Goal: Task Accomplishment & Management: Manage account settings

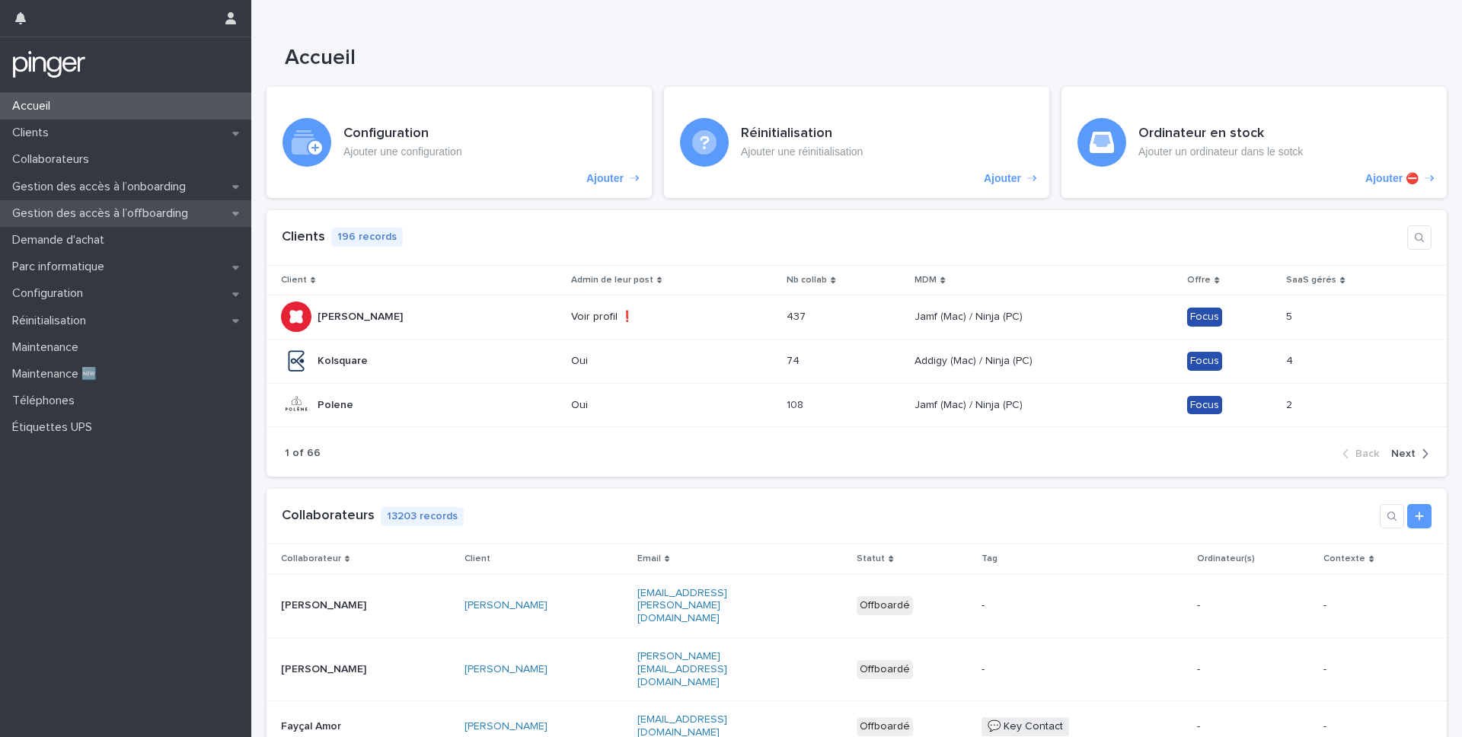
click at [142, 209] on p "Gestion des accès à l’offboarding" at bounding box center [103, 213] width 194 height 14
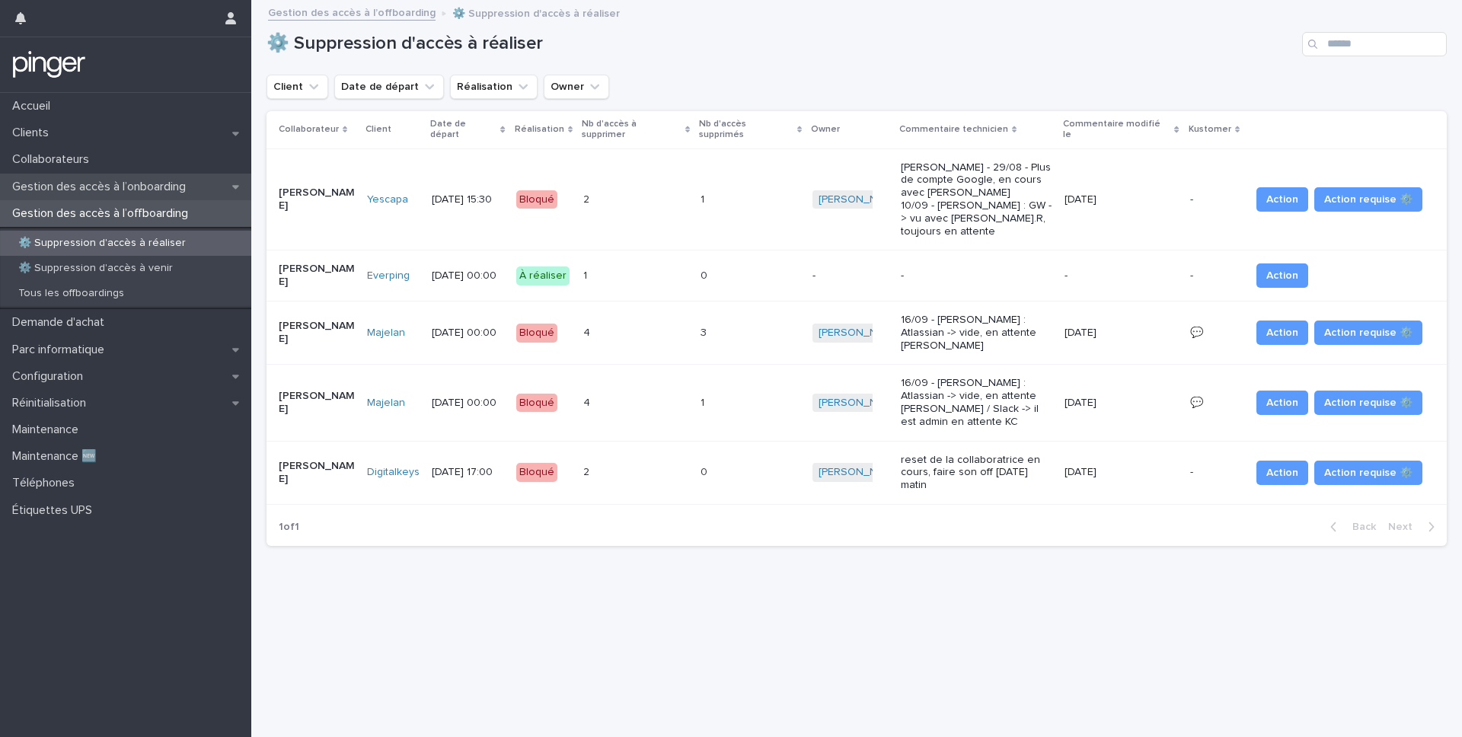
click at [155, 187] on p "Gestion des accès à l’onboarding" at bounding box center [102, 187] width 192 height 14
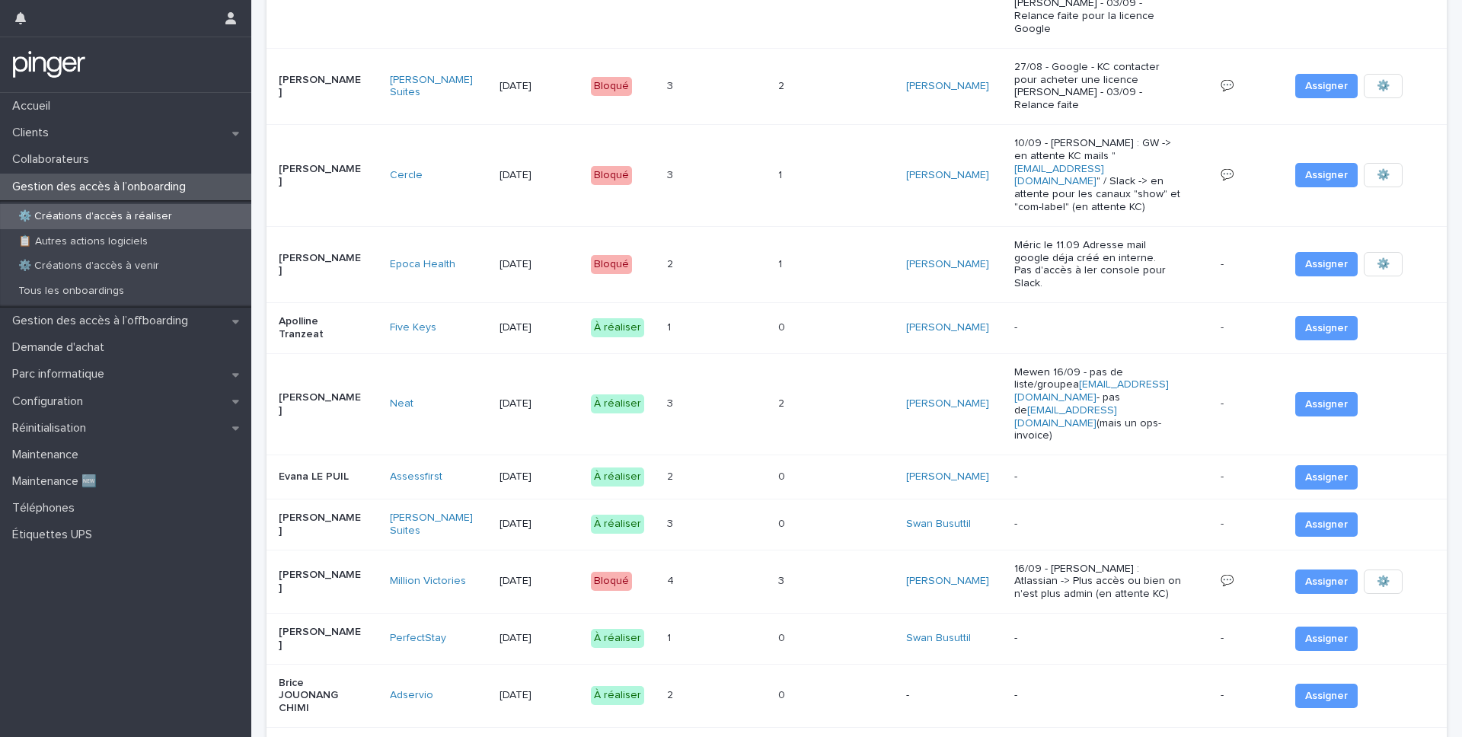
scroll to position [263, 0]
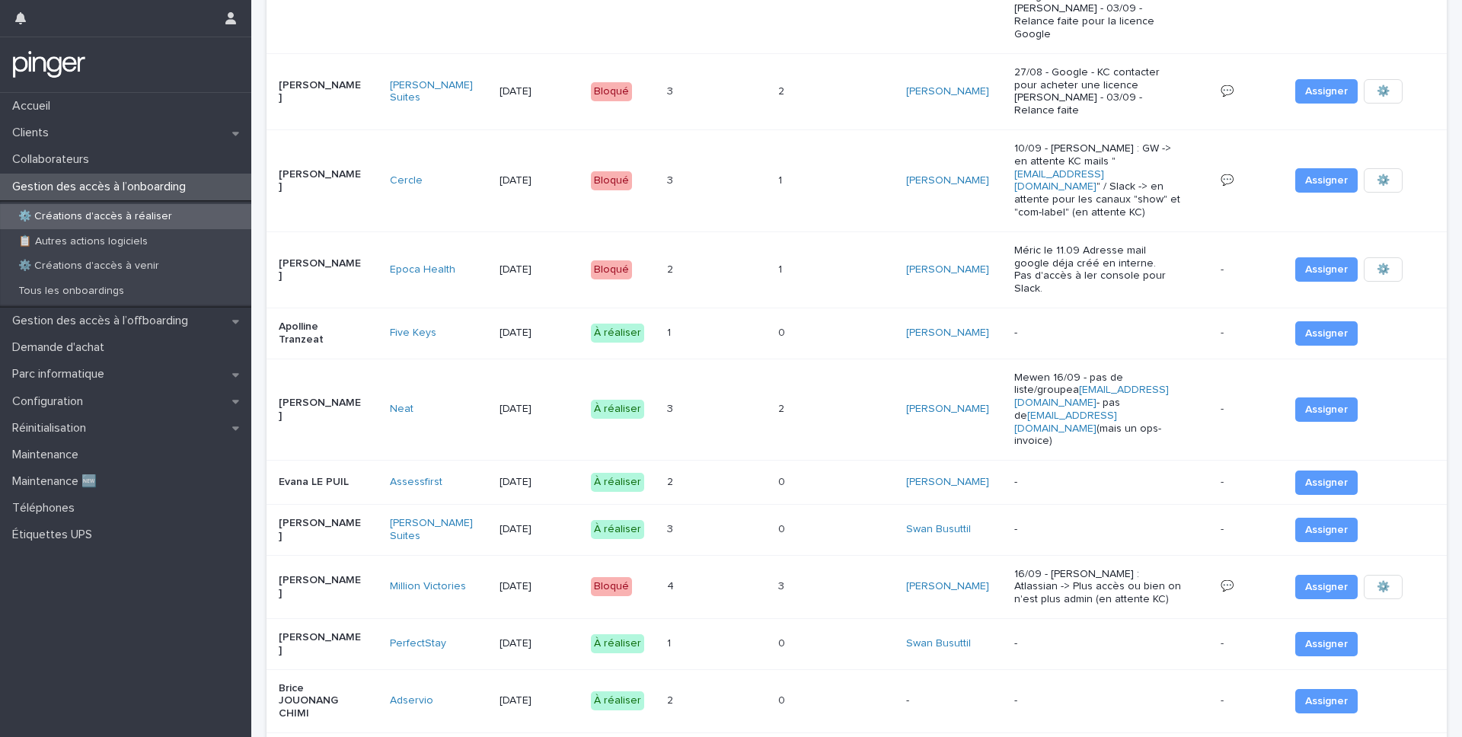
click at [734, 397] on div "3 3" at bounding box center [716, 409] width 99 height 25
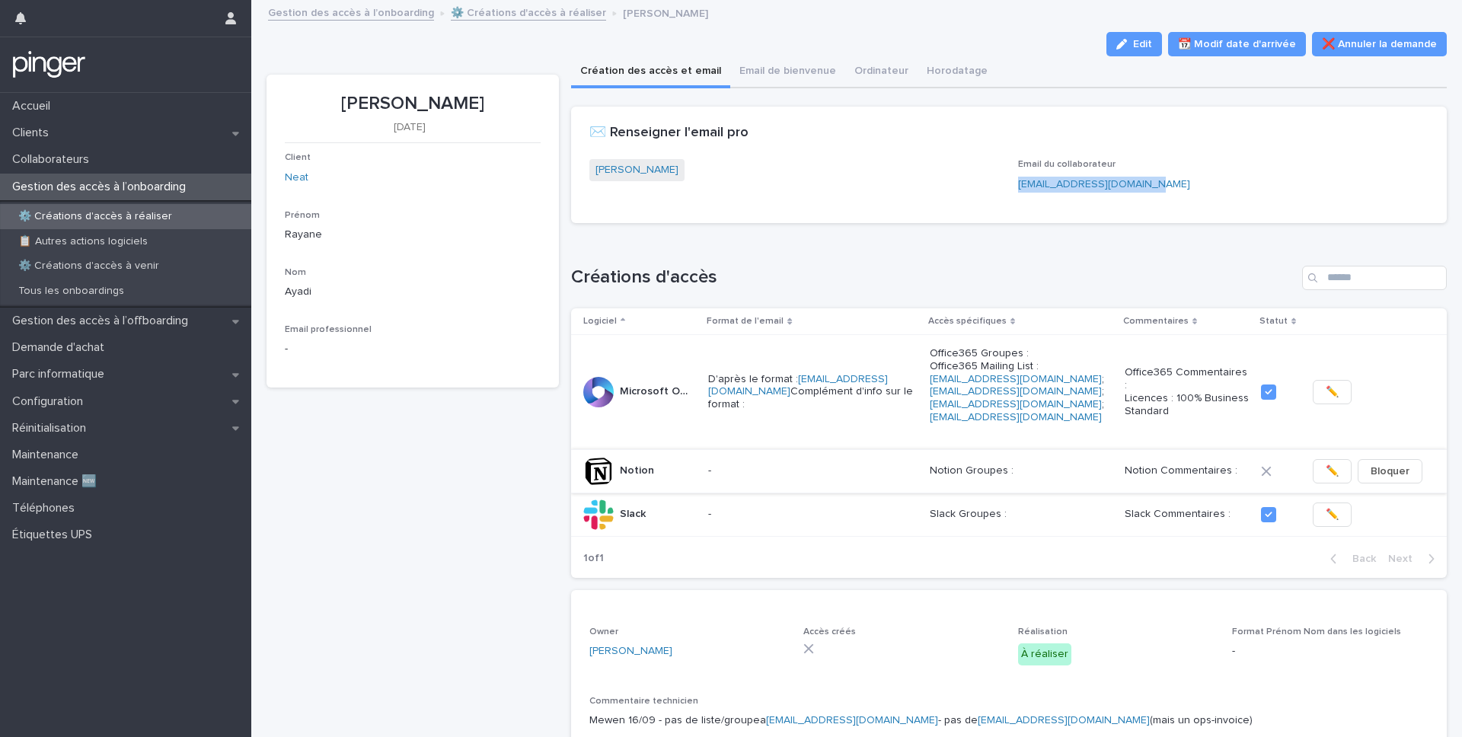
click at [1049, 464] on span "✏️" at bounding box center [1332, 471] width 13 height 15
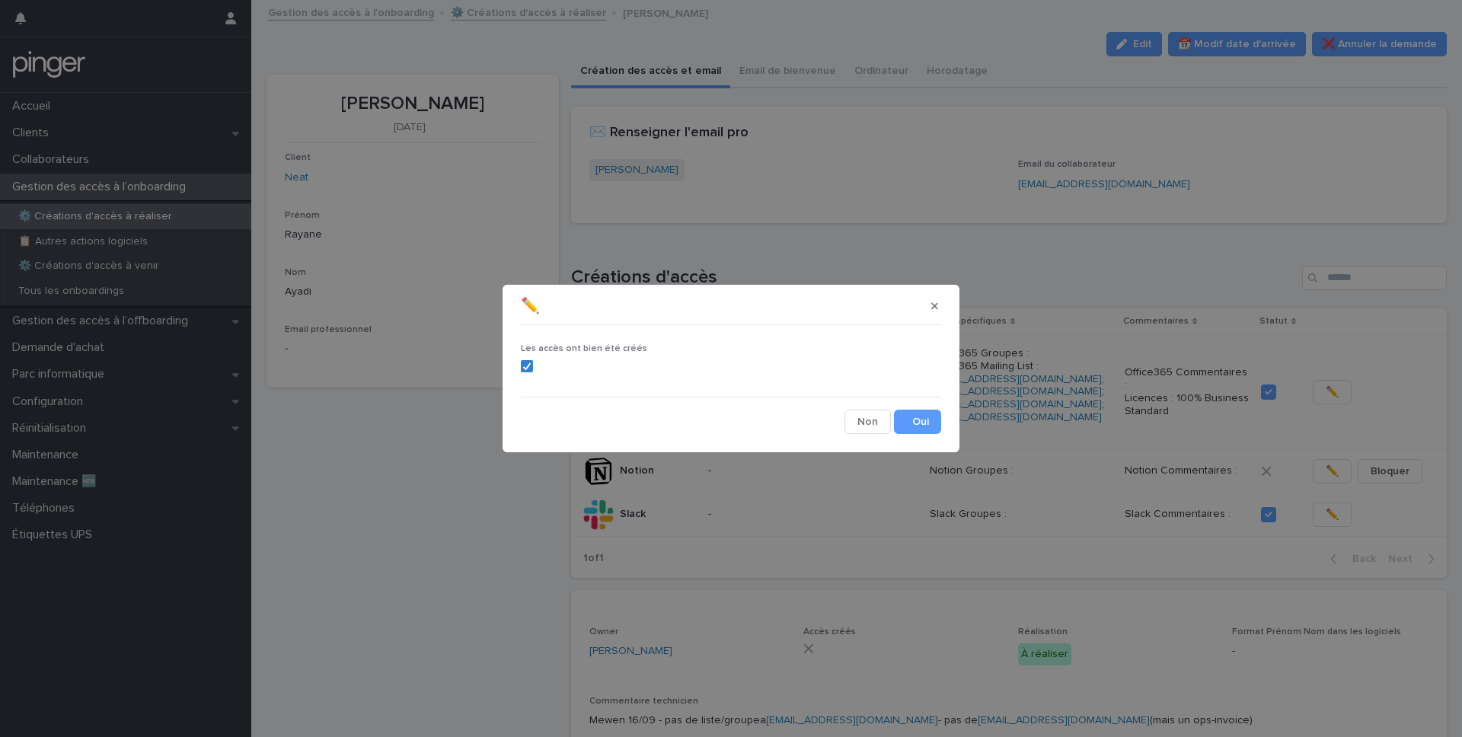
click at [931, 434] on div "Les accès ont bien été créés Cancel Save" at bounding box center [731, 382] width 428 height 110
click at [931, 429] on button "Save" at bounding box center [917, 422] width 47 height 24
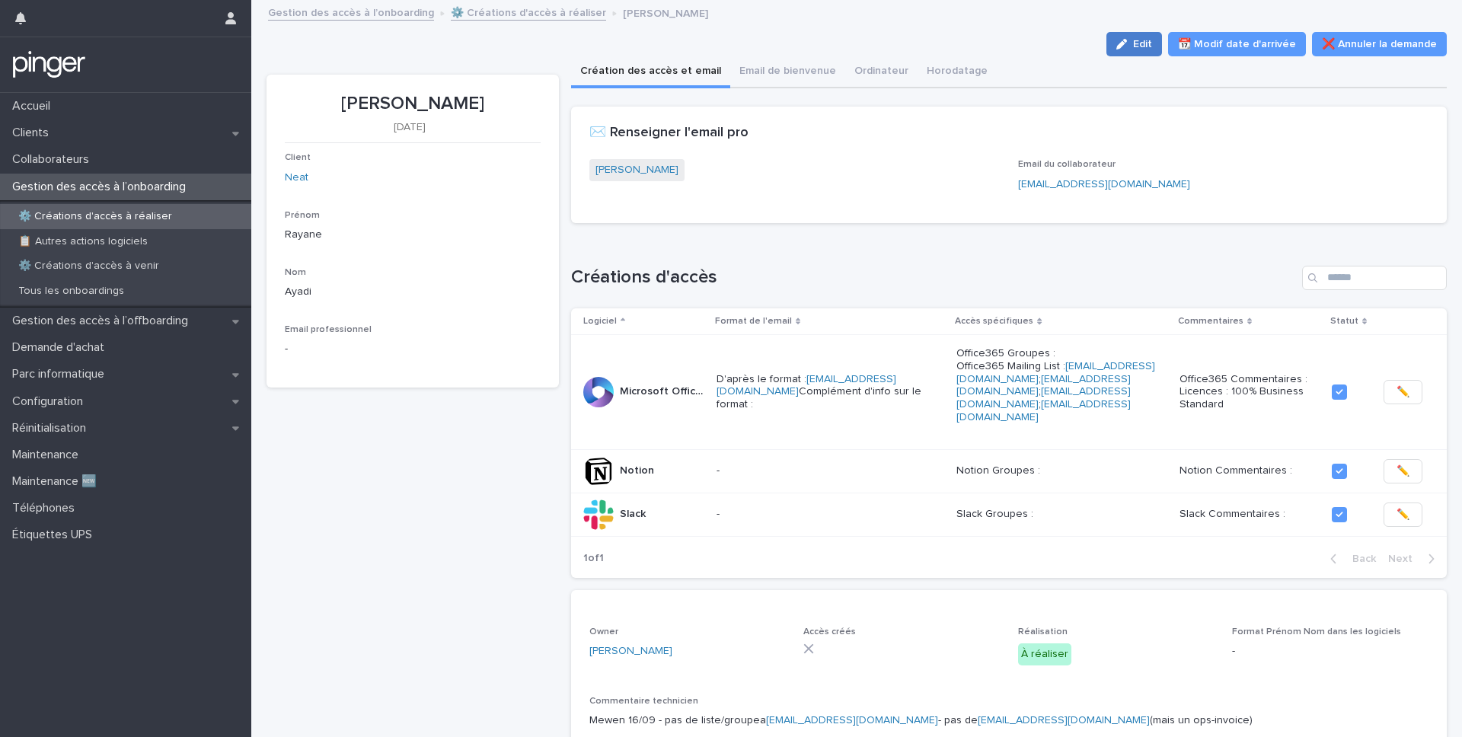
click at [1049, 53] on button "Edit" at bounding box center [1134, 44] width 56 height 24
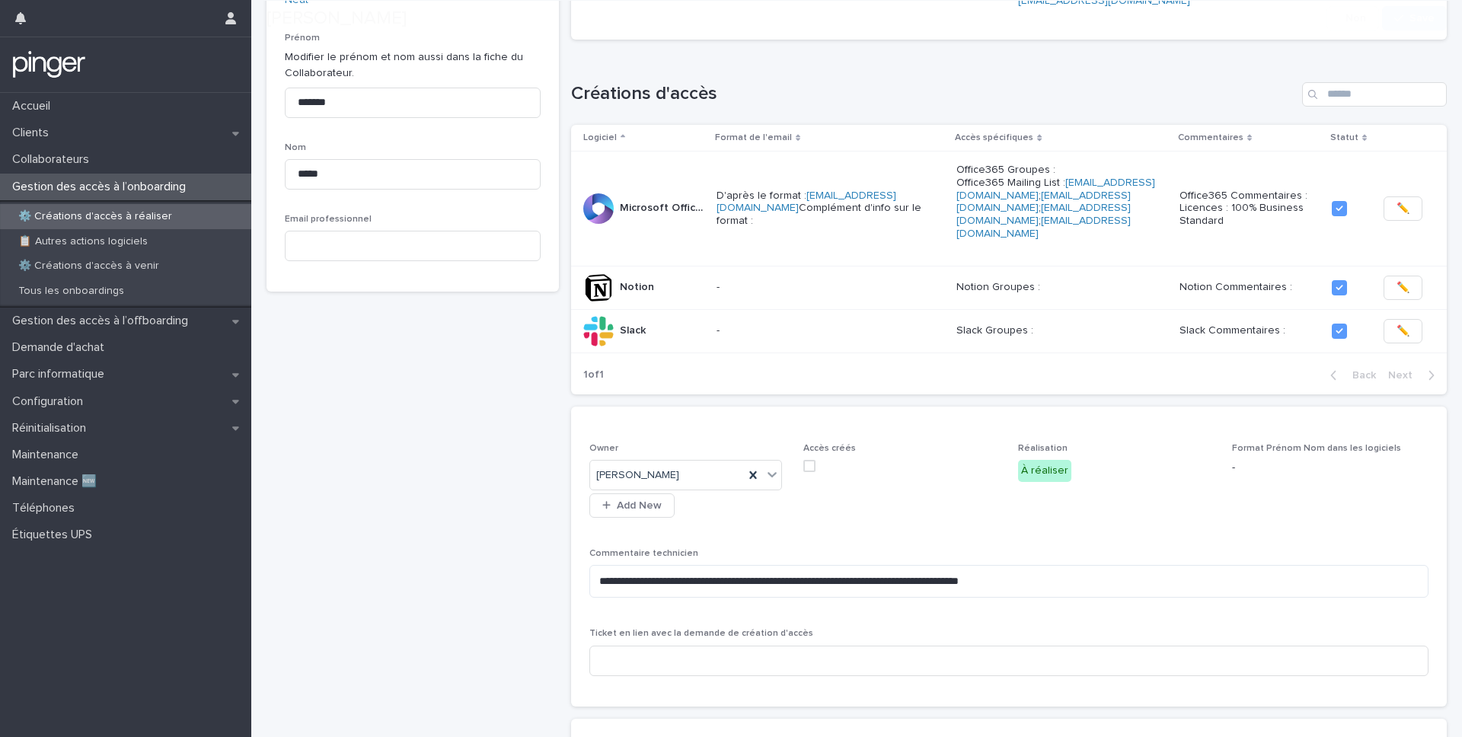
scroll to position [188, 0]
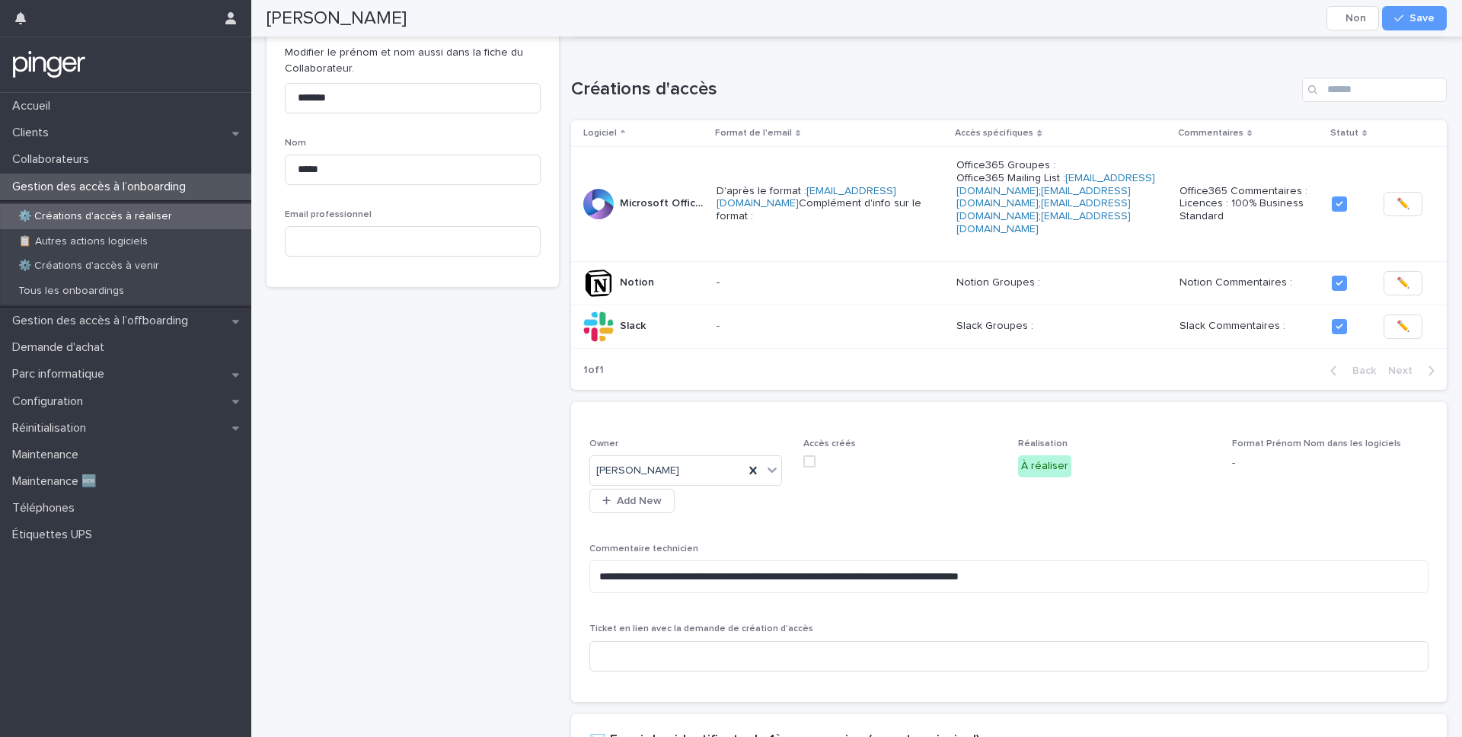
click at [816, 455] on label at bounding box center [901, 461] width 196 height 12
click at [1049, 21] on span "Save" at bounding box center [1421, 18] width 25 height 11
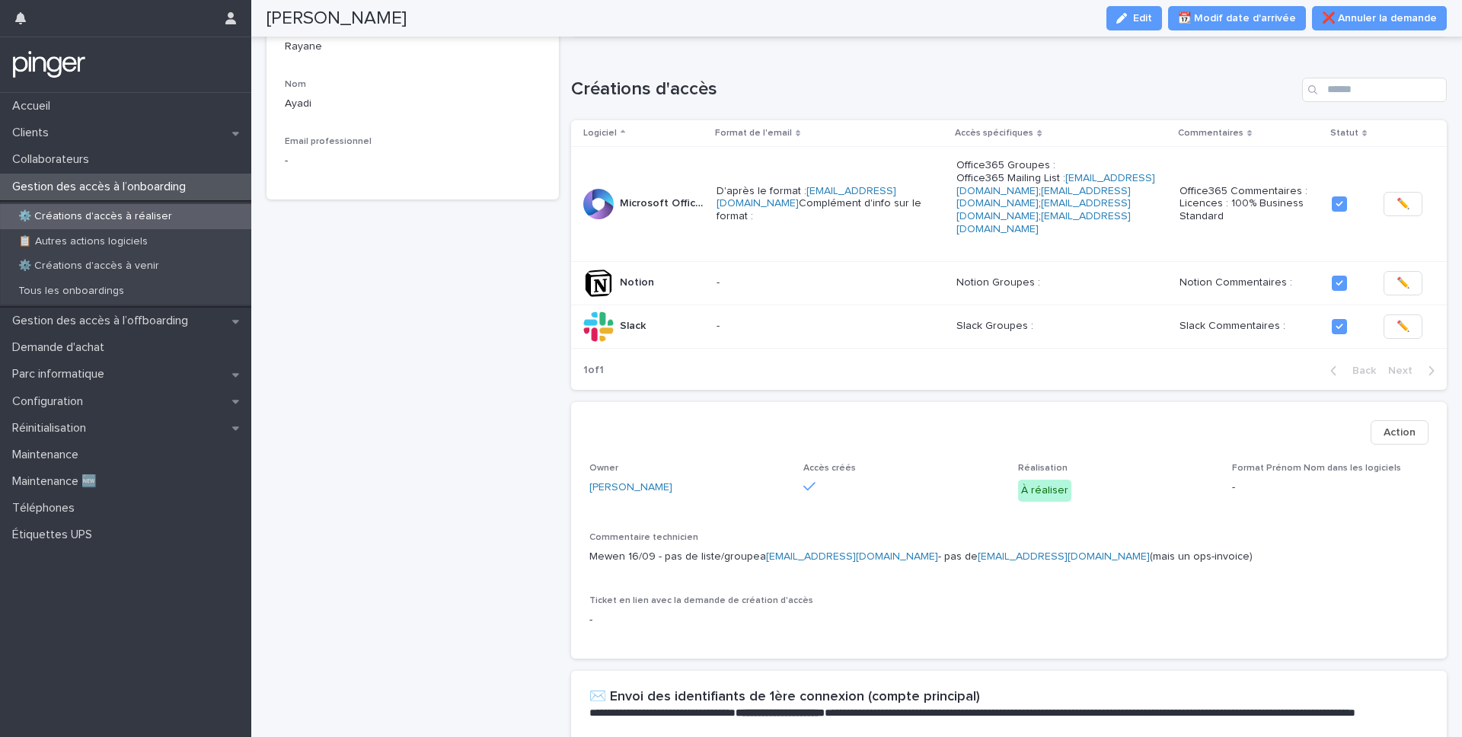
scroll to position [149, 0]
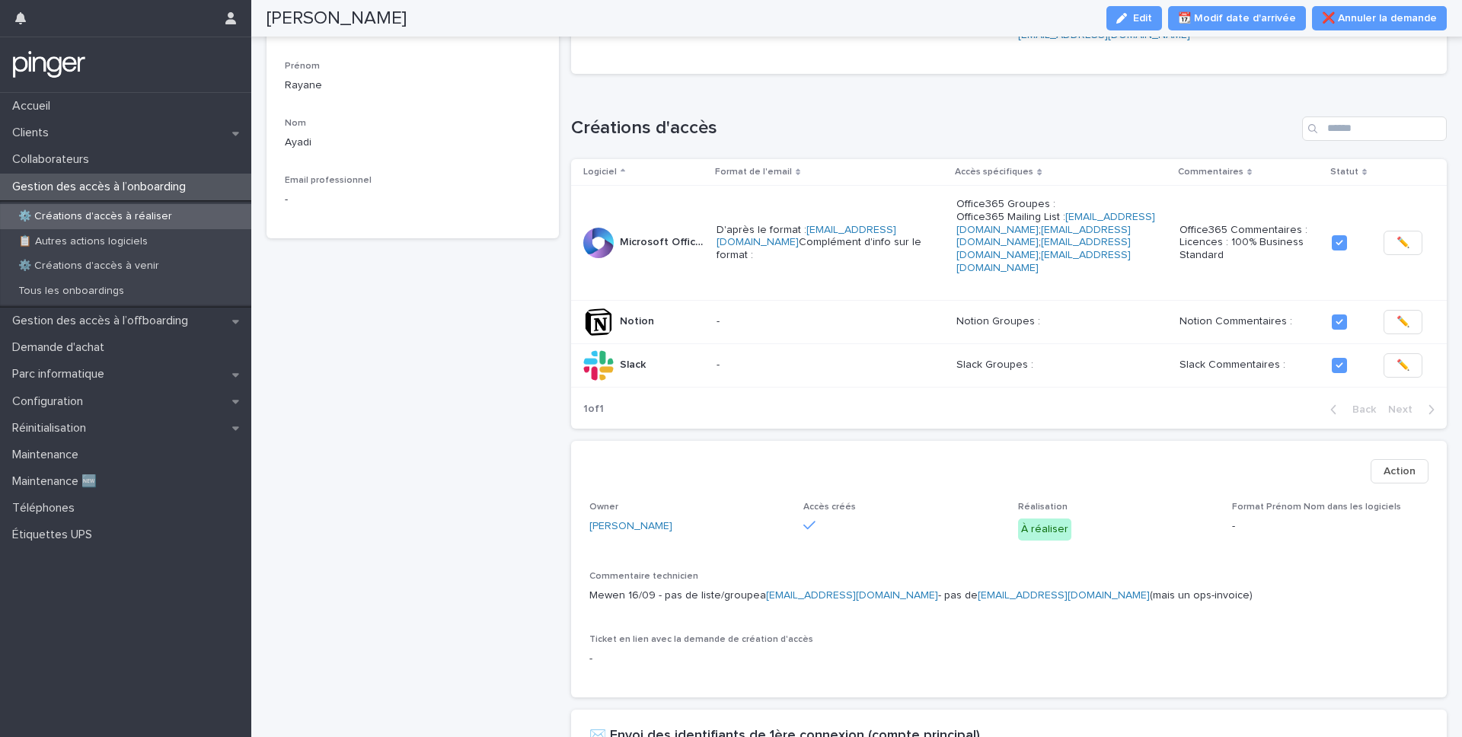
click at [152, 212] on p "⚙️ Créations d'accès à réaliser" at bounding box center [95, 216] width 178 height 13
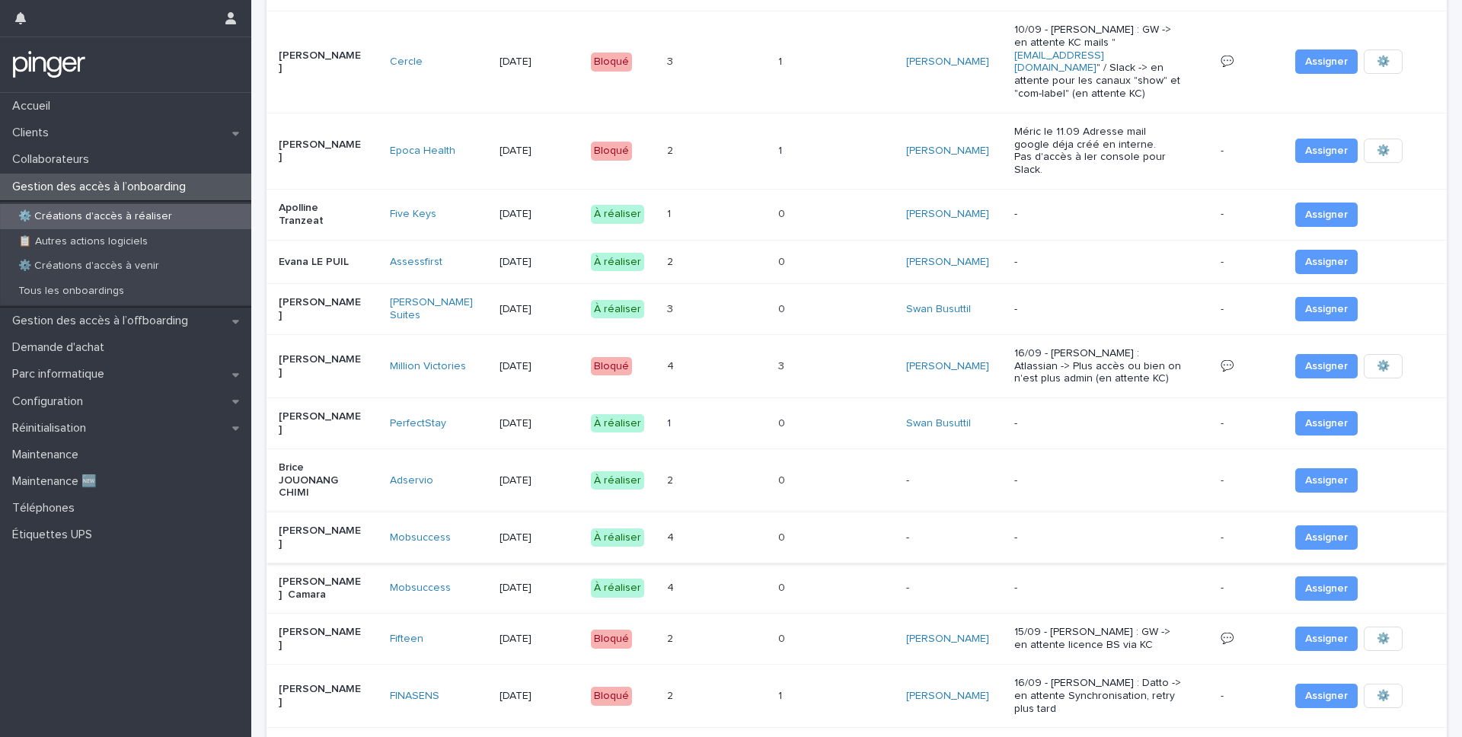
scroll to position [369, 0]
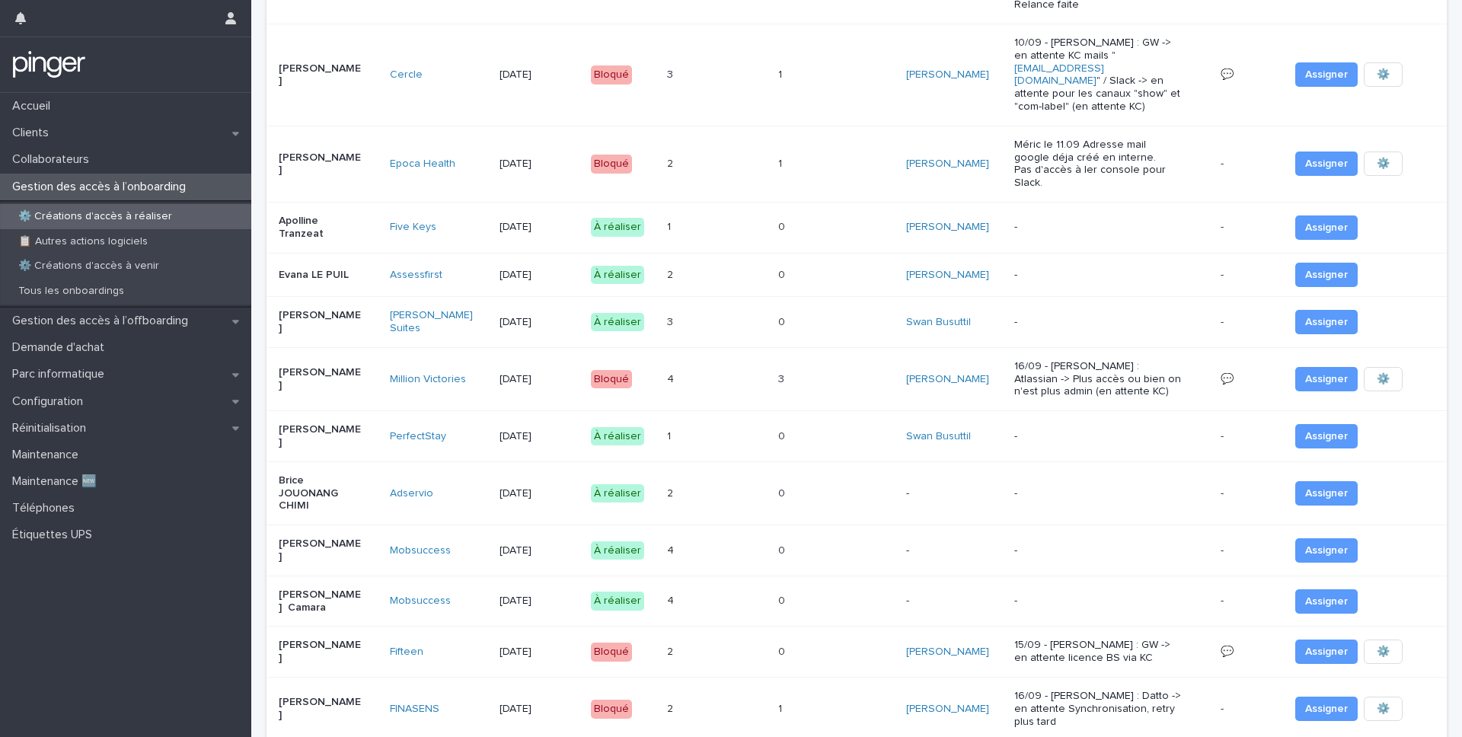
click at [825, 253] on td "0 0" at bounding box center [836, 275] width 129 height 44
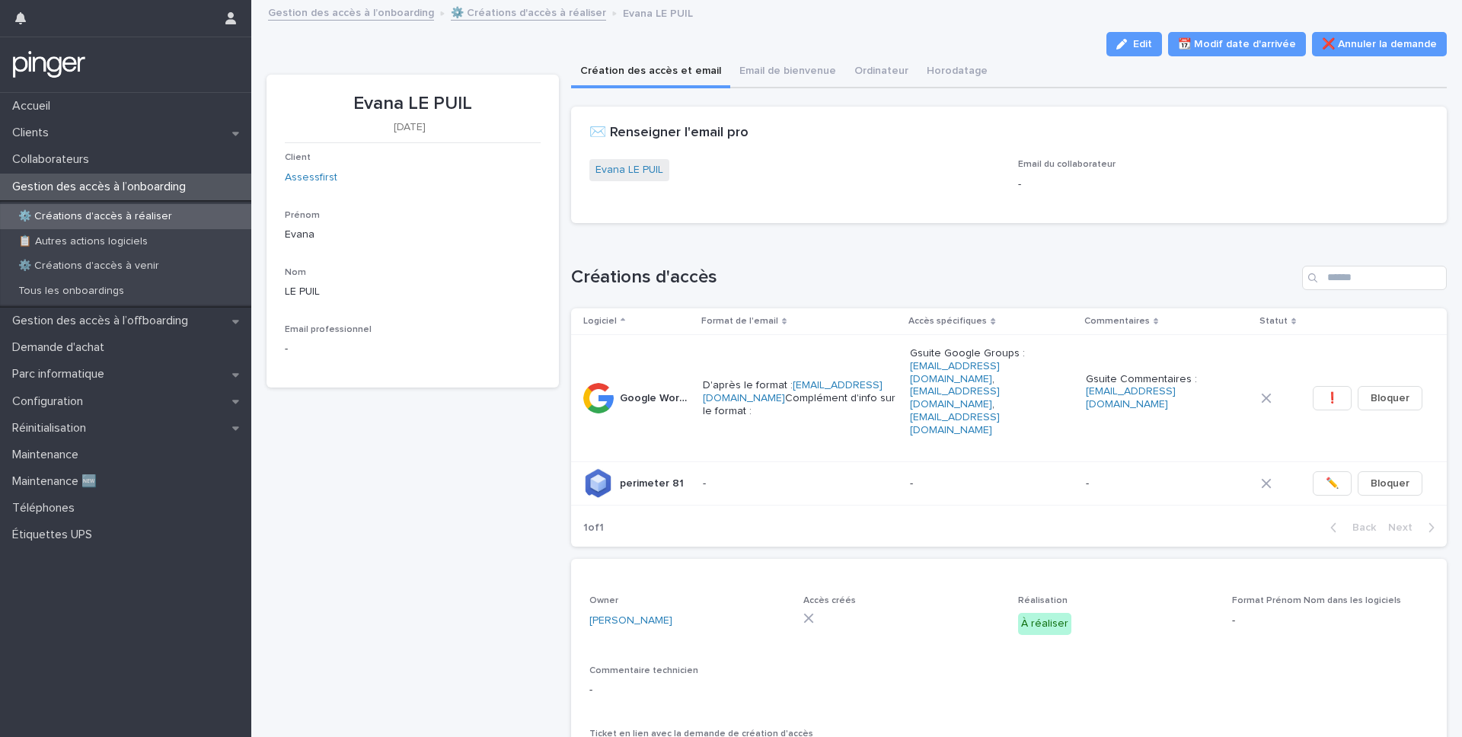
click at [139, 191] on p "Gestion des accès à l’onboarding" at bounding box center [102, 187] width 192 height 14
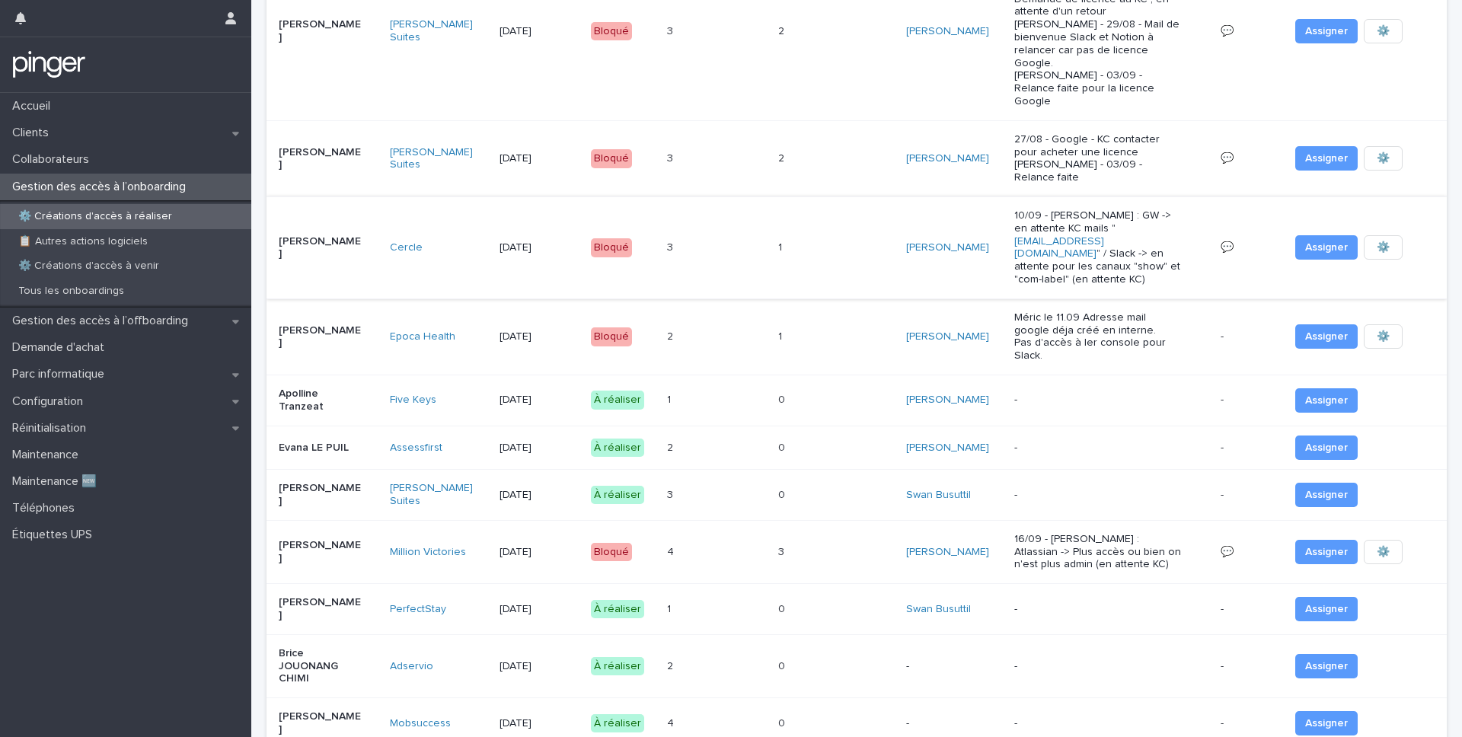
scroll to position [193, 0]
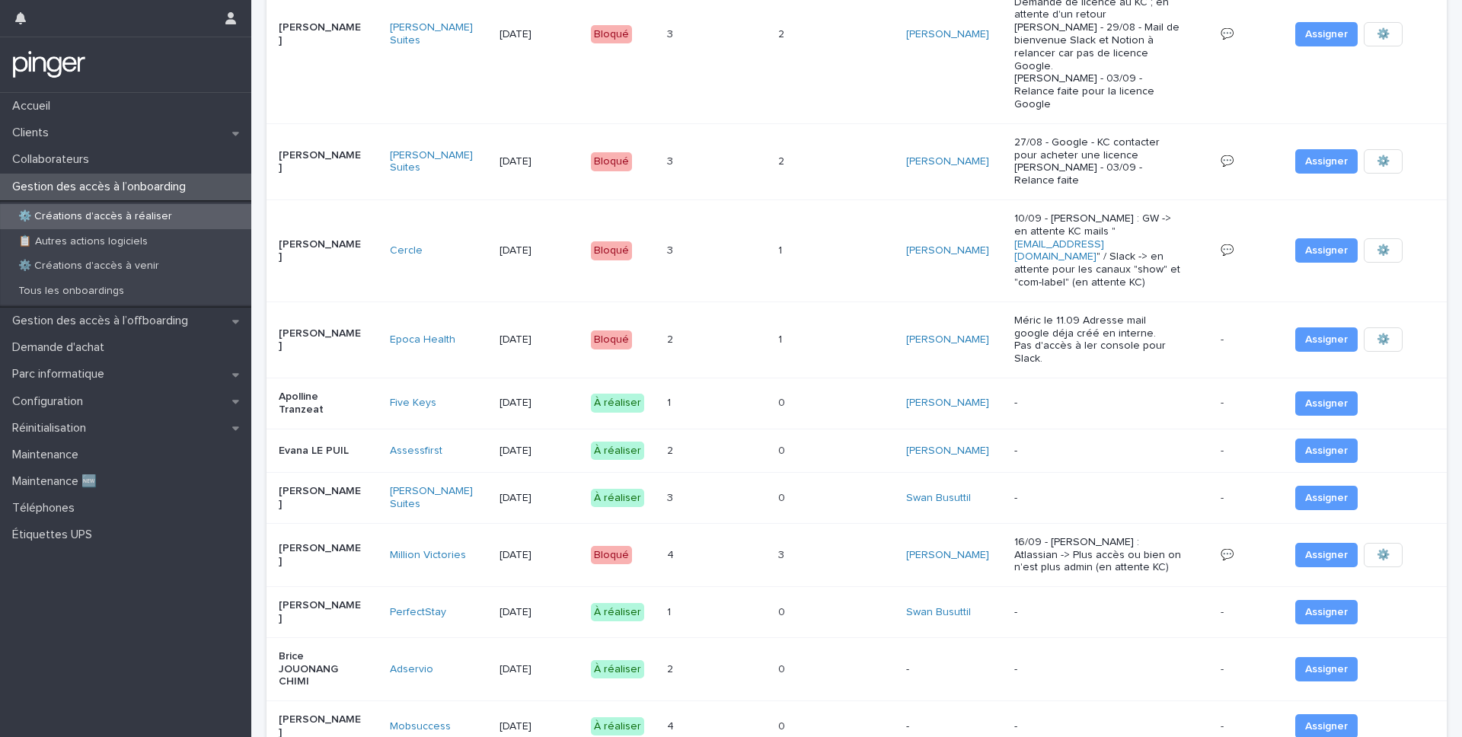
click at [980, 439] on div "[PERSON_NAME]" at bounding box center [954, 451] width 96 height 25
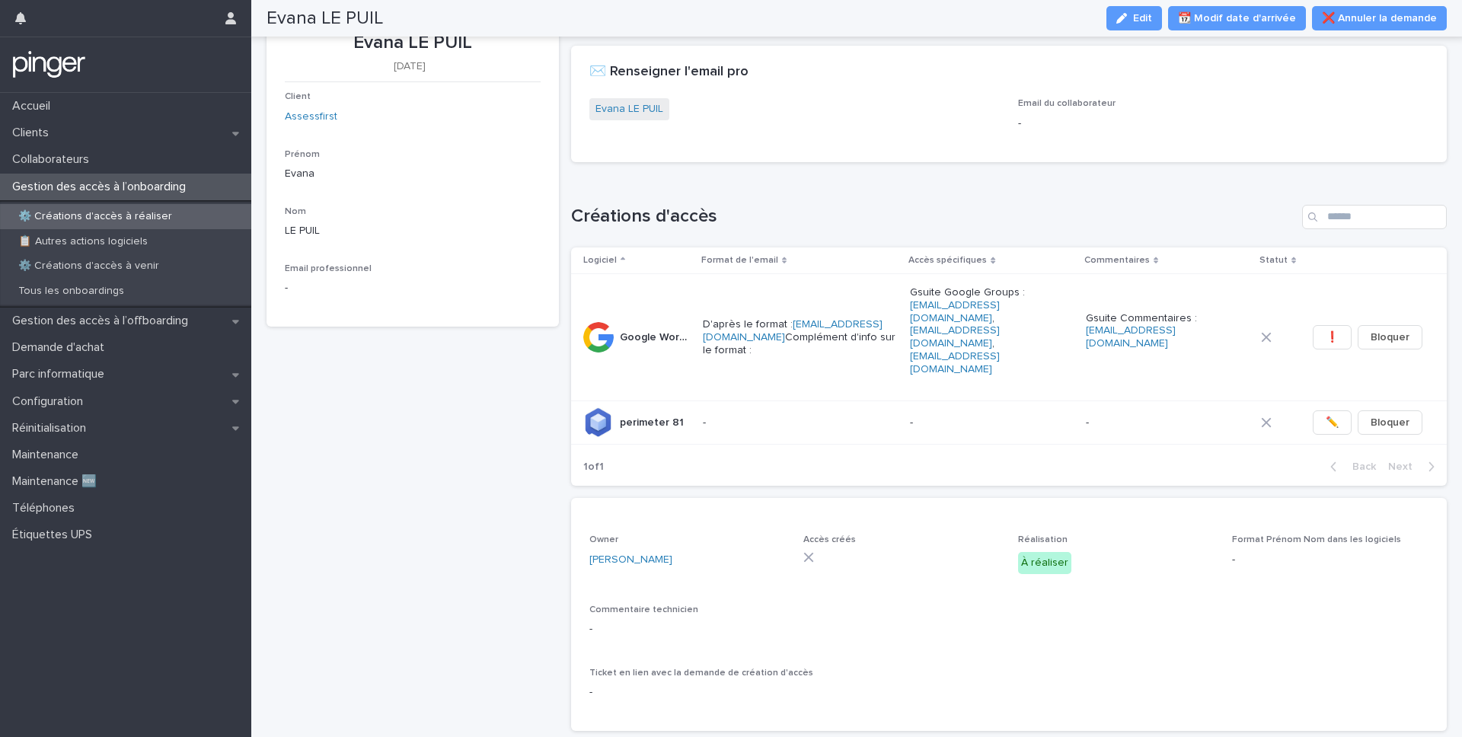
scroll to position [16, 0]
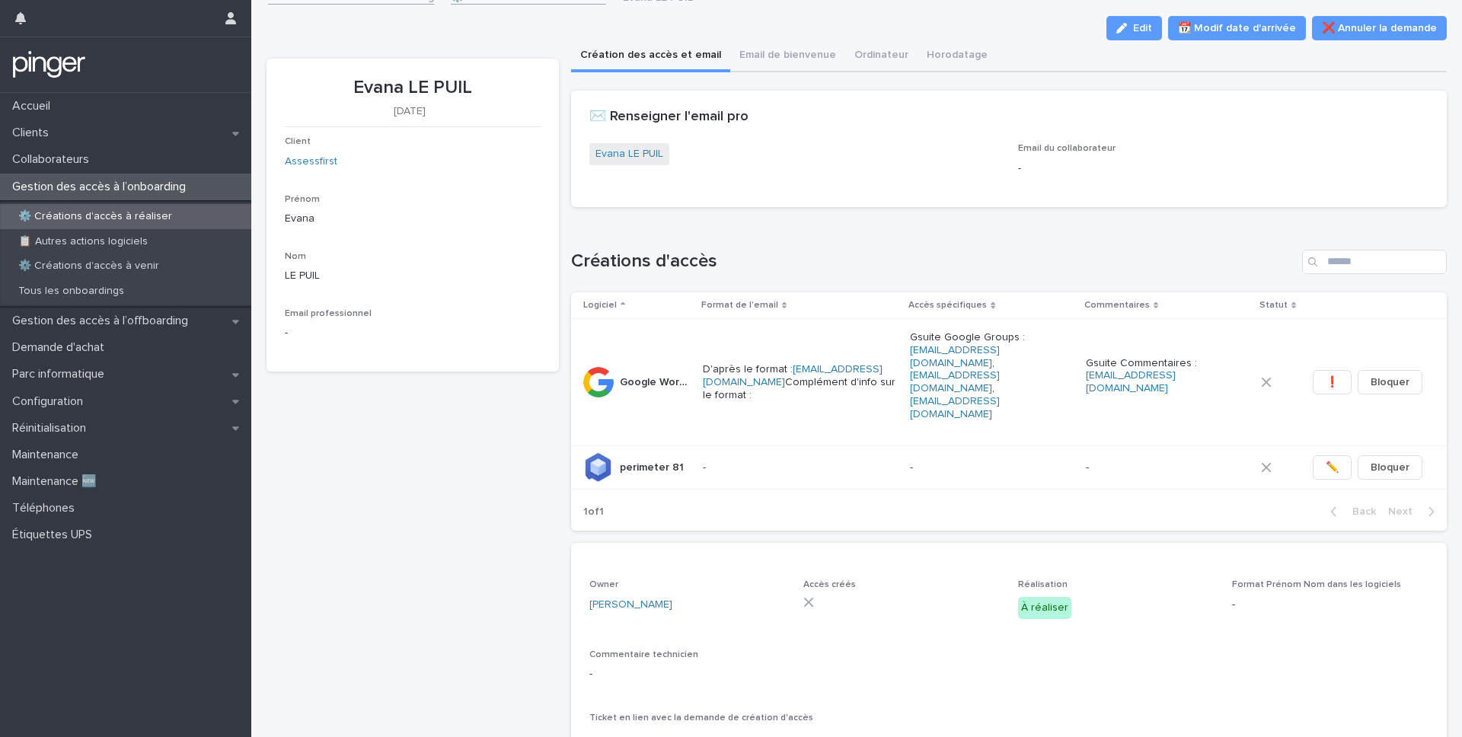
click at [435, 82] on p "Evana LE PUIL" at bounding box center [413, 88] width 256 height 22
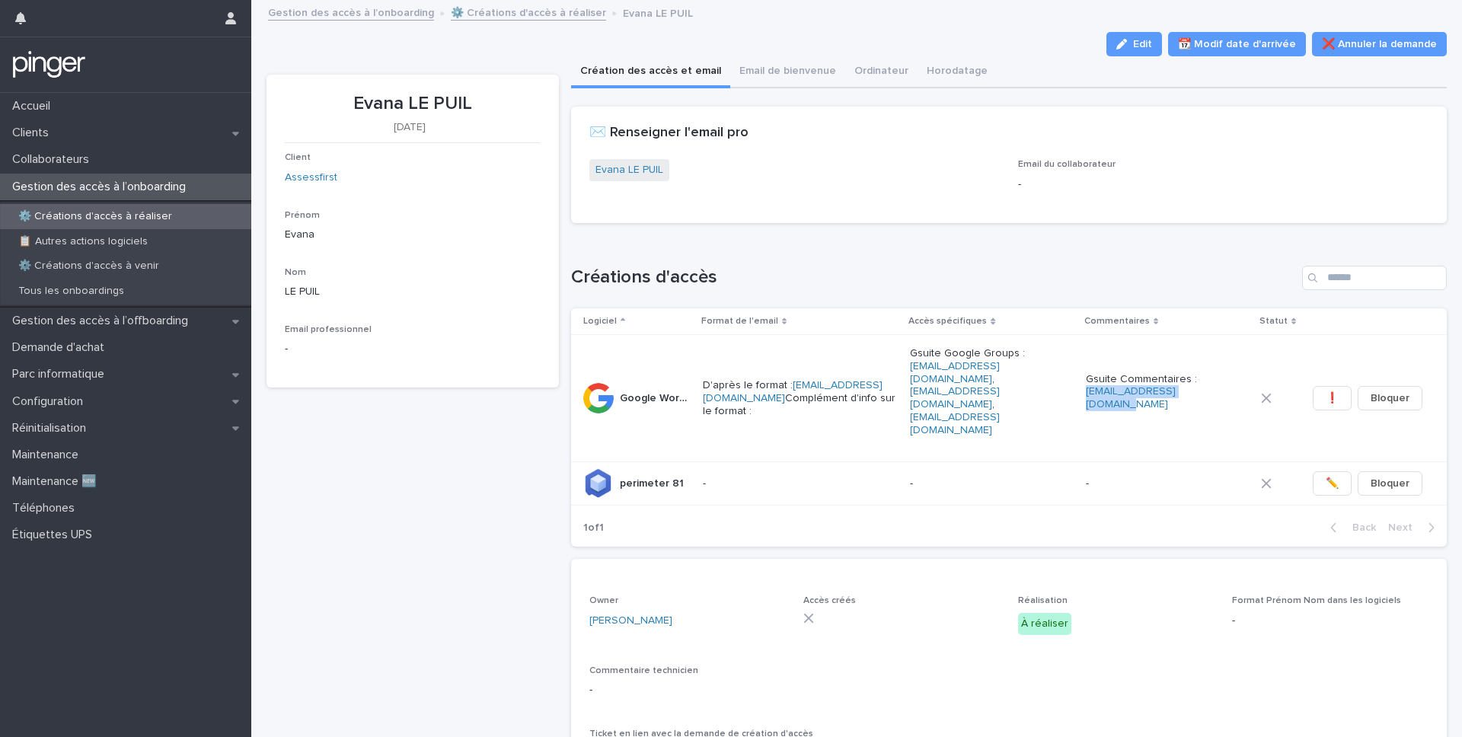
scroll to position [1, 0]
click at [1049, 46] on span "Edit" at bounding box center [1142, 43] width 19 height 11
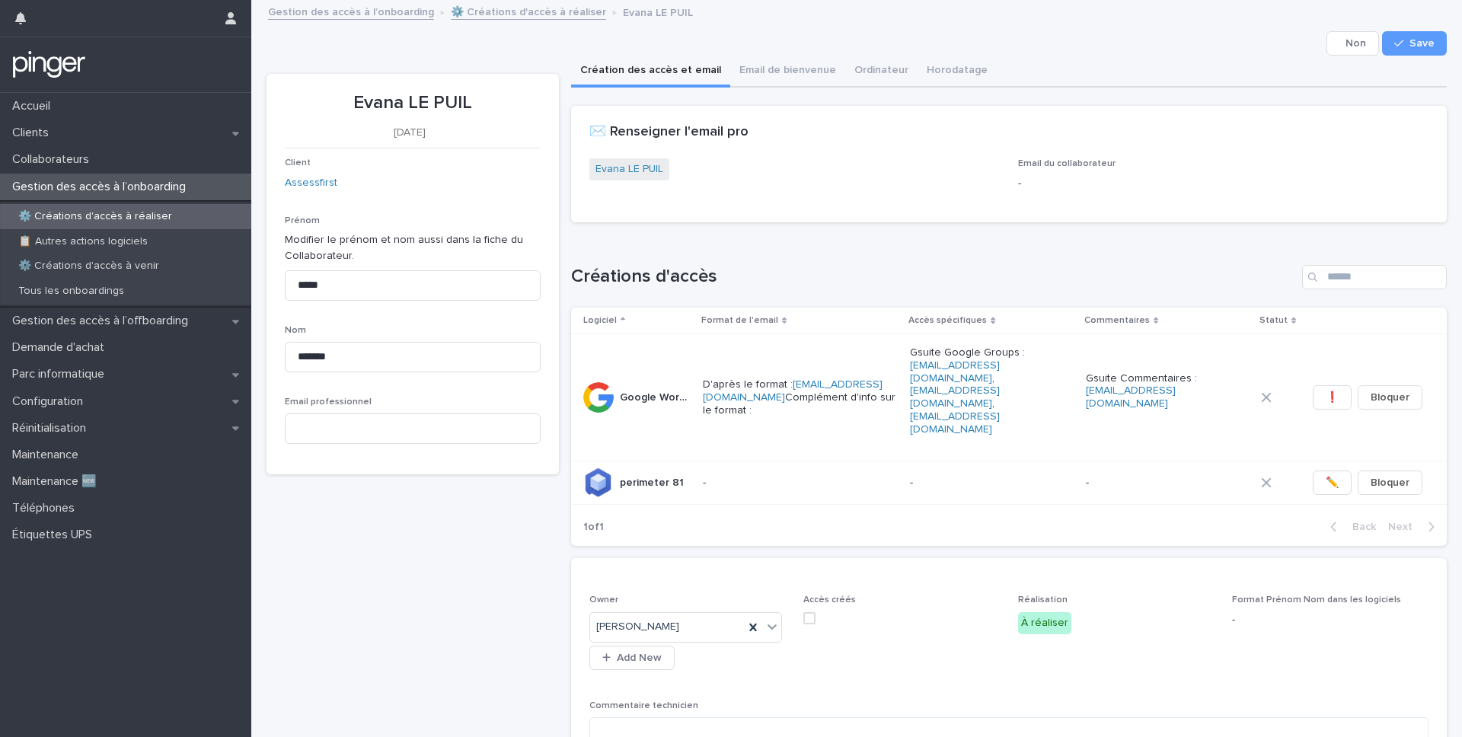
click at [637, 159] on span "Evana LE PUIL" at bounding box center [629, 169] width 80 height 22
click at [637, 162] on link "Evana LE PUIL" at bounding box center [629, 169] width 68 height 16
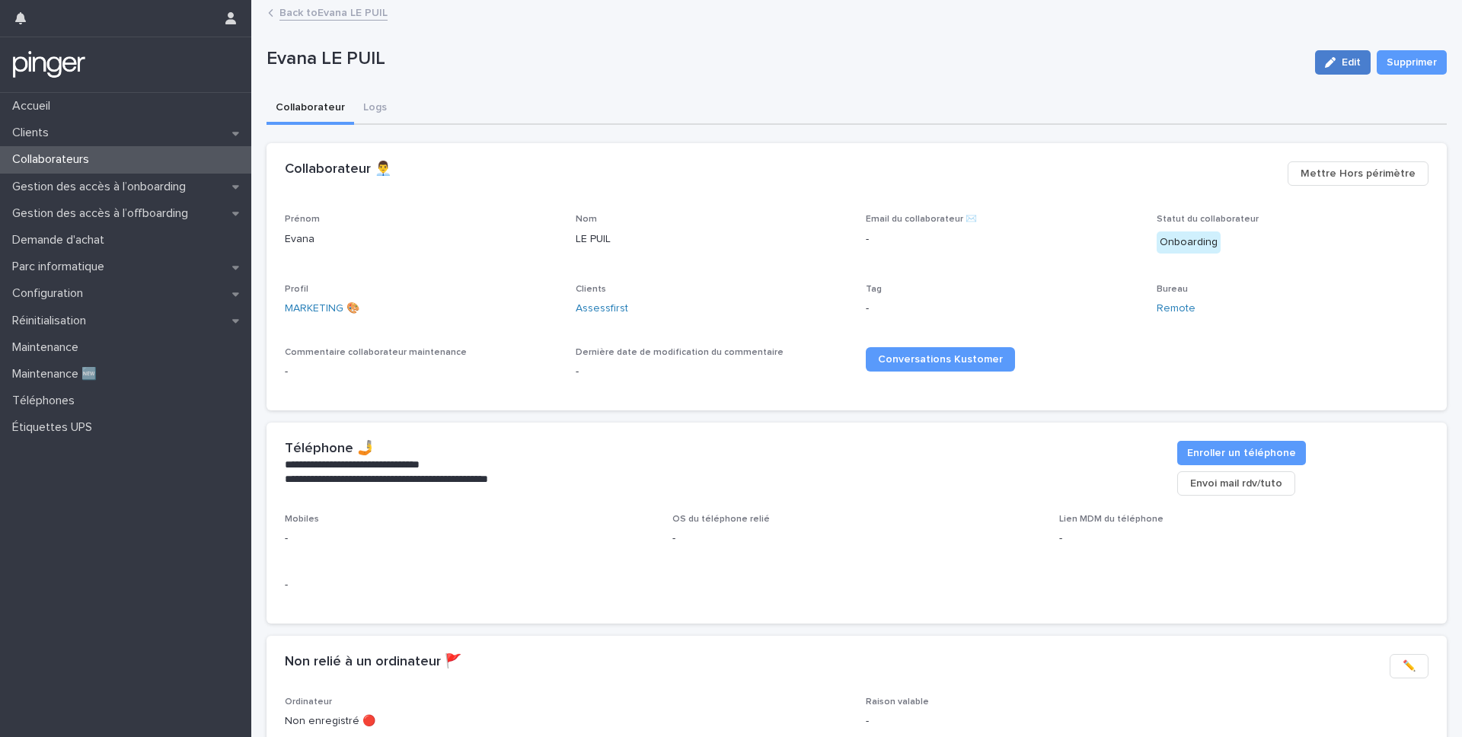
click at [1049, 59] on span "Edit" at bounding box center [1351, 62] width 19 height 11
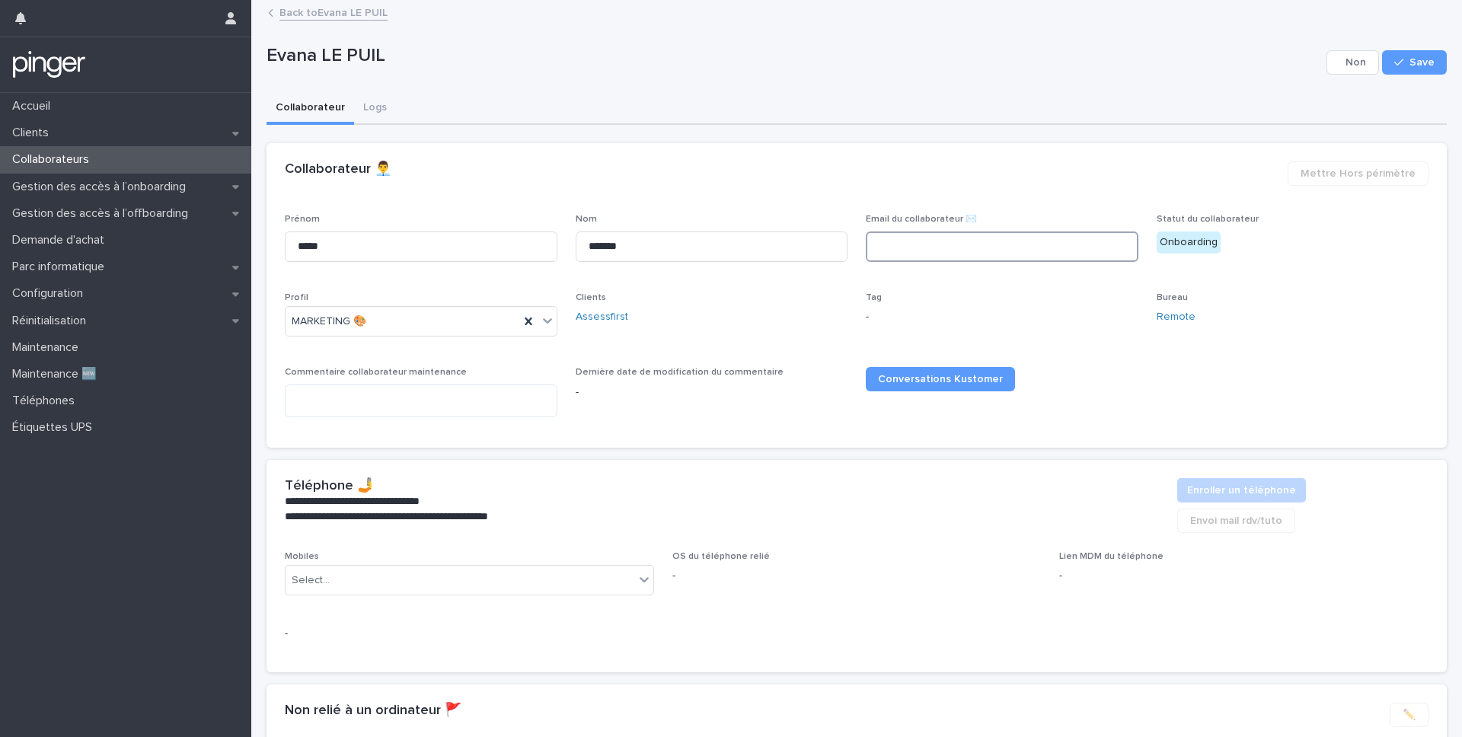
click at [974, 255] on input at bounding box center [1002, 246] width 273 height 30
paste input "**********"
type input "**********"
click at [1049, 62] on span "Save" at bounding box center [1421, 62] width 25 height 11
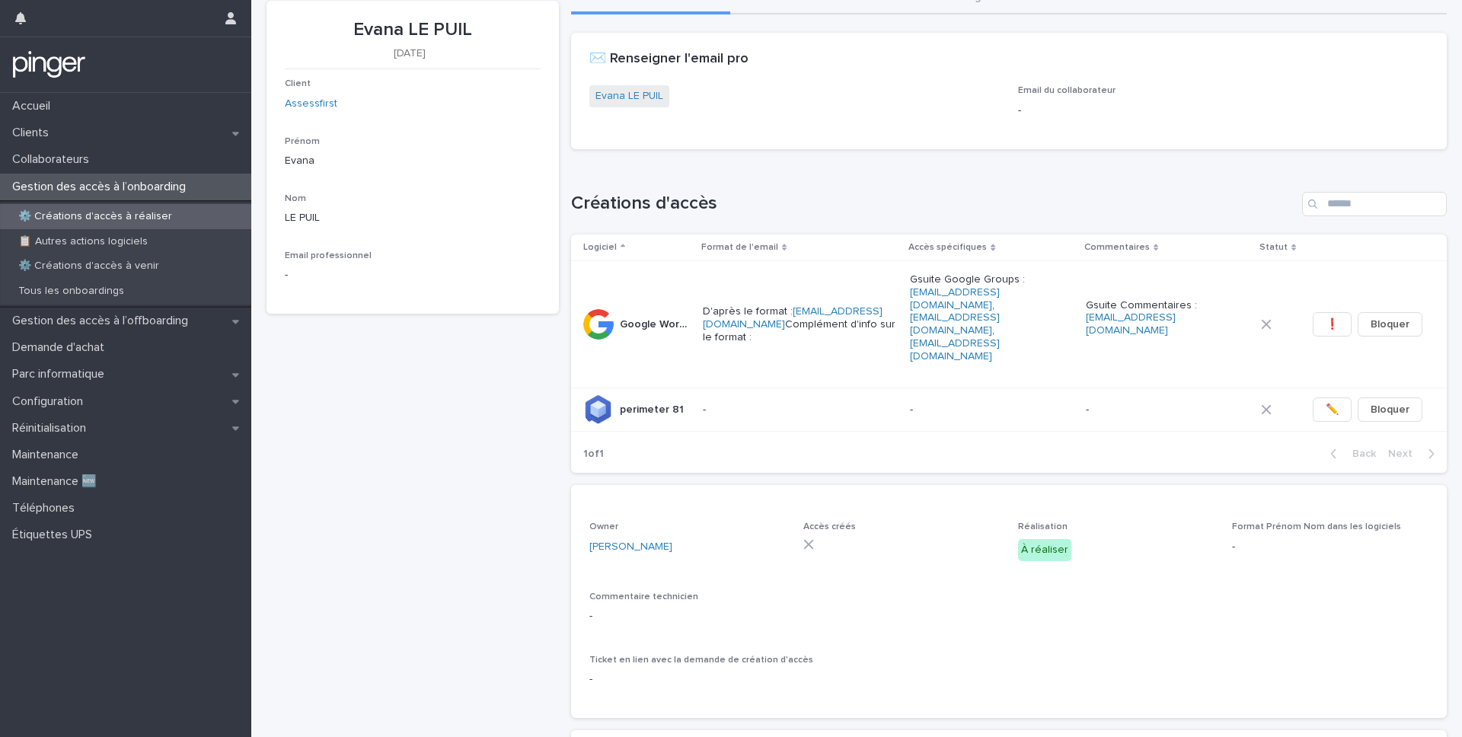
scroll to position [78, 0]
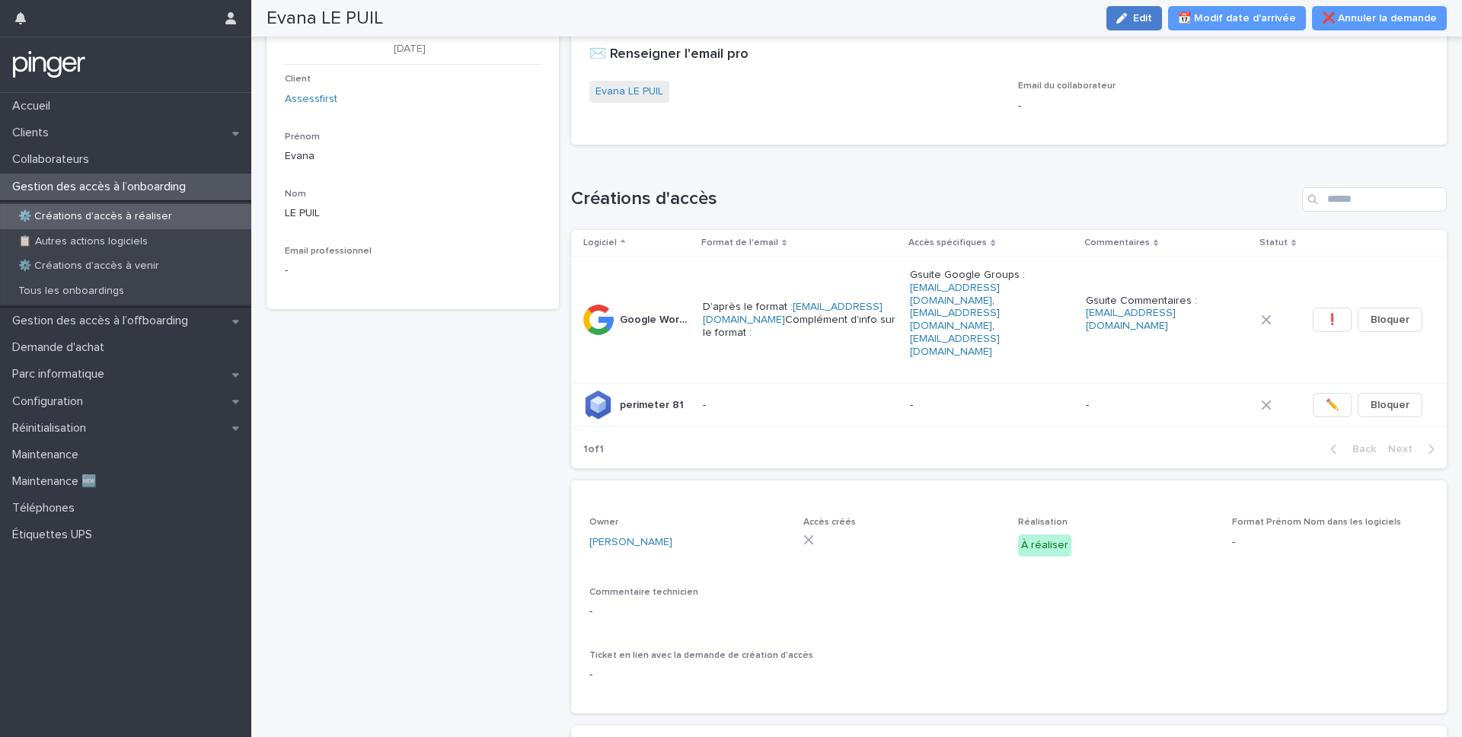
click at [1049, 20] on span "Edit" at bounding box center [1142, 18] width 19 height 11
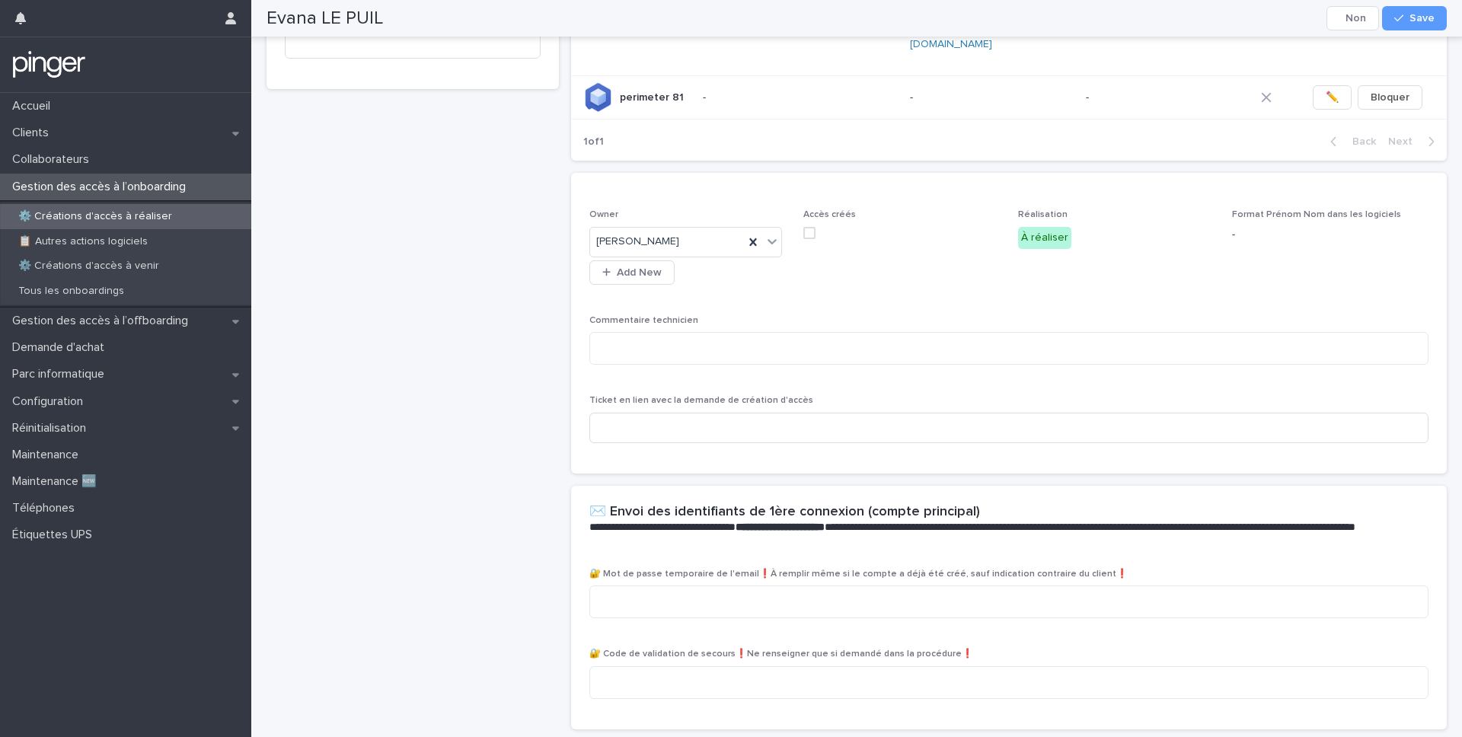
scroll to position [415, 0]
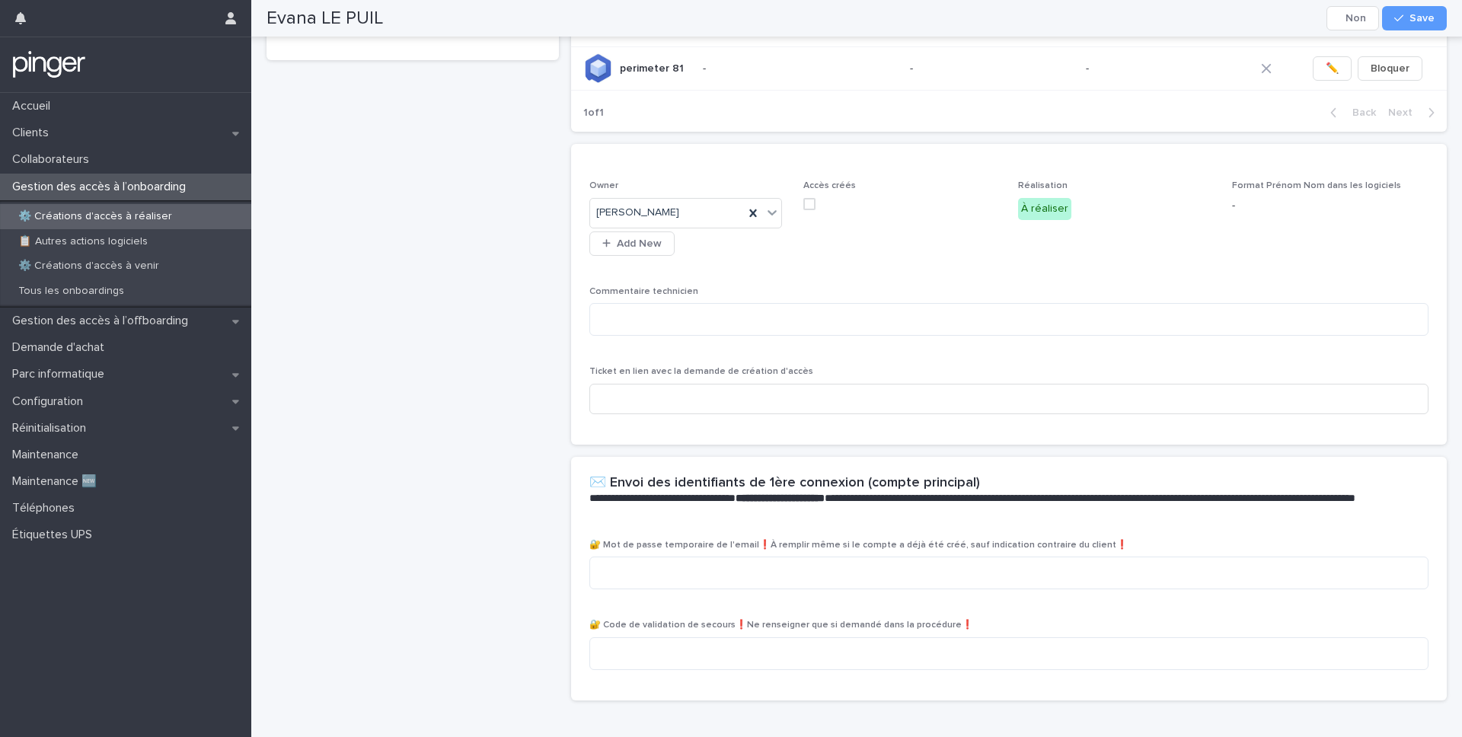
click at [821, 540] on div "🔐 Mot de passe temporaire de l'email❗À remplir même si le compte a déjà été cré…" at bounding box center [1008, 571] width 839 height 62
click at [821, 557] on textarea at bounding box center [1008, 573] width 839 height 33
paste textarea "**********"
type textarea "**********"
click at [1049, 21] on icon "button" at bounding box center [1398, 18] width 9 height 11
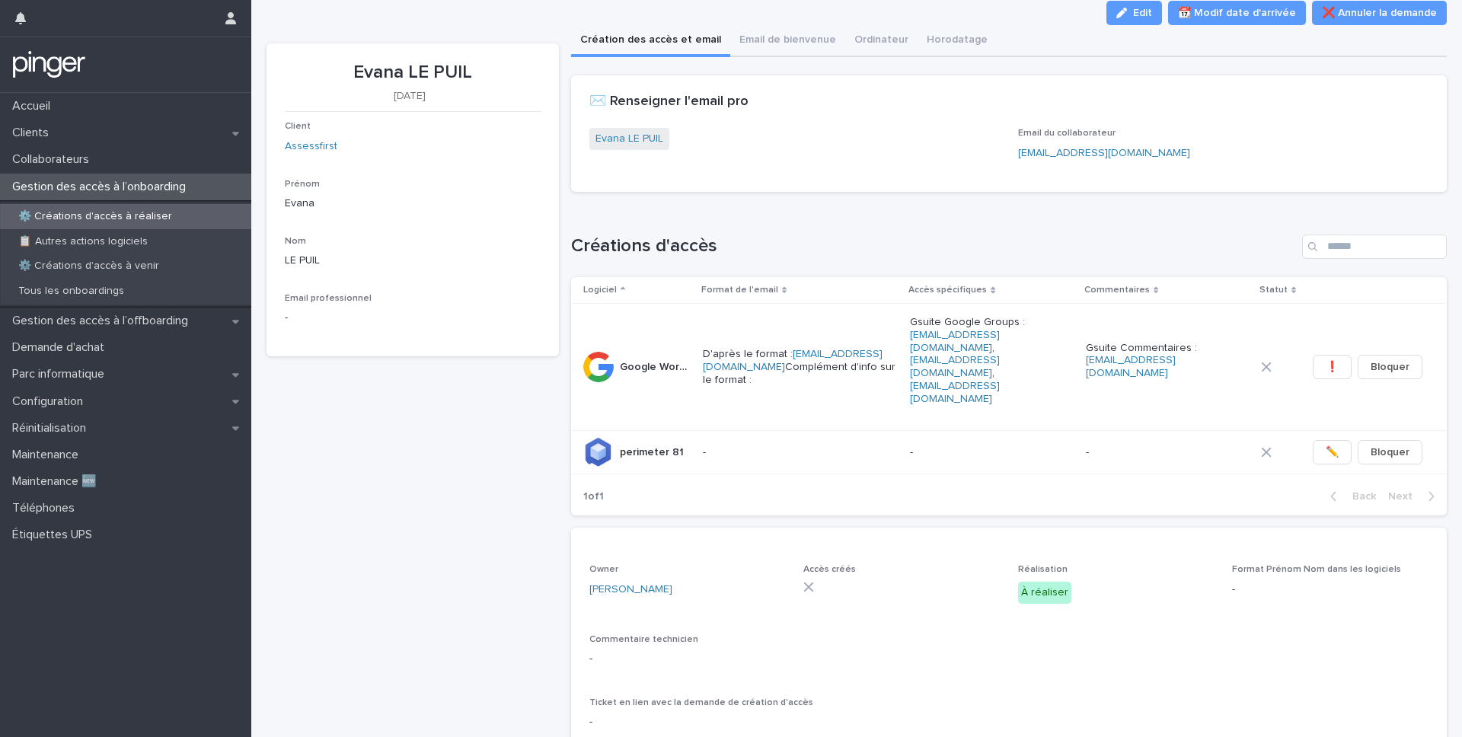
scroll to position [0, 0]
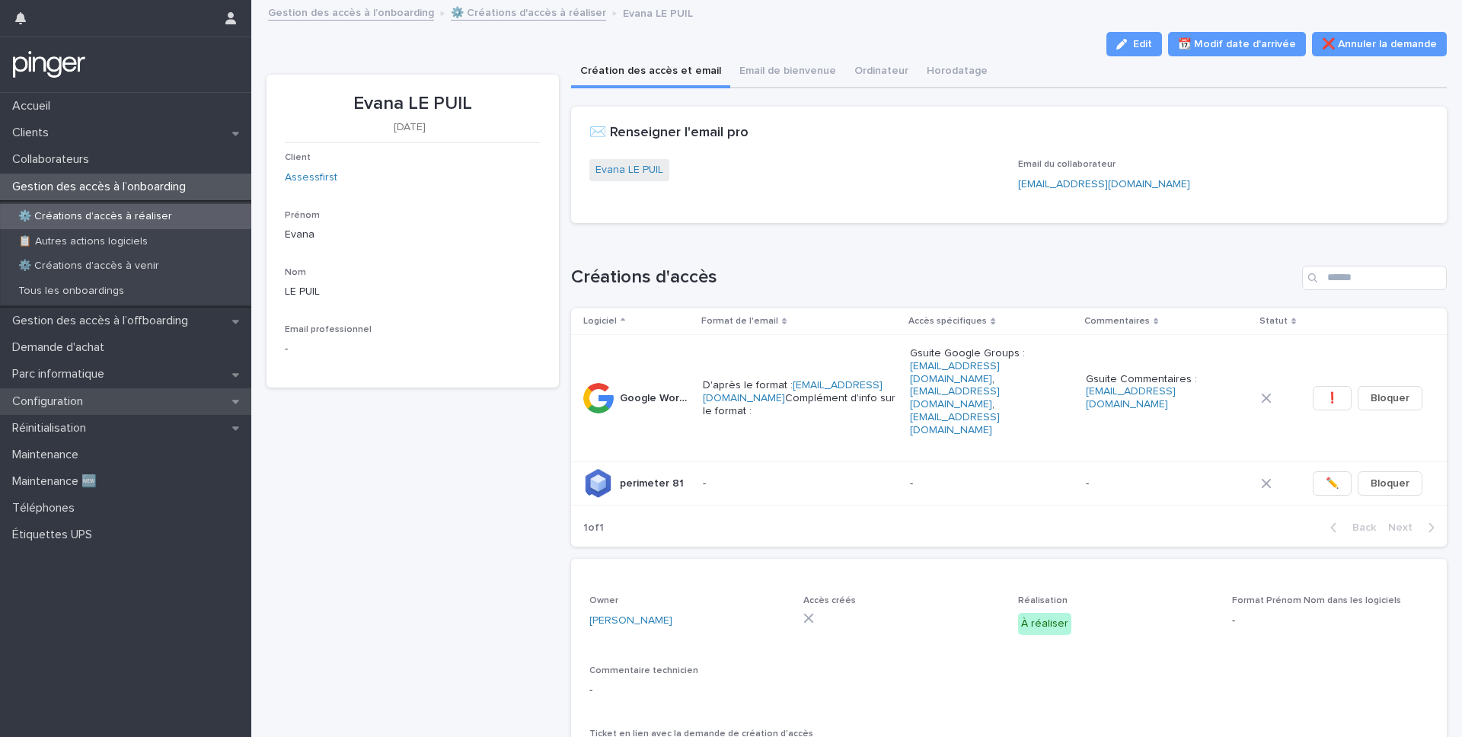
click at [78, 409] on div "Configuration" at bounding box center [125, 401] width 251 height 27
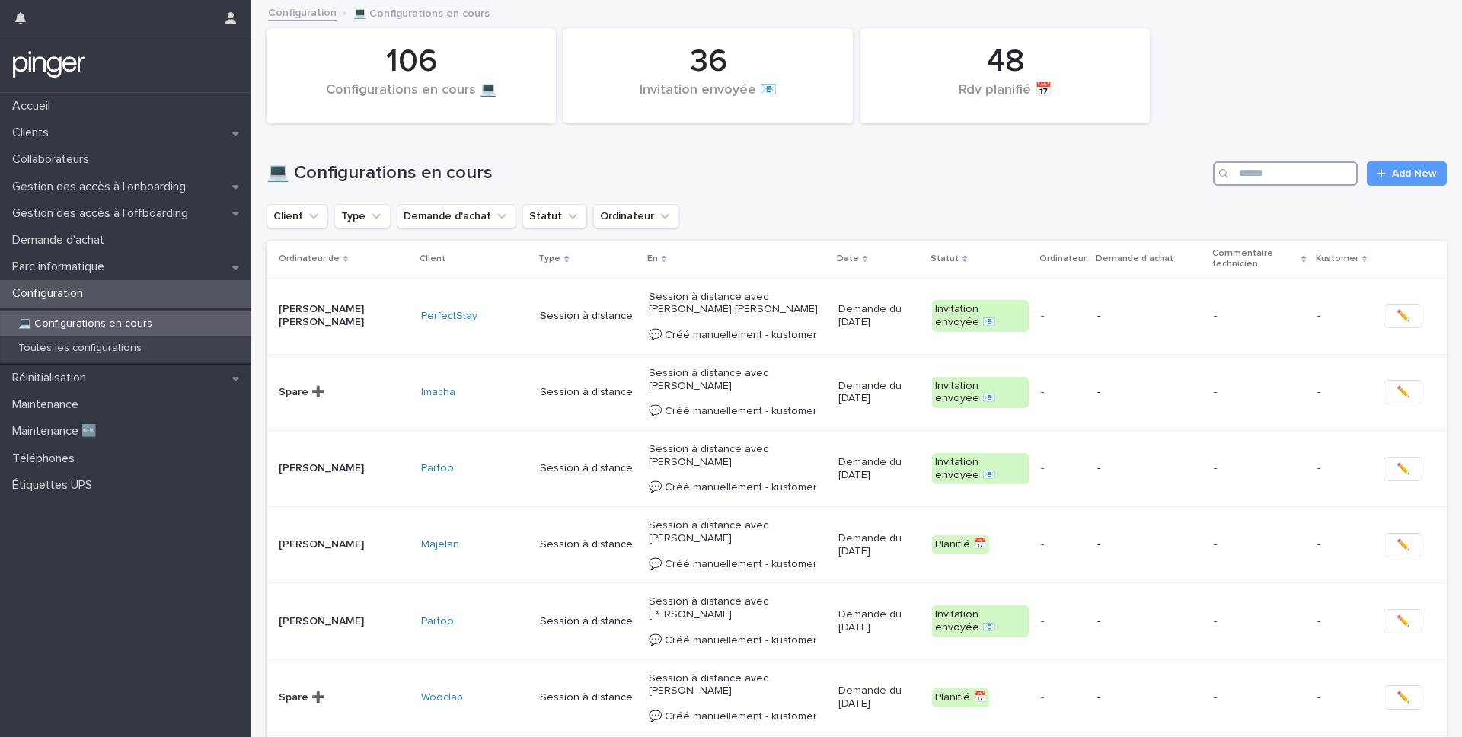
click at [1049, 174] on input "Search" at bounding box center [1285, 173] width 145 height 24
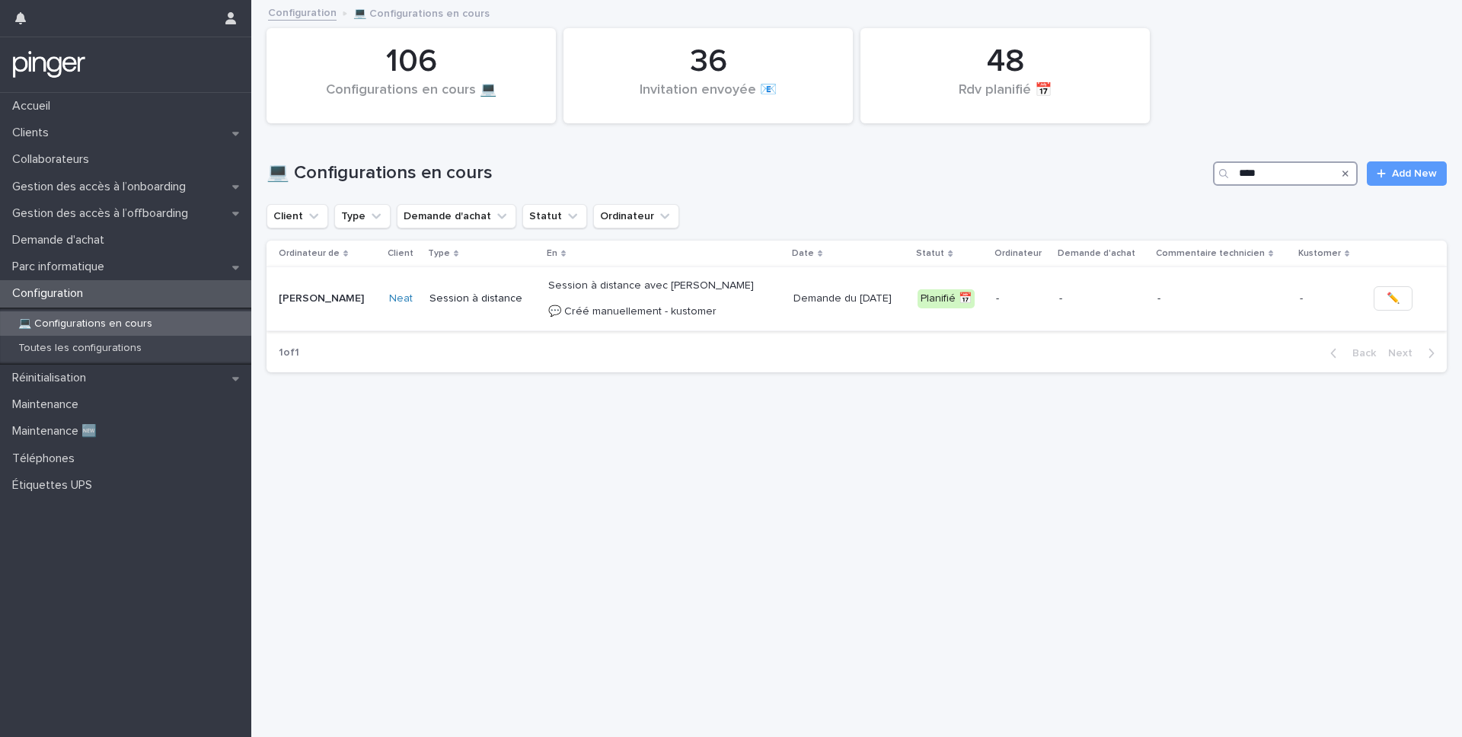
type input "****"
click at [802, 309] on div "Demande du [DATE]" at bounding box center [849, 298] width 112 height 25
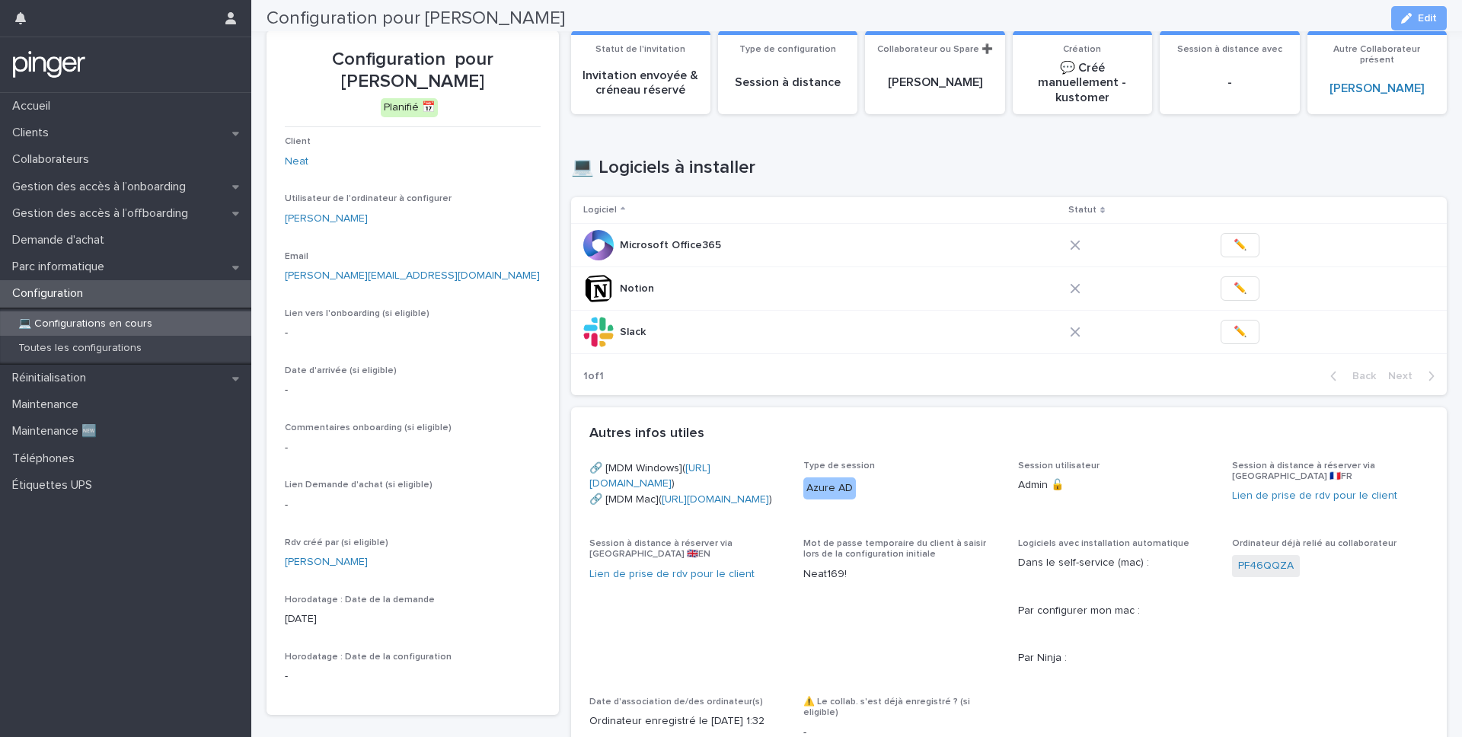
scroll to position [24, 0]
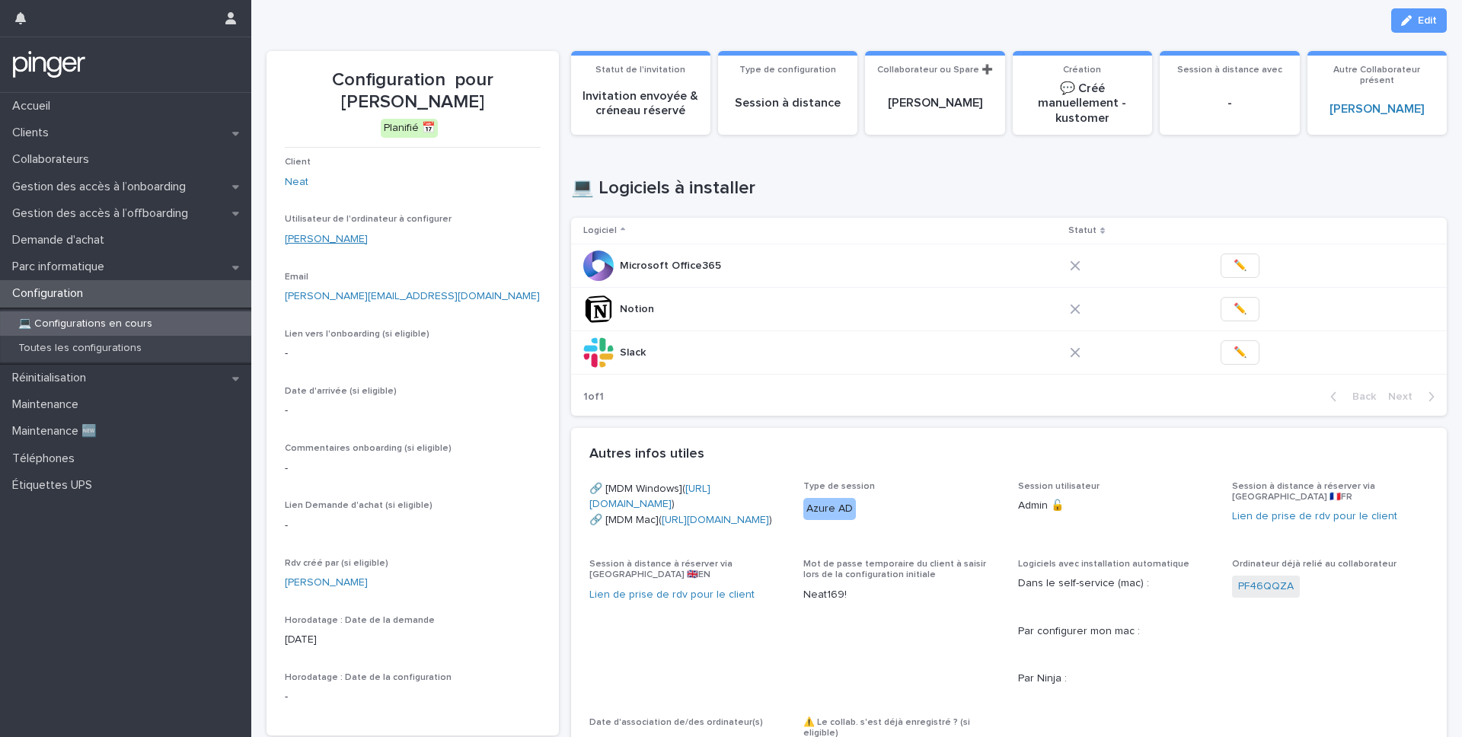
click at [323, 240] on link "[PERSON_NAME]" at bounding box center [326, 239] width 83 height 16
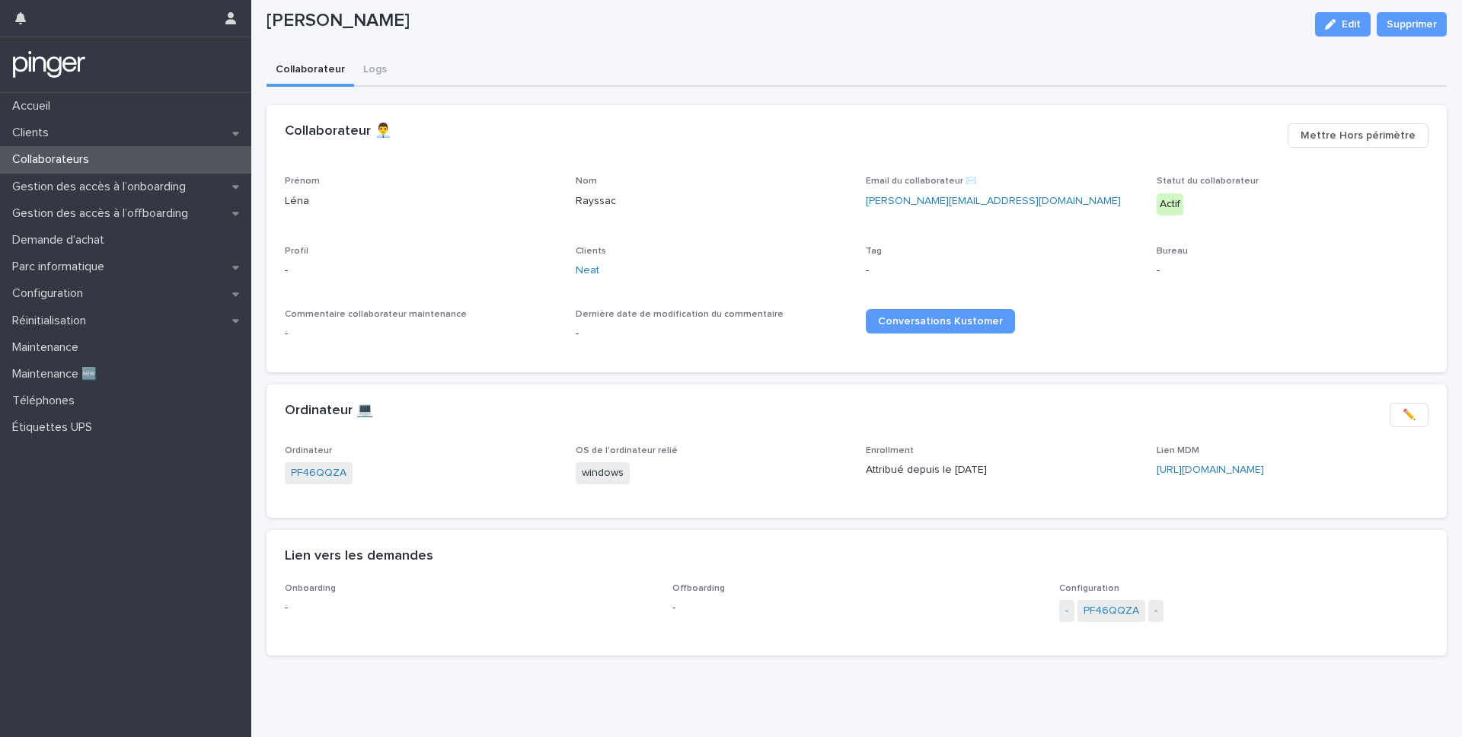
scroll to position [45, 0]
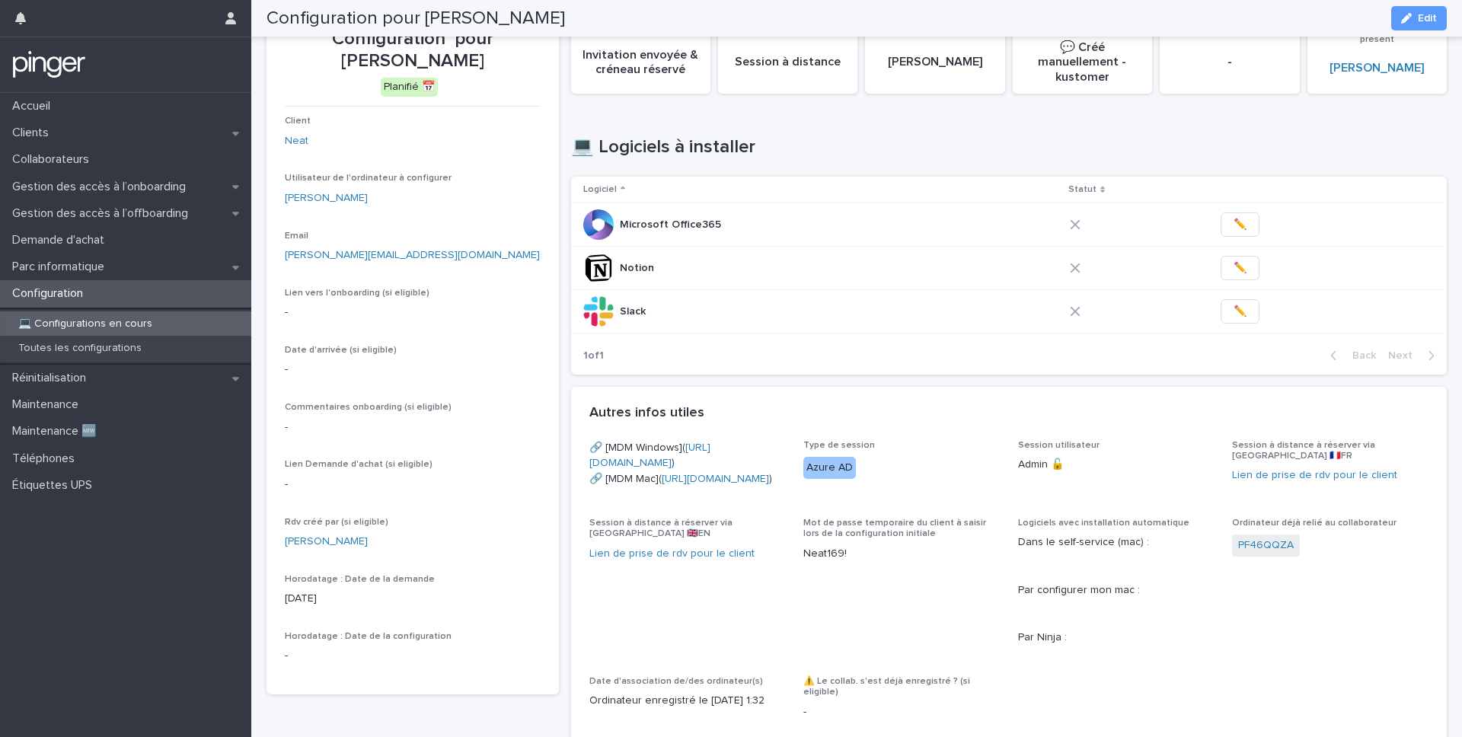
scroll to position [46, 0]
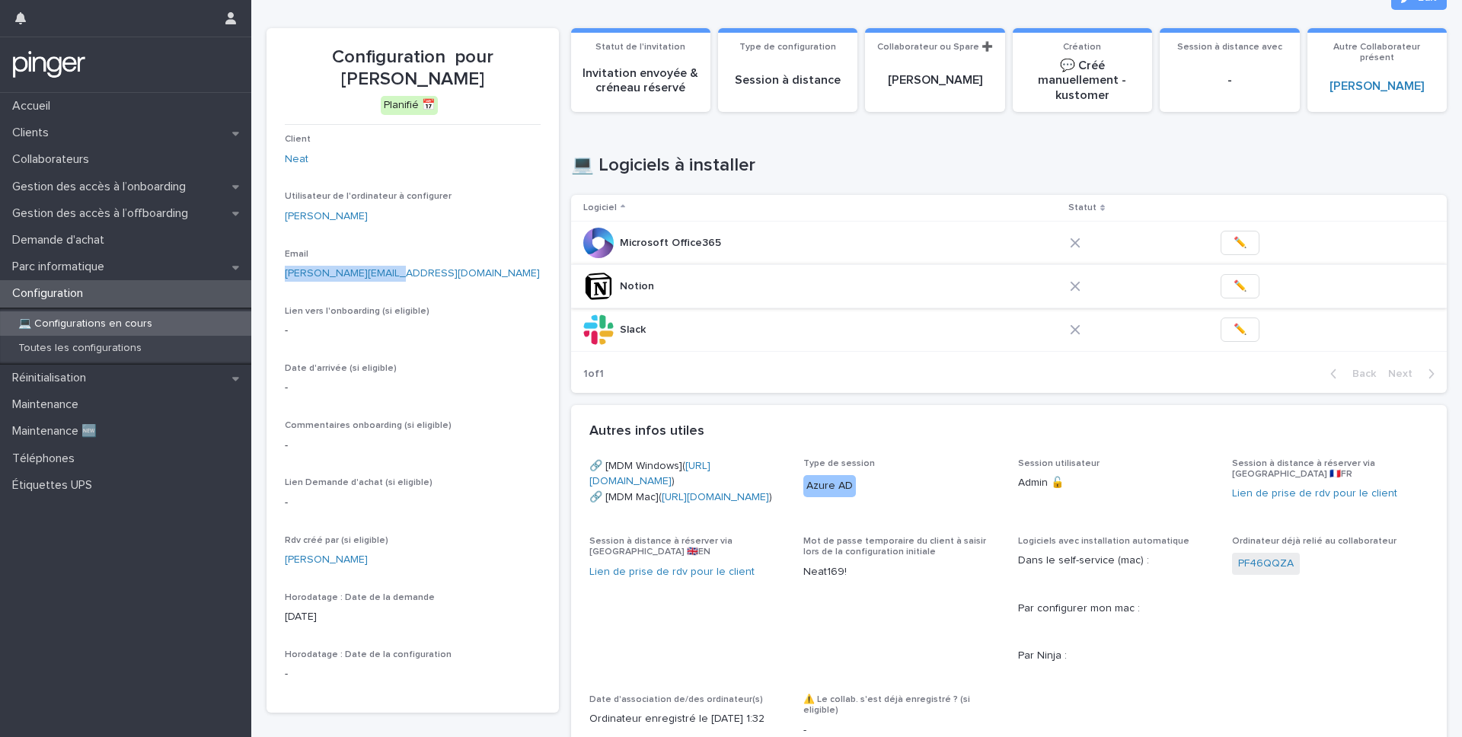
click at [1049, 288] on button "✏️" at bounding box center [1240, 286] width 39 height 24
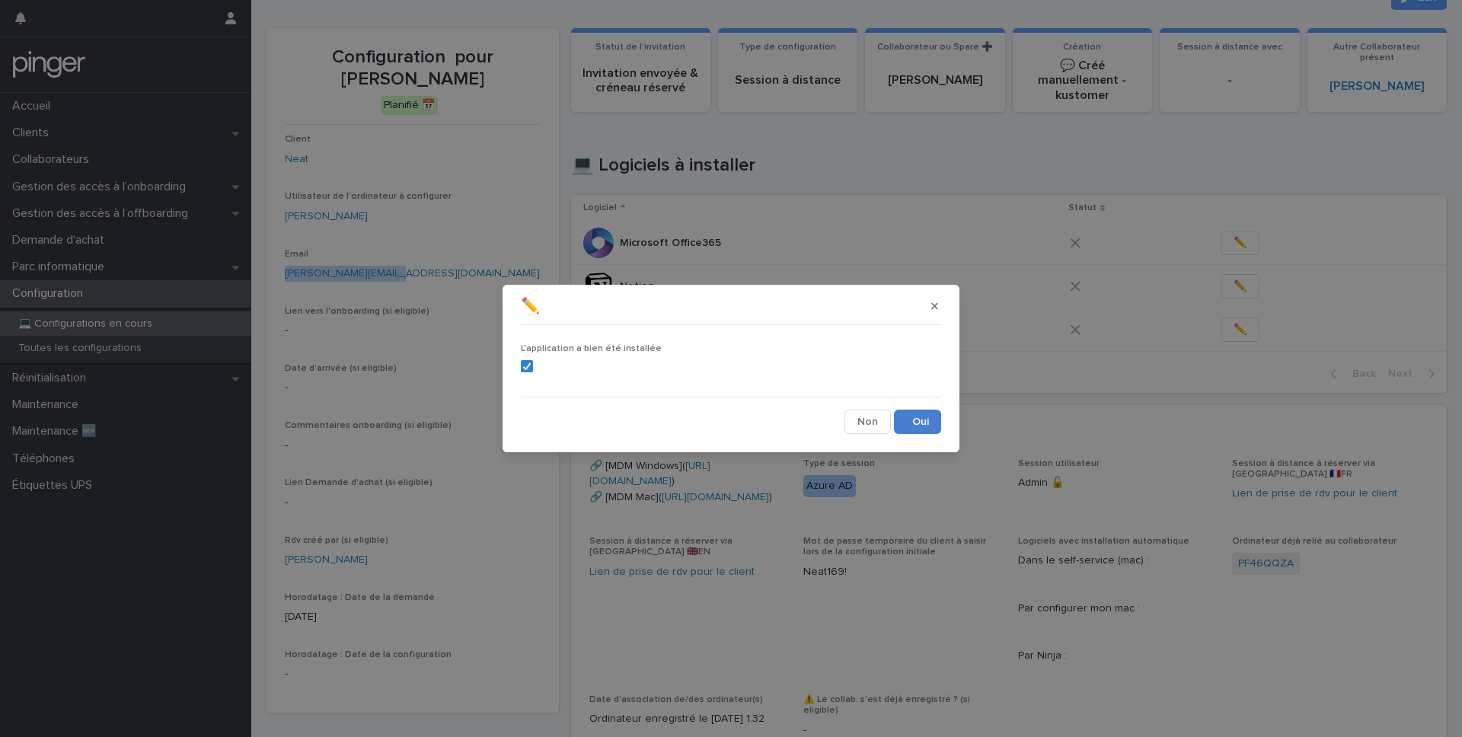
click at [933, 421] on button "Save" at bounding box center [917, 422] width 47 height 24
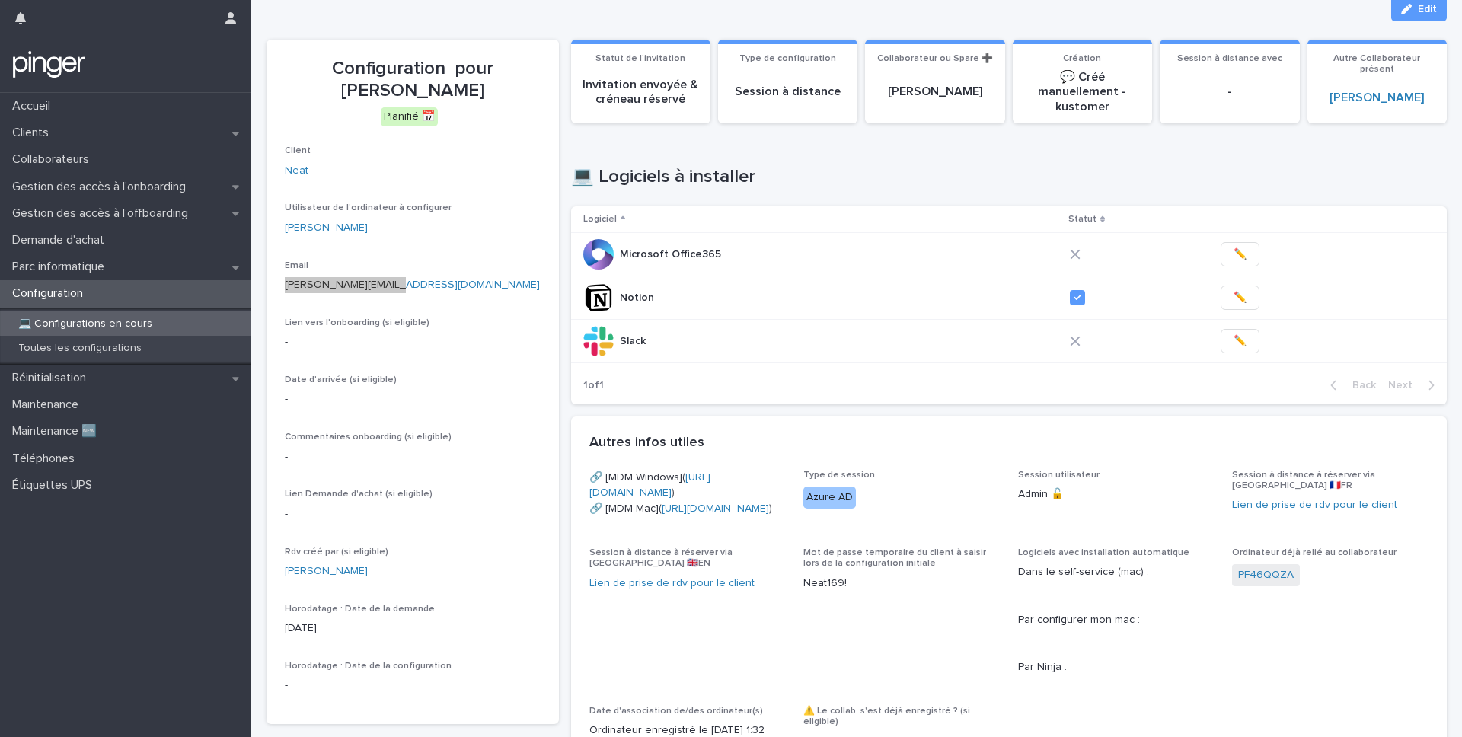
scroll to position [37, 0]
click at [285, 340] on p "-" at bounding box center [413, 341] width 256 height 16
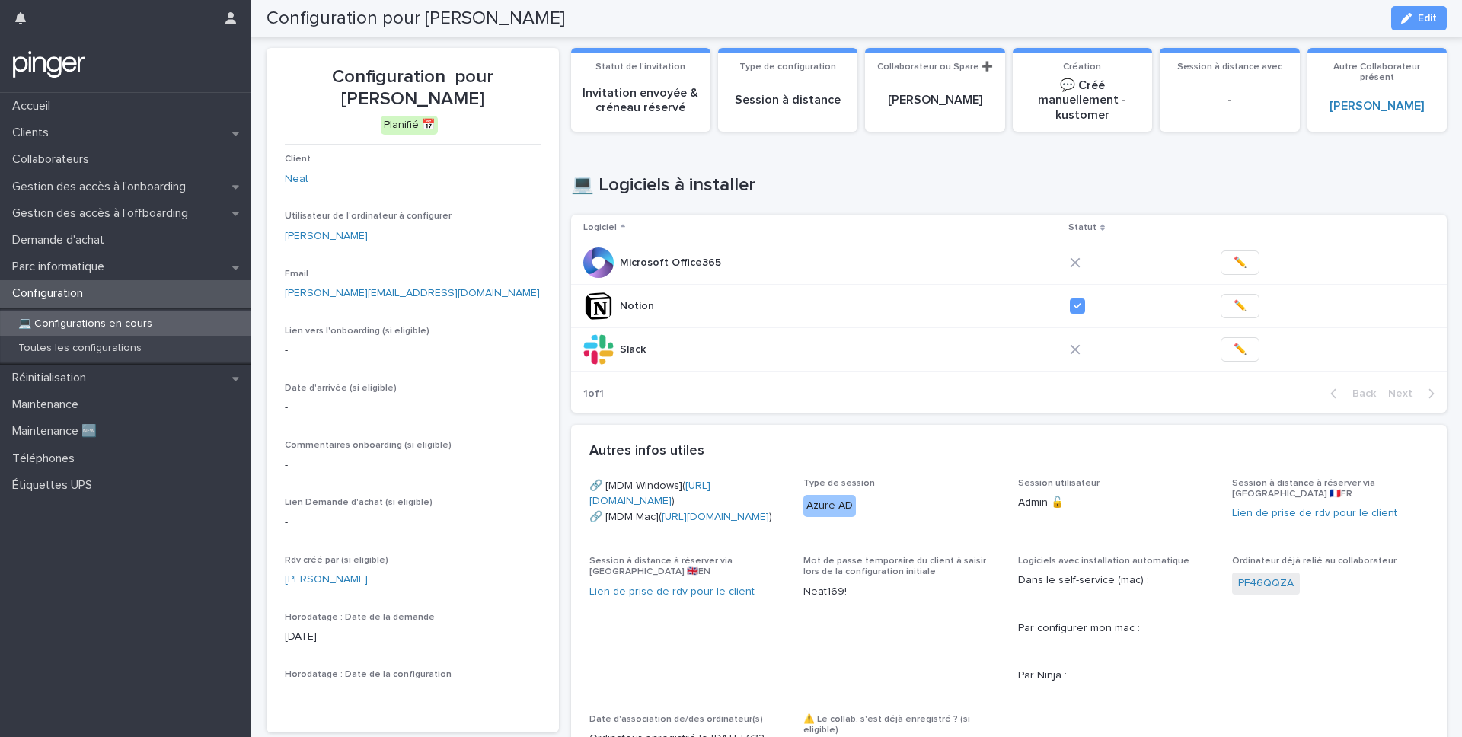
scroll to position [21, 0]
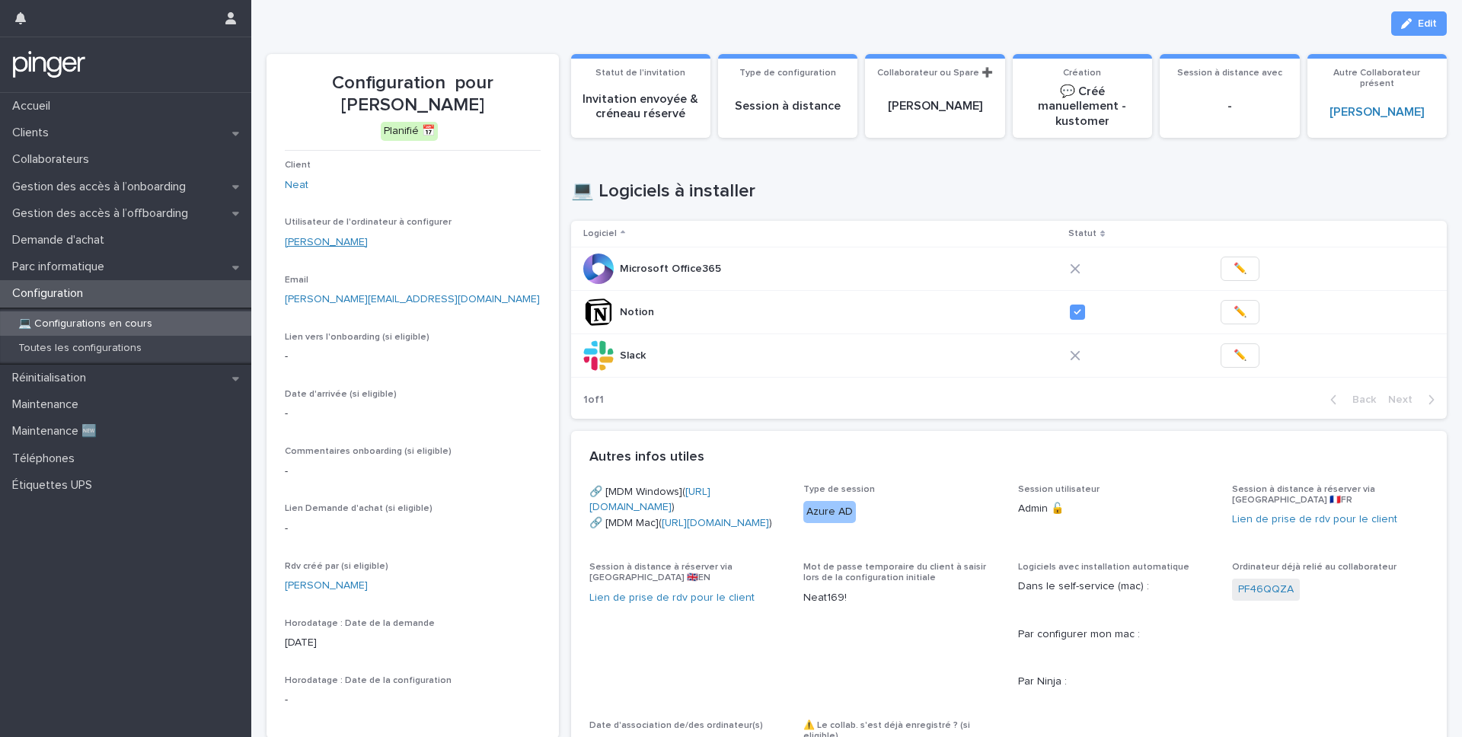
click at [320, 235] on link "[PERSON_NAME]" at bounding box center [326, 243] width 83 height 16
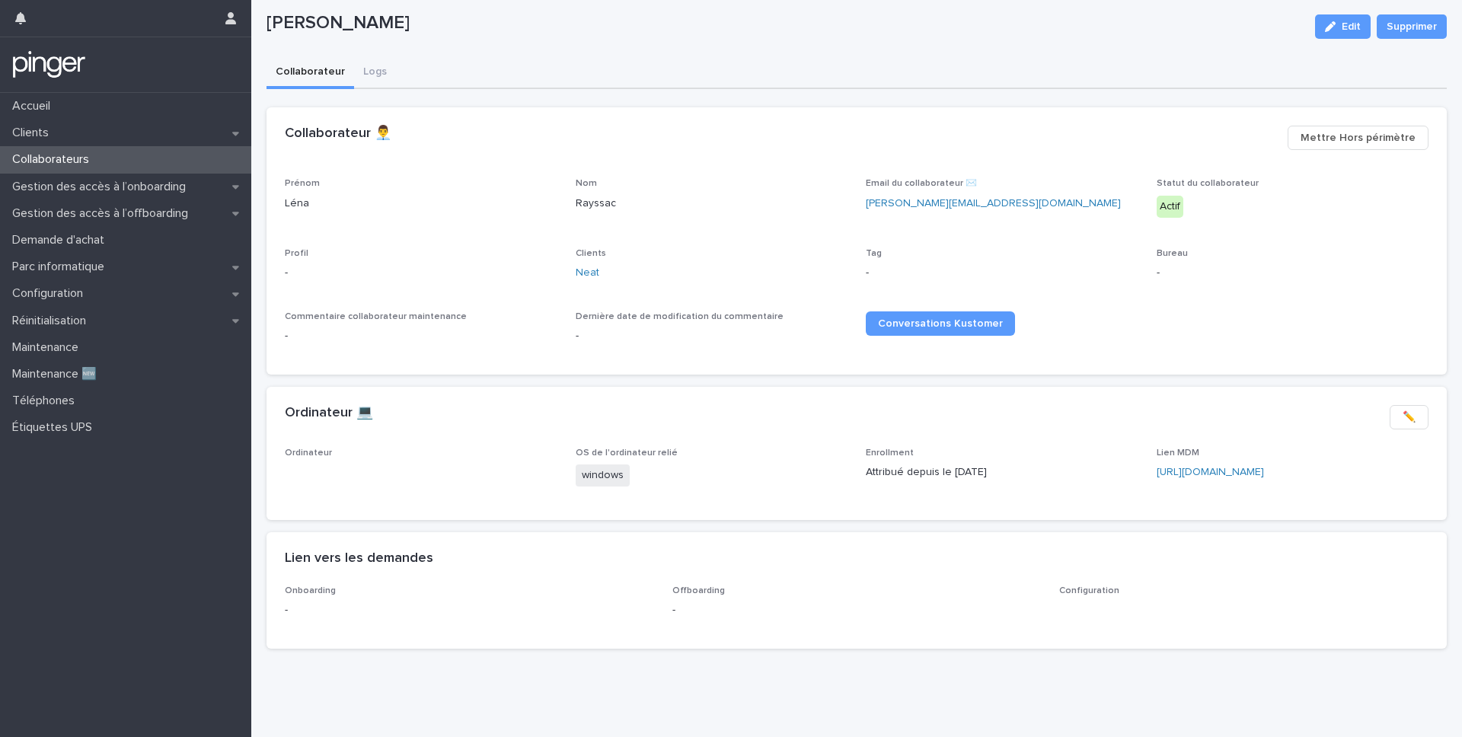
scroll to position [45, 0]
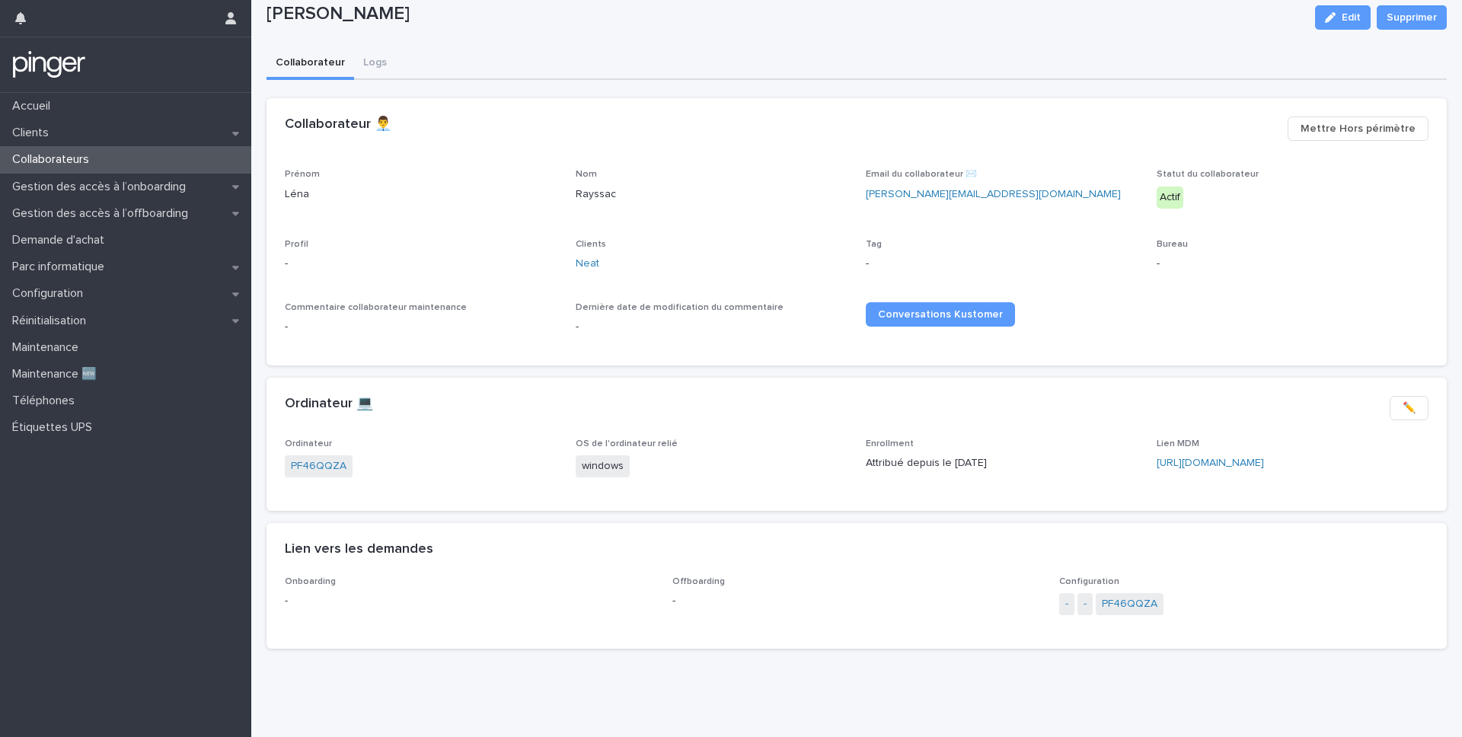
click at [283, 573] on div "Onboarding - Offboarding - Configuration - - PF46QQZA" at bounding box center [857, 612] width 1180 height 72
click at [293, 573] on p "-" at bounding box center [469, 601] width 369 height 16
click at [126, 192] on p "Gestion des accès à l’onboarding" at bounding box center [102, 187] width 192 height 14
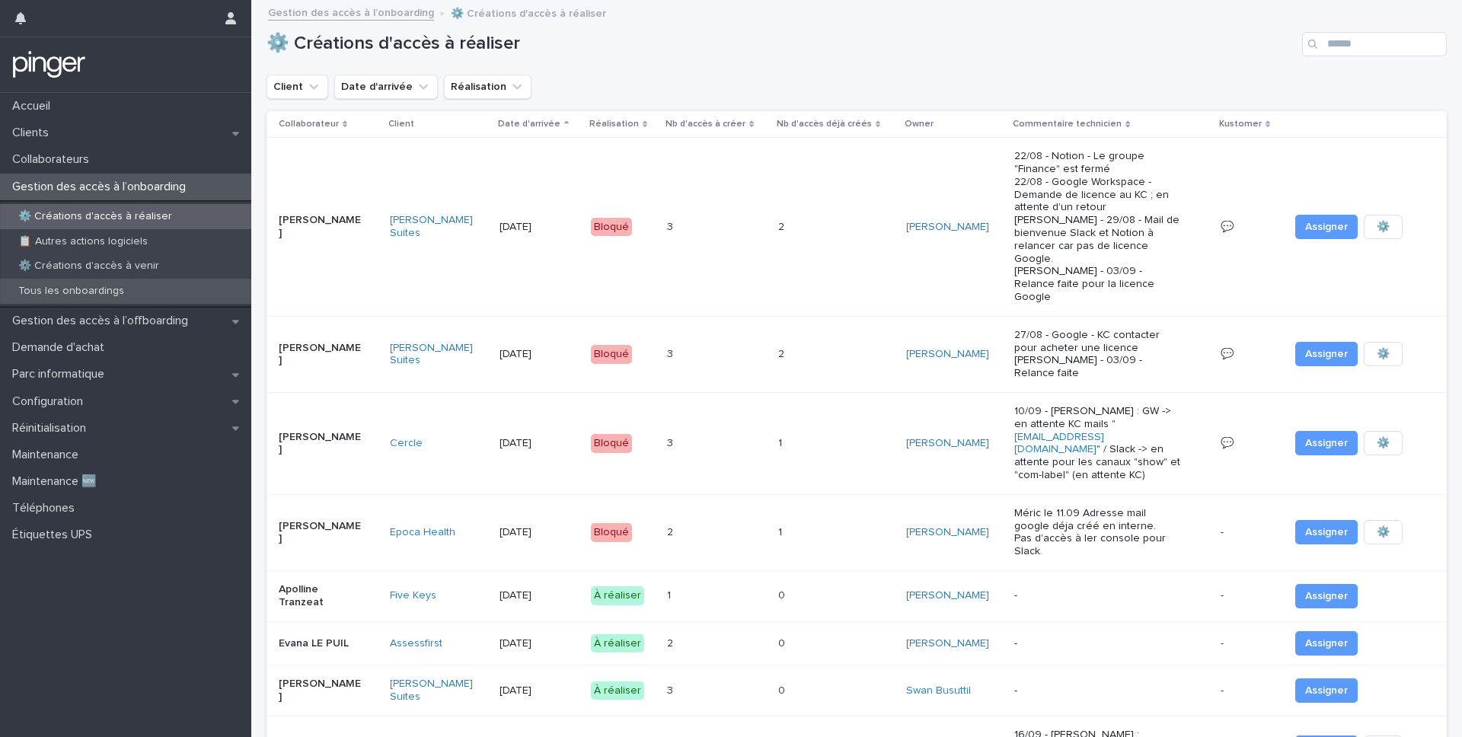
click at [120, 290] on p "Tous les onboardings" at bounding box center [71, 291] width 130 height 13
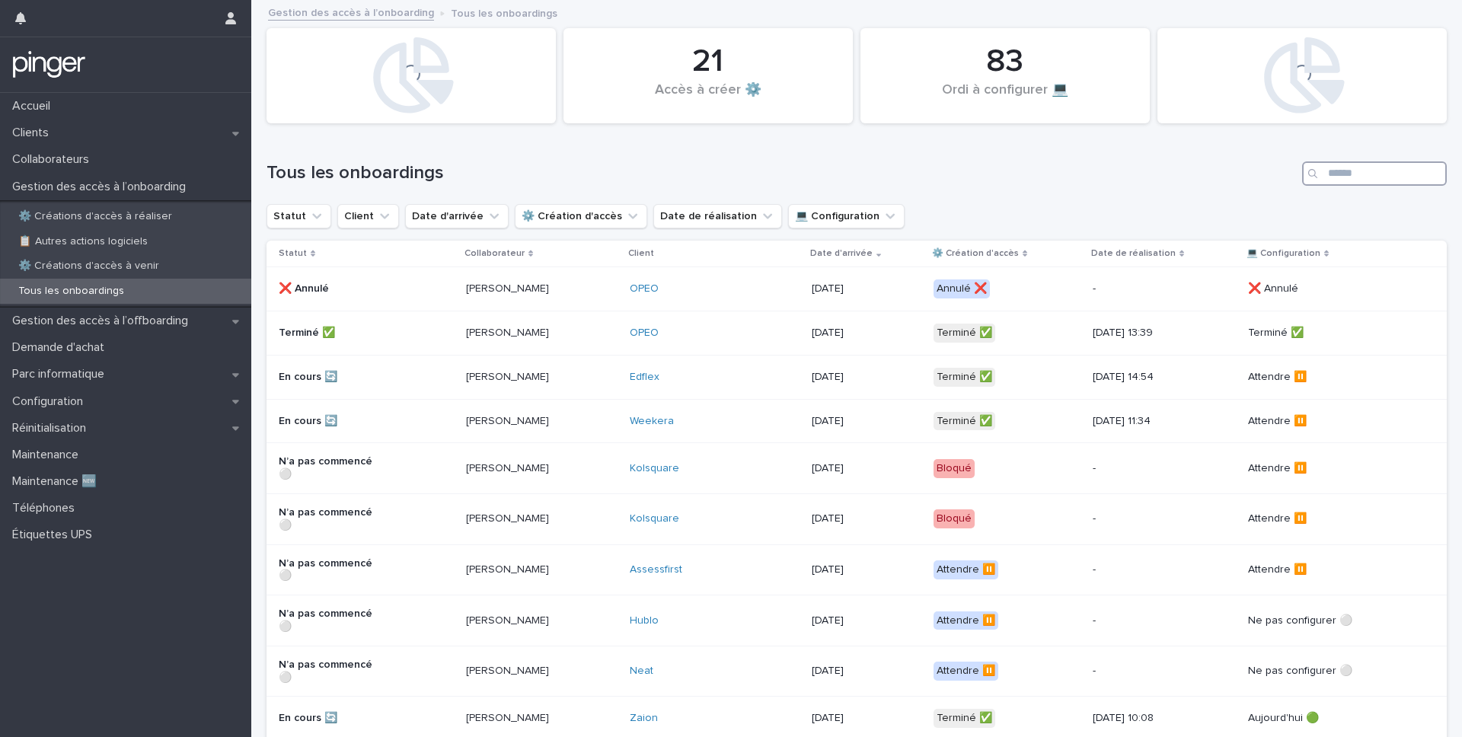
click at [1049, 185] on input "Search" at bounding box center [1374, 173] width 145 height 24
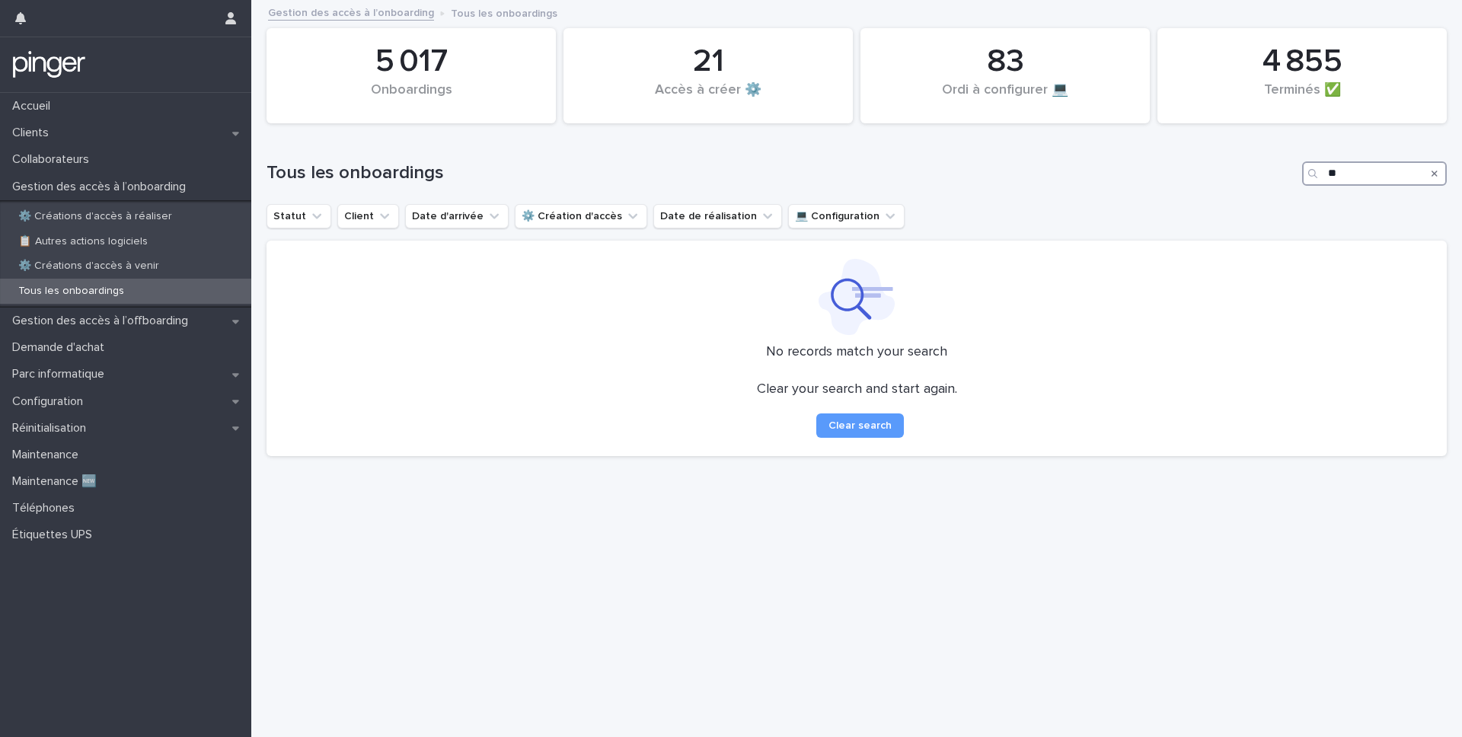
type input "*"
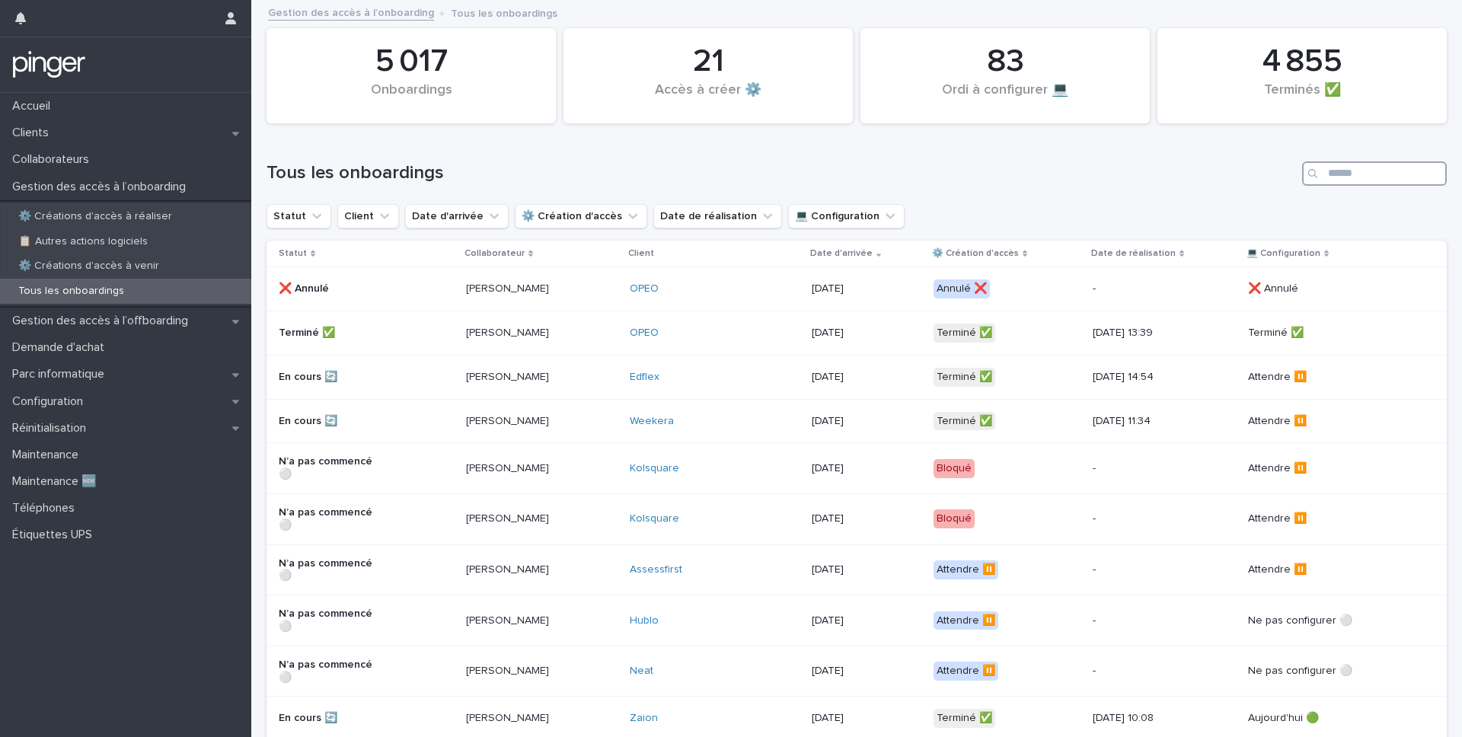
type input "*"
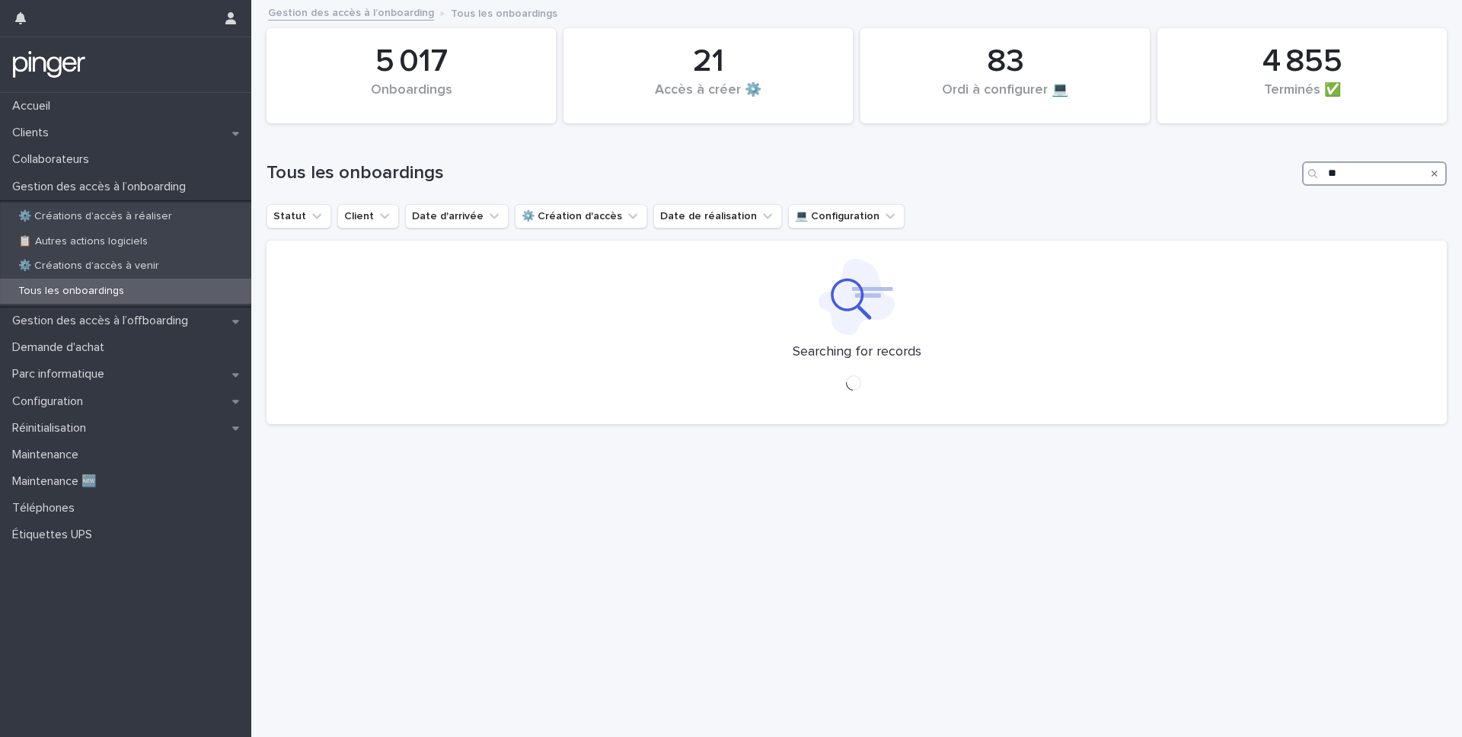
type input "*"
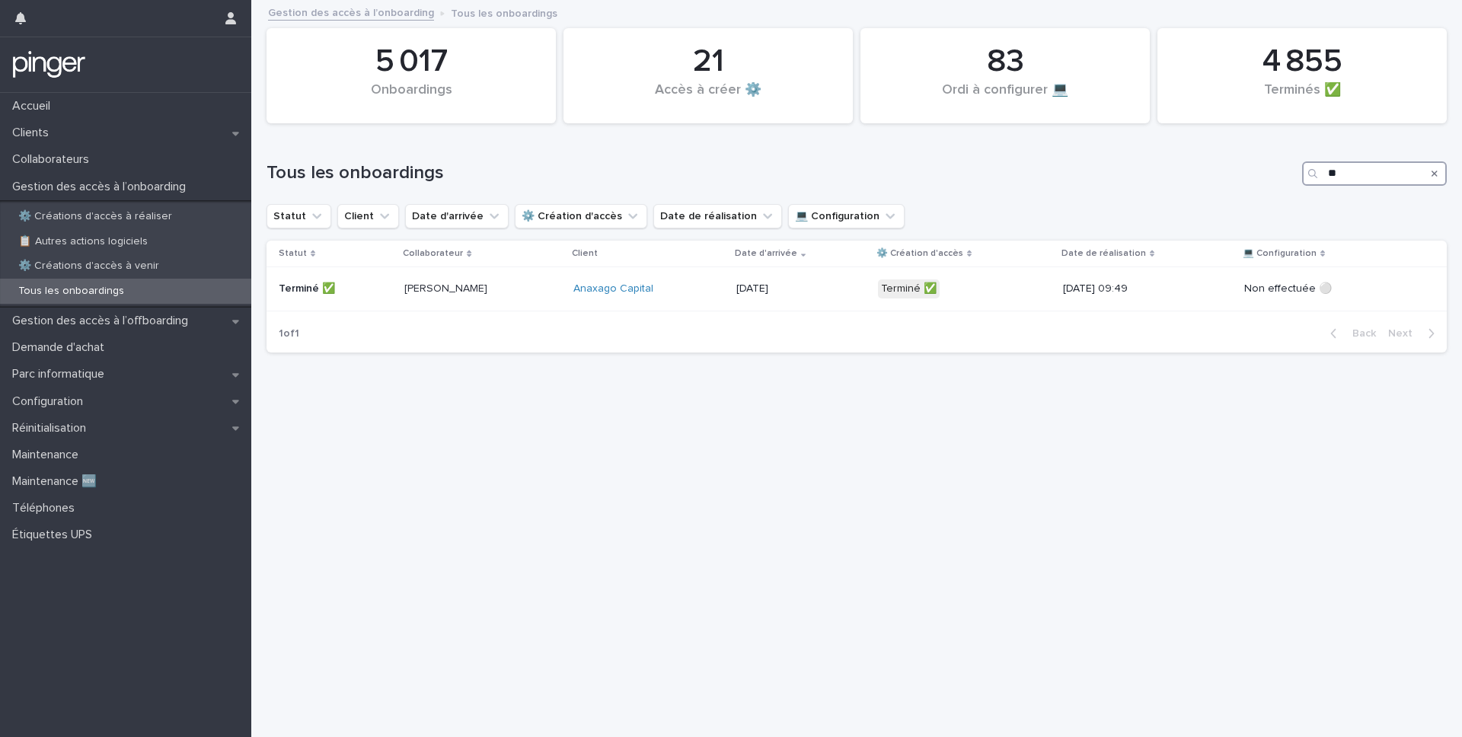
type input "*"
type input "****"
click at [164, 424] on div "Réinitialisation" at bounding box center [125, 428] width 251 height 27
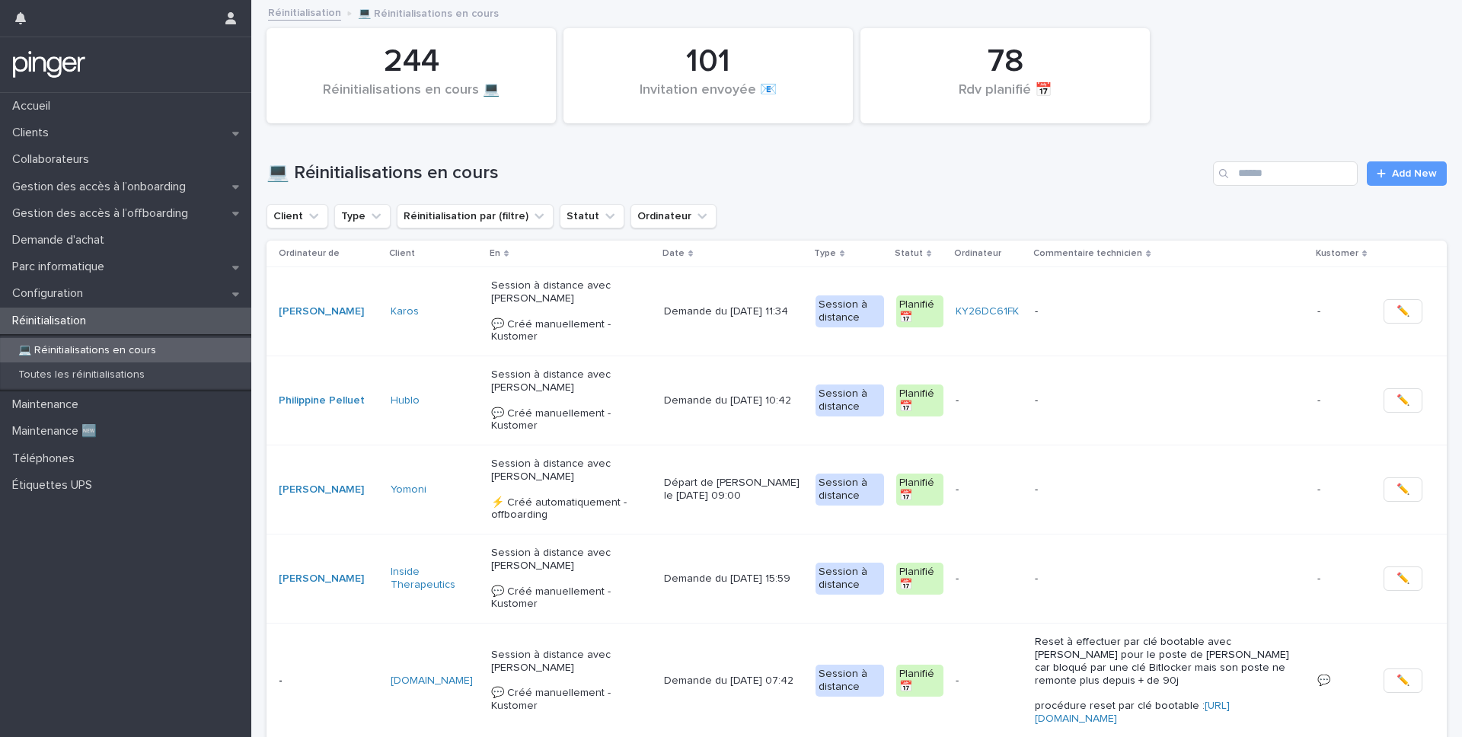
click at [1049, 186] on div "💻 Réinitialisations en cours Add New" at bounding box center [857, 167] width 1180 height 73
click at [1049, 184] on input "Search" at bounding box center [1285, 173] width 145 height 24
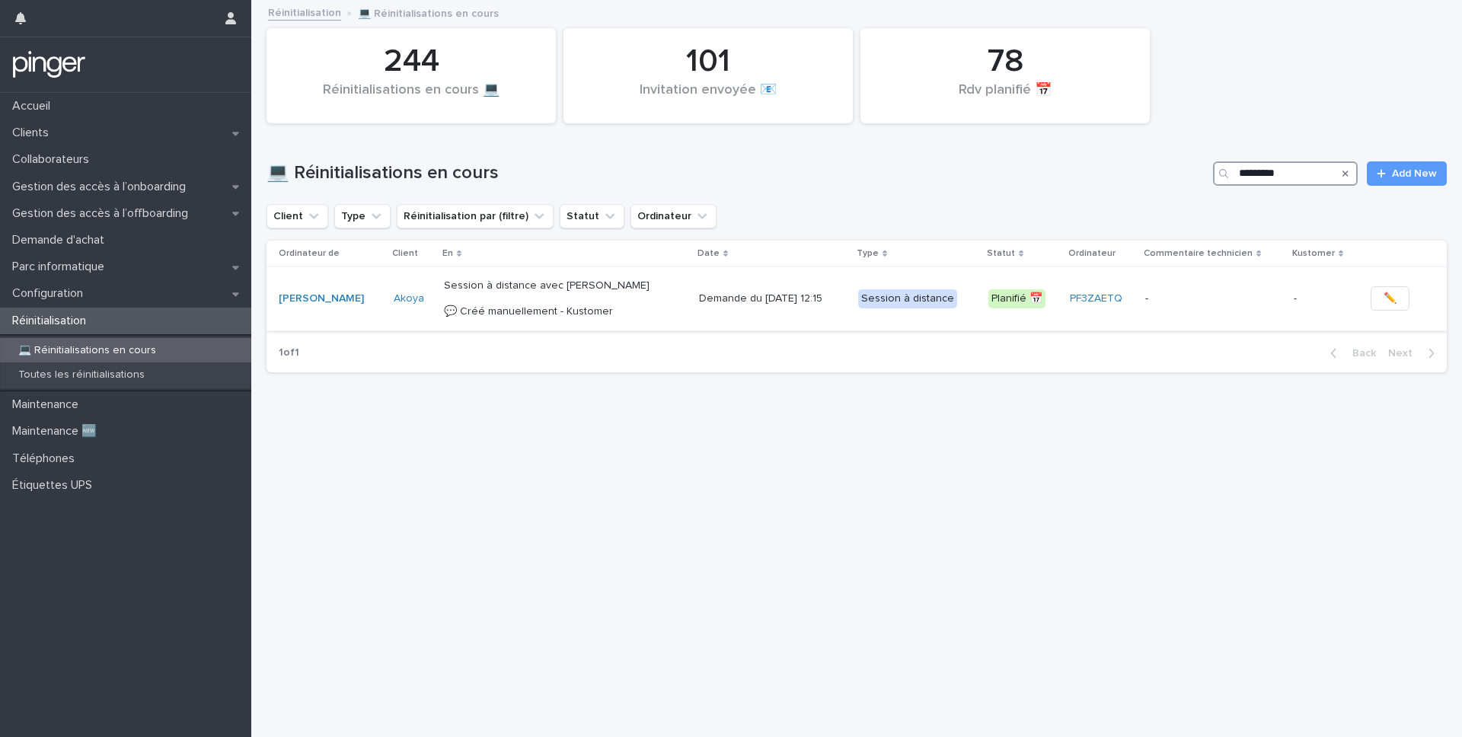
type input "*********"
click at [702, 292] on p "Demande du [DATE] 12:15" at bounding box center [772, 298] width 147 height 13
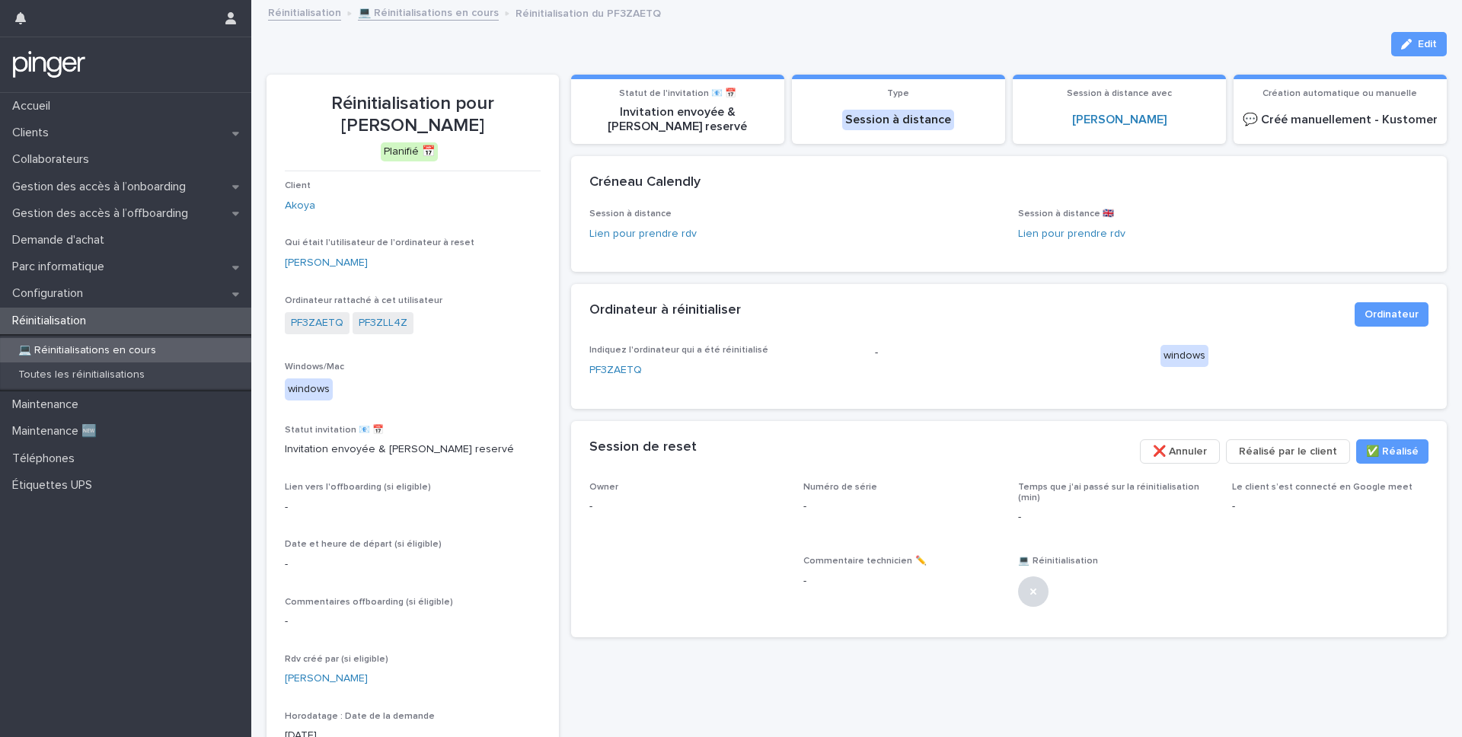
click at [1049, 47] on icon "button" at bounding box center [1406, 44] width 11 height 11
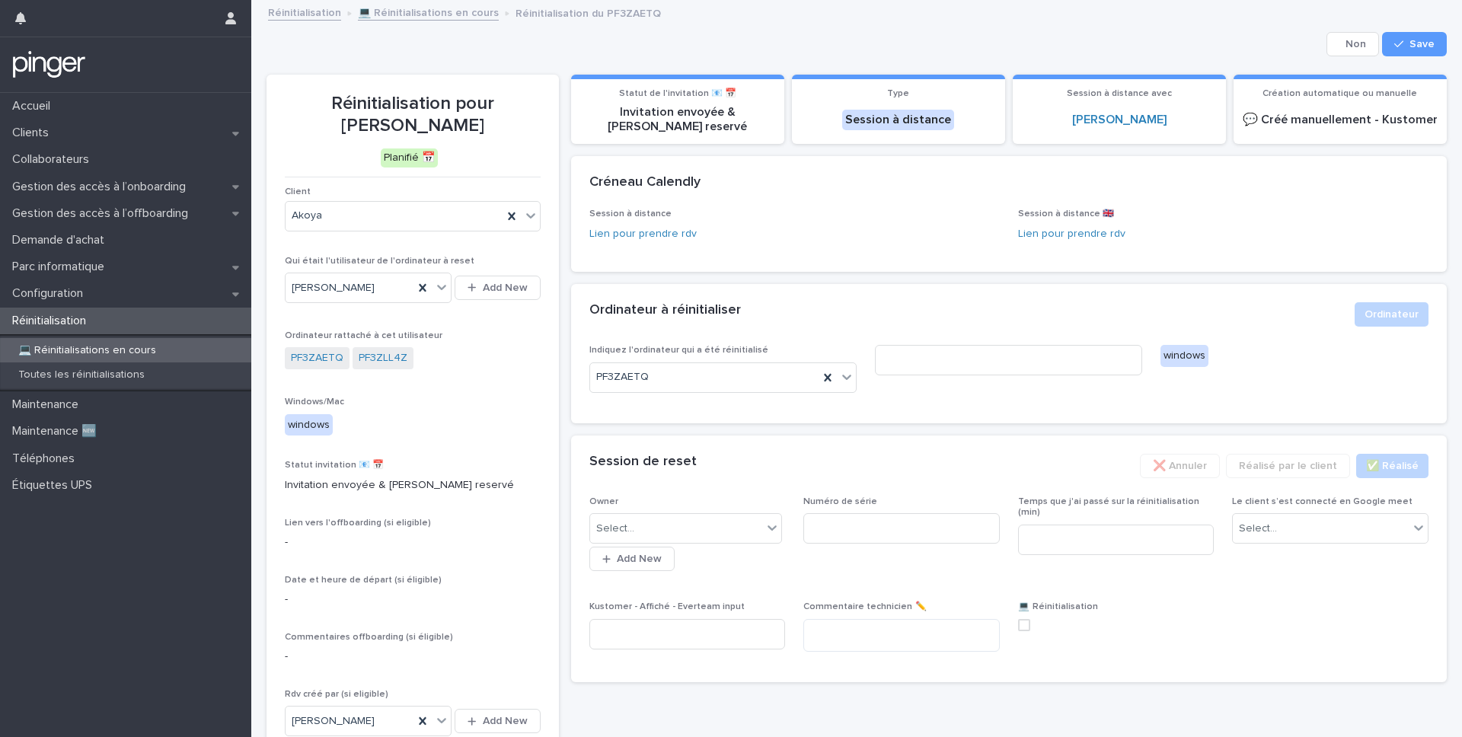
click at [1049, 56] on div "**********" at bounding box center [1009, 375] width 876 height 638
click at [1049, 44] on button "Cancel" at bounding box center [1352, 44] width 53 height 24
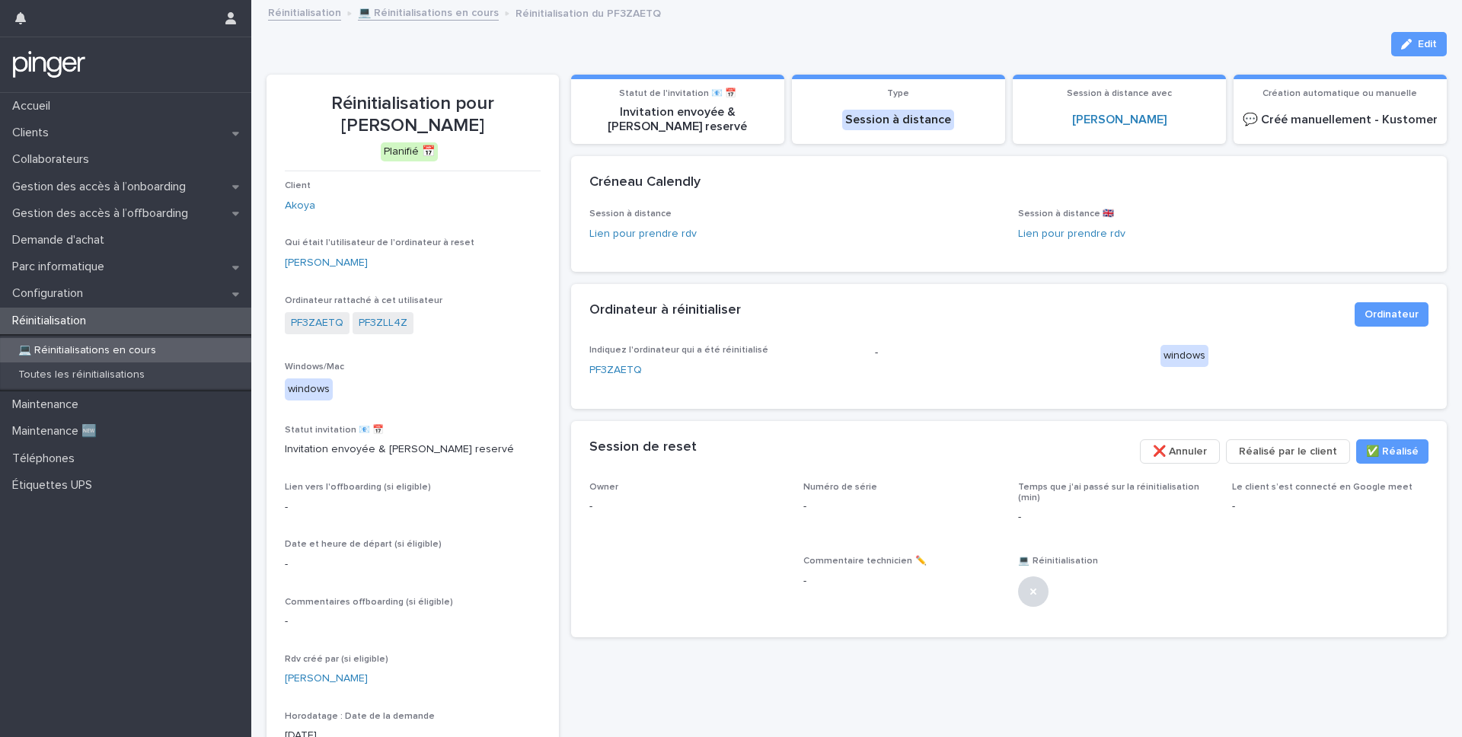
click at [1049, 456] on span "❌ Annuler" at bounding box center [1180, 451] width 54 height 15
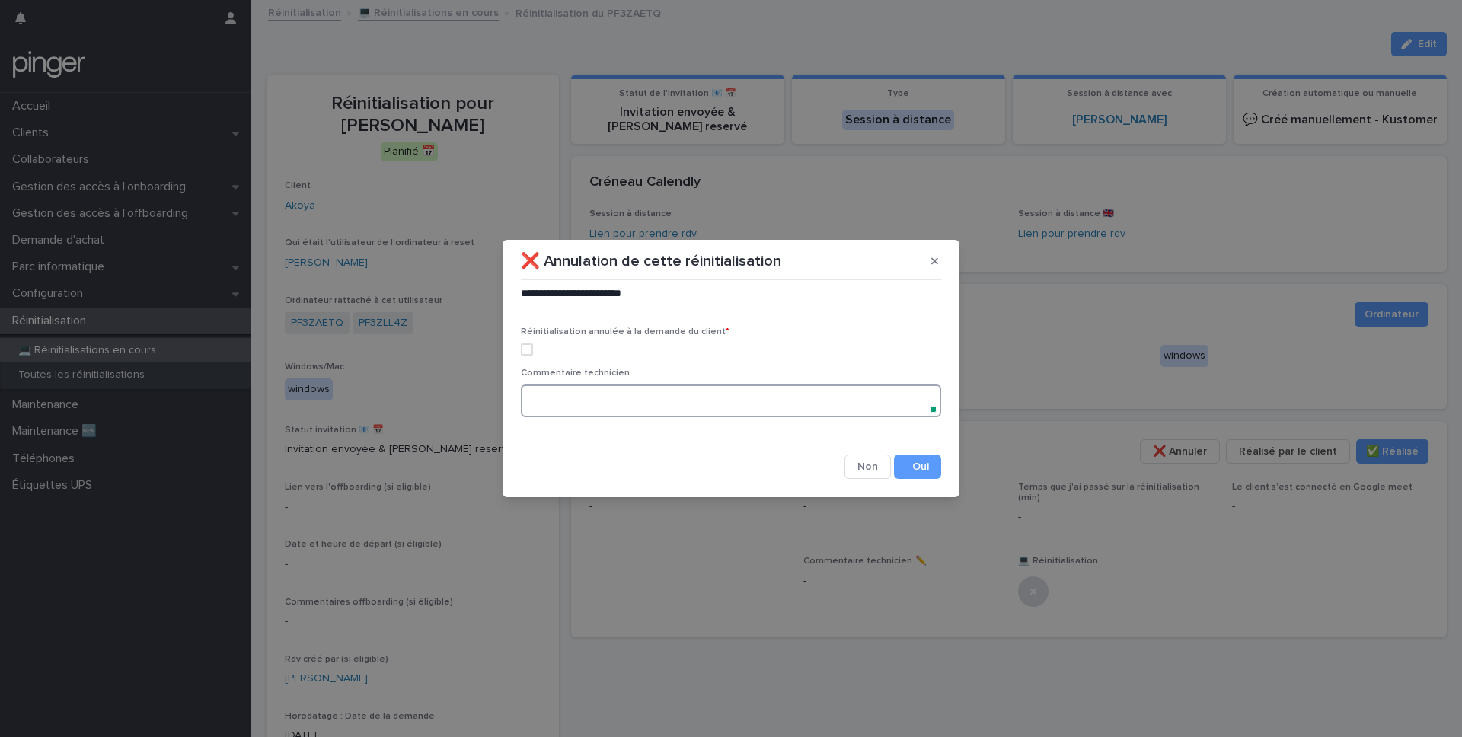
click at [583, 407] on textarea at bounding box center [731, 401] width 420 height 33
type textarea "*"
click at [530, 352] on span at bounding box center [527, 349] width 12 height 12
click at [596, 388] on textarea at bounding box center [731, 401] width 420 height 33
type textarea "*"
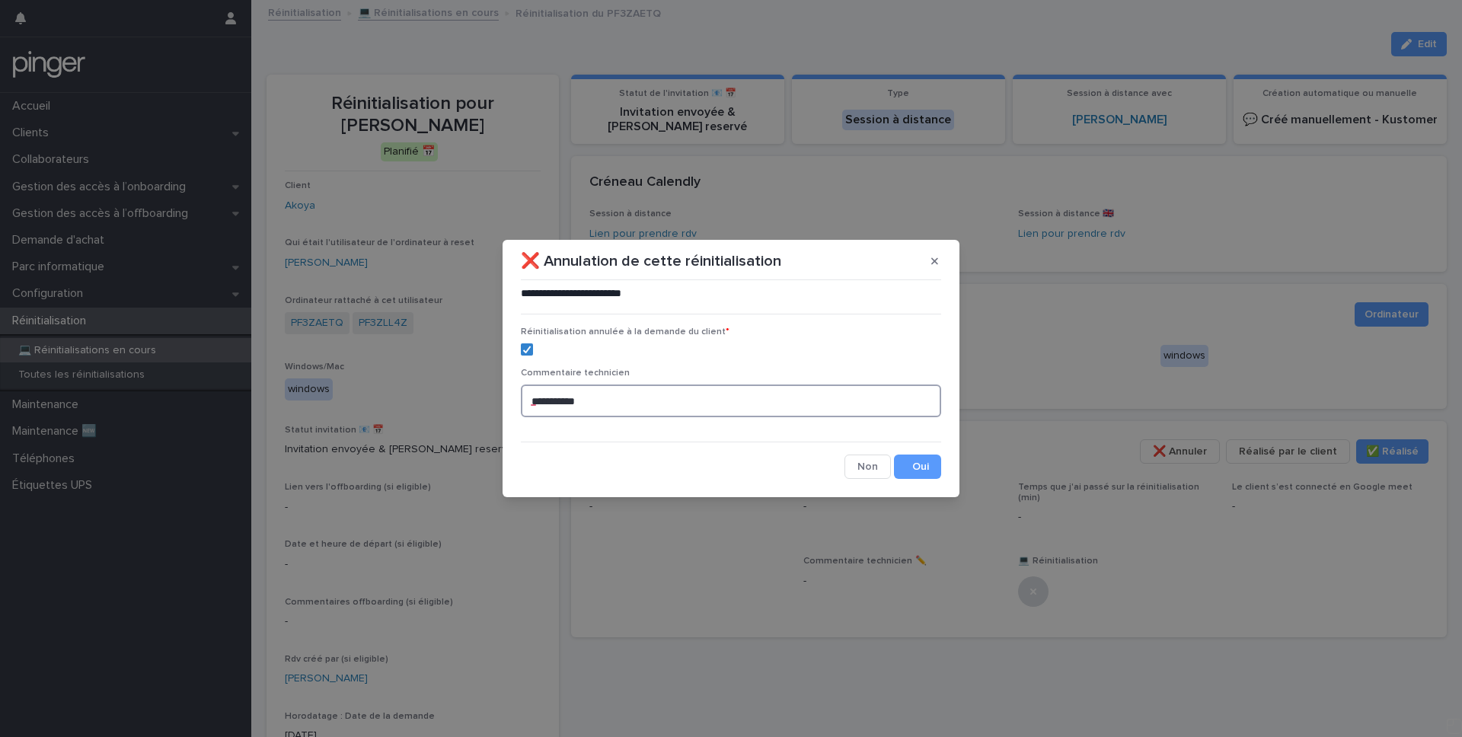
click at [596, 408] on textarea "**********" at bounding box center [731, 401] width 420 height 33
type textarea "**********"
click at [927, 469] on button "Save" at bounding box center [917, 467] width 47 height 24
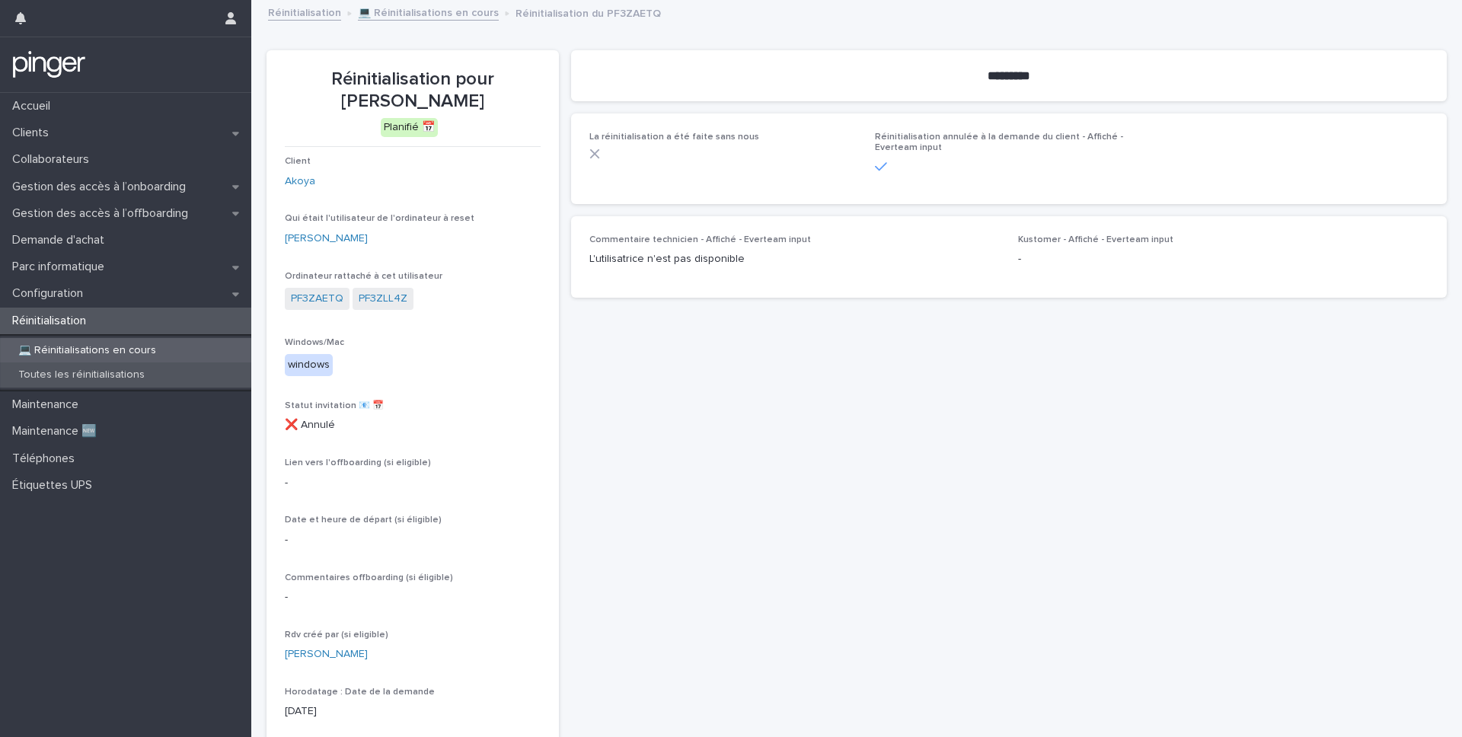
click at [79, 370] on p "Toutes les réinitialisations" at bounding box center [81, 375] width 151 height 13
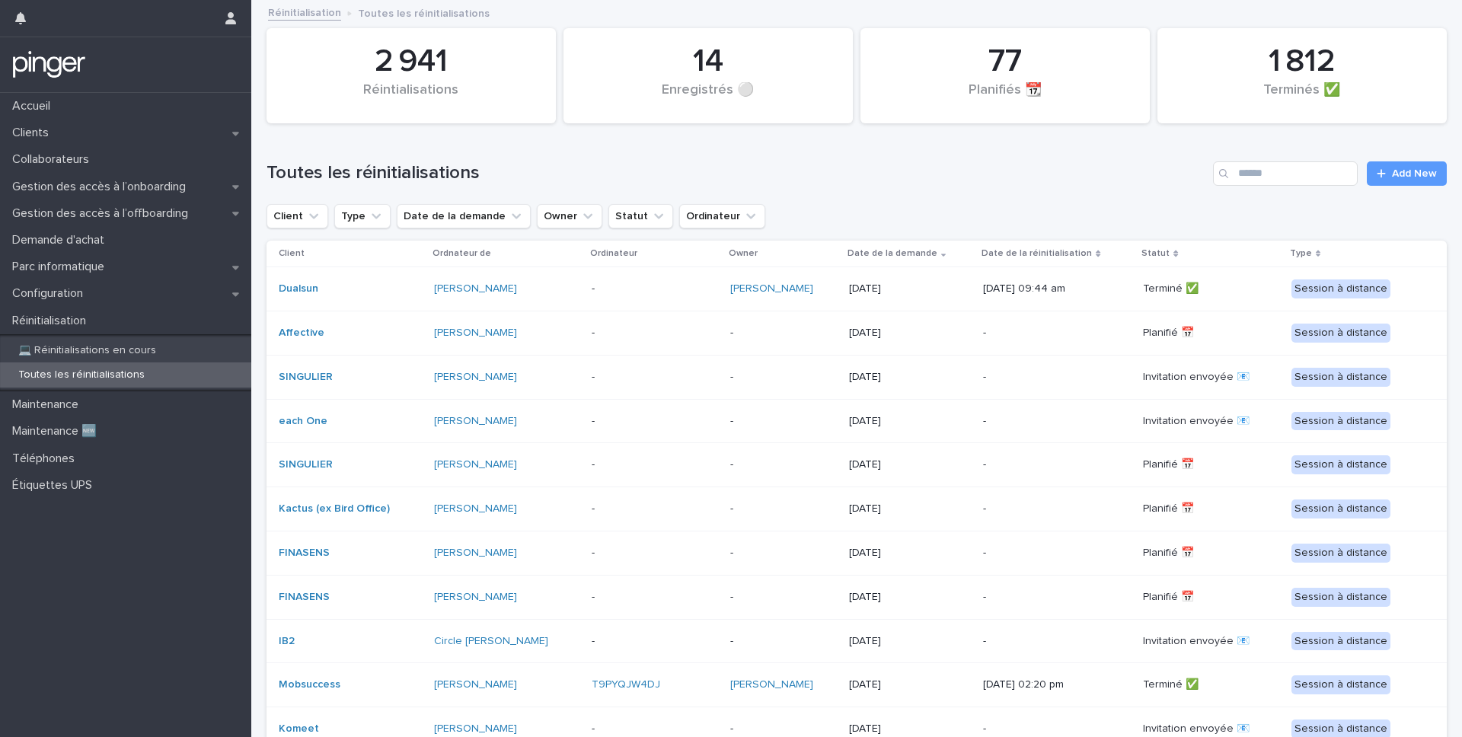
click at [1049, 187] on div "Toutes les réinitialisations Add New" at bounding box center [857, 167] width 1180 height 73
click at [1049, 182] on link "Add New" at bounding box center [1407, 173] width 80 height 24
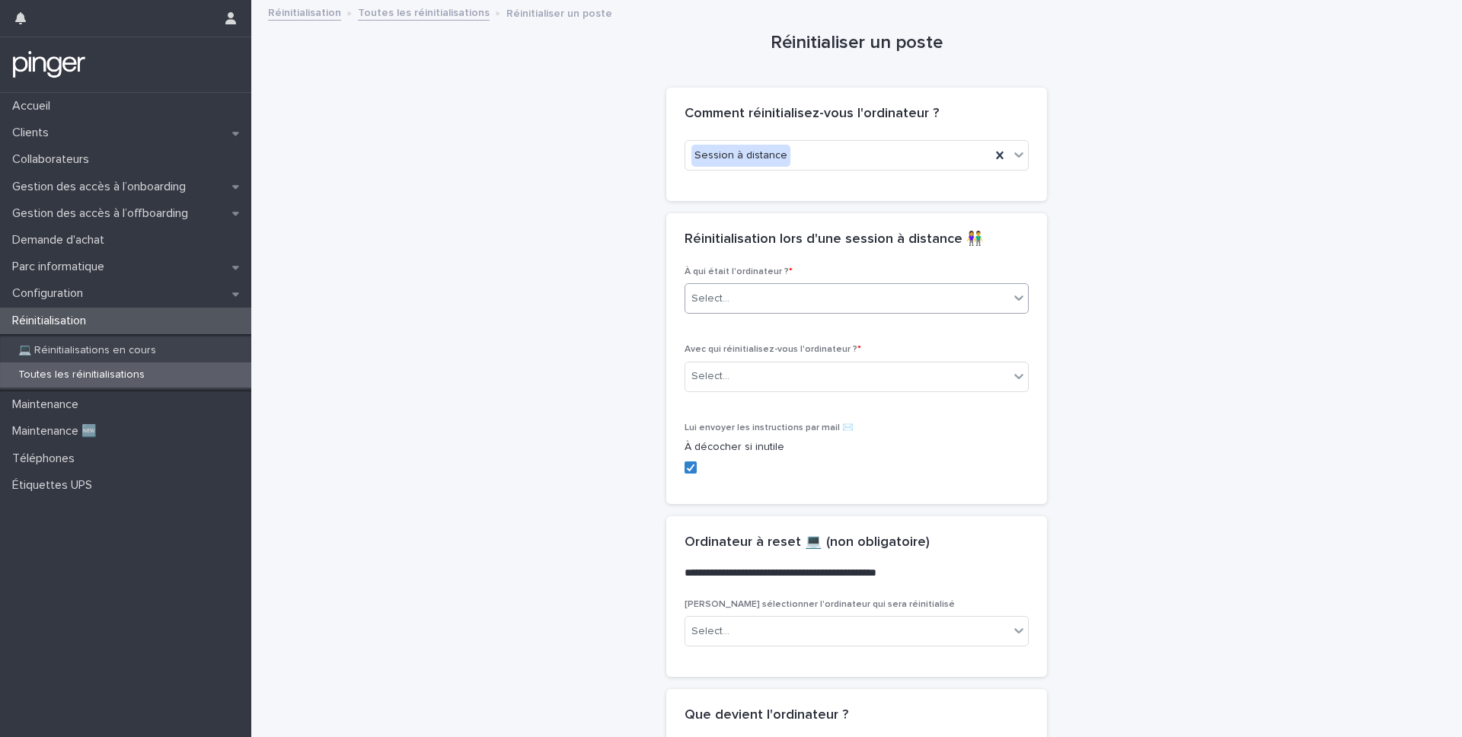
click at [805, 289] on div "Select..." at bounding box center [847, 298] width 324 height 25
click at [751, 330] on span "Collaborateur" at bounding box center [728, 326] width 74 height 17
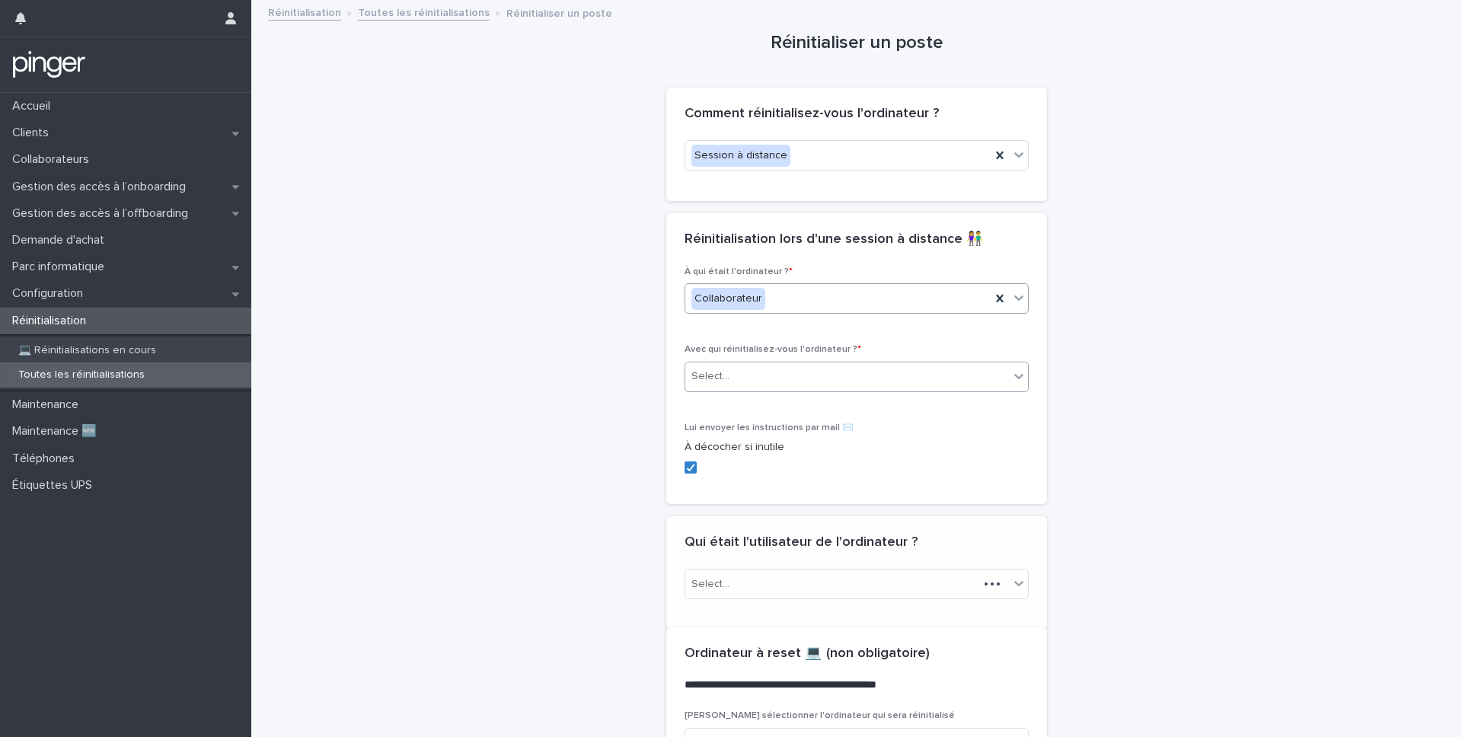
click at [744, 370] on div "Select..." at bounding box center [847, 376] width 324 height 25
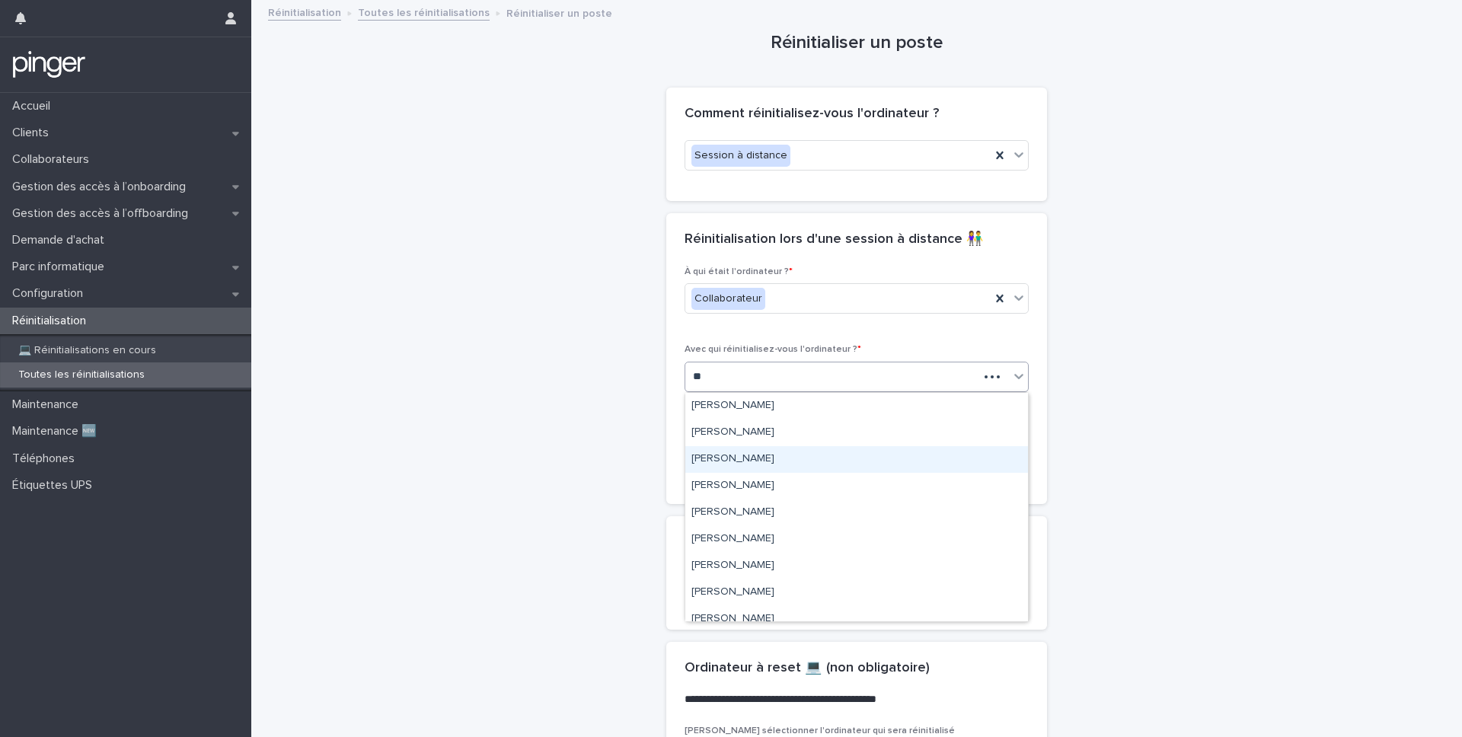
type input "*"
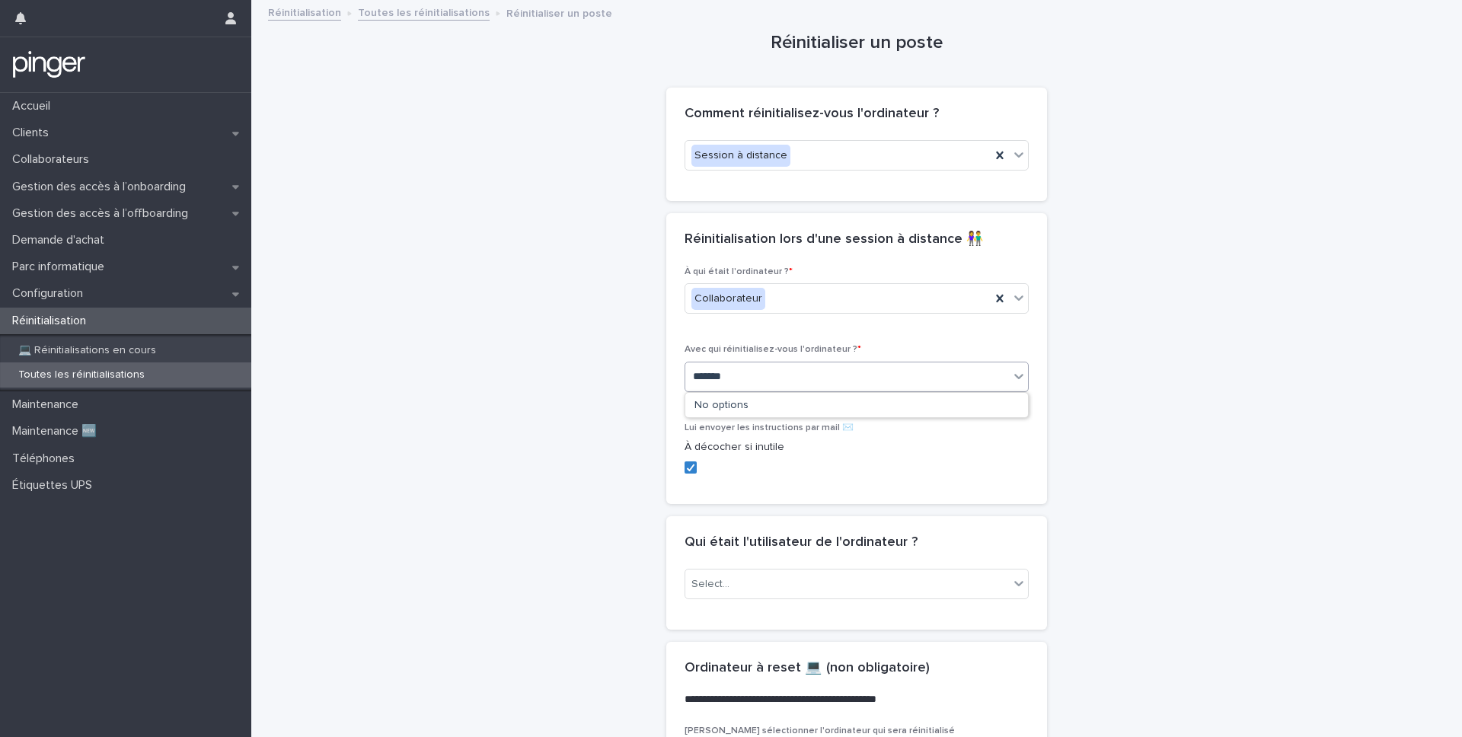
type input "********"
click at [752, 413] on div "[PERSON_NAME]" at bounding box center [856, 406] width 343 height 27
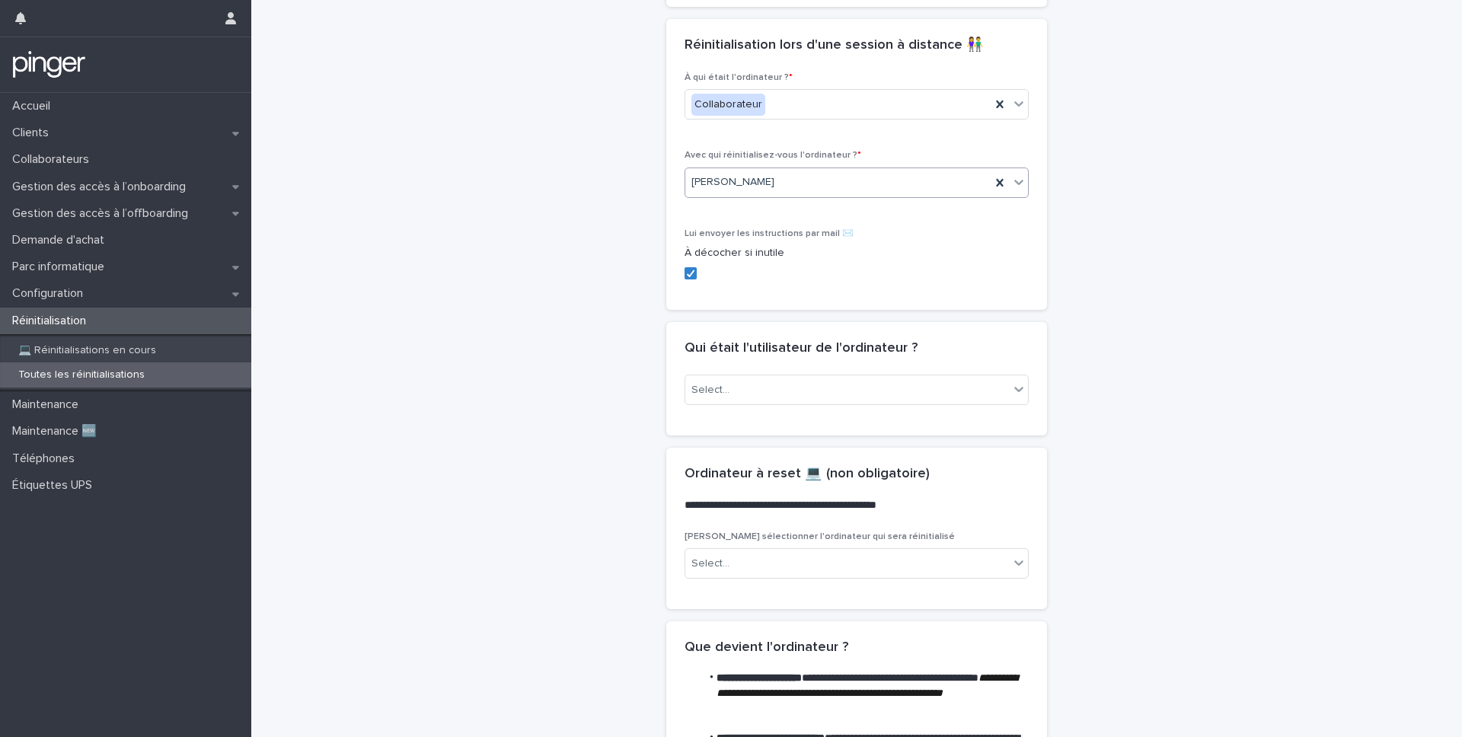
scroll to position [239, 0]
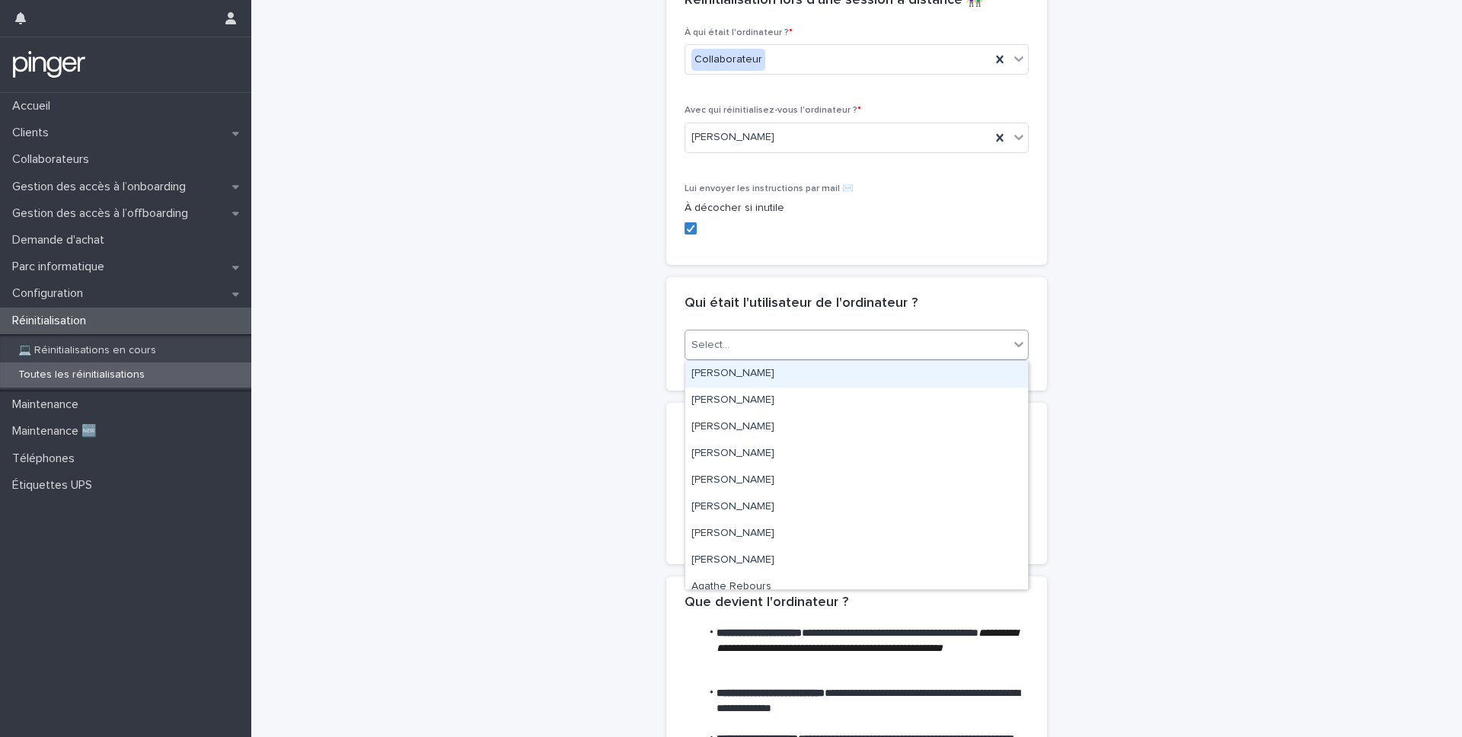
click at [784, 348] on div "Select..." at bounding box center [847, 345] width 324 height 25
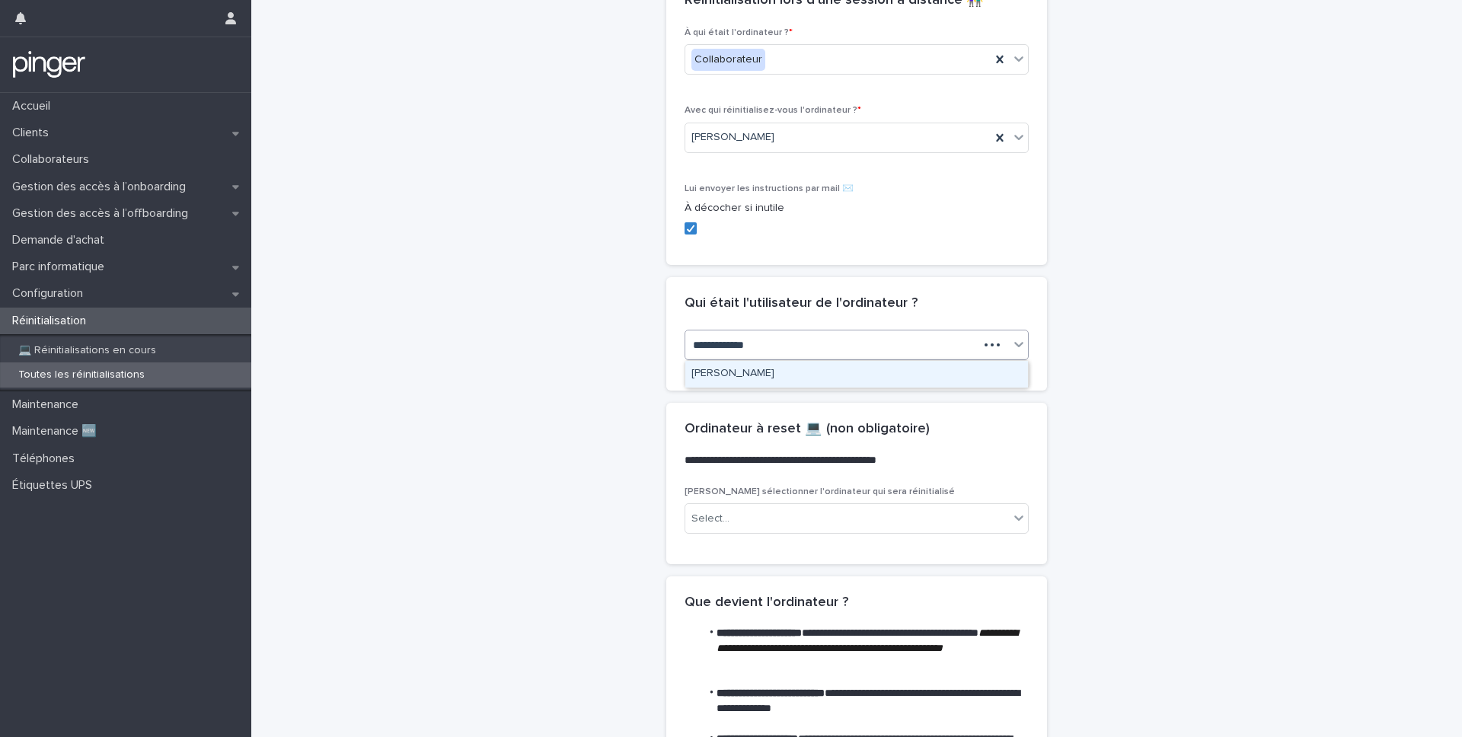
type input "**********"
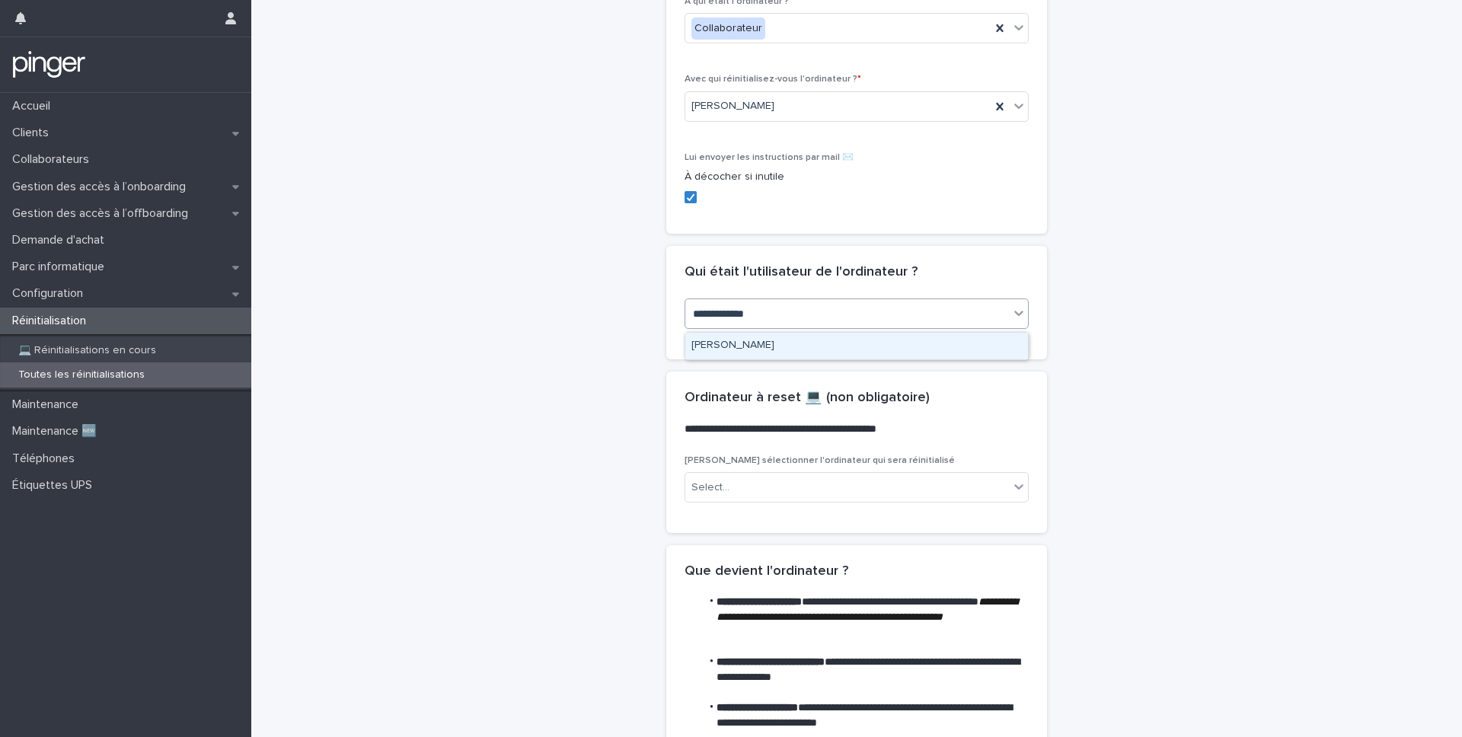
click at [761, 356] on div "[PERSON_NAME]" at bounding box center [856, 346] width 343 height 27
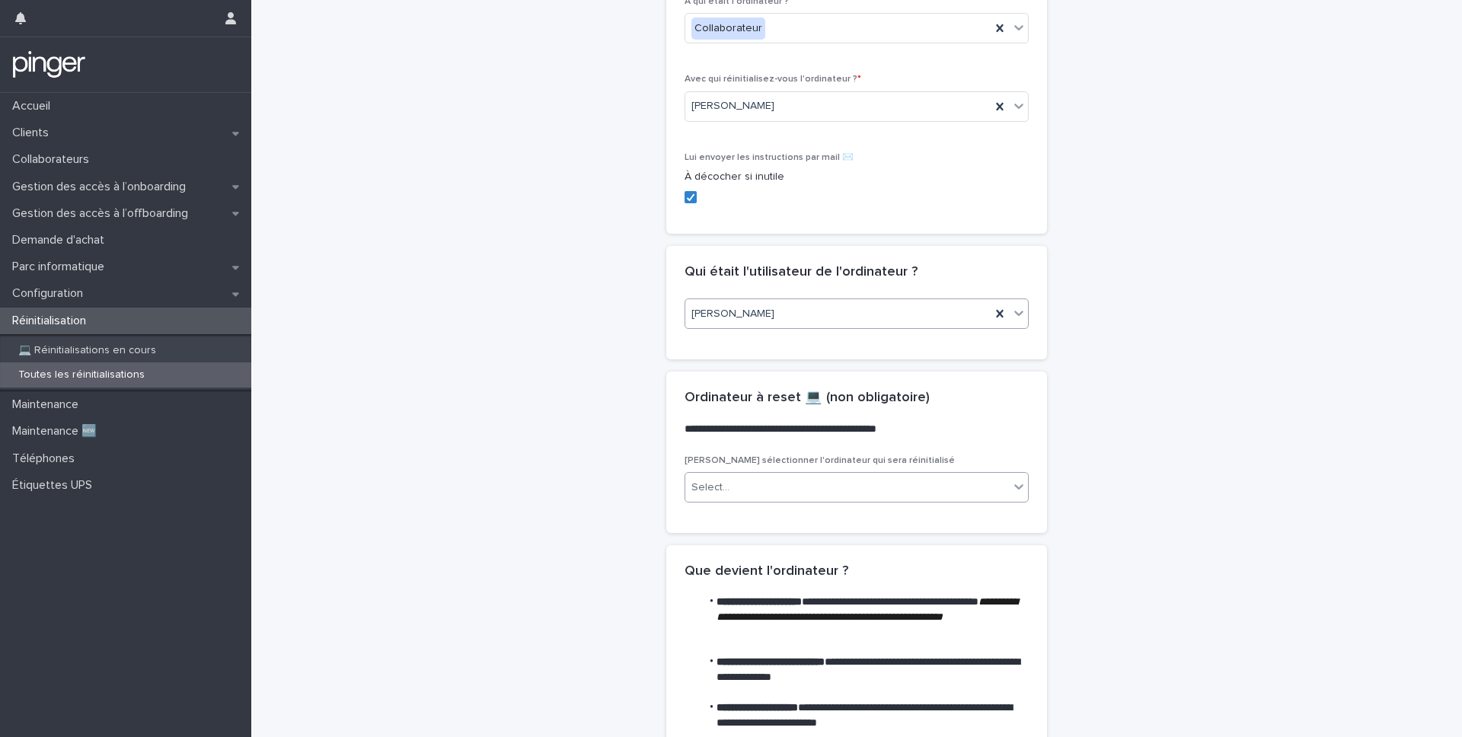
click at [750, 487] on div "Select..." at bounding box center [847, 487] width 324 height 25
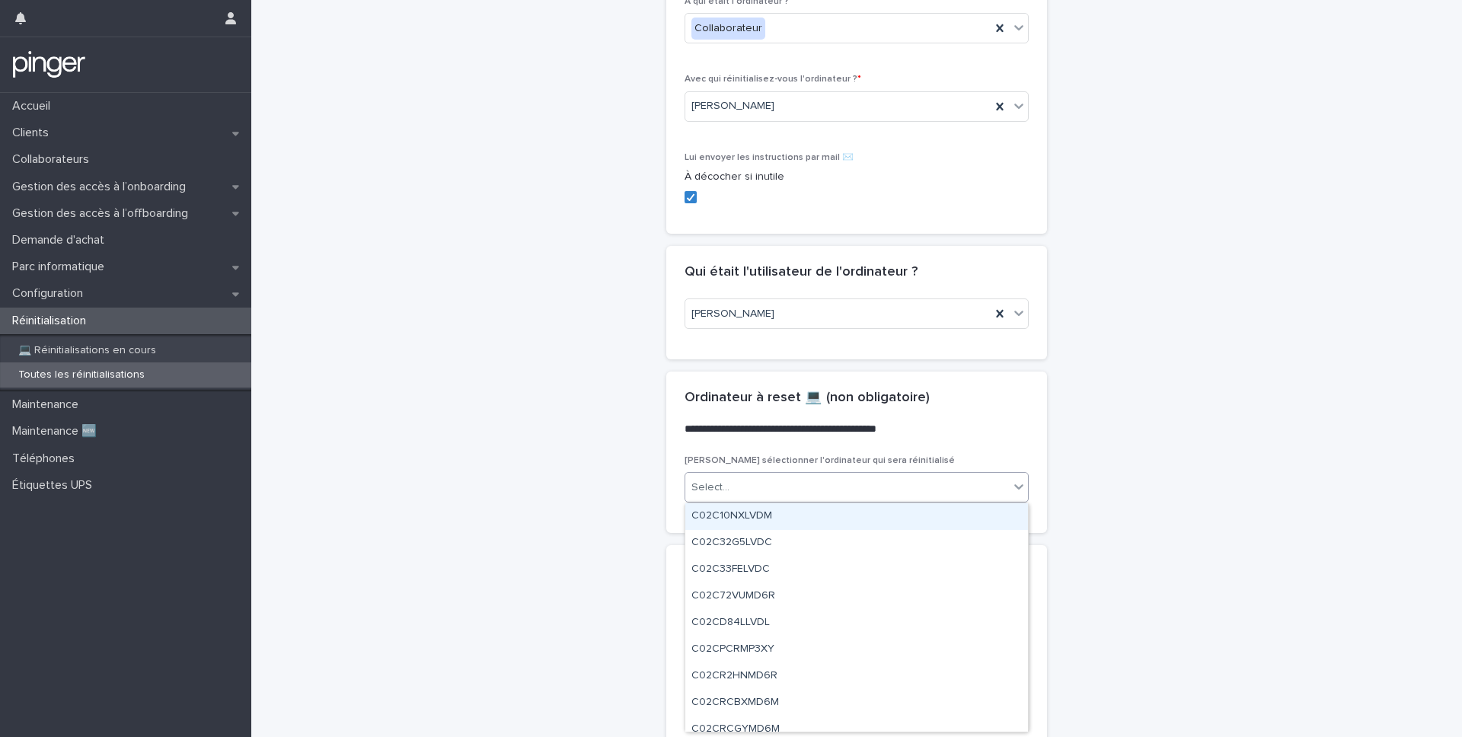
click at [750, 487] on div "Select..." at bounding box center [847, 487] width 324 height 25
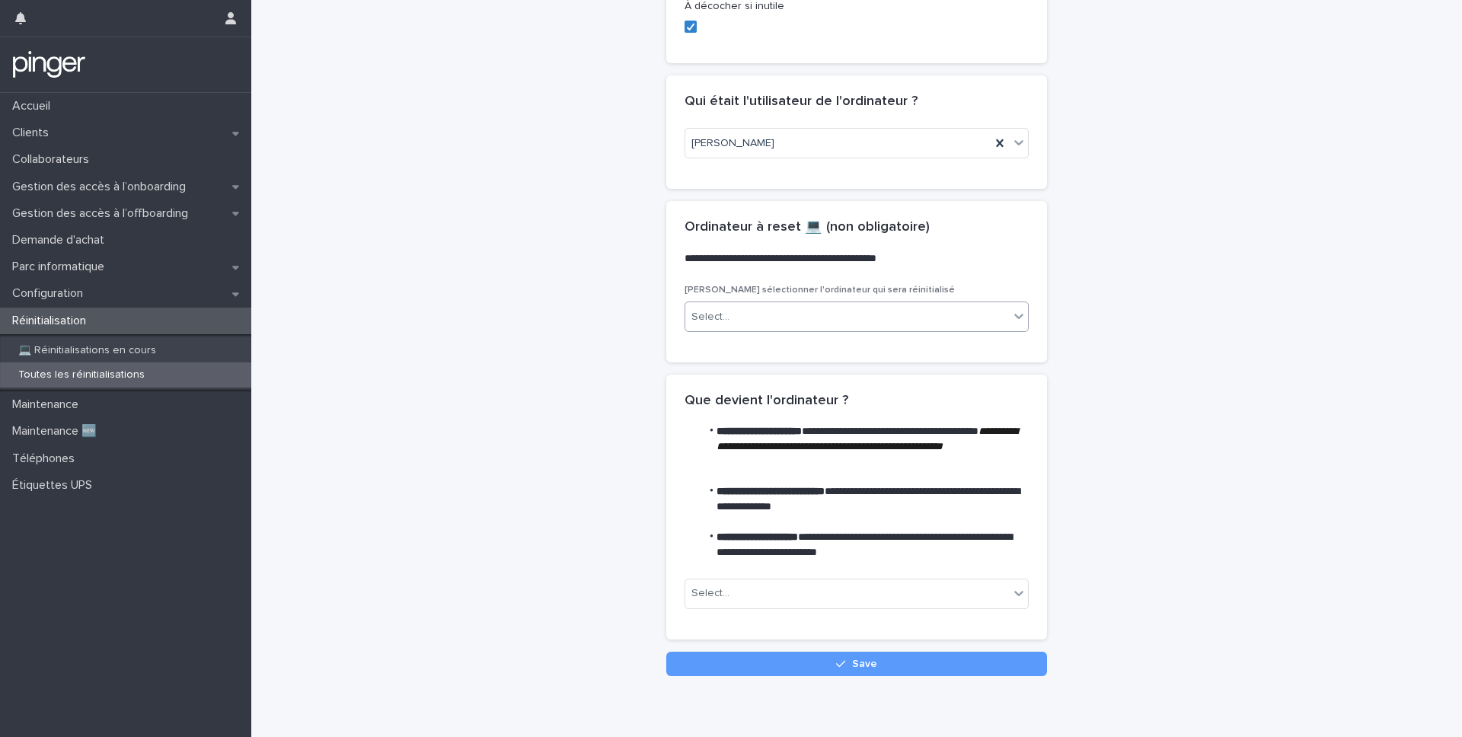
scroll to position [456, 0]
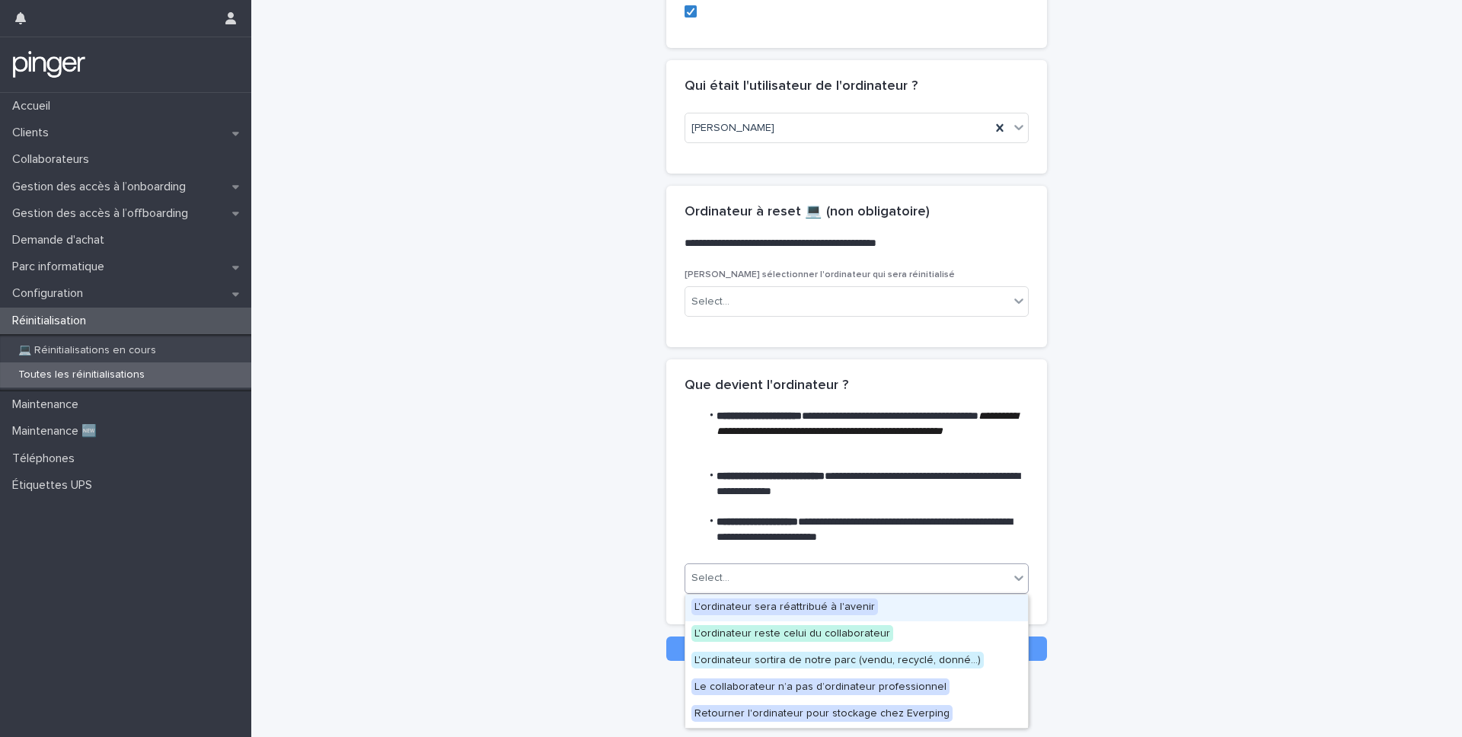
click at [761, 567] on div "Select..." at bounding box center [847, 578] width 324 height 25
click at [773, 573] on span "L'ordinateur sera réattribué à l'avenir" at bounding box center [784, 607] width 187 height 17
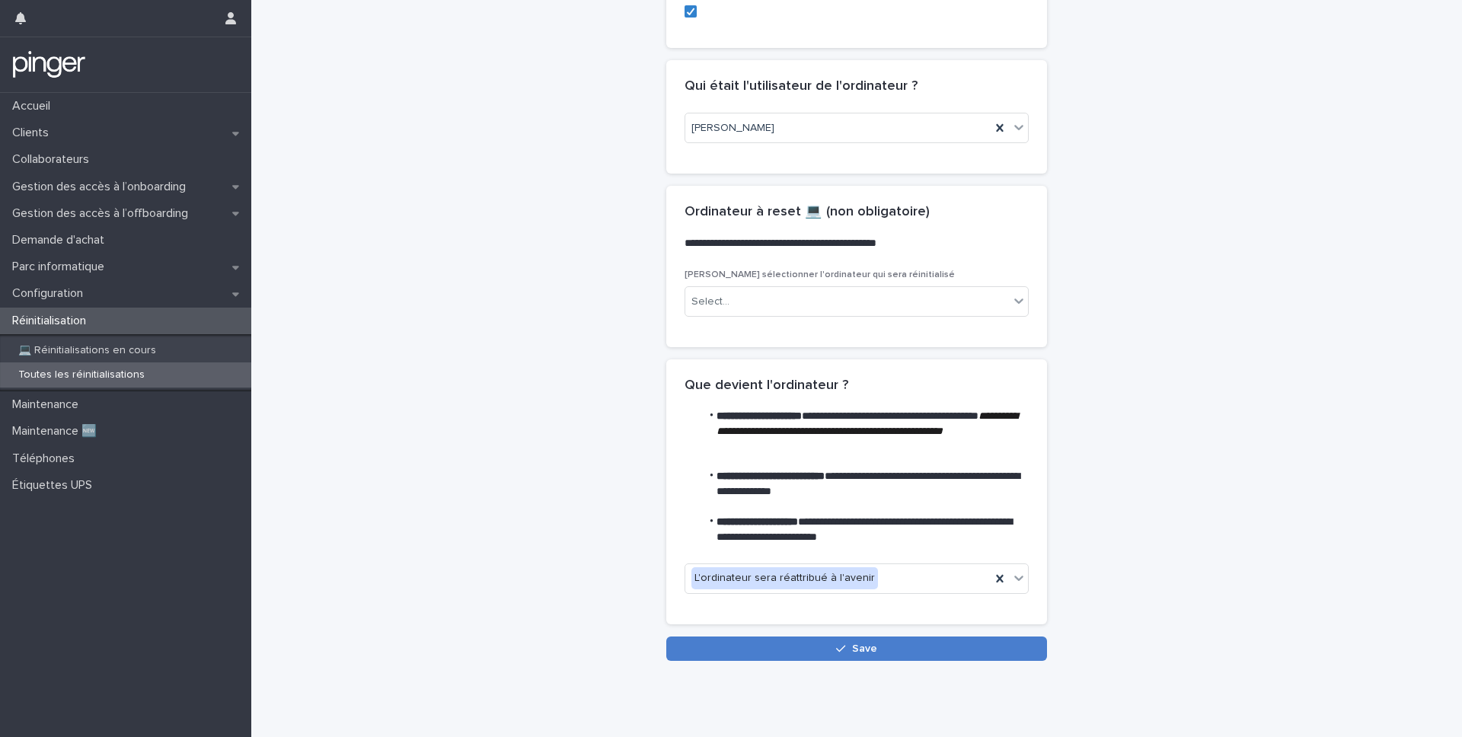
click at [796, 573] on button "Save" at bounding box center [856, 649] width 381 height 24
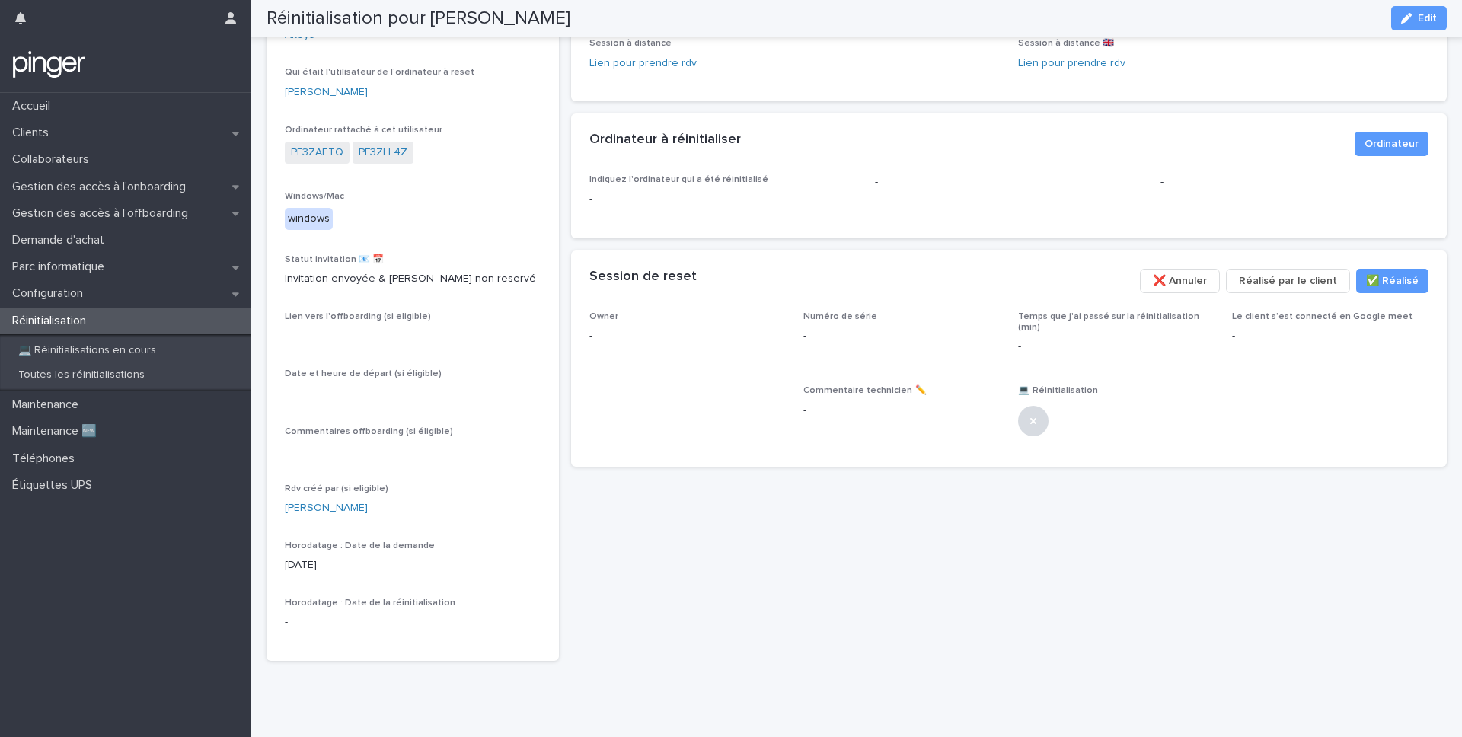
scroll to position [171, 0]
click at [136, 301] on div "Configuration" at bounding box center [125, 293] width 251 height 27
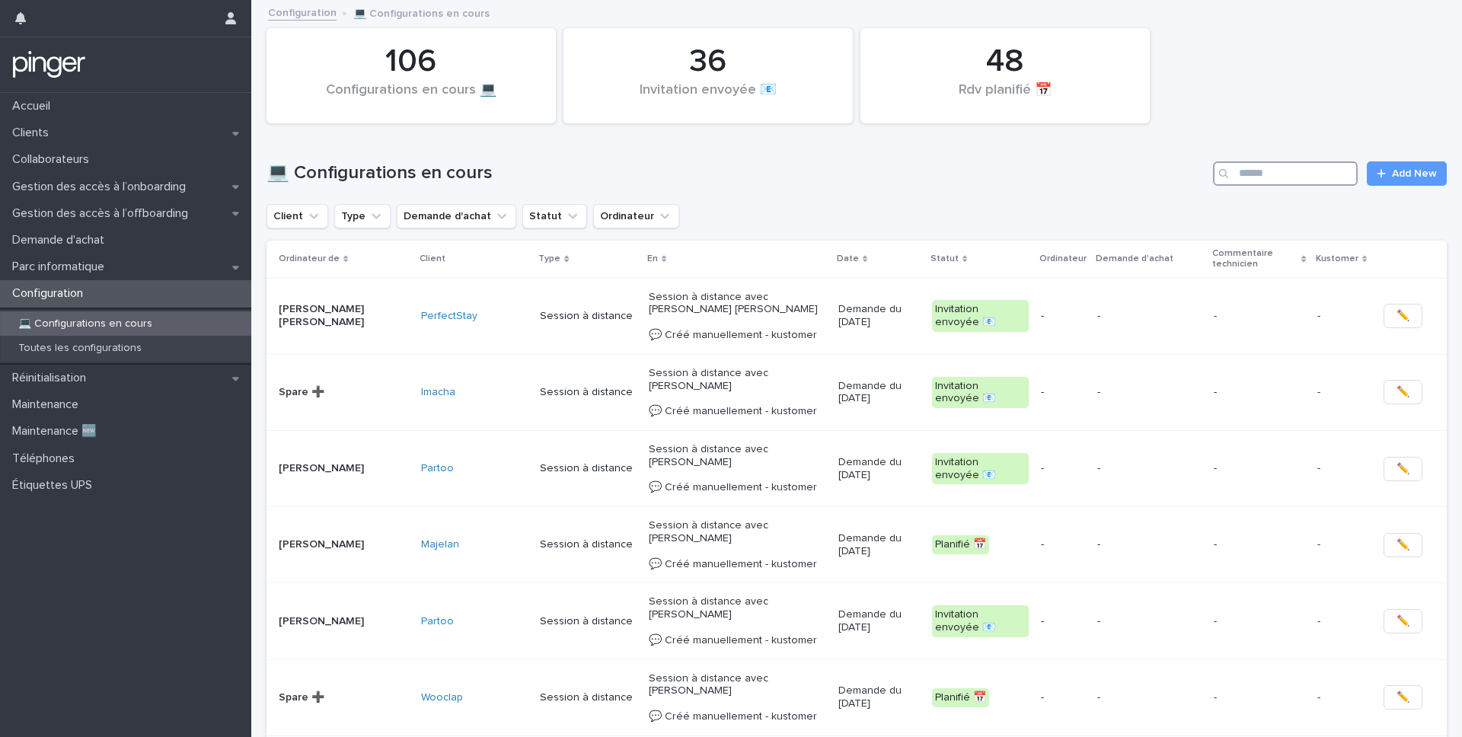
click at [1049, 171] on input "Search" at bounding box center [1285, 173] width 145 height 24
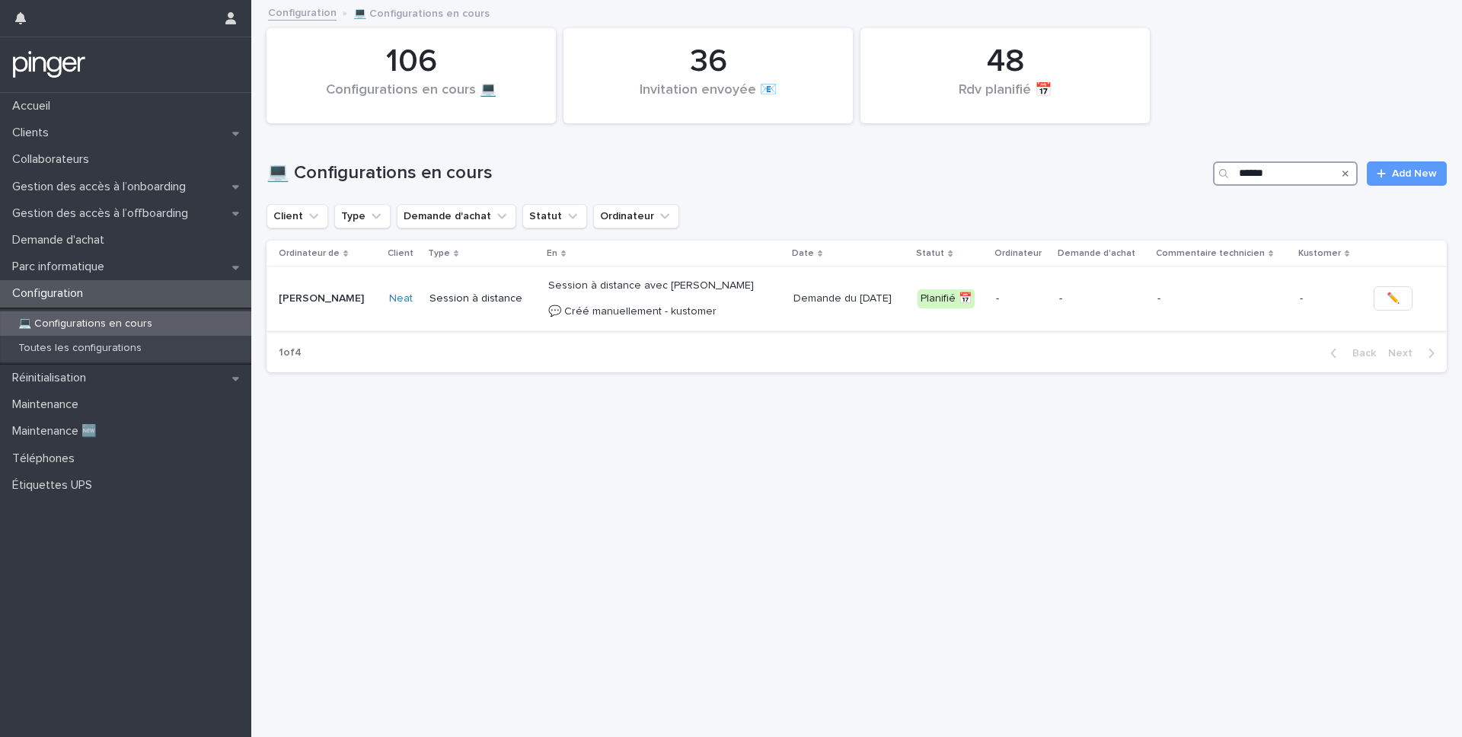
type input "******"
click at [862, 309] on div "Demande du [DATE]" at bounding box center [849, 298] width 112 height 25
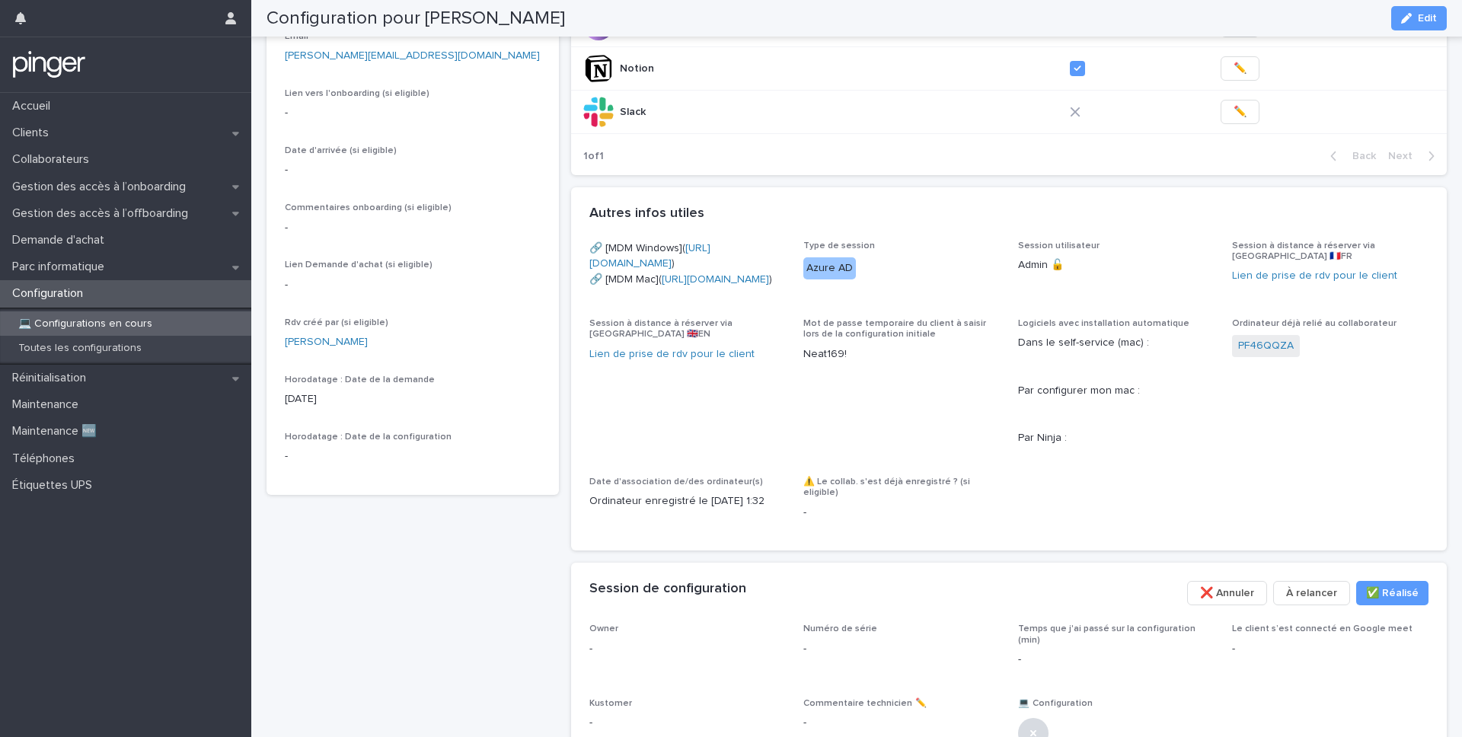
scroll to position [272, 0]
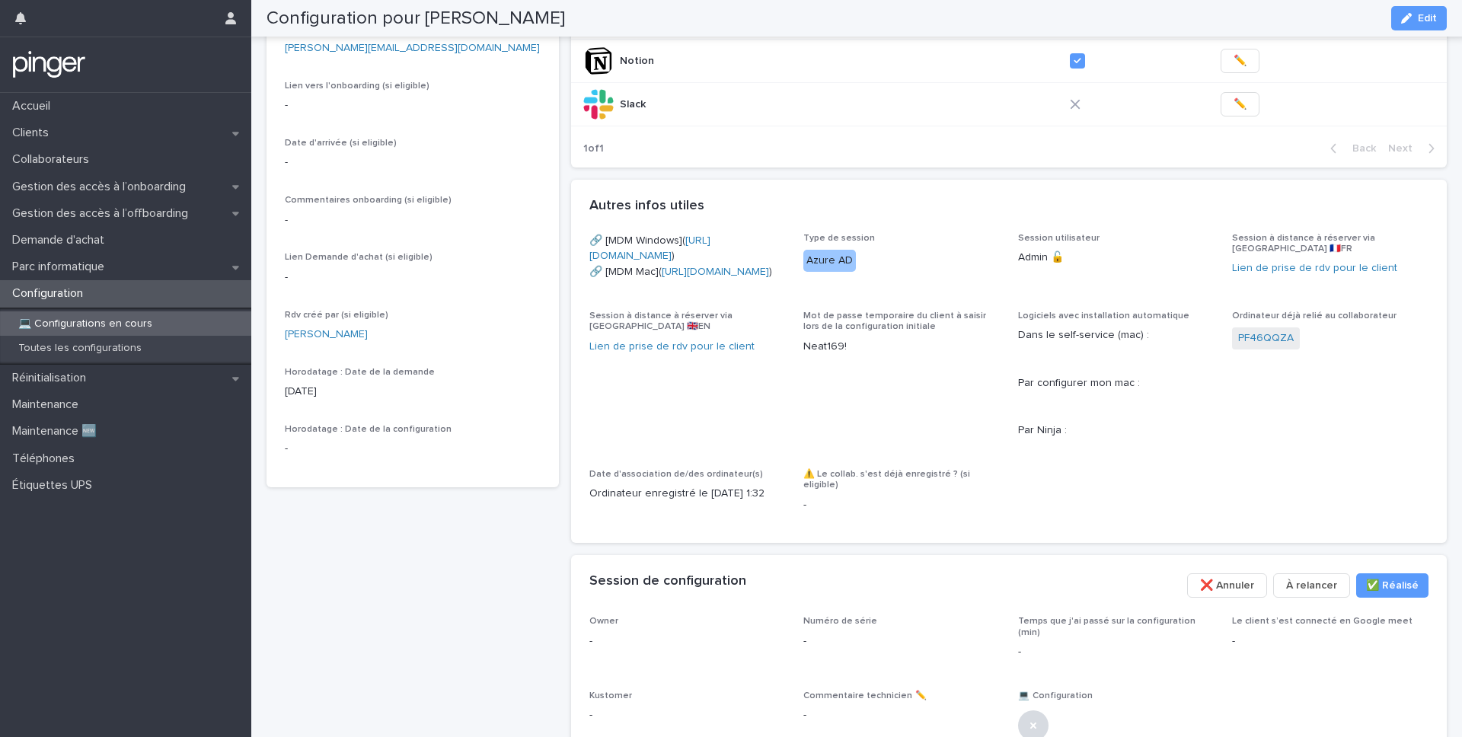
click at [813, 355] on p "Neat169!" at bounding box center [901, 347] width 196 height 16
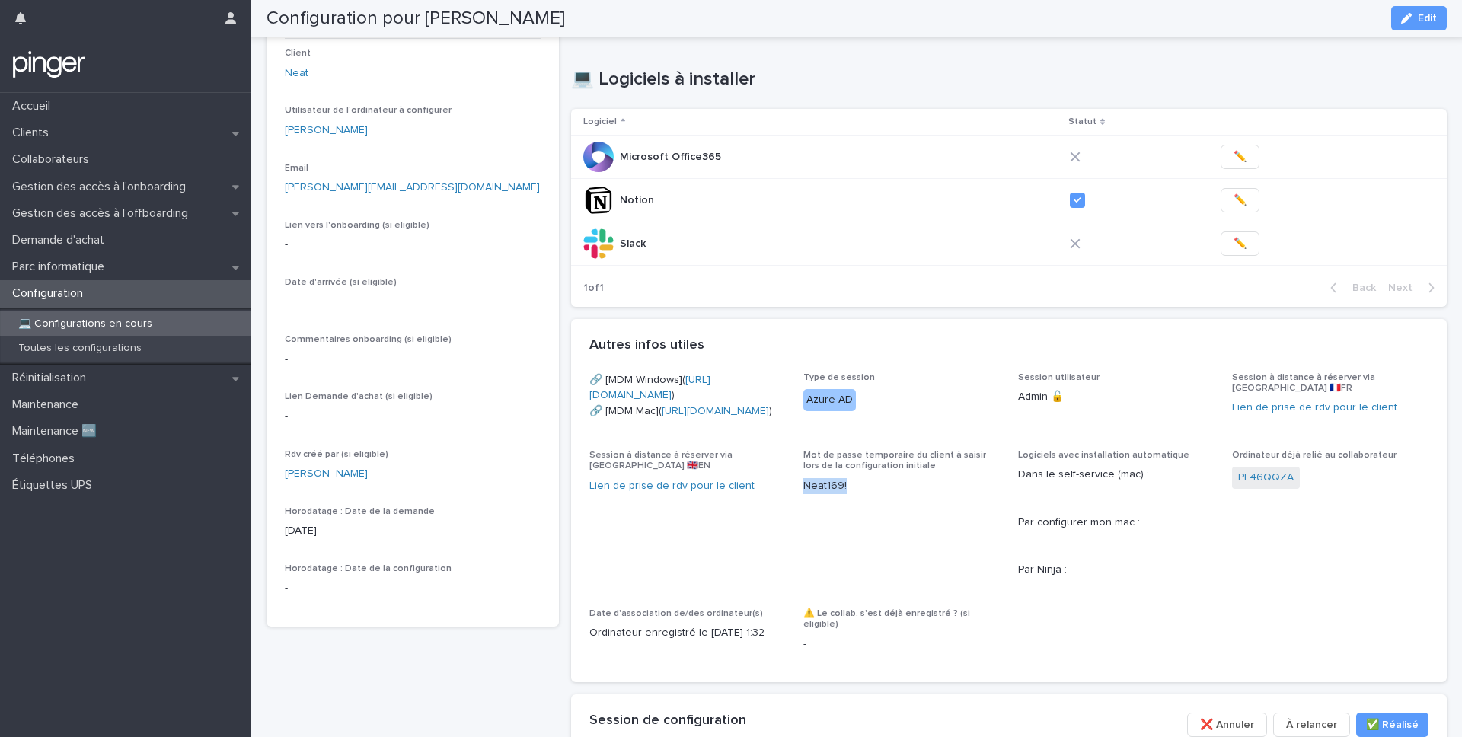
scroll to position [0, 0]
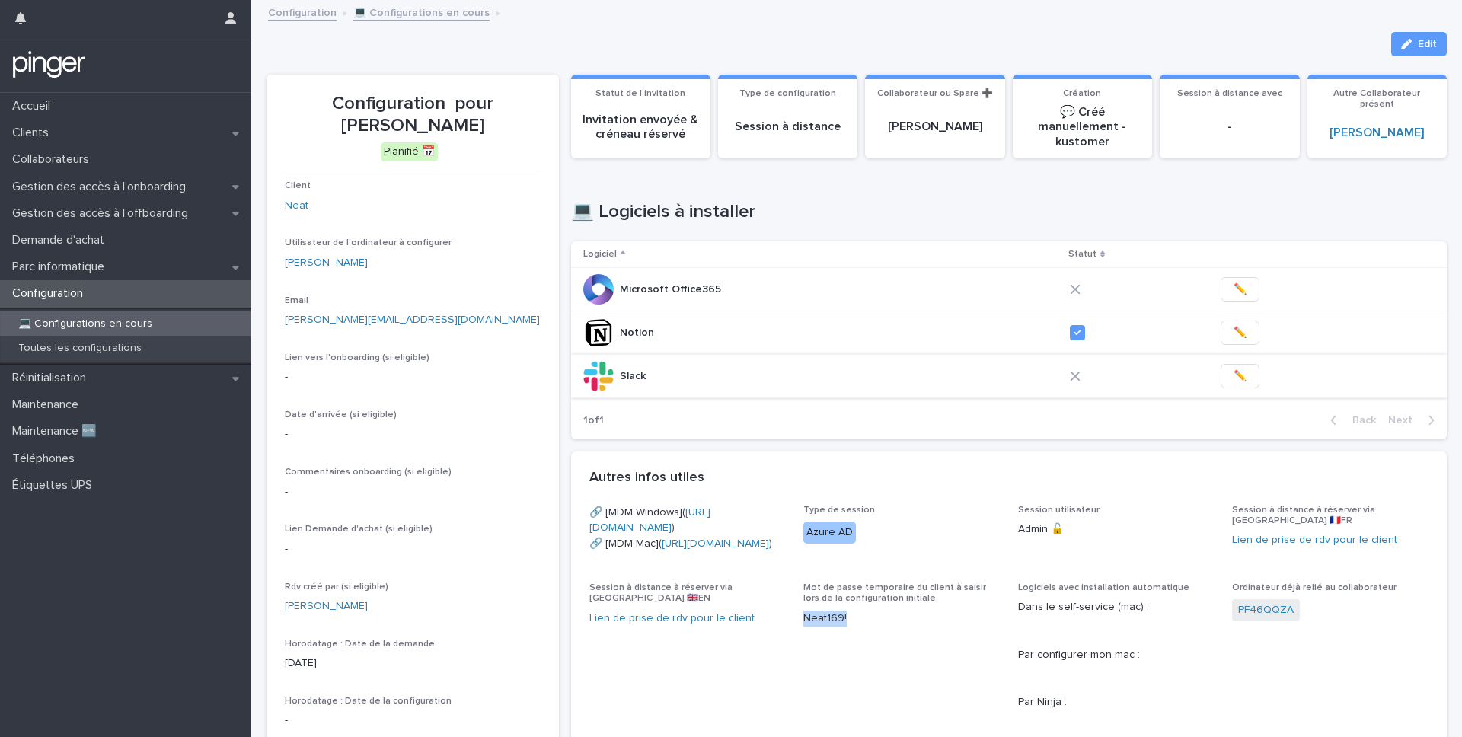
click at [1049, 377] on span "✏️" at bounding box center [1240, 376] width 13 height 15
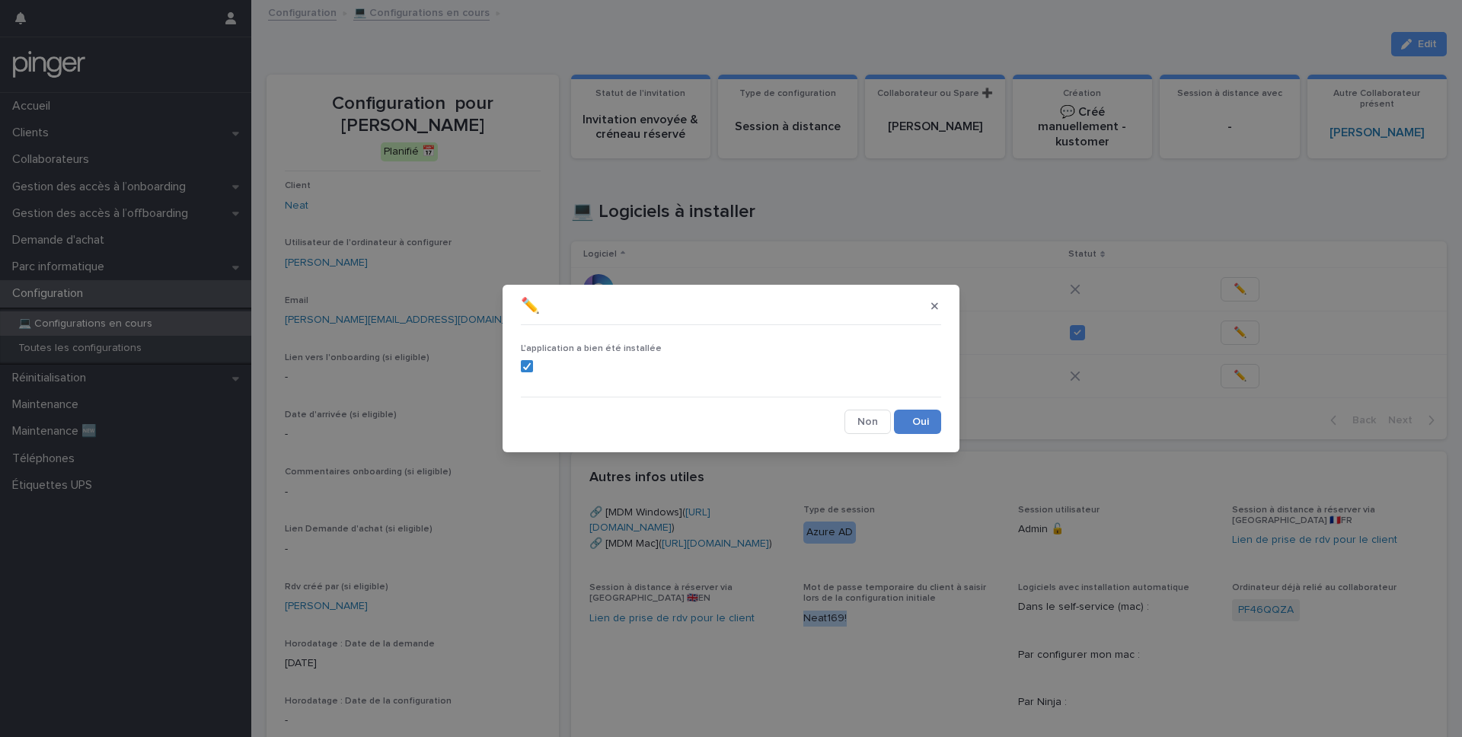
click at [927, 427] on button "Save" at bounding box center [917, 422] width 47 height 24
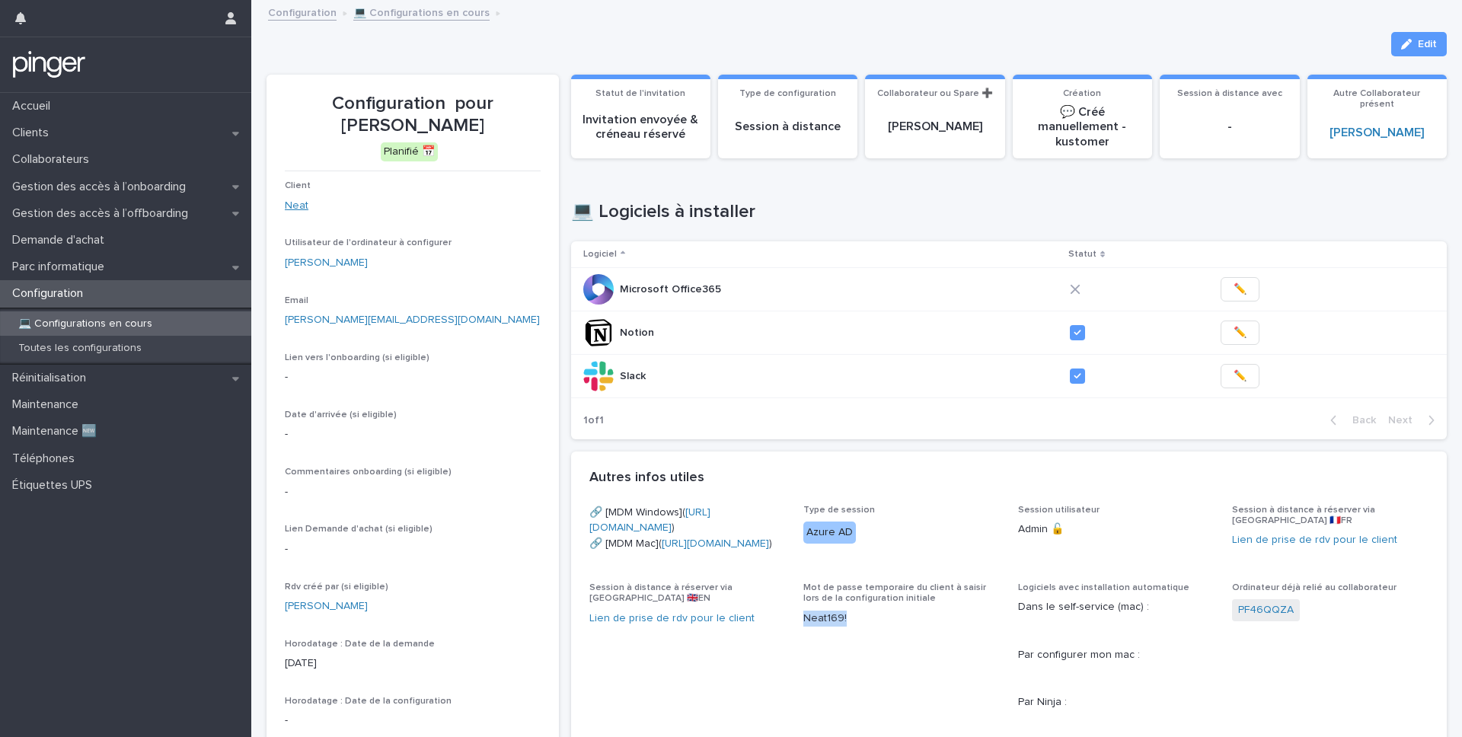
click at [302, 201] on link "Neat" at bounding box center [297, 206] width 24 height 16
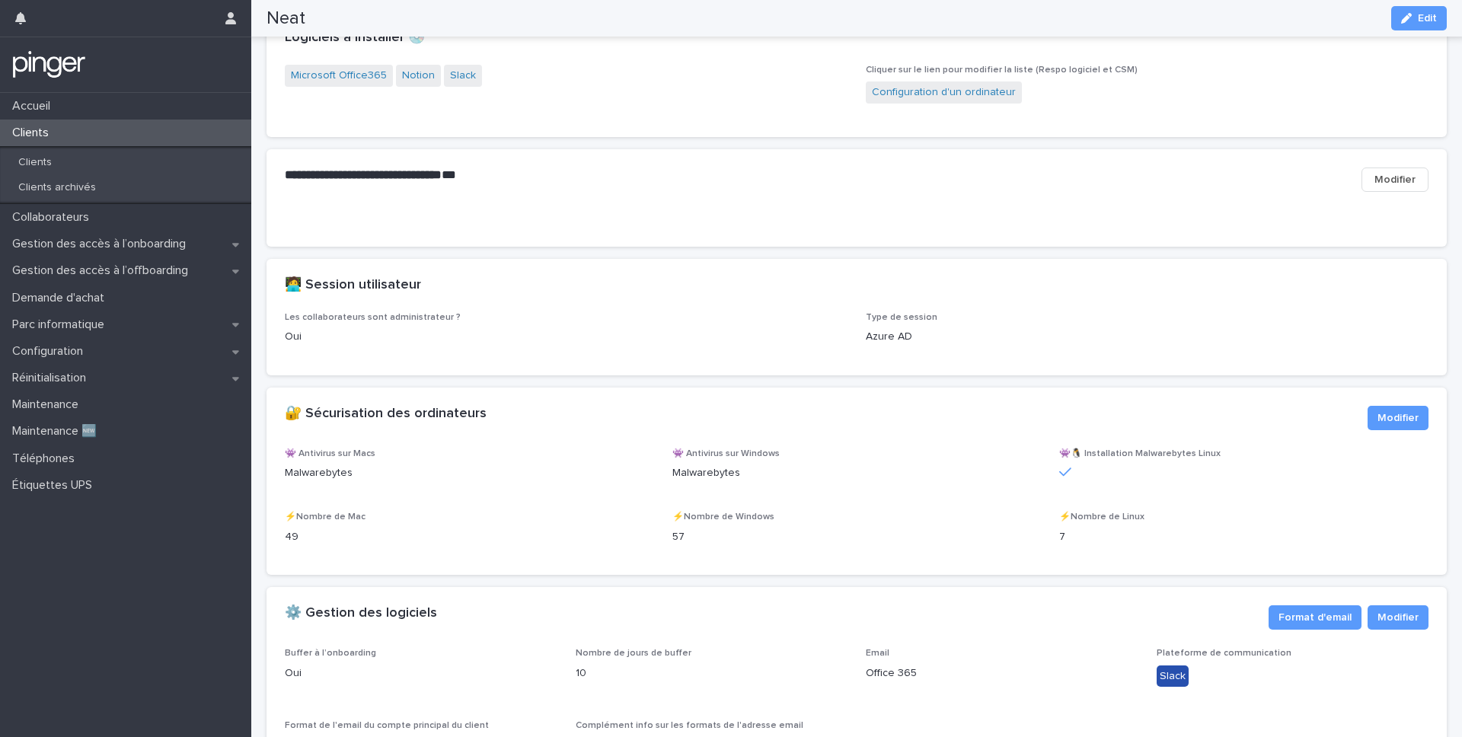
scroll to position [1508, 0]
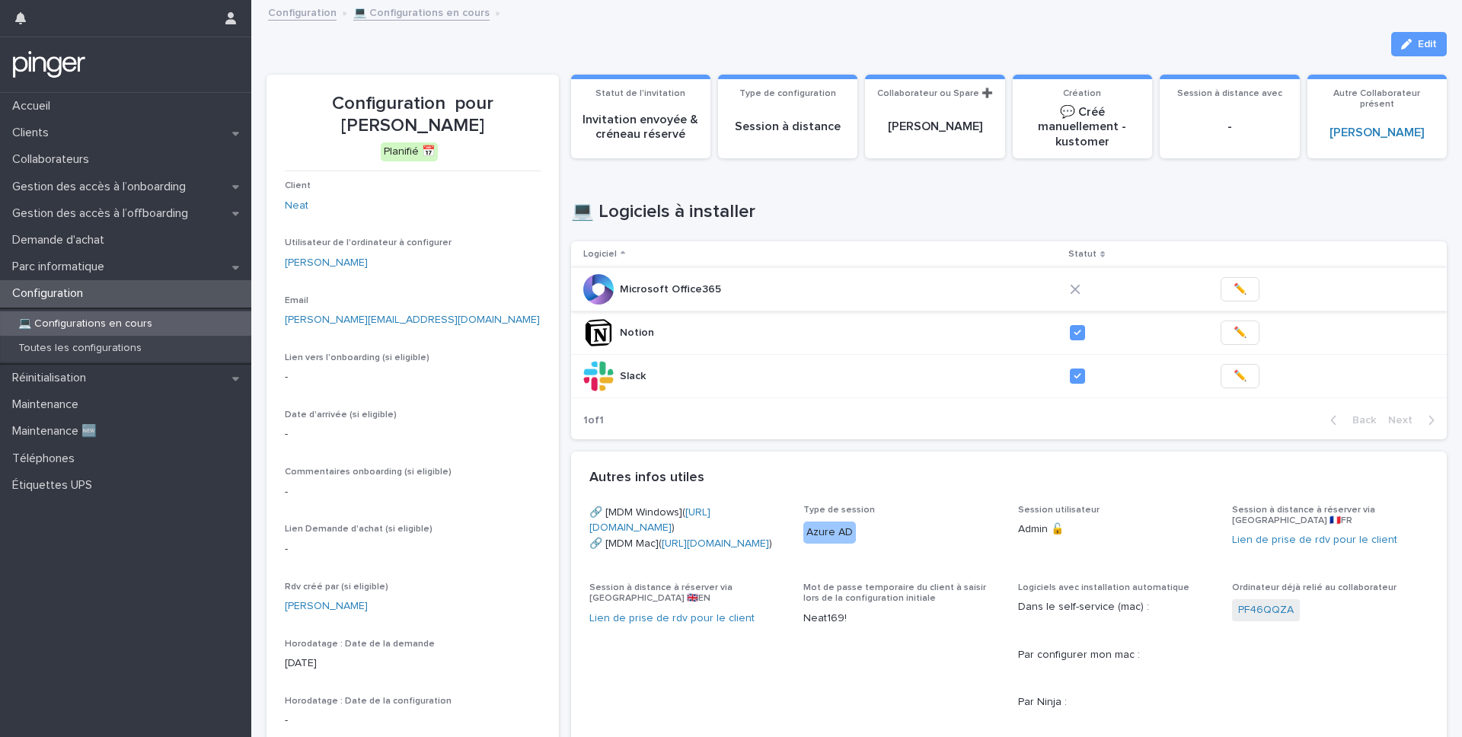
click at [1049, 293] on span "✏️" at bounding box center [1240, 289] width 13 height 15
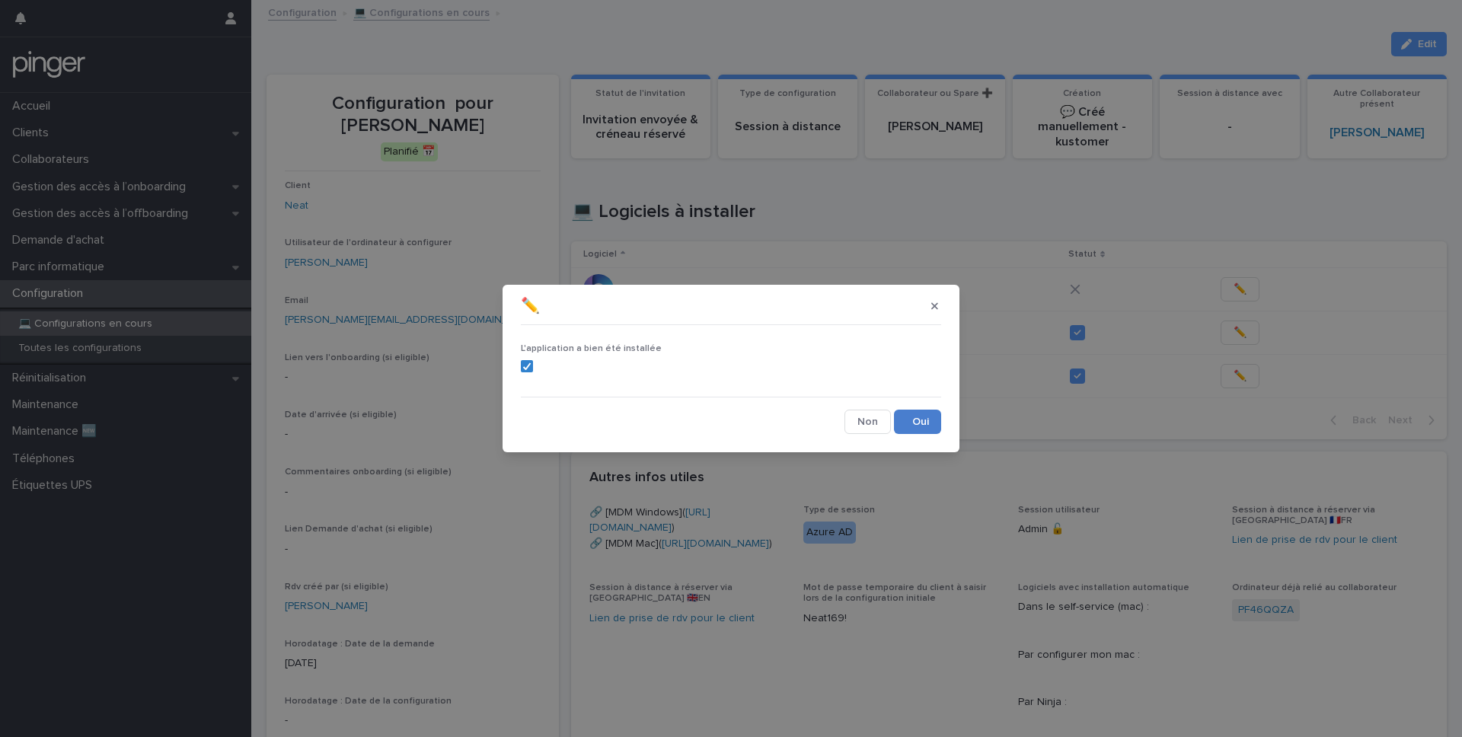
click at [901, 410] on button "Save" at bounding box center [917, 422] width 47 height 24
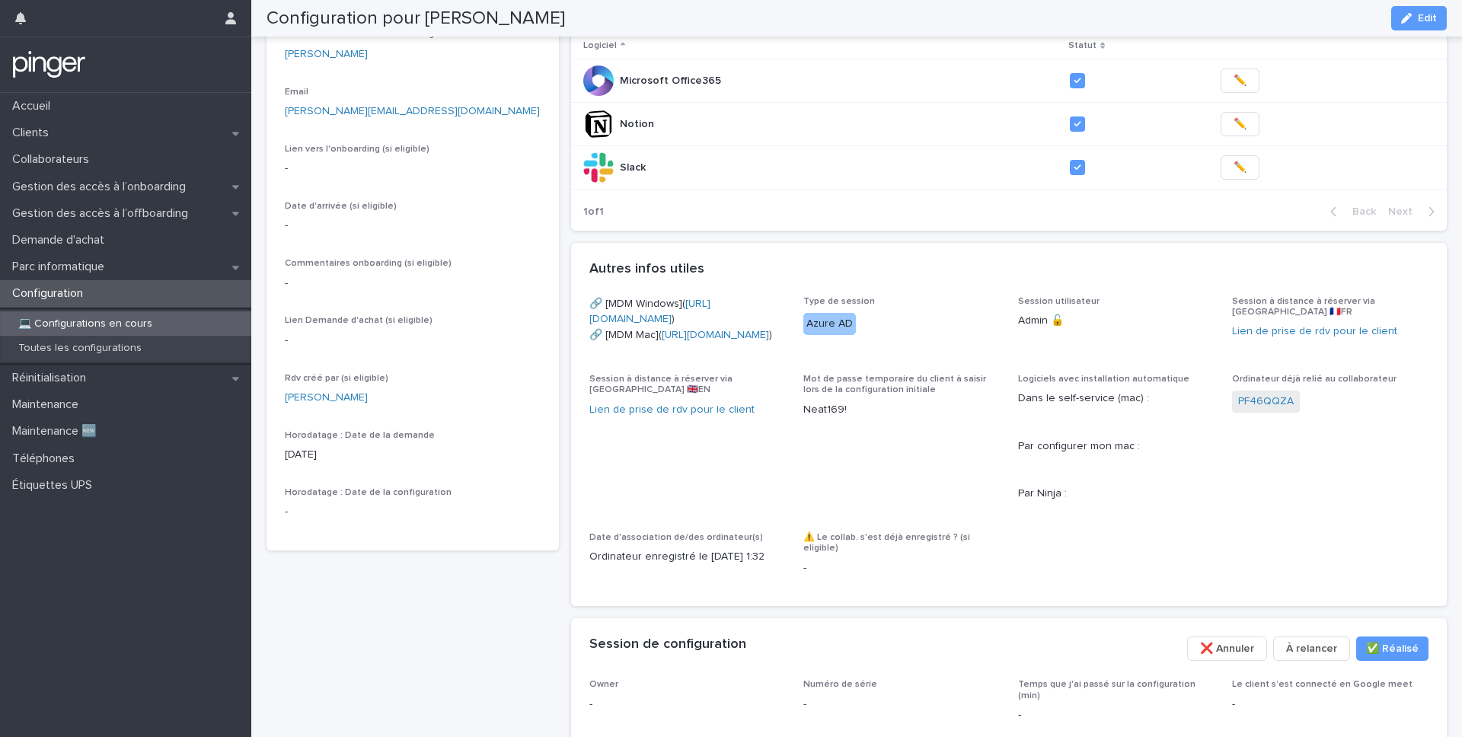
scroll to position [214, 0]
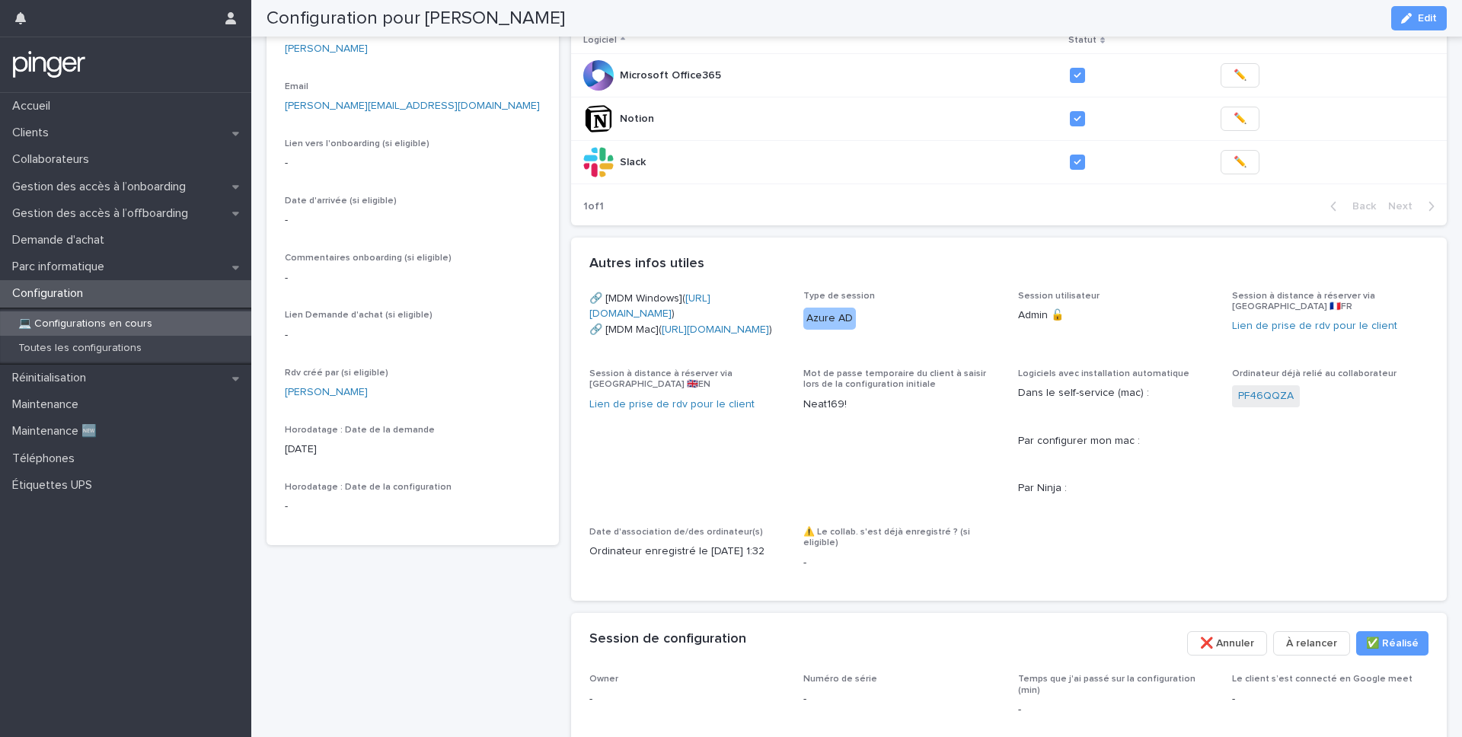
click at [1049, 25] on button "Edit" at bounding box center [1419, 18] width 56 height 24
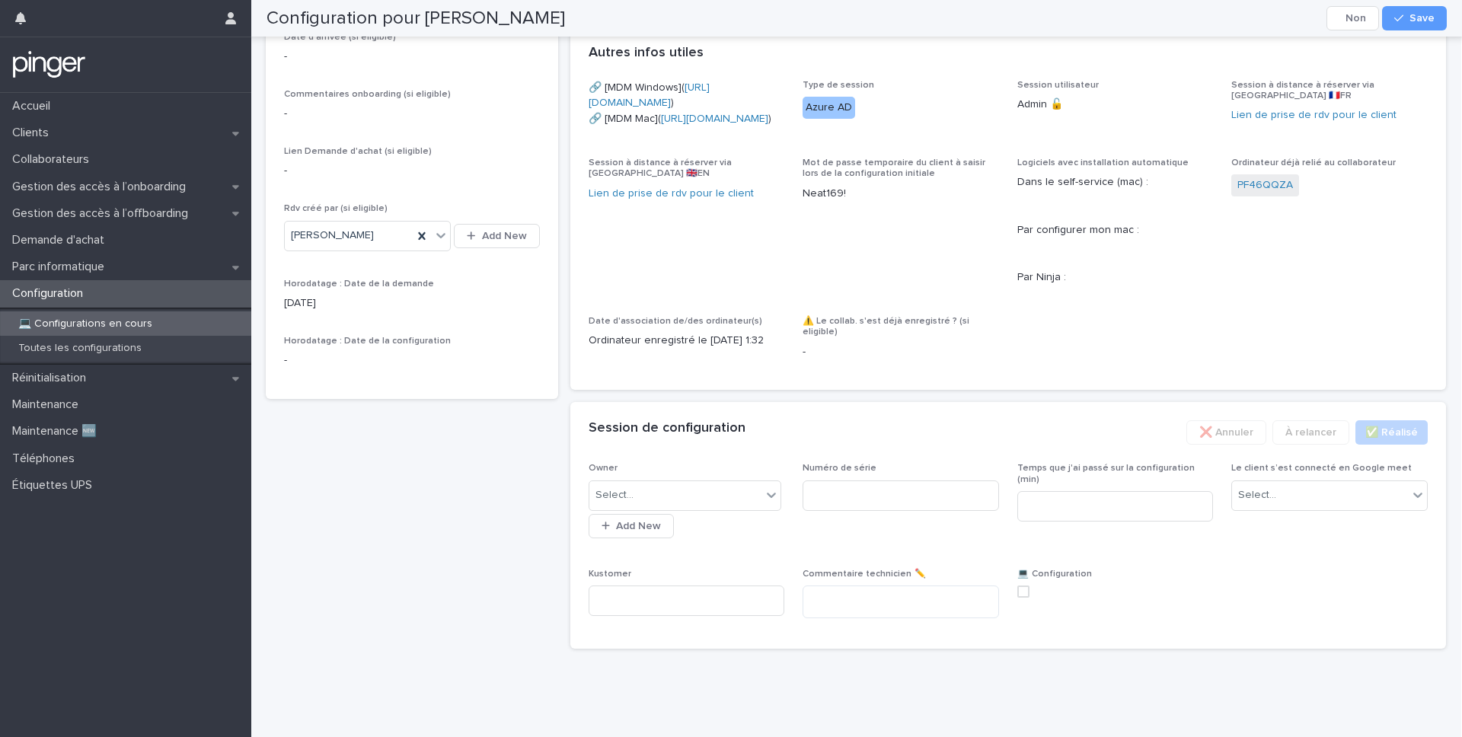
scroll to position [525, 0]
click at [842, 573] on textarea at bounding box center [901, 602] width 196 height 33
paste textarea "**********"
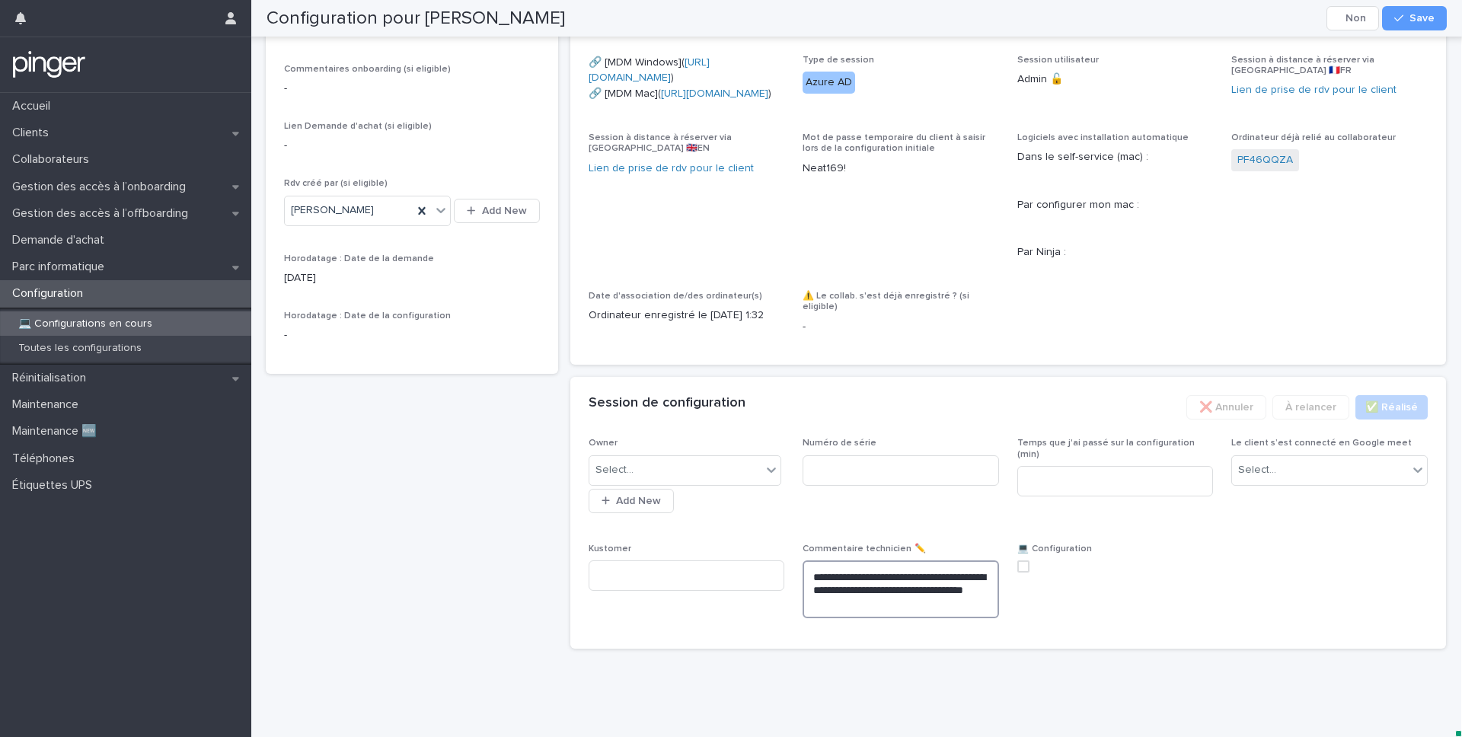
type textarea "**********"
click at [874, 573] on div "**********" at bounding box center [1008, 543] width 876 height 211
click at [720, 483] on div "Select..." at bounding box center [675, 470] width 173 height 25
type input "****"
click at [705, 525] on div "[PERSON_NAME]" at bounding box center [685, 525] width 192 height 27
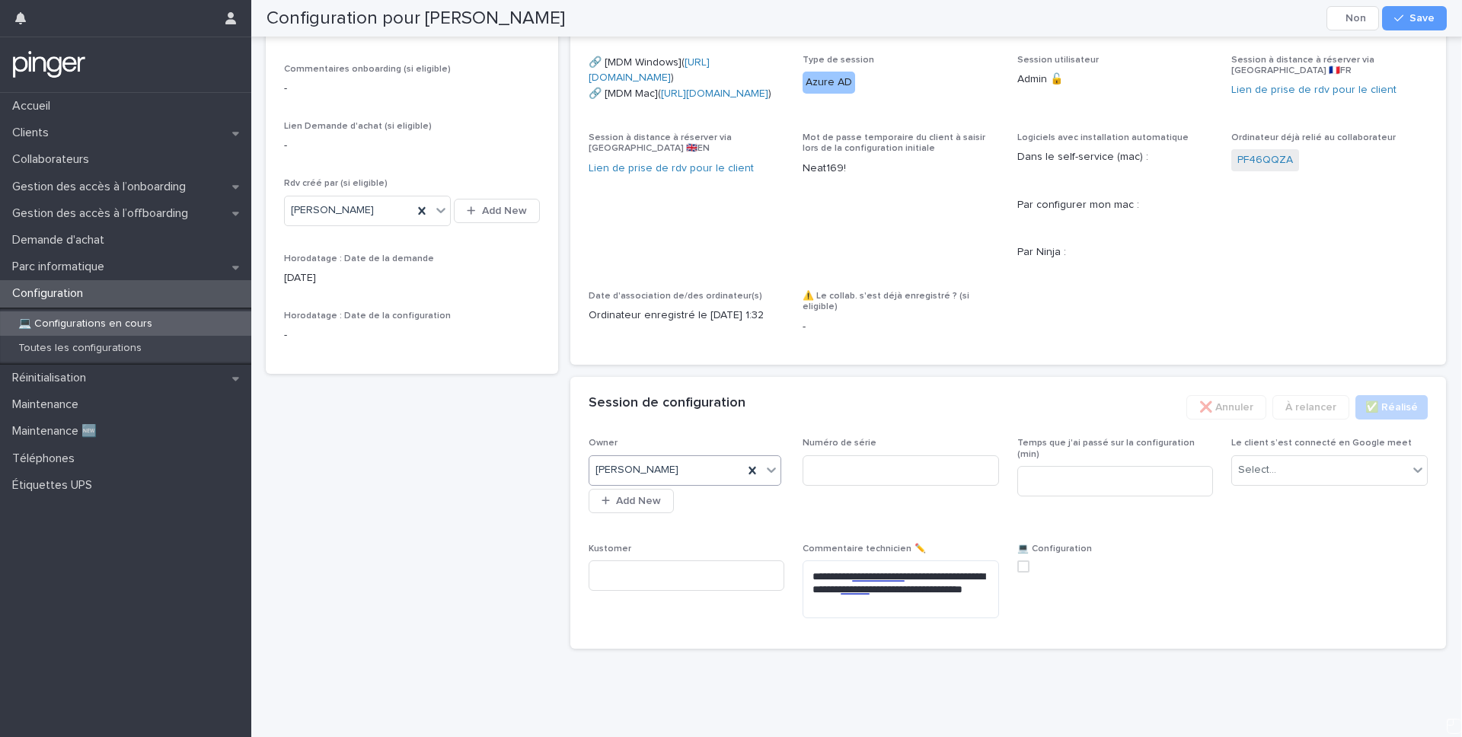
click at [1049, 497] on div "Le client s’est connecté en Google meet Select..." at bounding box center [1329, 467] width 196 height 59
click at [1049, 478] on div "Select..." at bounding box center [1257, 470] width 38 height 16
click at [1049, 554] on div "Non" at bounding box center [1329, 551] width 195 height 27
click at [912, 486] on input at bounding box center [901, 470] width 196 height 30
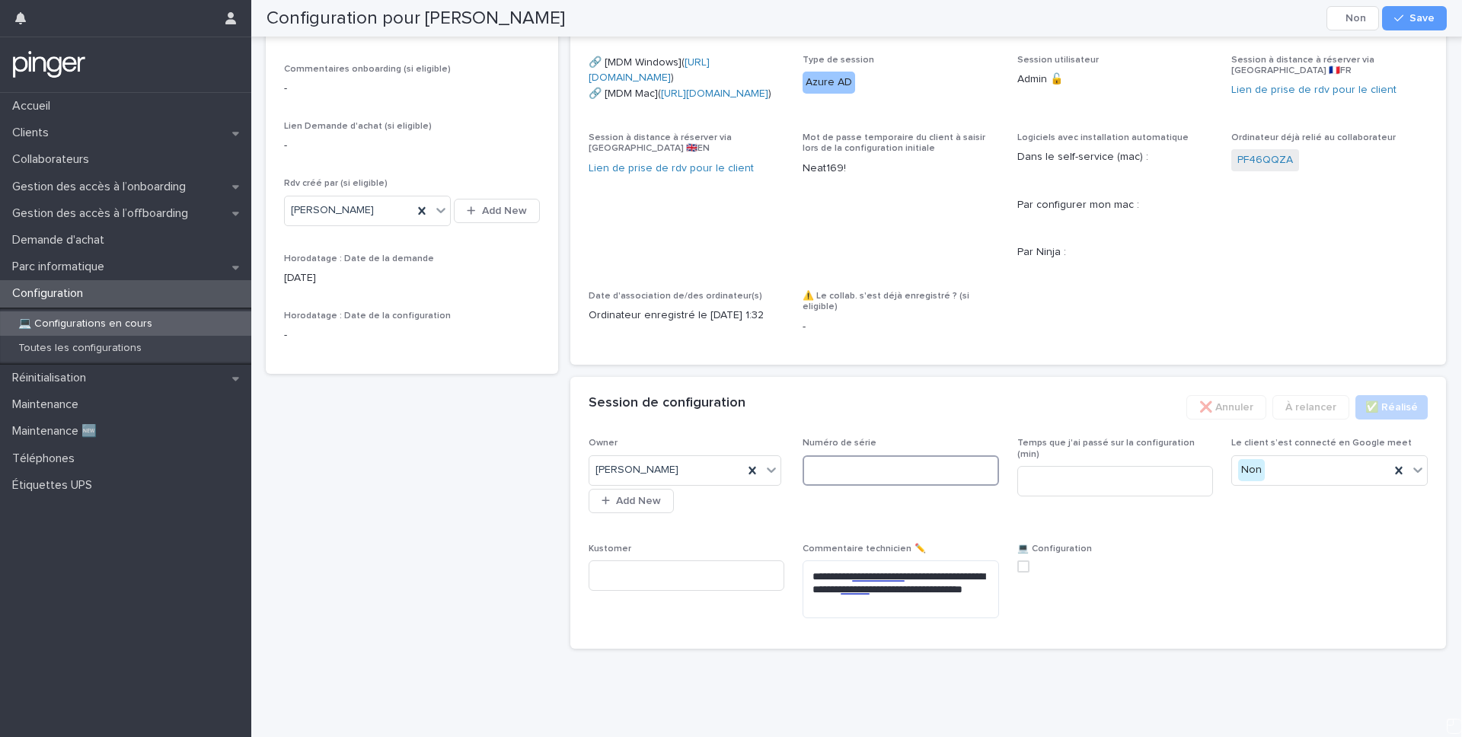
click at [867, 486] on input at bounding box center [901, 470] width 196 height 30
paste input "********"
type input "********"
click at [1049, 22] on button "Save" at bounding box center [1414, 18] width 65 height 24
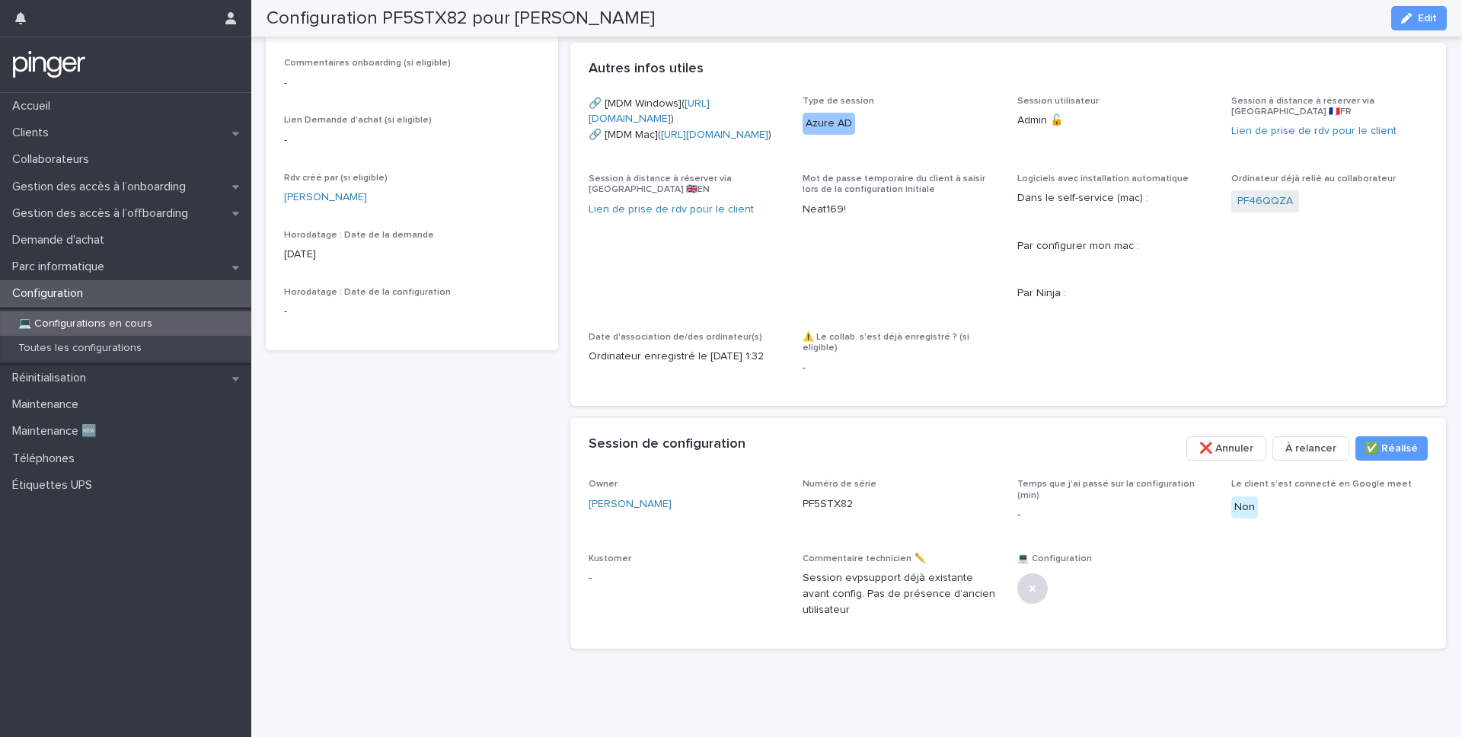
scroll to position [0, 1]
click at [1049, 14] on span "Edit" at bounding box center [1427, 18] width 19 height 11
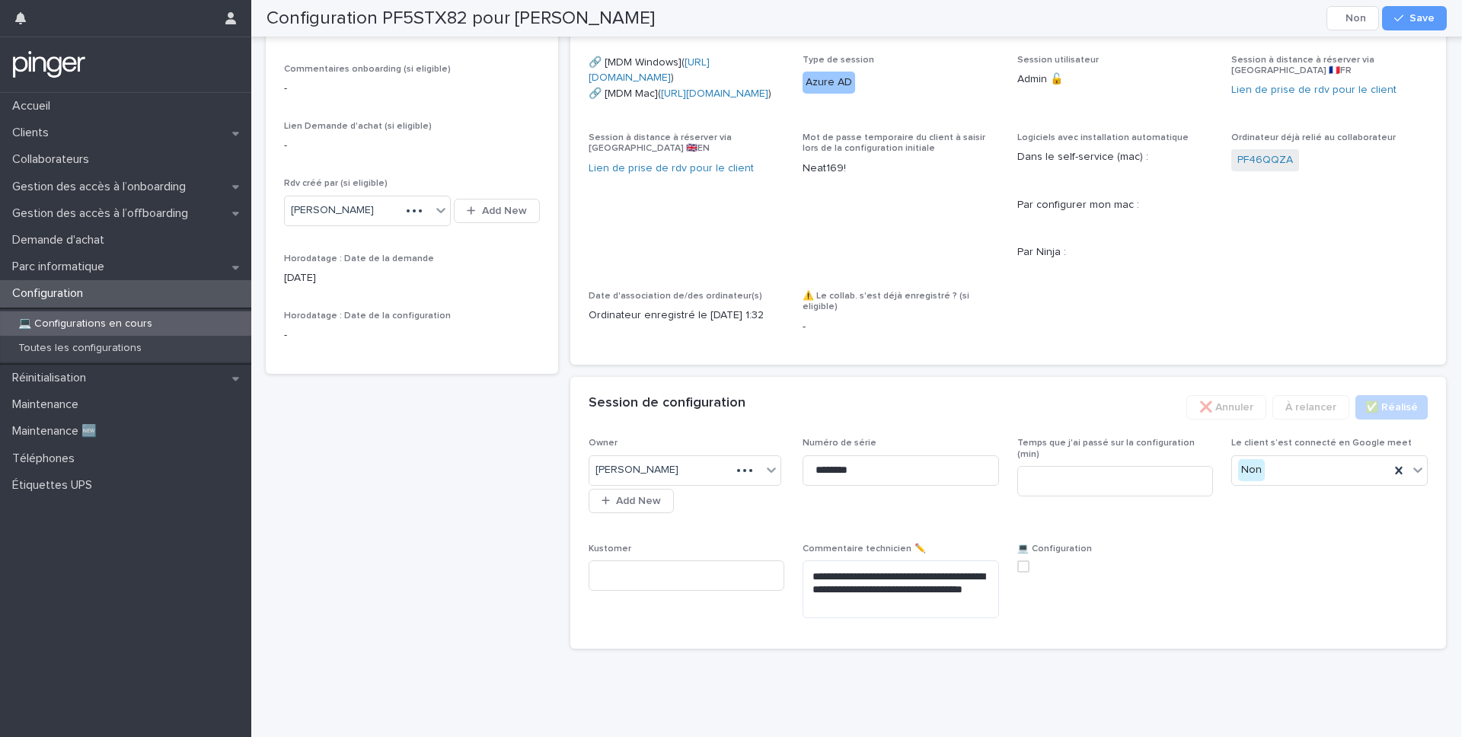
scroll to position [512, 0]
click at [1049, 496] on input at bounding box center [1115, 481] width 196 height 30
type input "**"
click at [1049, 573] on div "**********" at bounding box center [1009, 534] width 840 height 193
click at [1025, 573] on span at bounding box center [1023, 566] width 12 height 12
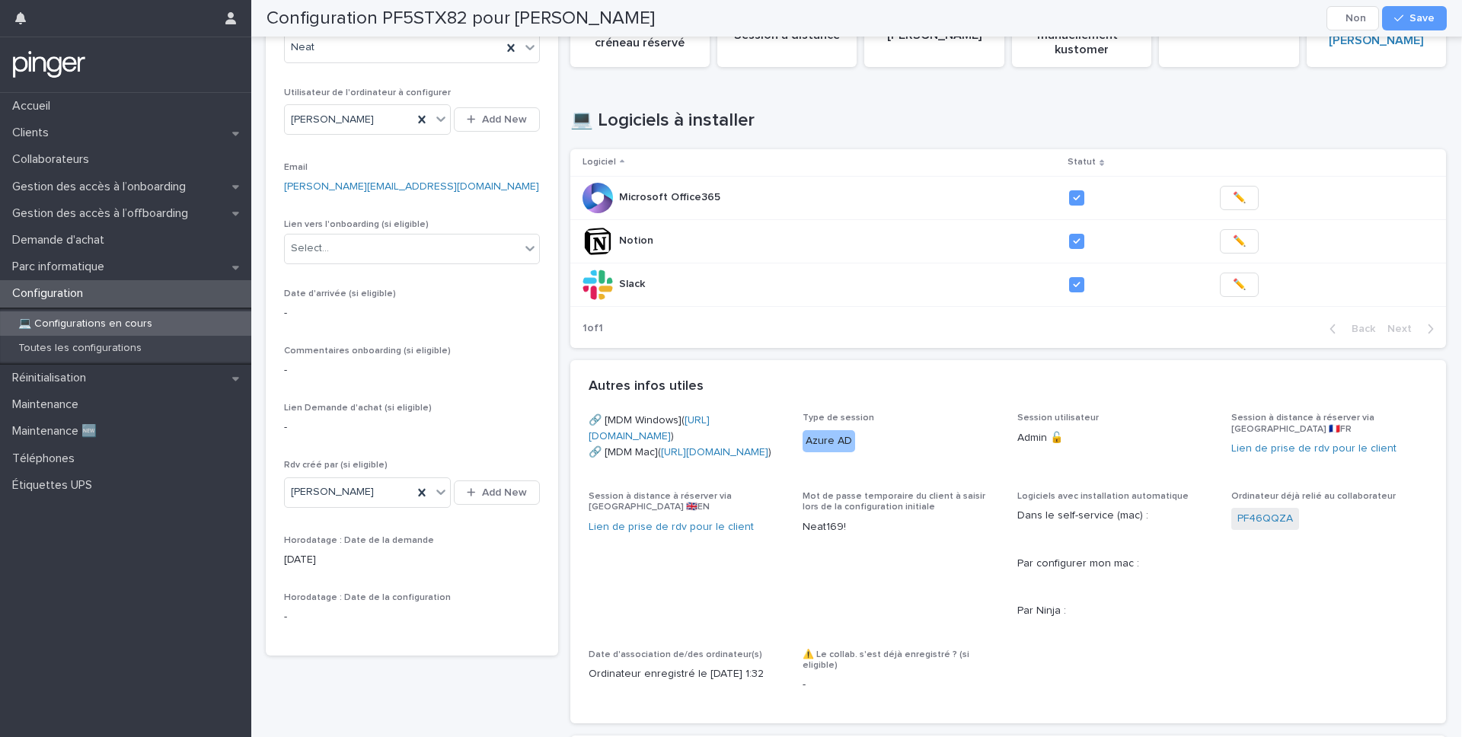
scroll to position [0, 0]
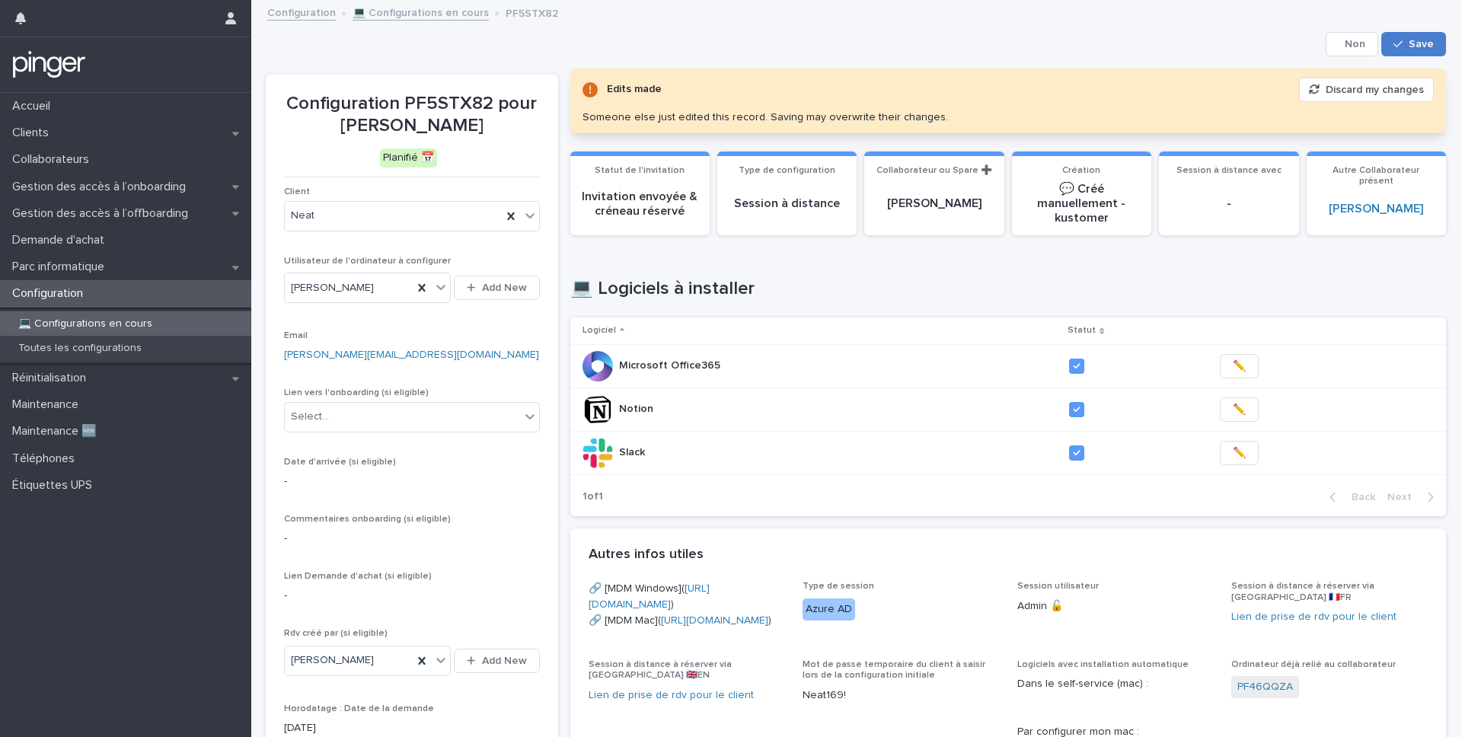
click at [1049, 46] on icon "button" at bounding box center [1397, 44] width 9 height 11
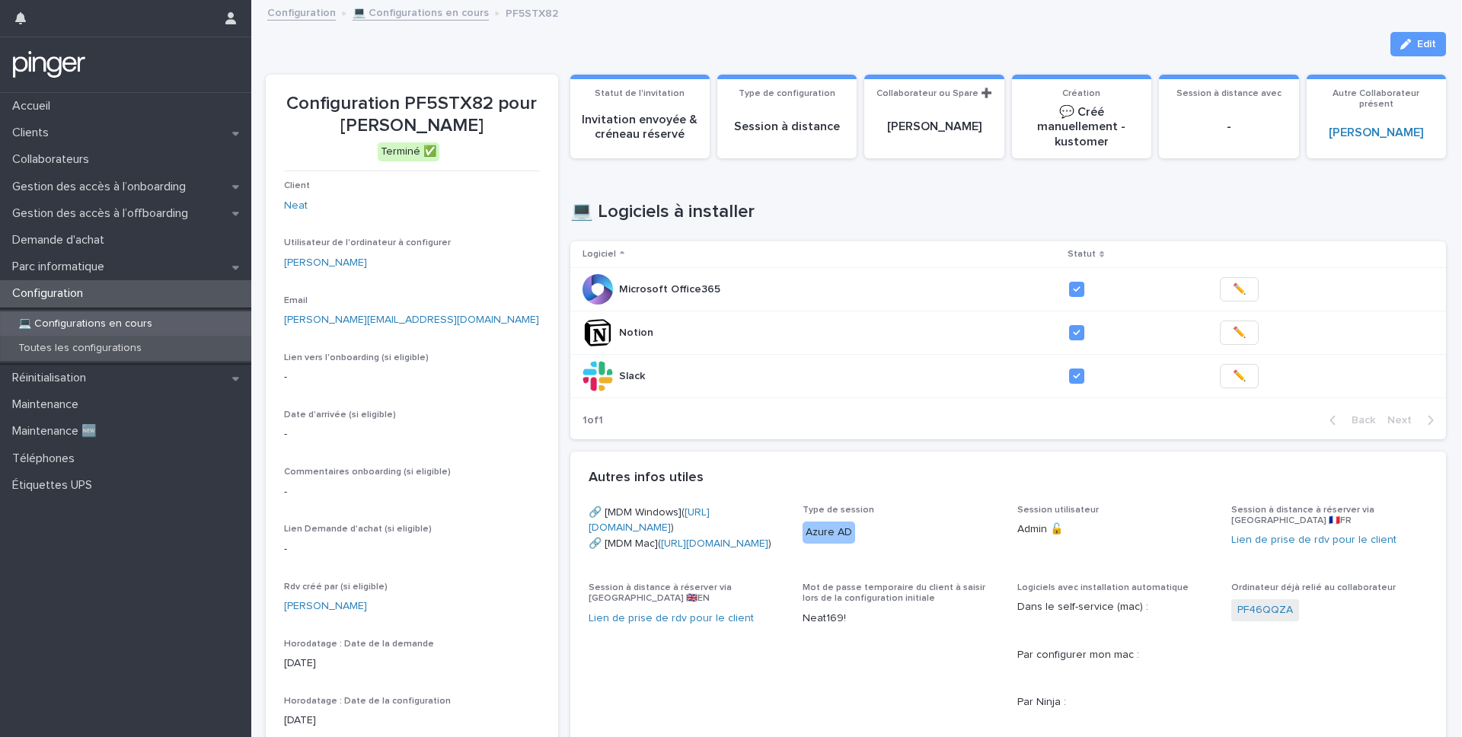
click at [94, 347] on p "Toutes les configurations" at bounding box center [80, 348] width 148 height 13
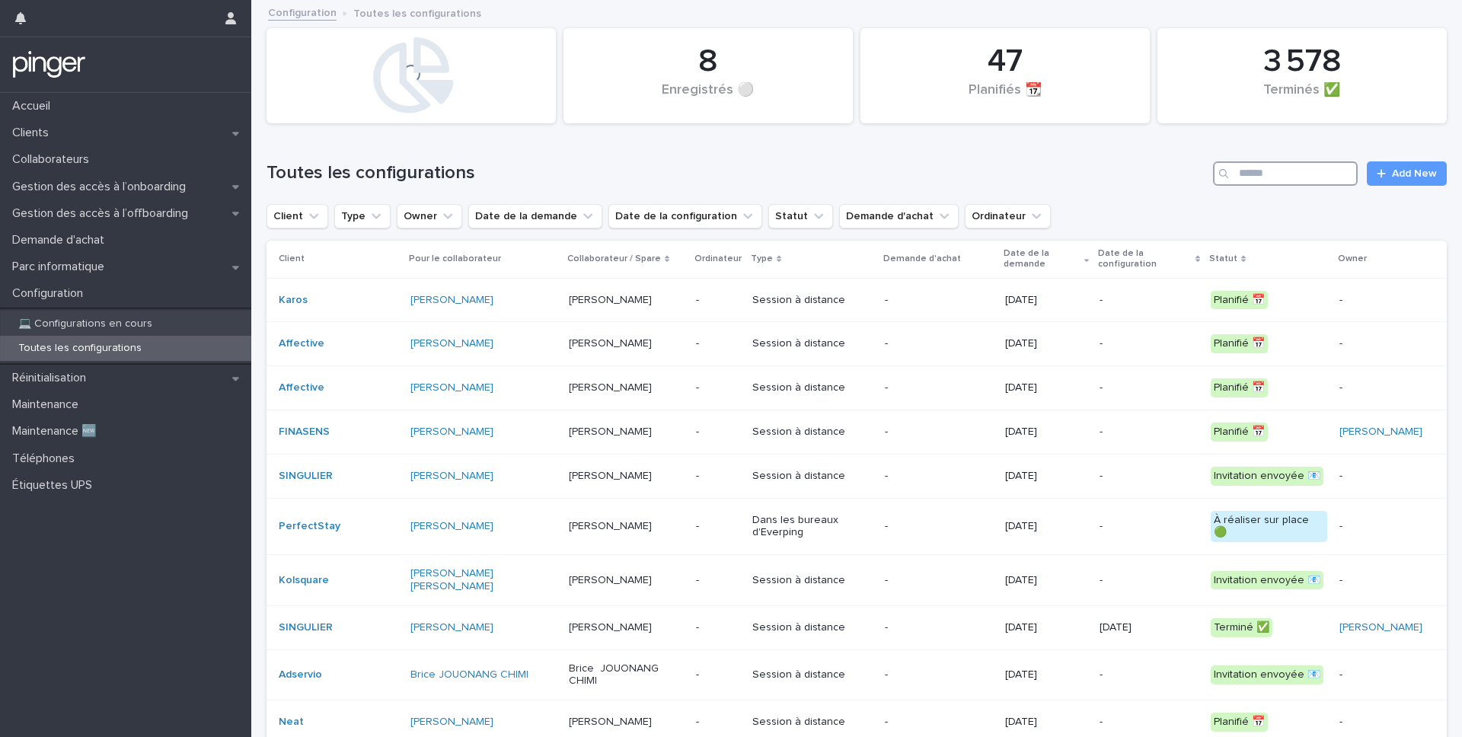
click at [1049, 174] on input "Search" at bounding box center [1285, 173] width 145 height 24
type input "*"
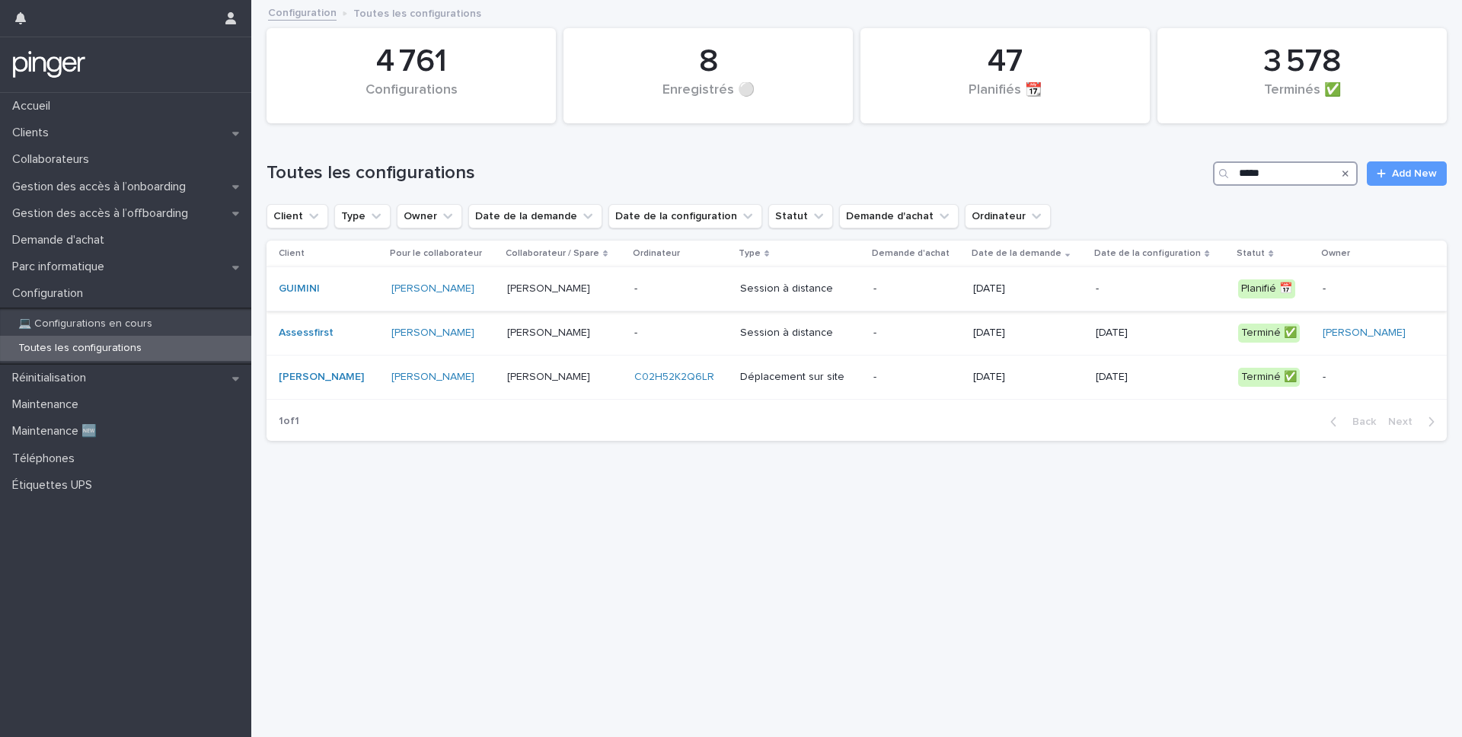
type input "*****"
click at [803, 290] on p "Session à distance" at bounding box center [800, 289] width 121 height 13
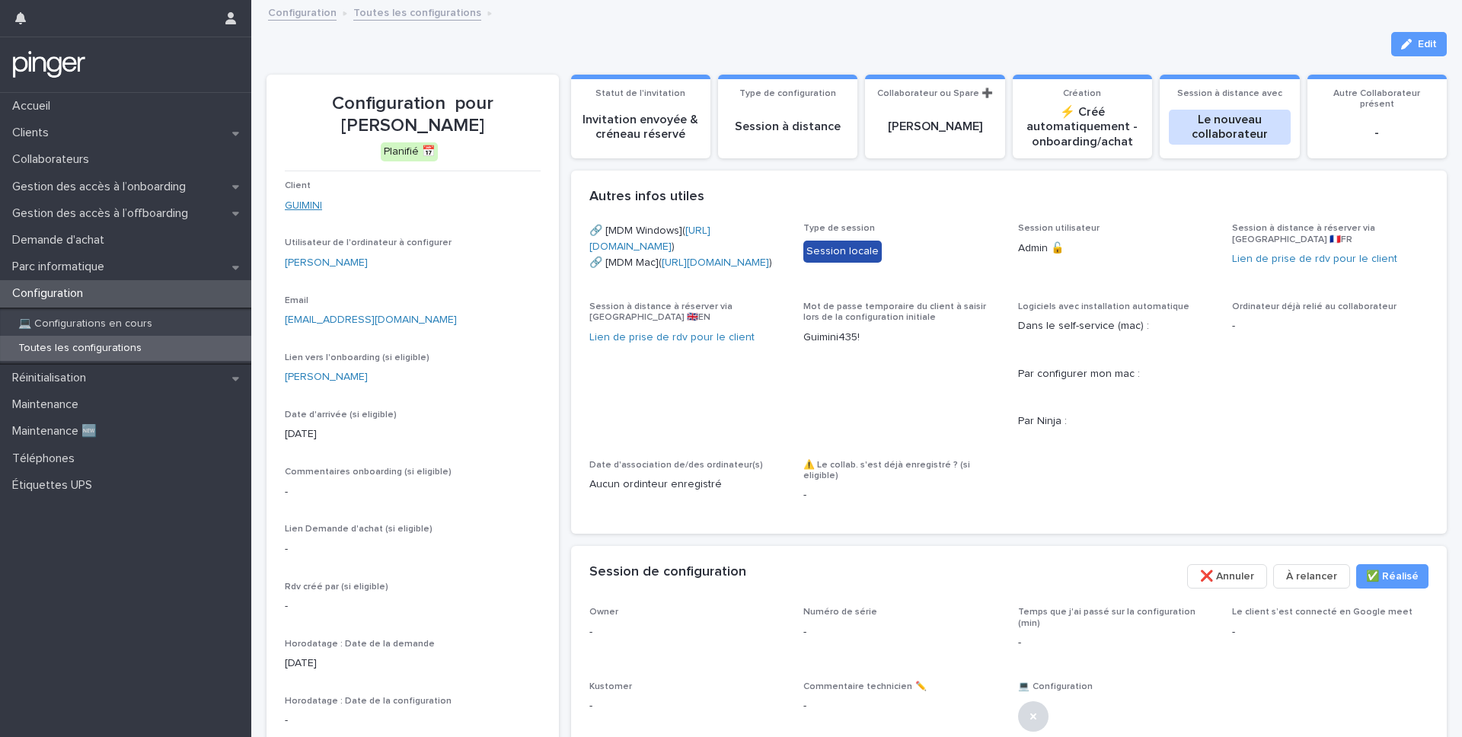
click at [293, 209] on link "GUIMINI" at bounding box center [303, 206] width 37 height 16
click at [1049, 42] on icon "button" at bounding box center [1406, 44] width 11 height 11
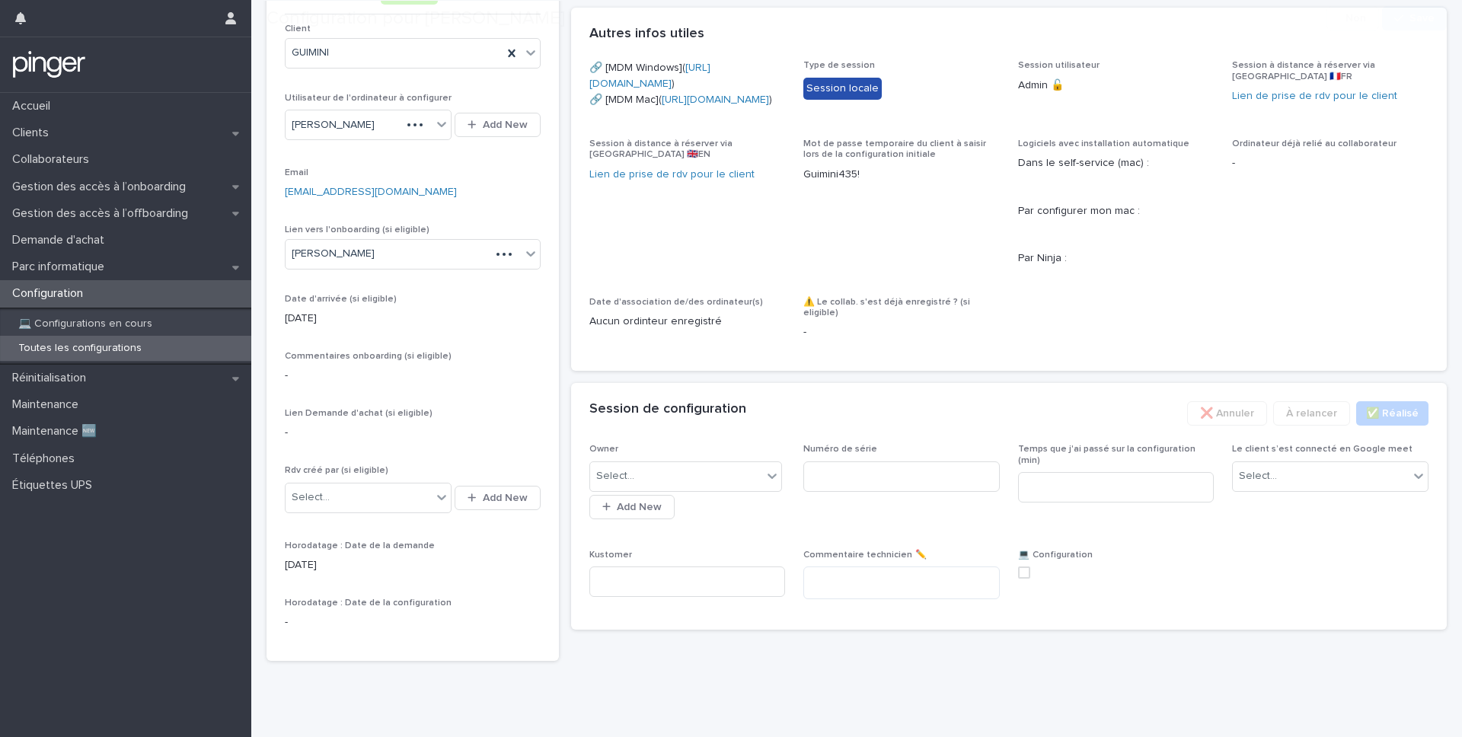
scroll to position [244, 0]
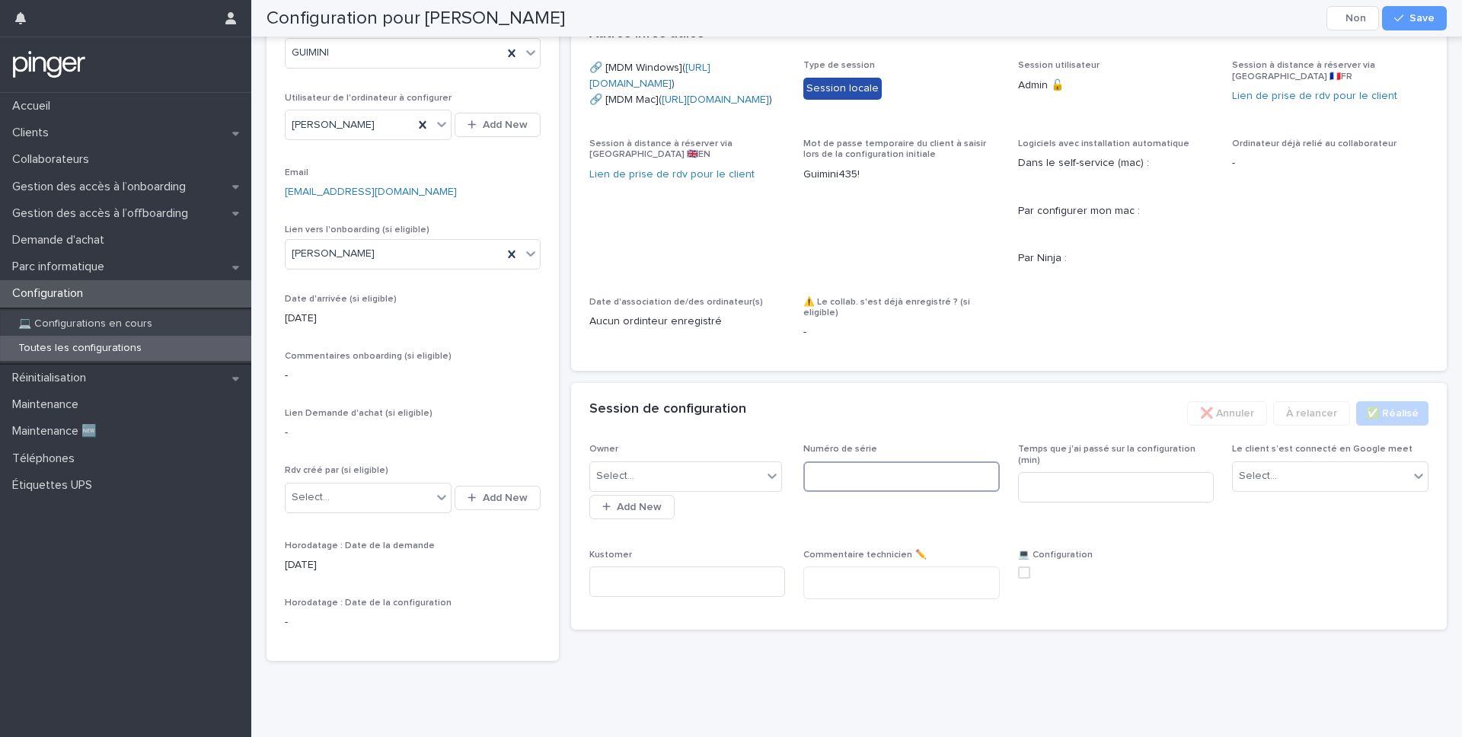
click at [841, 492] on input at bounding box center [901, 476] width 196 height 30
paste input "**********"
type input "**********"
click at [1049, 19] on icon "button" at bounding box center [1398, 18] width 9 height 11
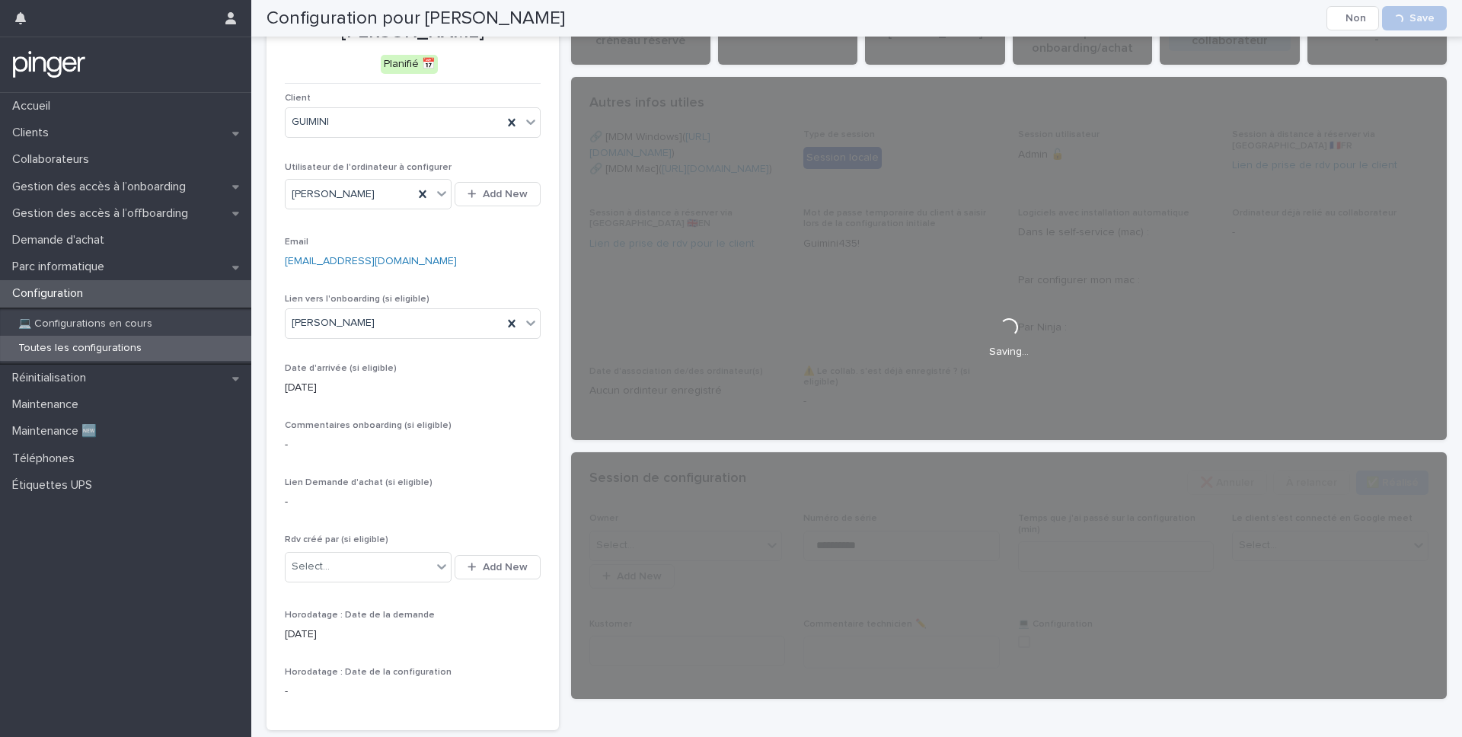
scroll to position [0, 0]
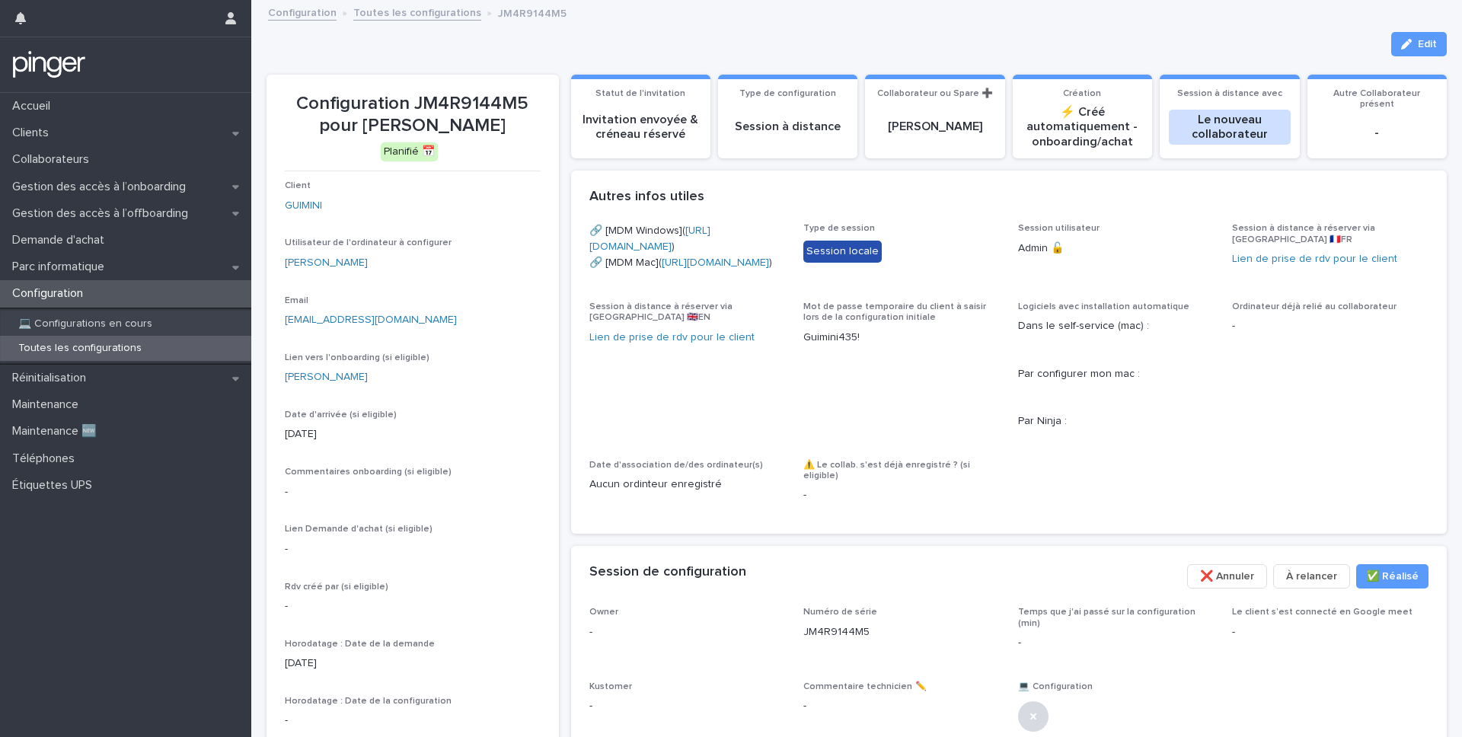
copy link "[URL][DOMAIN_NAME]"
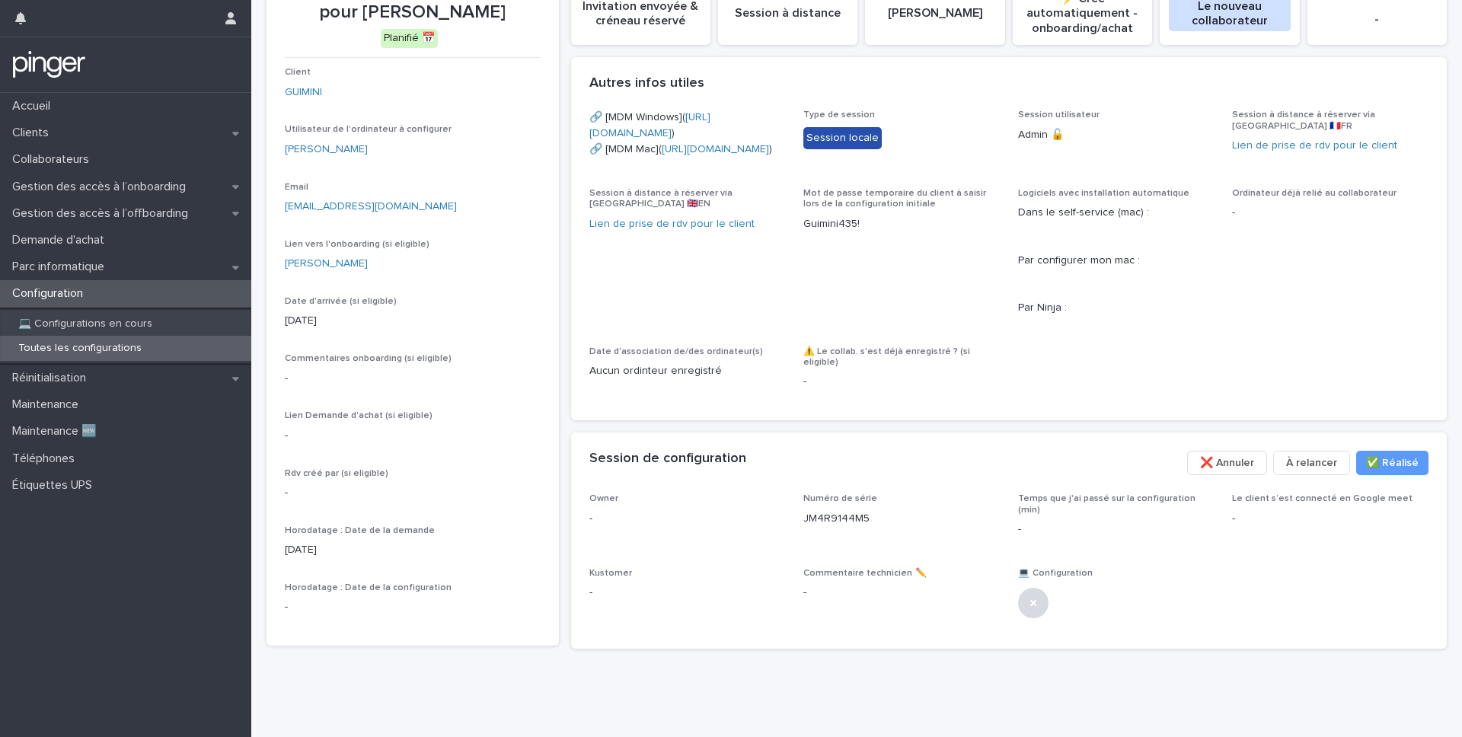
scroll to position [203, 0]
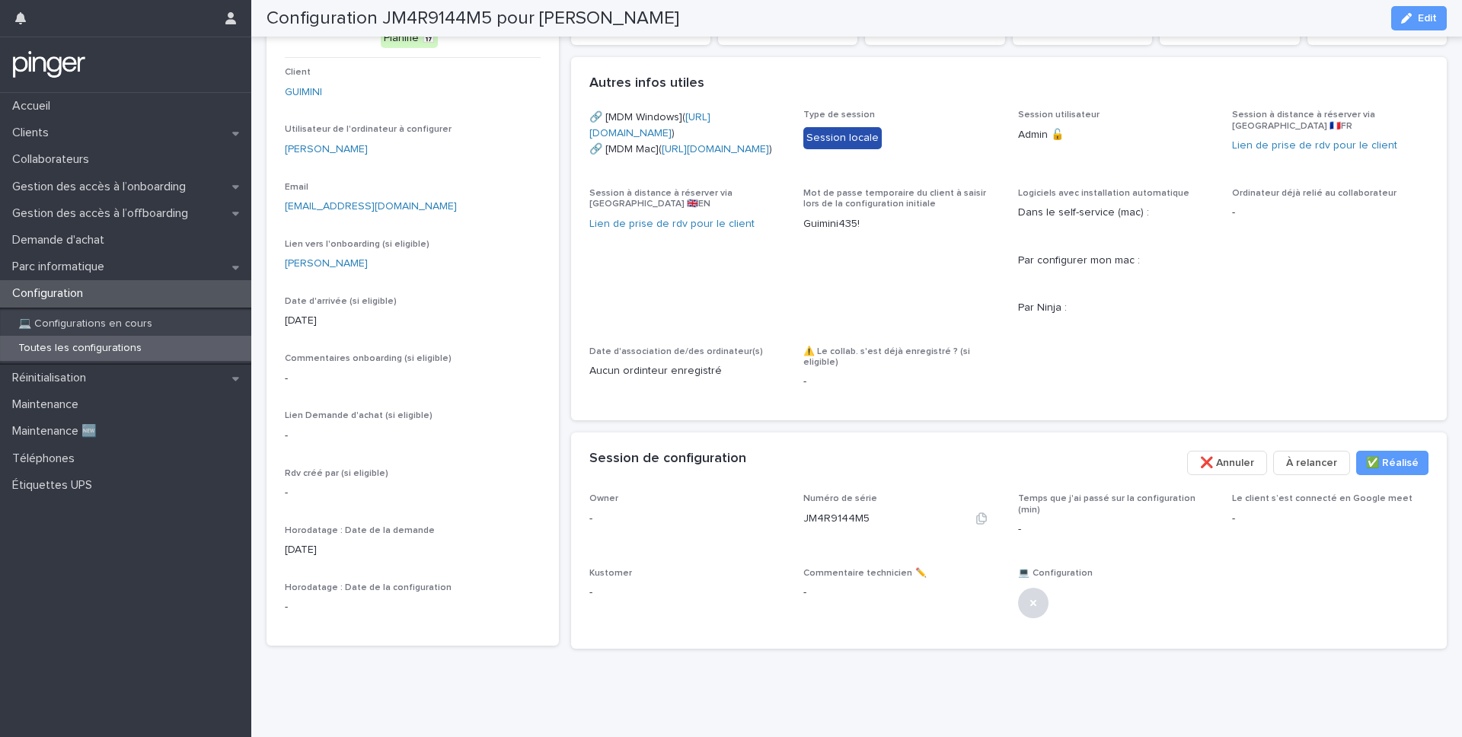
click at [814, 527] on p "JM4R9144M5" at bounding box center [836, 519] width 66 height 16
click at [977, 522] on div at bounding box center [981, 519] width 37 height 16
click at [981, 525] on icon "button" at bounding box center [981, 518] width 12 height 12
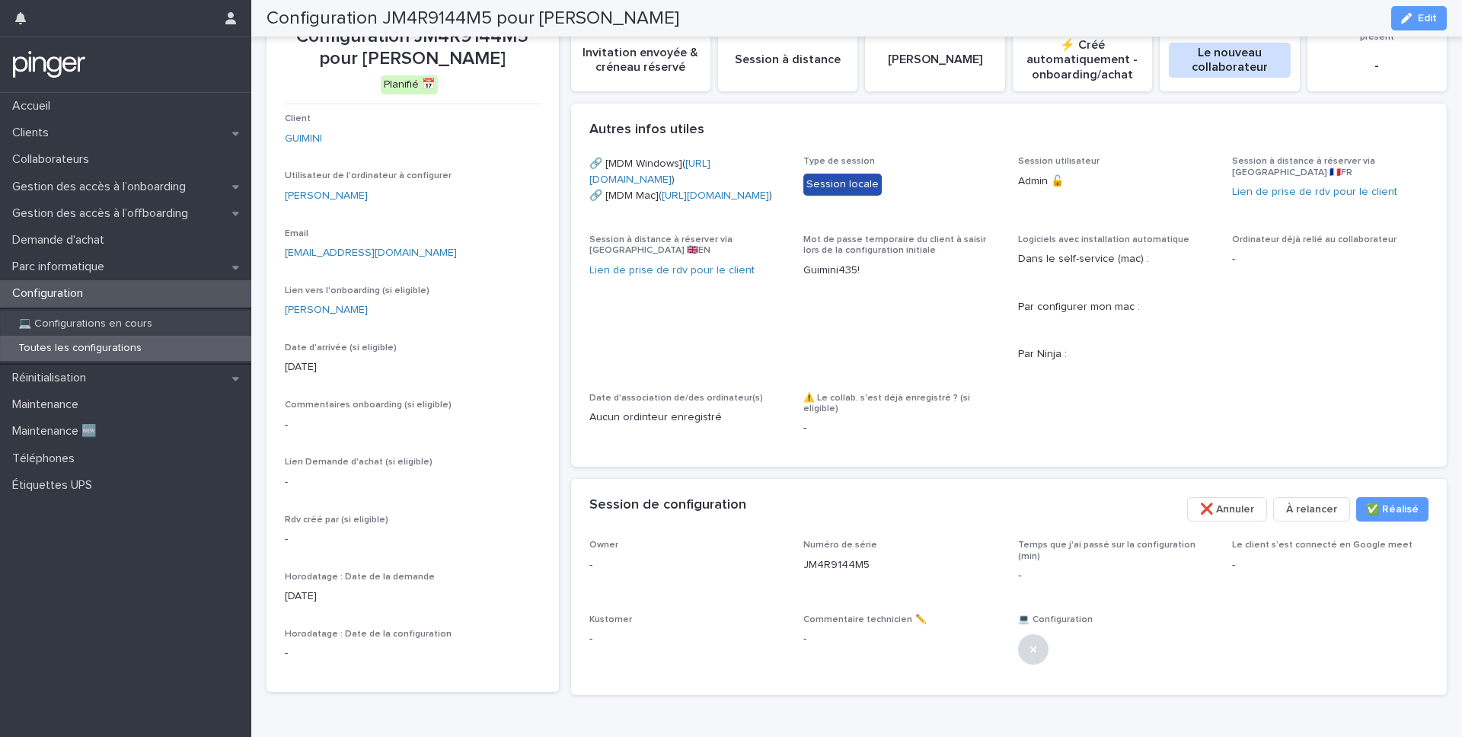
scroll to position [38, 0]
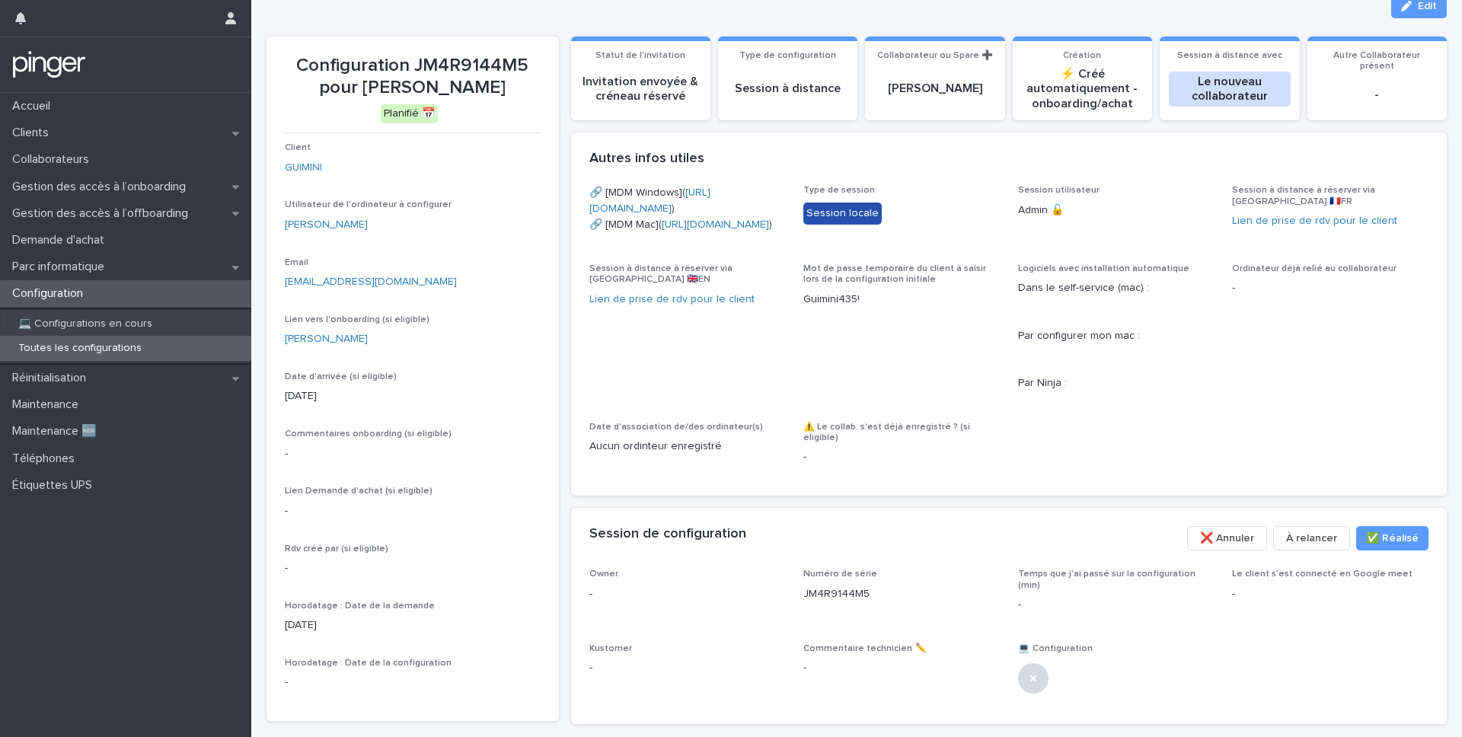
drag, startPoint x: 510, startPoint y: 89, endPoint x: 366, endPoint y: 88, distance: 144.7
click at [366, 88] on p "Configuration JM4R9144M5 pour [PERSON_NAME]" at bounding box center [413, 77] width 256 height 44
copy p "[PERSON_NAME]"
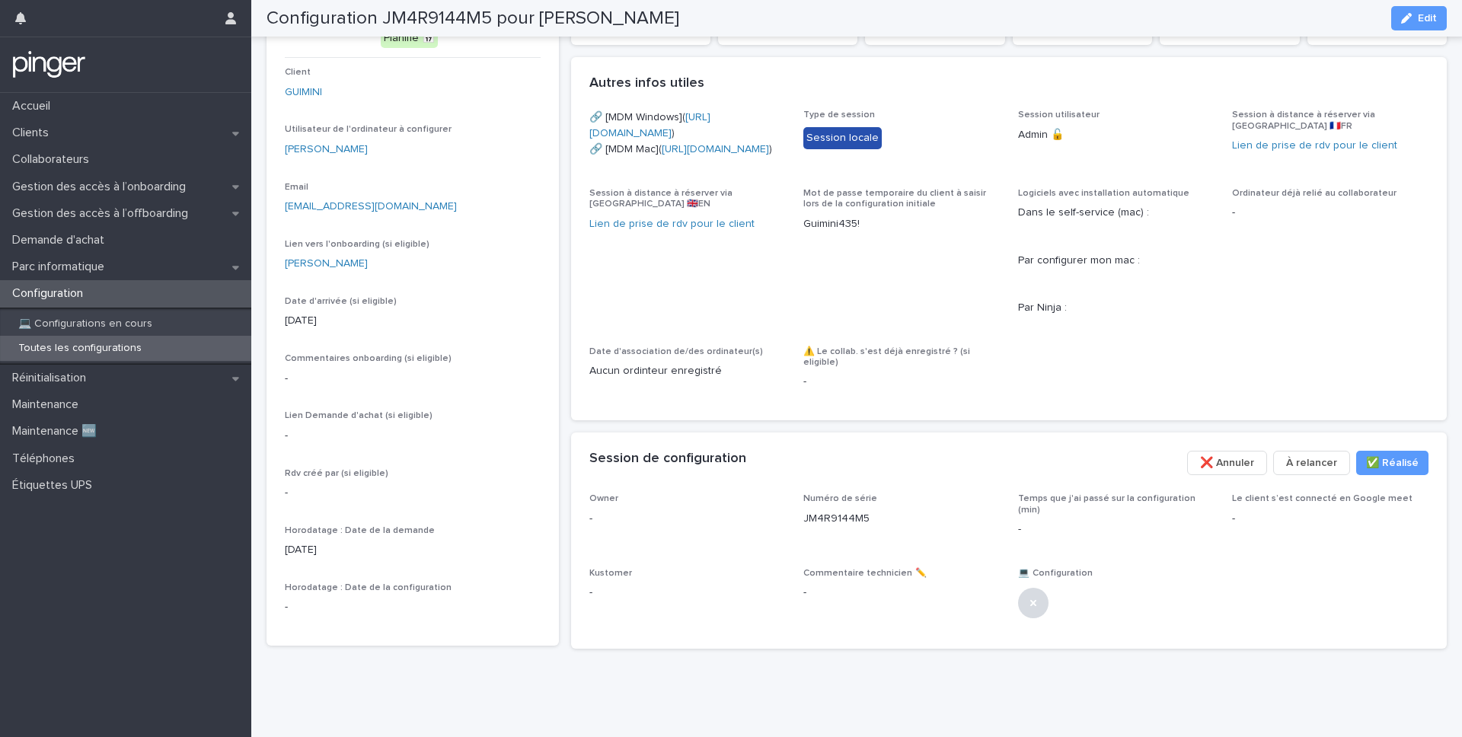
scroll to position [203, 0]
click at [1049, 18] on div "button" at bounding box center [1409, 18] width 17 height 11
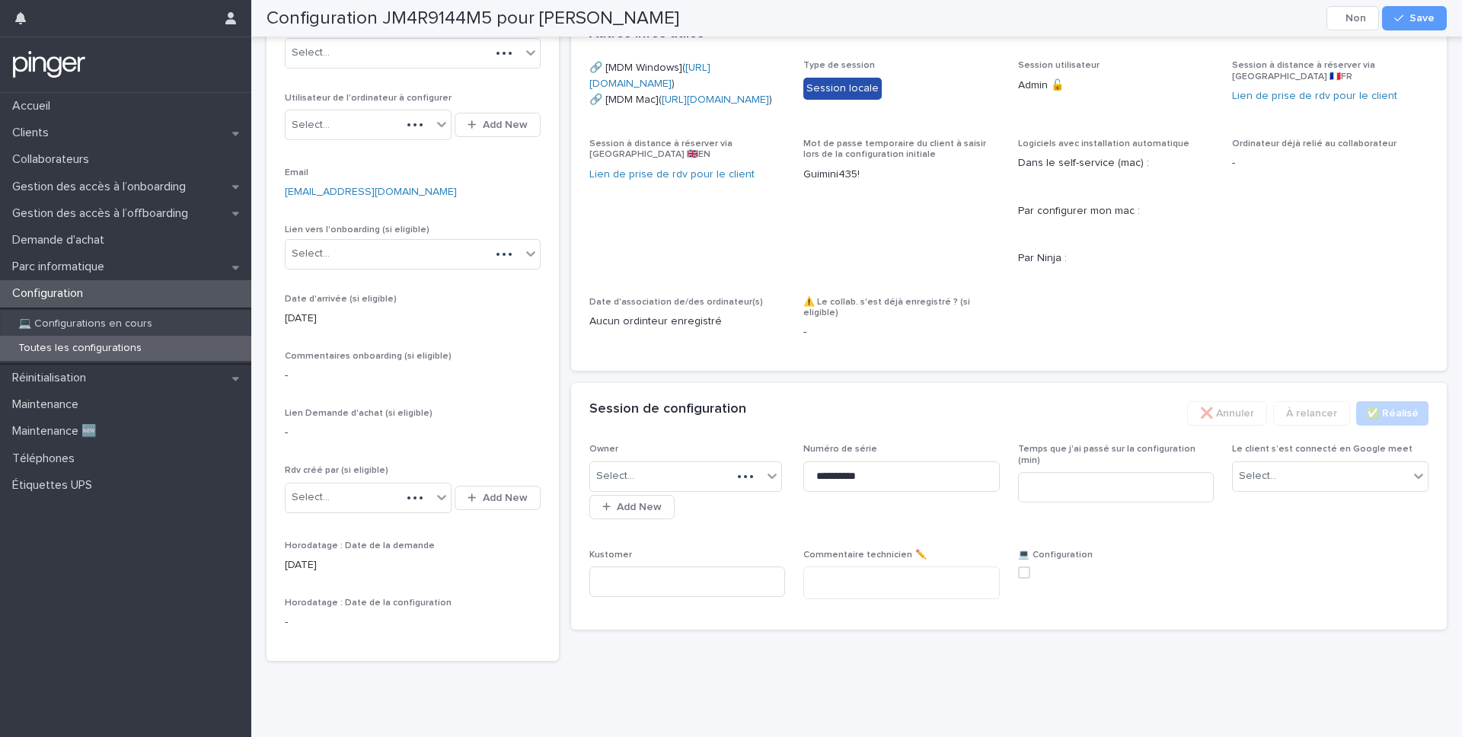
scroll to position [223, 0]
click at [1029, 573] on span at bounding box center [1024, 573] width 12 height 12
click at [1049, 454] on span "Le client s’est connecté en Google meet" at bounding box center [1322, 449] width 180 height 9
click at [1049, 489] on div "Select..." at bounding box center [1321, 476] width 176 height 25
click at [1049, 567] on div "Non" at bounding box center [1330, 572] width 195 height 27
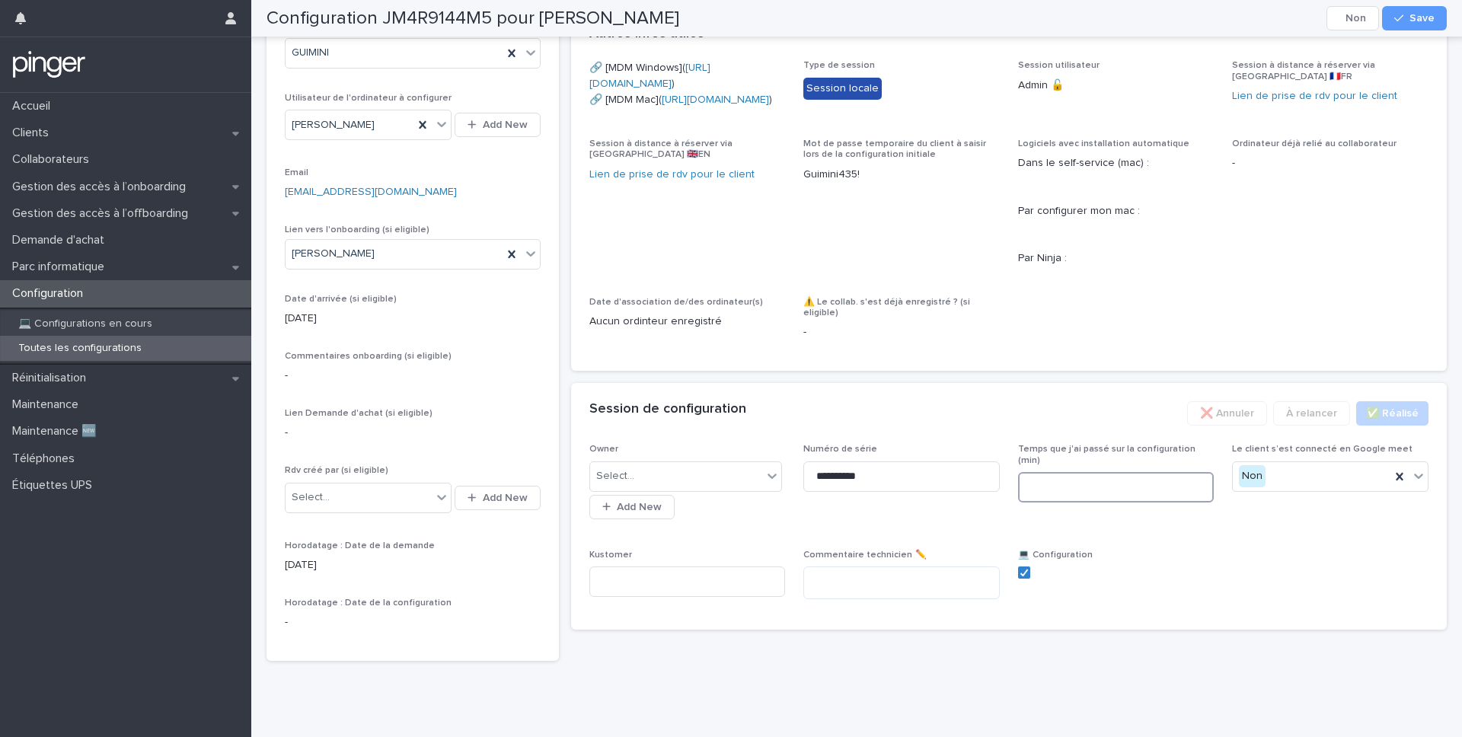
click at [1049, 503] on input at bounding box center [1116, 487] width 196 height 30
type input "**"
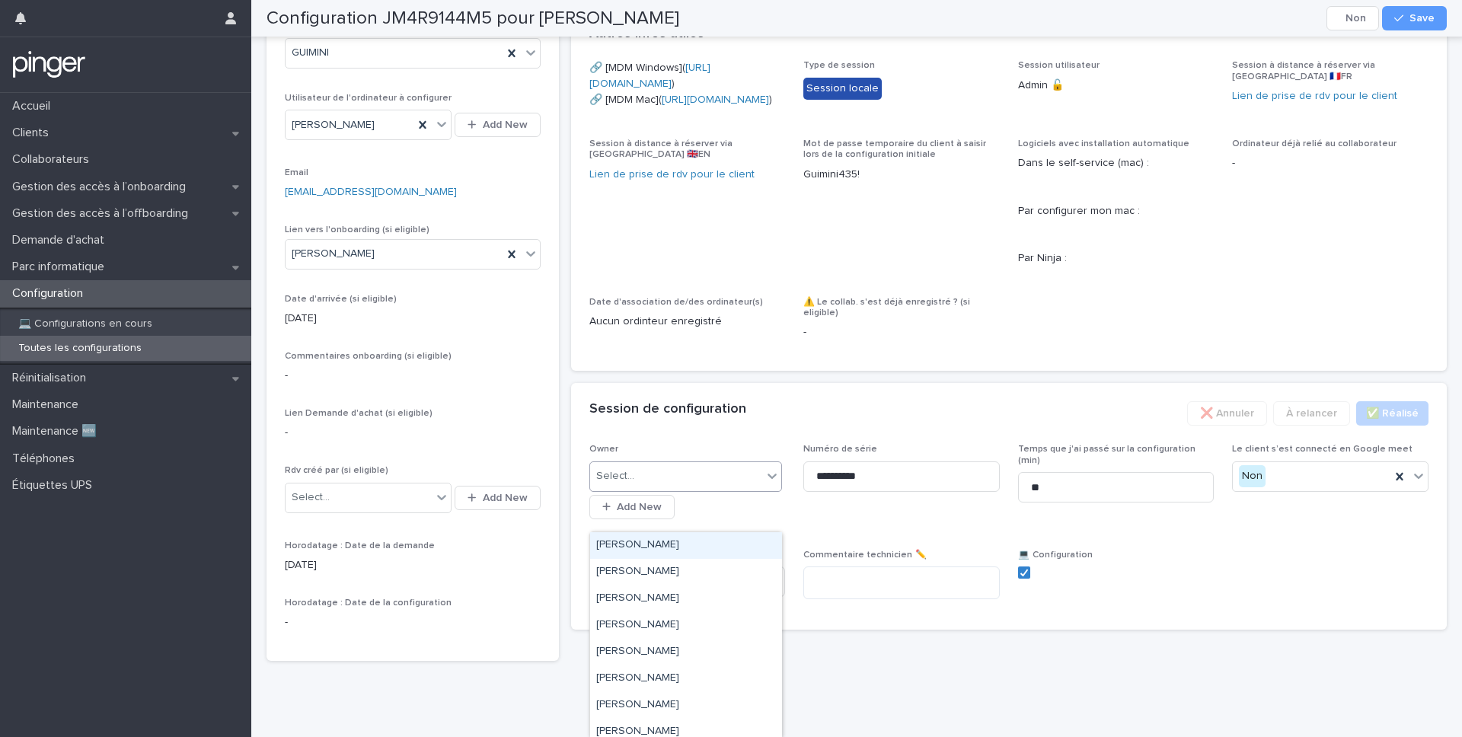
click at [742, 489] on div "Select..." at bounding box center [676, 476] width 173 height 25
type input "****"
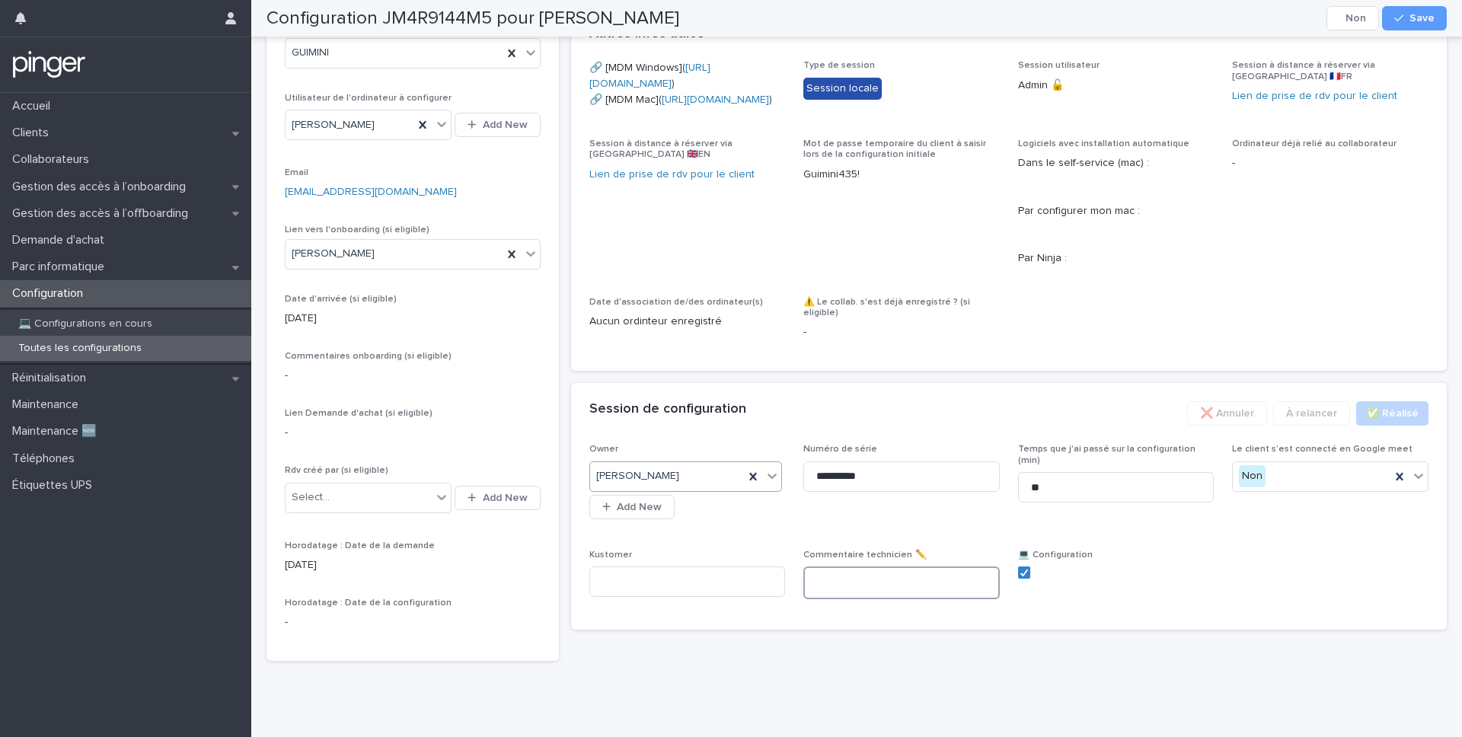
click at [864, 573] on textarea at bounding box center [901, 583] width 196 height 33
type textarea "**********"
click at [966, 573] on div "**********" at bounding box center [1009, 543] width 876 height 199
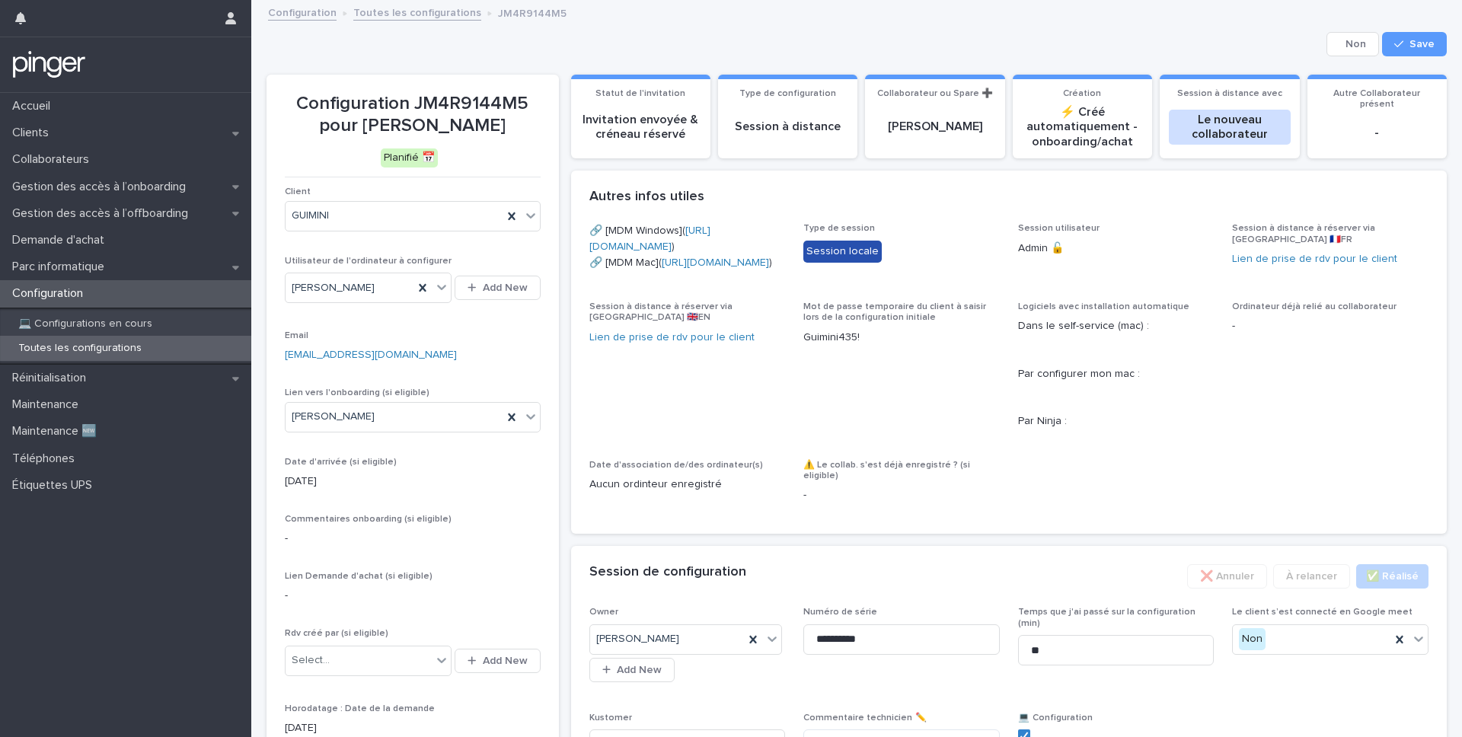
scroll to position [257, 0]
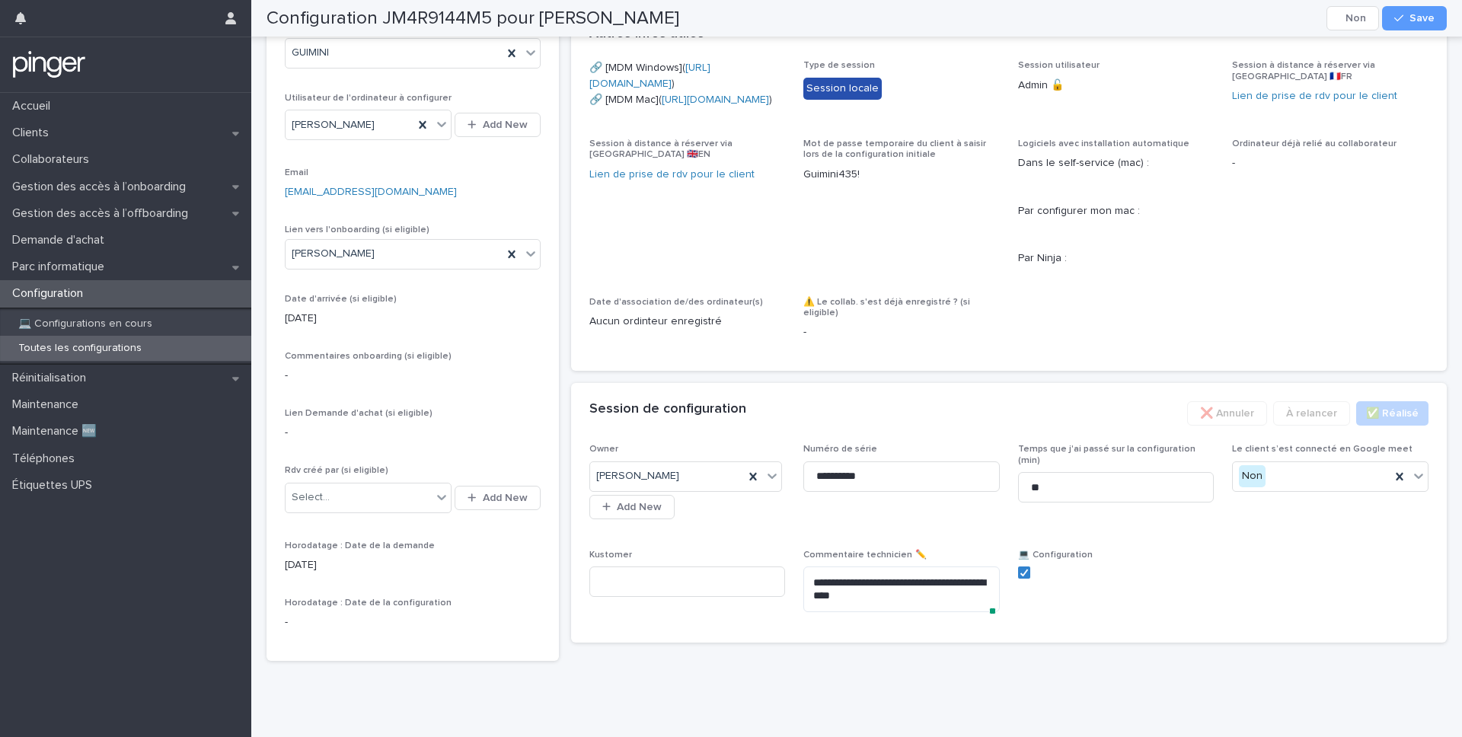
click at [1049, 4] on div "Configuration JM4R9144M5 pour [PERSON_NAME] Cancel Save" at bounding box center [857, 18] width 1180 height 37
click at [1049, 20] on span "Save" at bounding box center [1421, 18] width 25 height 11
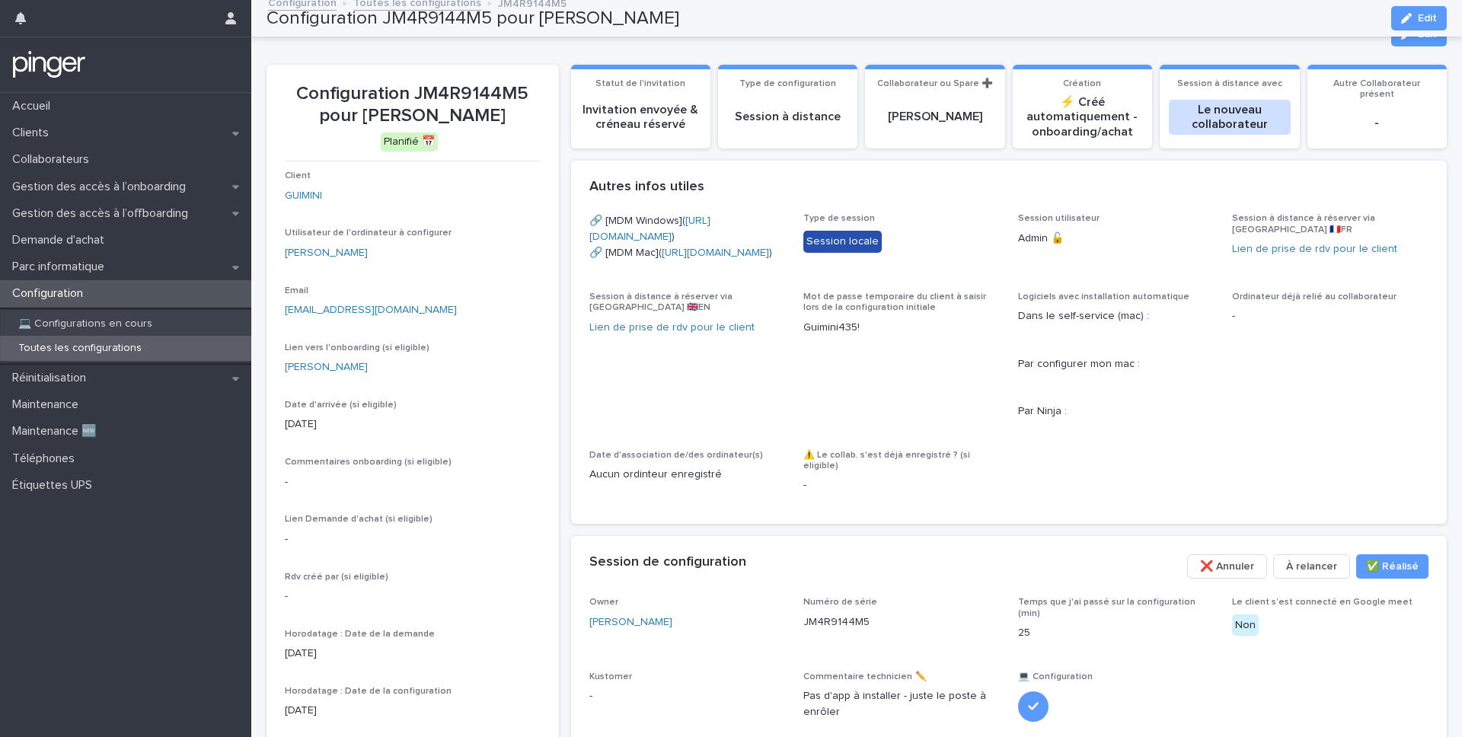
scroll to position [0, 0]
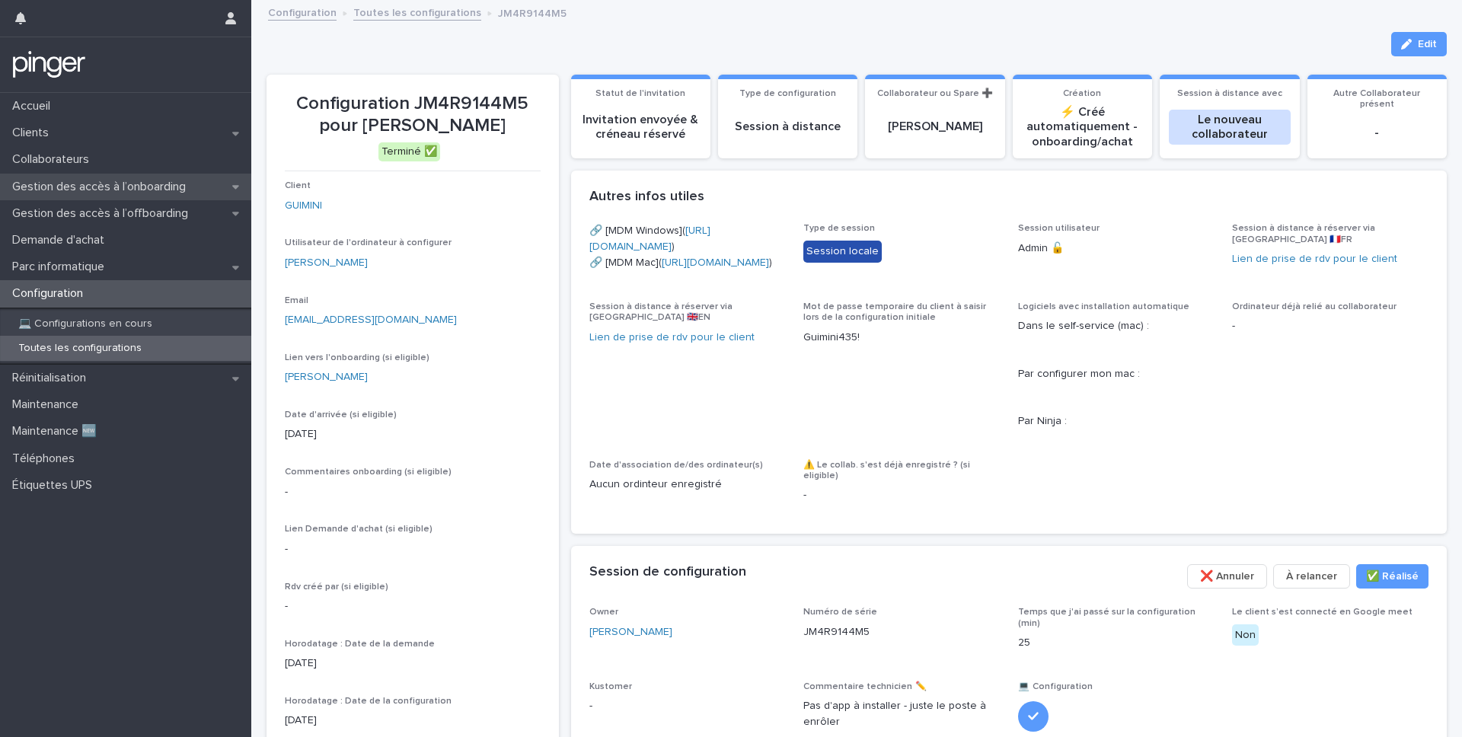
click at [90, 187] on p "Gestion des accès à l’onboarding" at bounding box center [102, 187] width 192 height 14
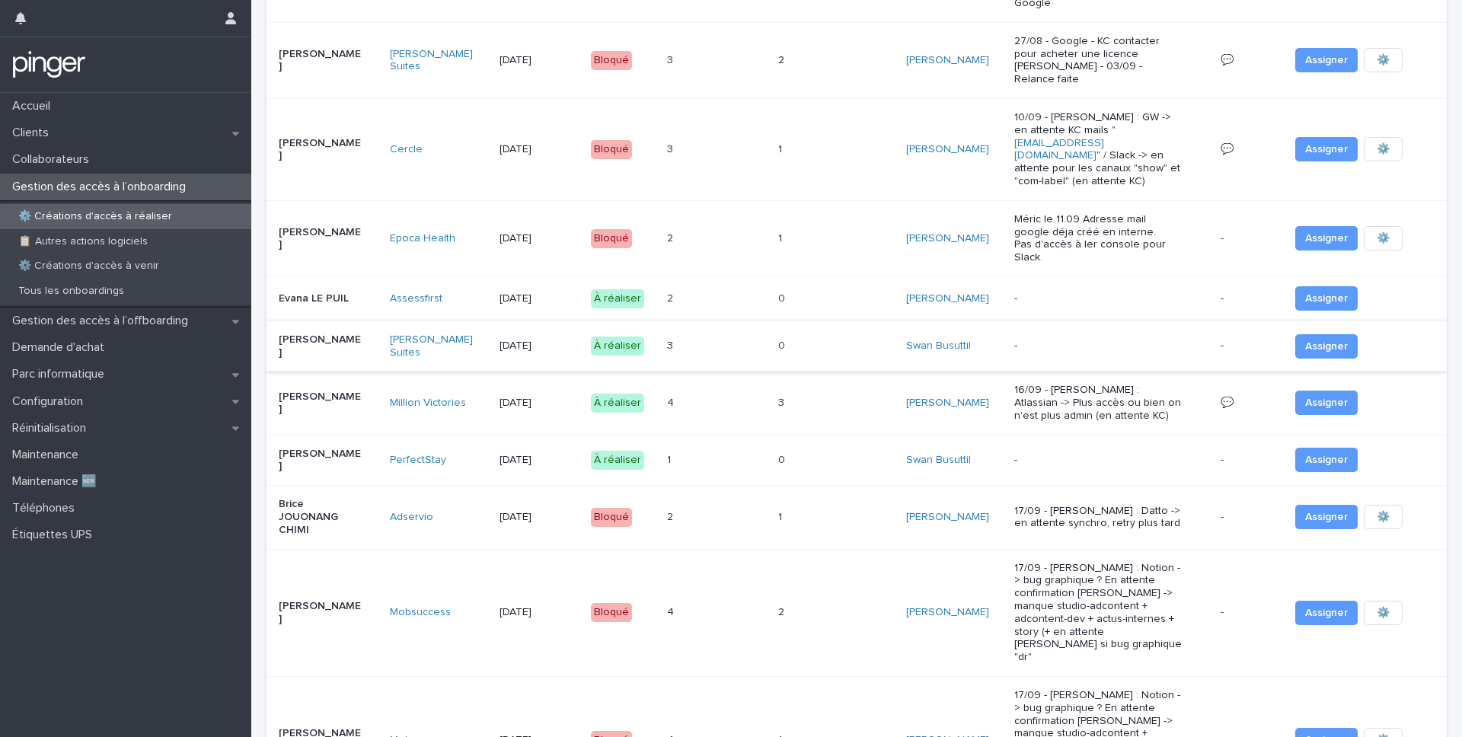
scroll to position [307, 0]
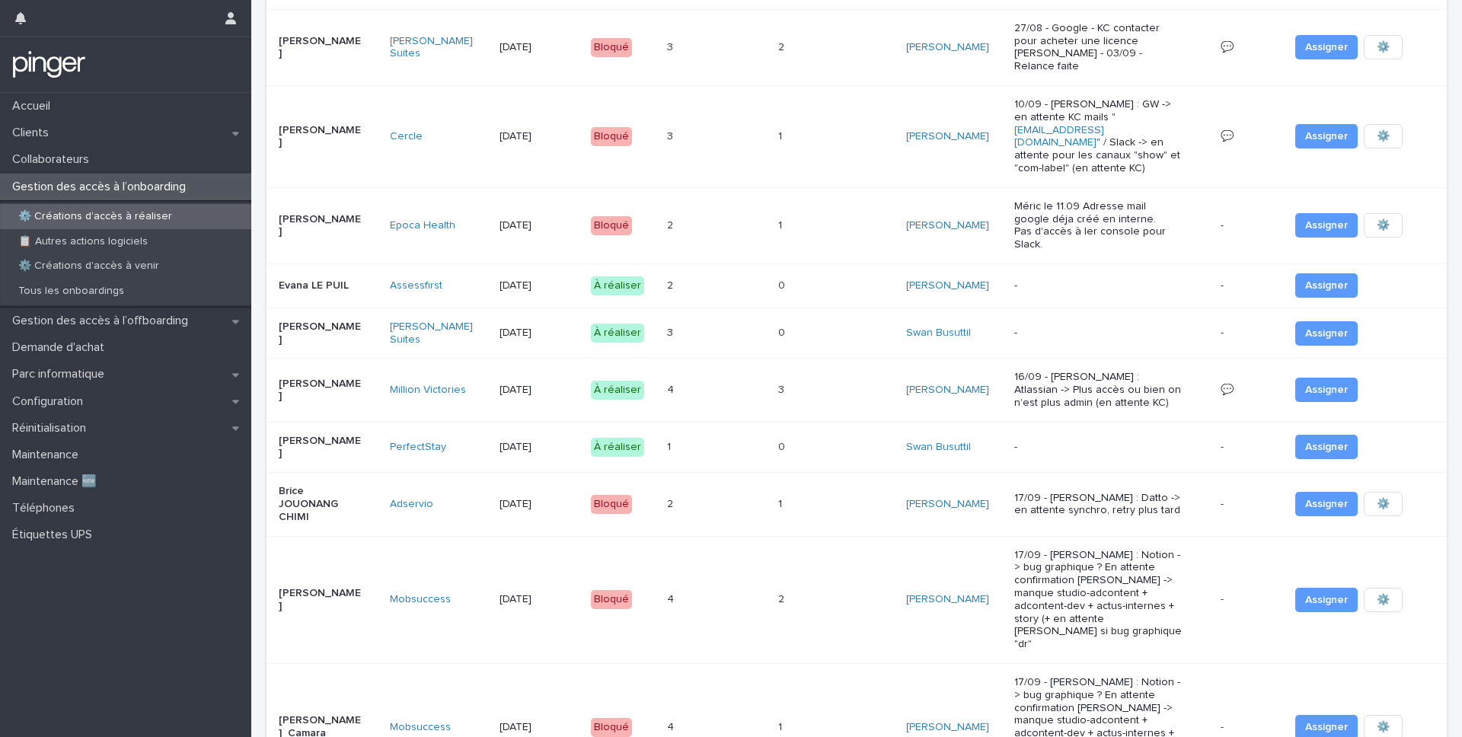
click at [781, 276] on p "0" at bounding box center [783, 284] width 10 height 16
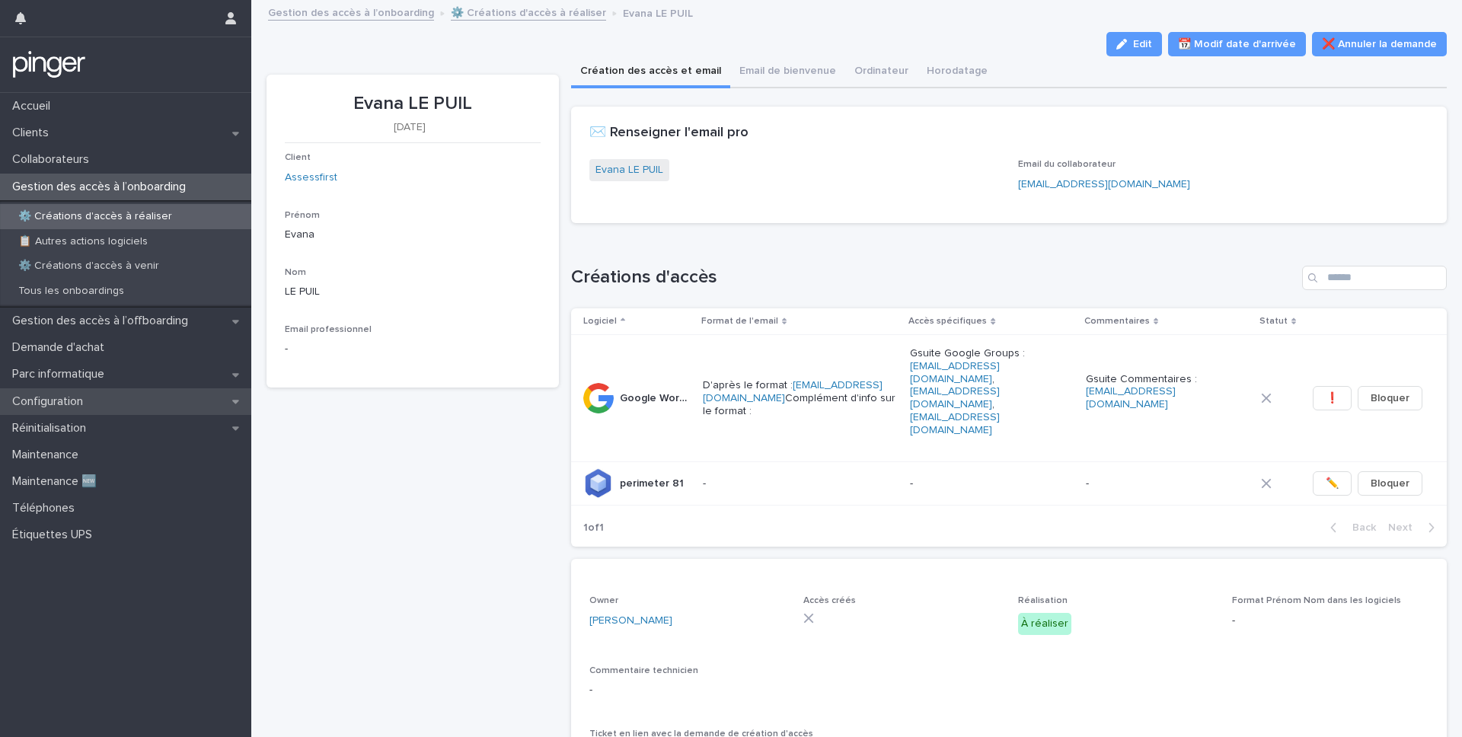
click at [155, 409] on div "Configuration" at bounding box center [125, 401] width 251 height 27
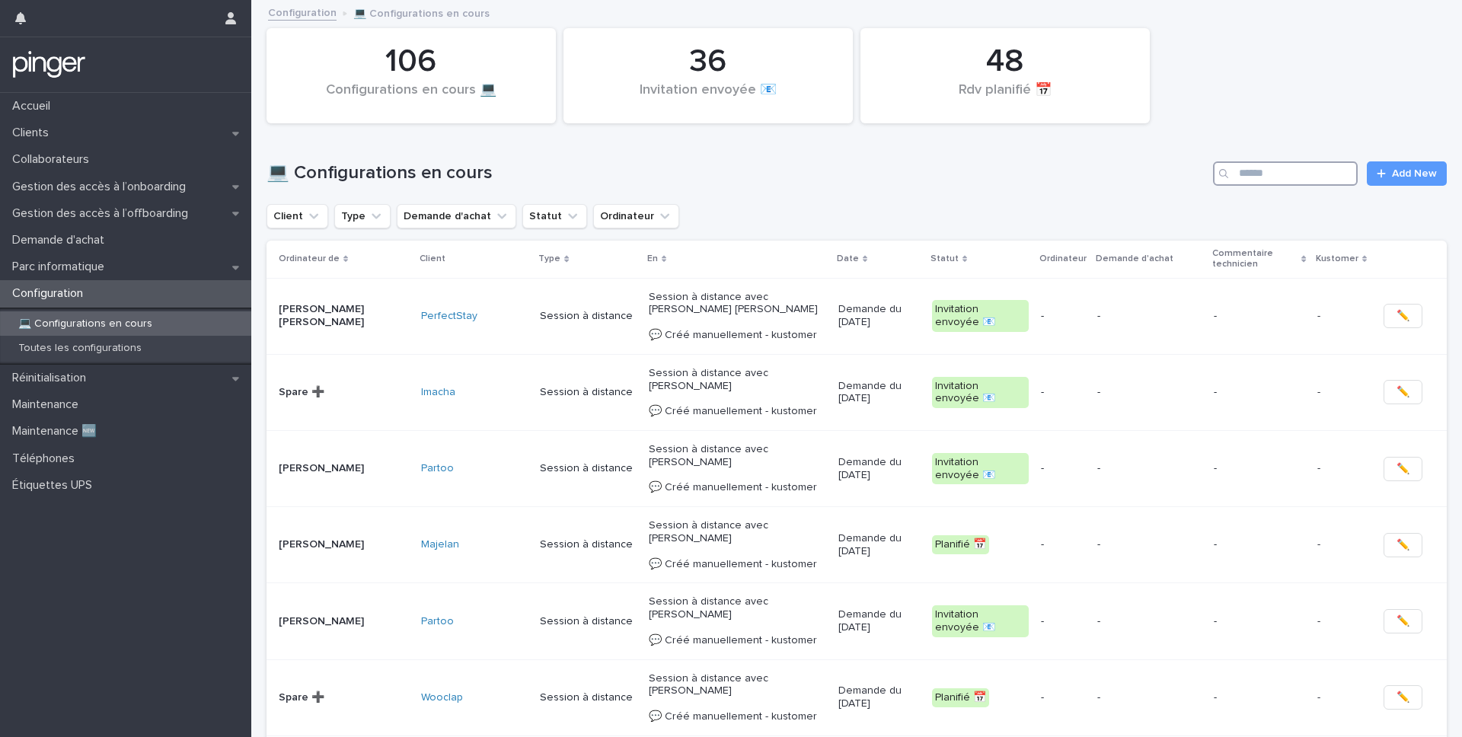
click at [1049, 184] on input "Search" at bounding box center [1285, 173] width 145 height 24
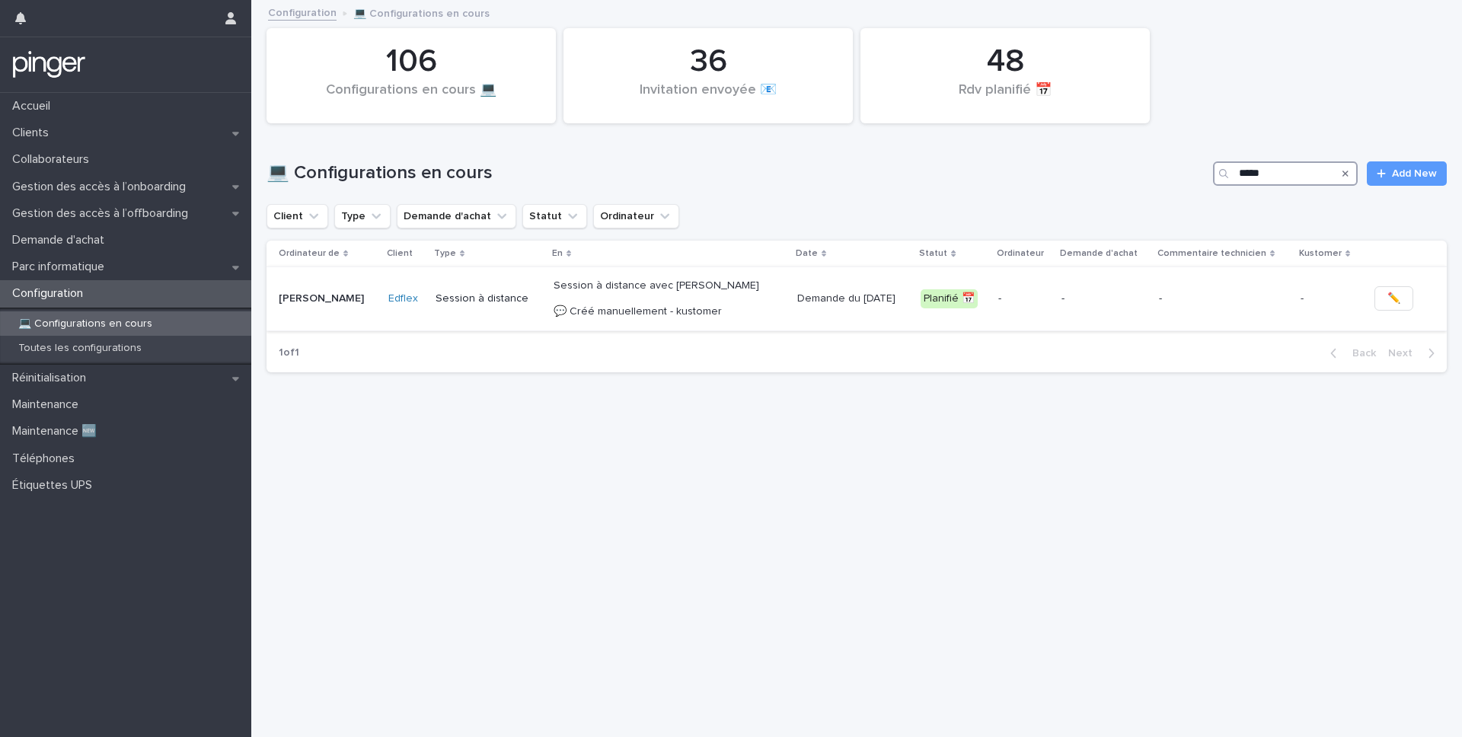
type input "*****"
click at [928, 303] on td "Planifié 📅" at bounding box center [954, 298] width 78 height 63
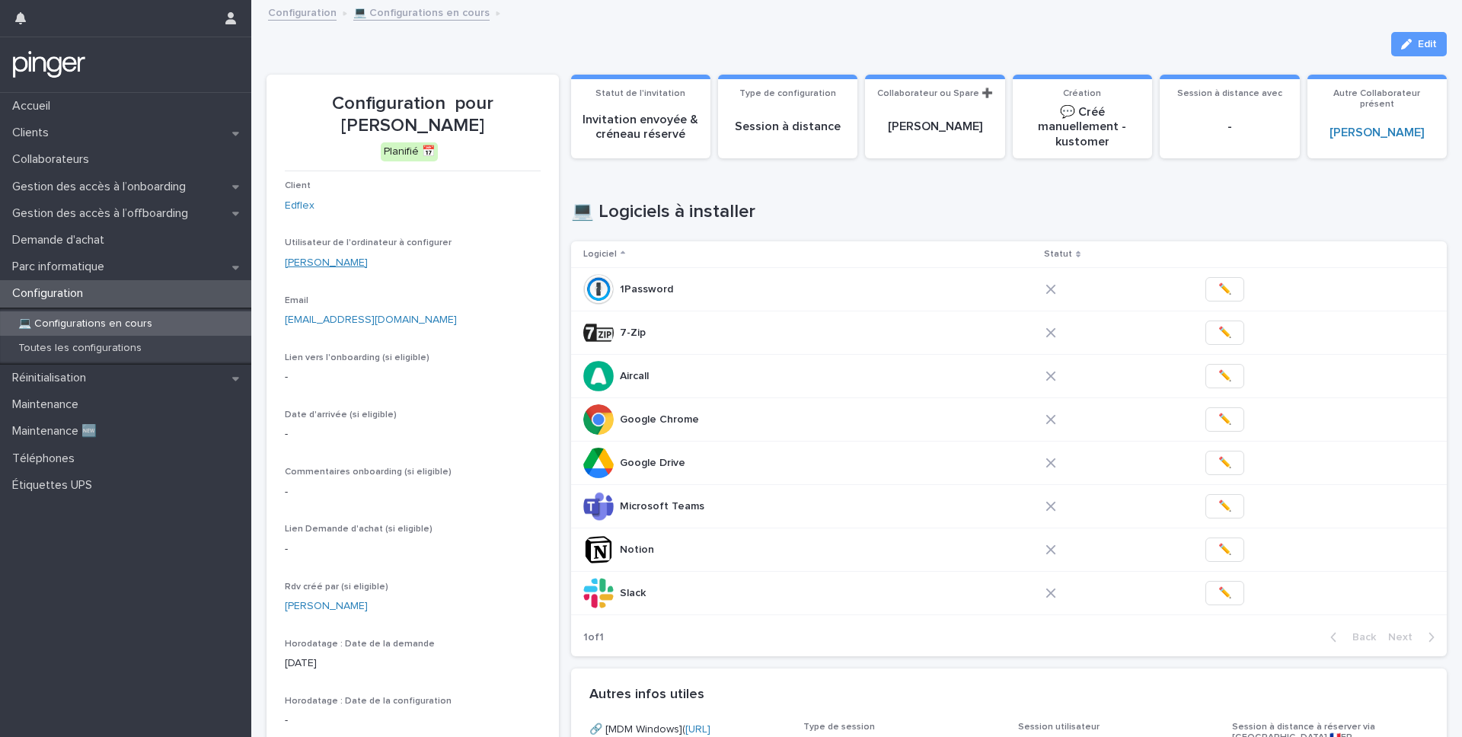
click at [322, 266] on link "[PERSON_NAME]" at bounding box center [326, 263] width 83 height 16
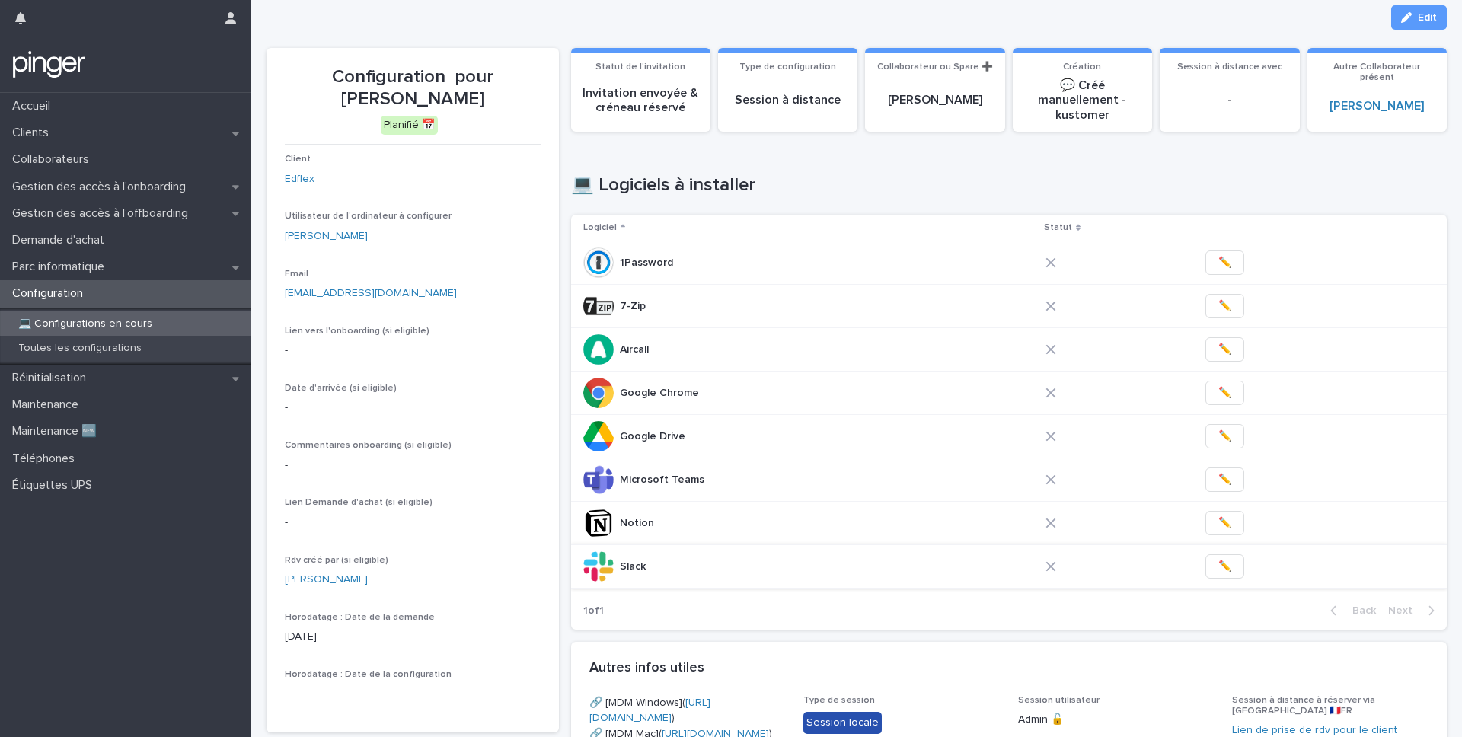
scroll to position [26, 0]
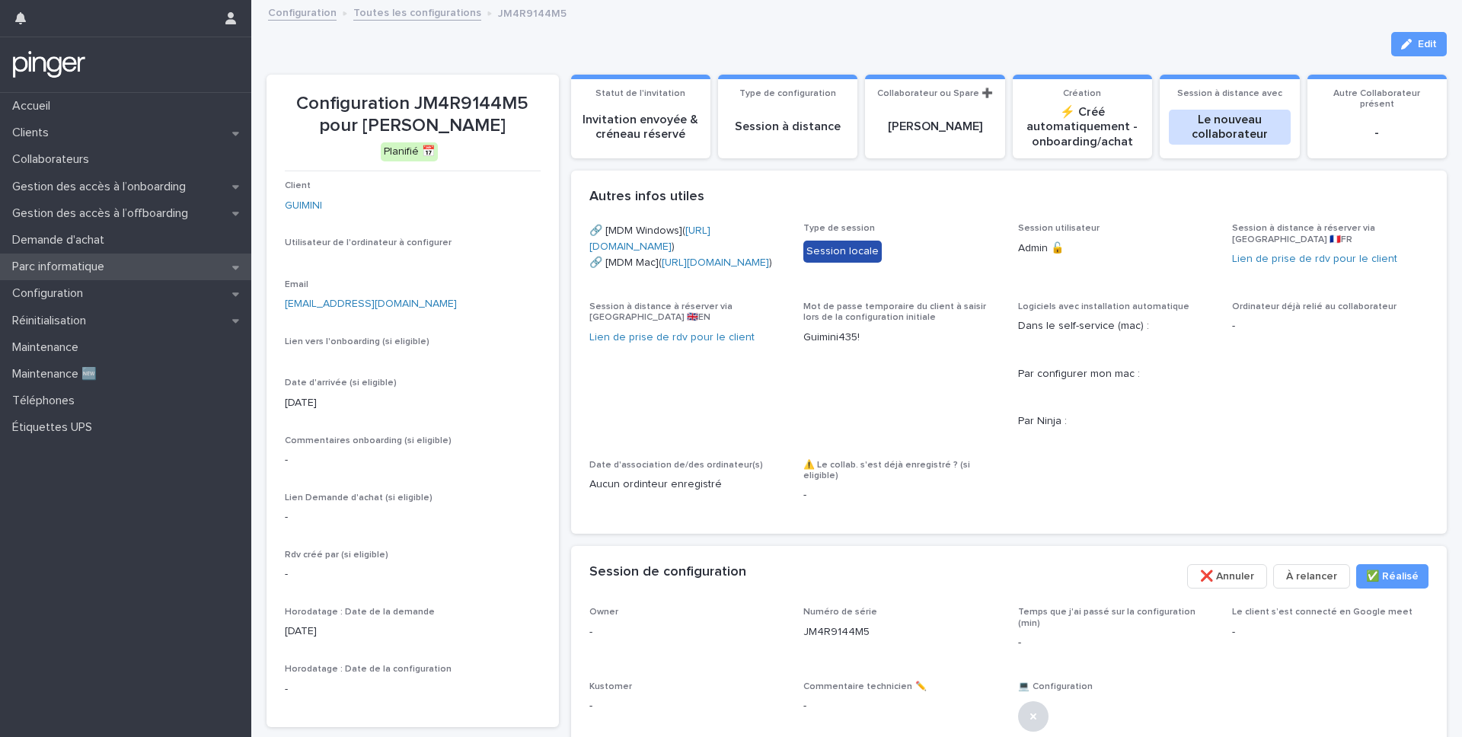
click at [97, 263] on p "Parc informatique" at bounding box center [61, 267] width 110 height 14
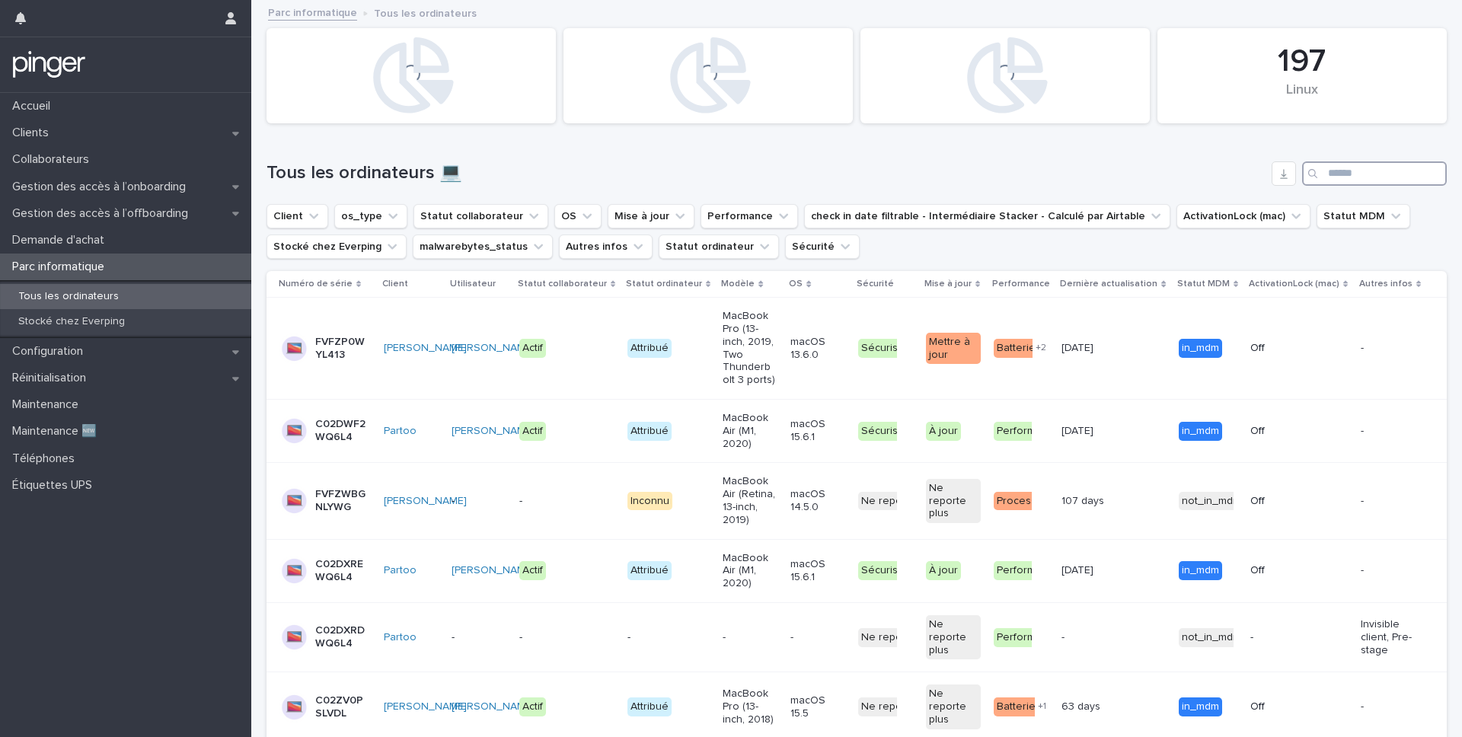
click at [1349, 168] on input "Search" at bounding box center [1374, 173] width 145 height 24
paste input "**********"
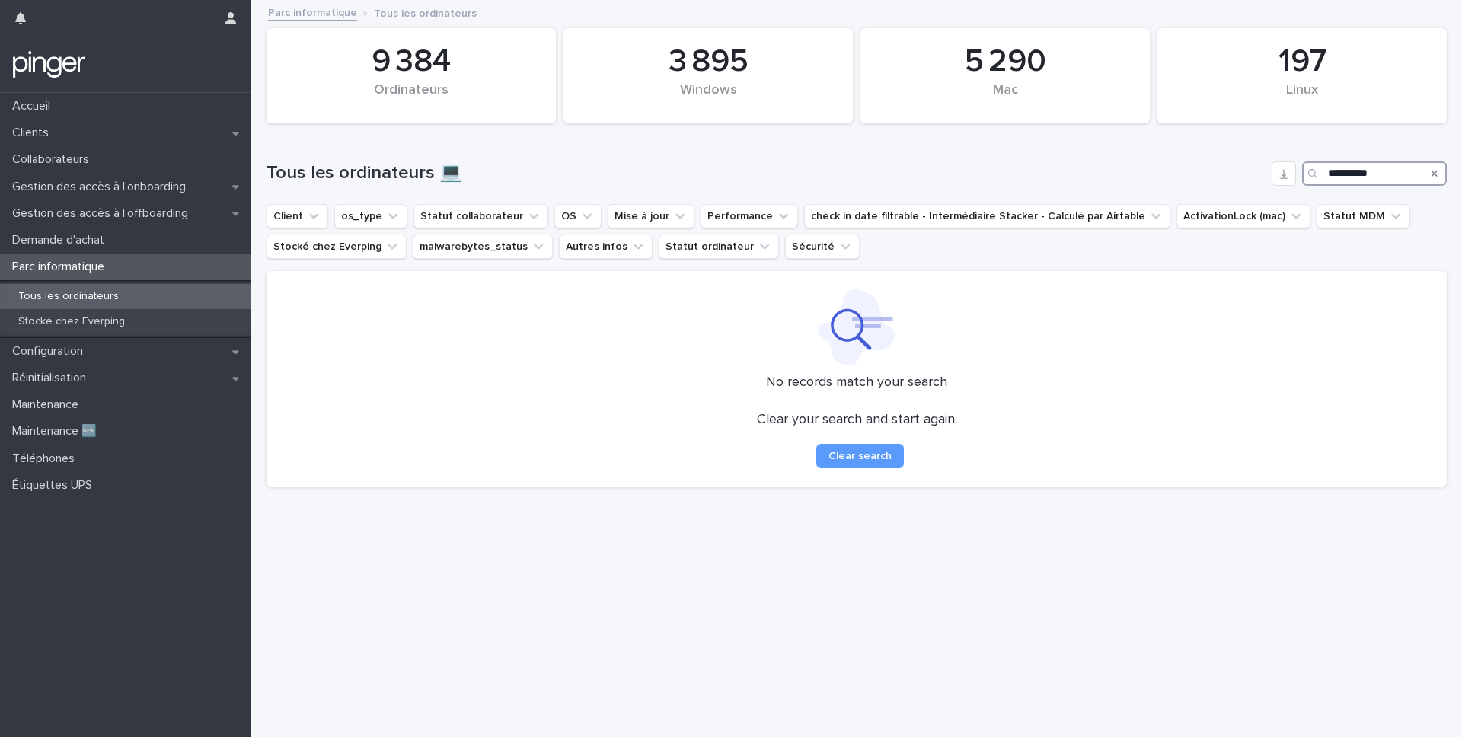
type input "**********"
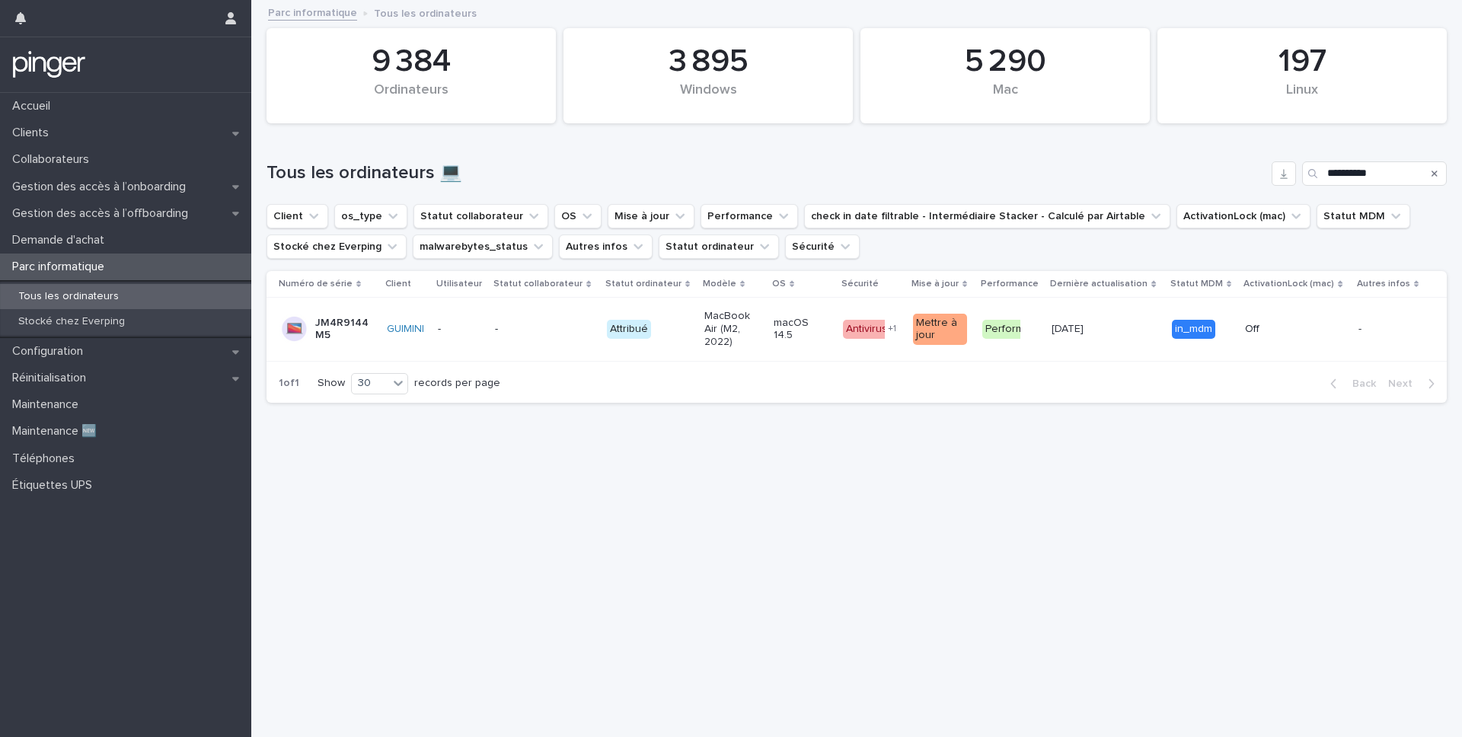
click at [549, 339] on div "-" at bounding box center [544, 329] width 99 height 25
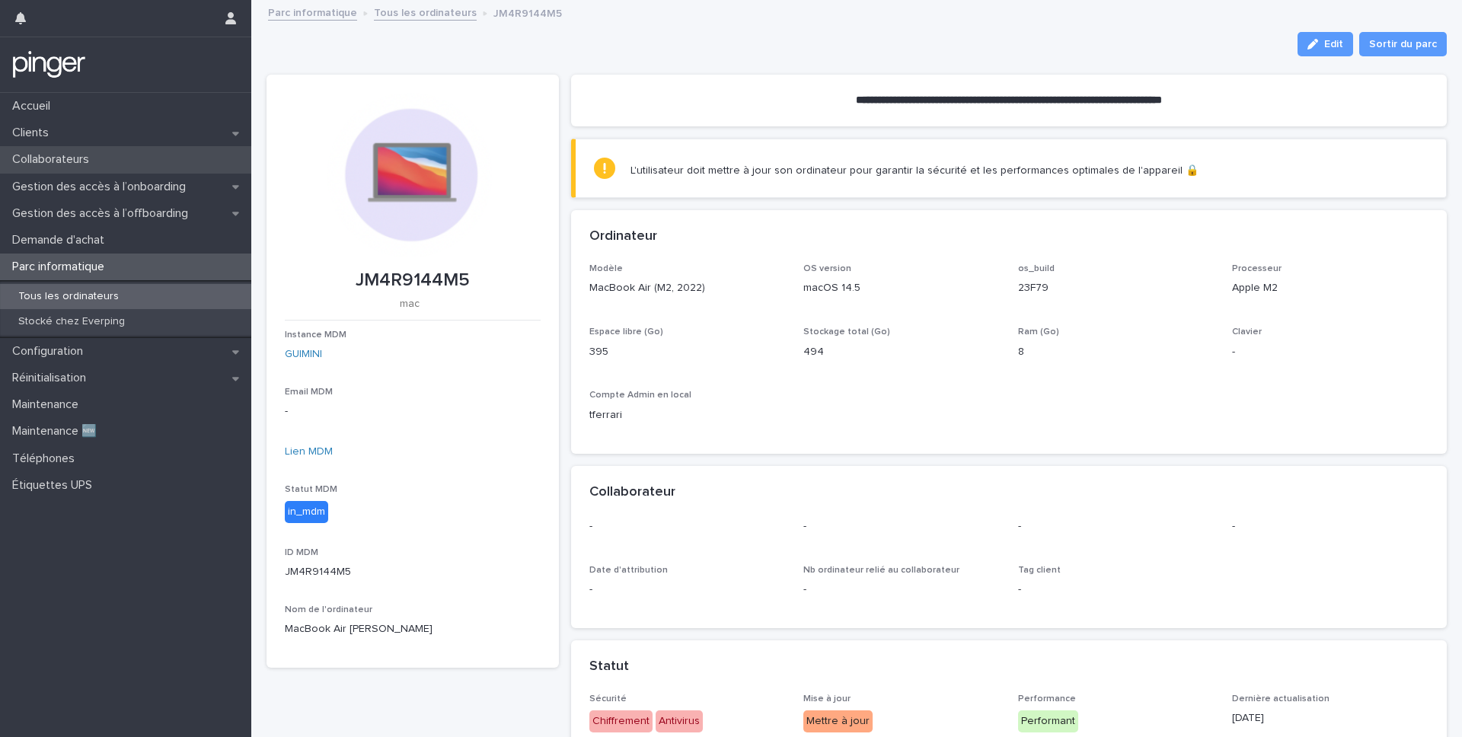
click at [125, 169] on div "Collaborateurs" at bounding box center [125, 159] width 251 height 27
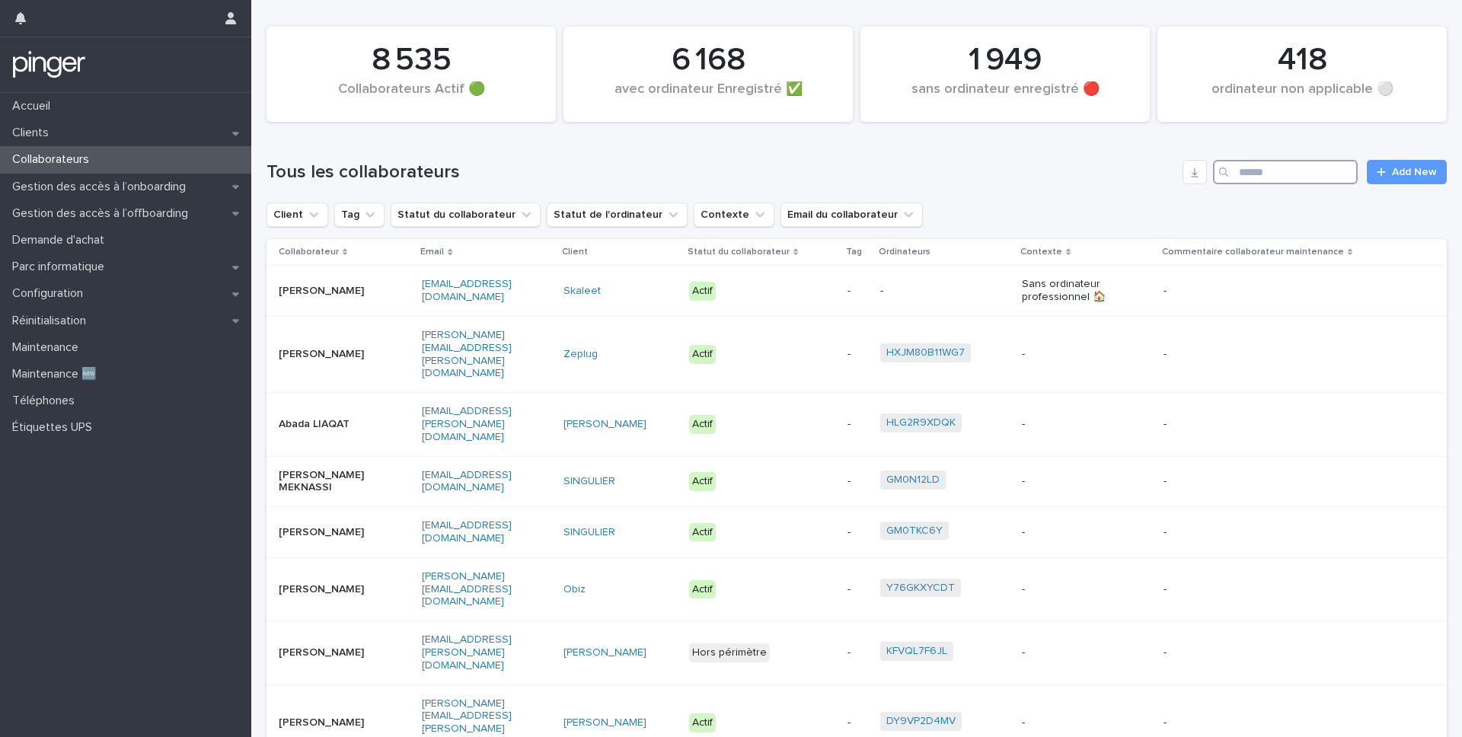
click at [1244, 175] on input "Search" at bounding box center [1285, 172] width 145 height 24
paste input "**********"
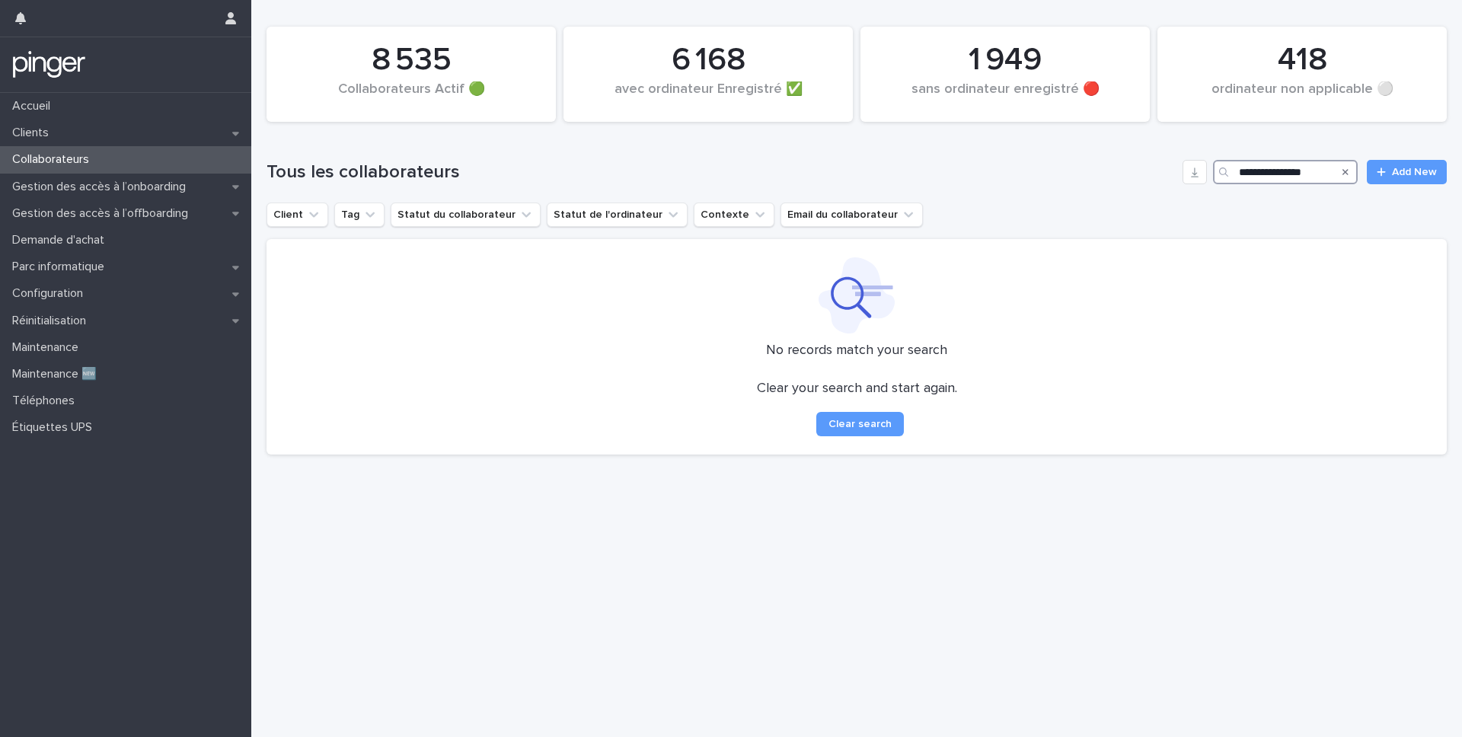
click at [1281, 173] on input "**********" at bounding box center [1285, 172] width 145 height 24
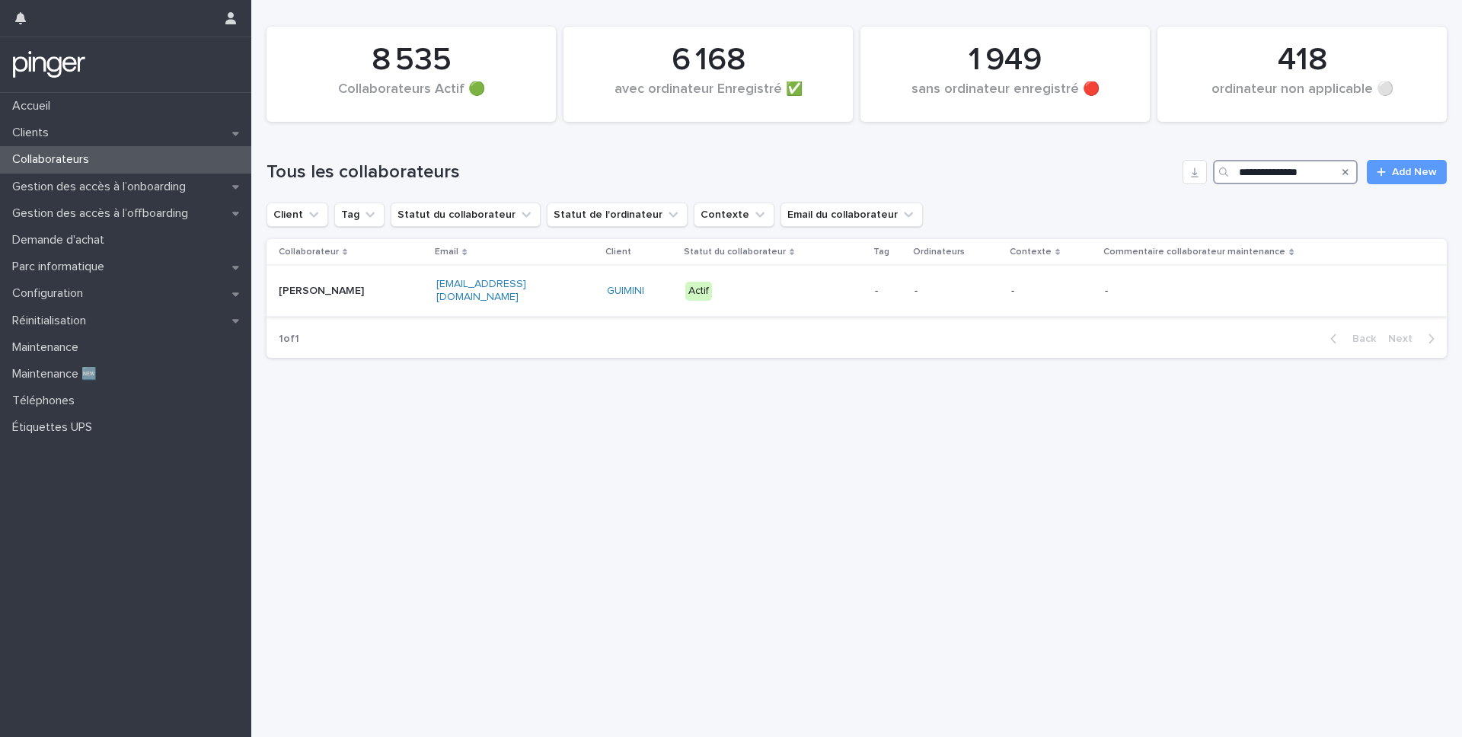
type input "**********"
click at [879, 298] on td "-" at bounding box center [889, 291] width 40 height 51
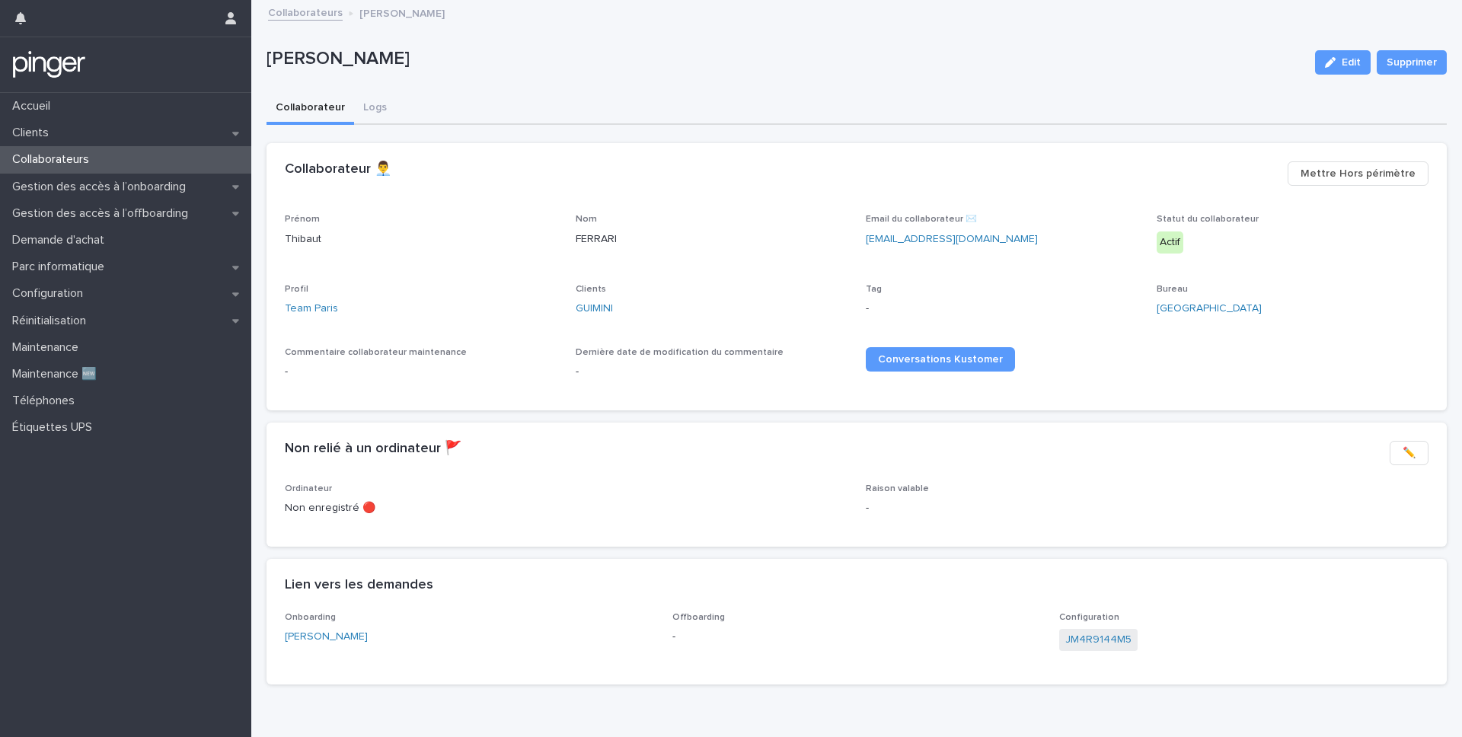
scroll to position [36, 0]
